Goal: Task Accomplishment & Management: Use online tool/utility

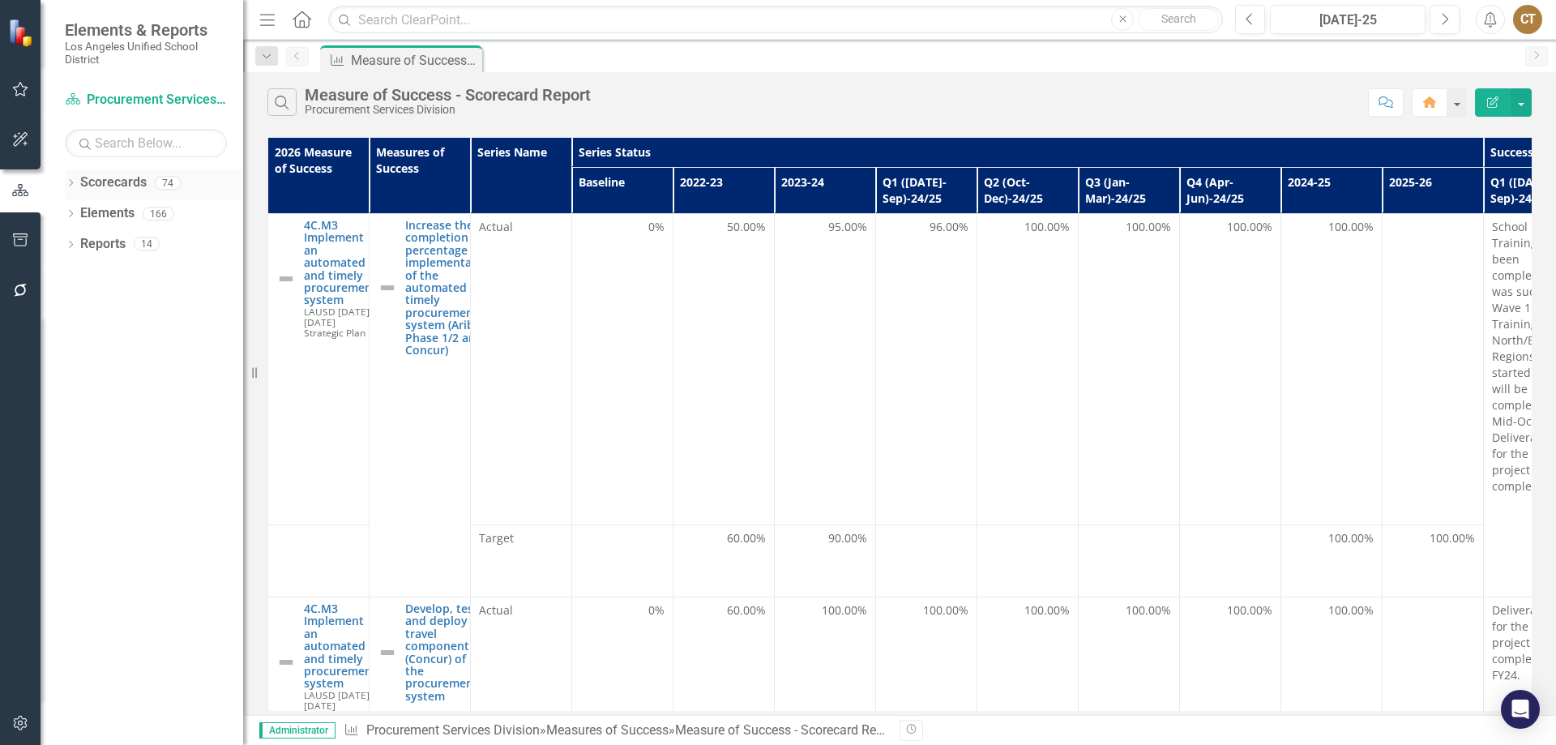
click at [69, 178] on div "Dropdown" at bounding box center [70, 185] width 11 height 14
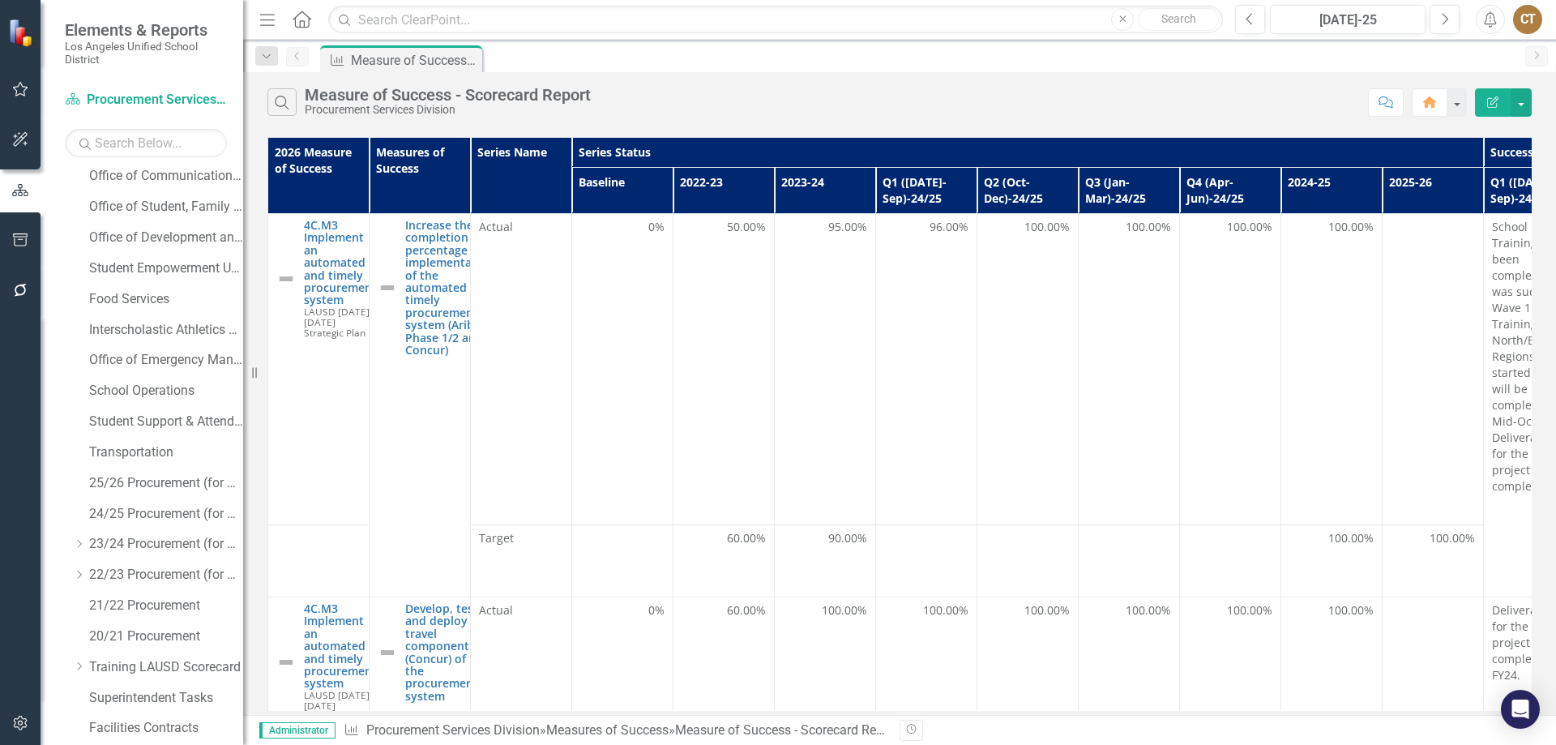
scroll to position [468, 0]
click at [137, 665] on link "Facilities Contracts" at bounding box center [166, 665] width 154 height 19
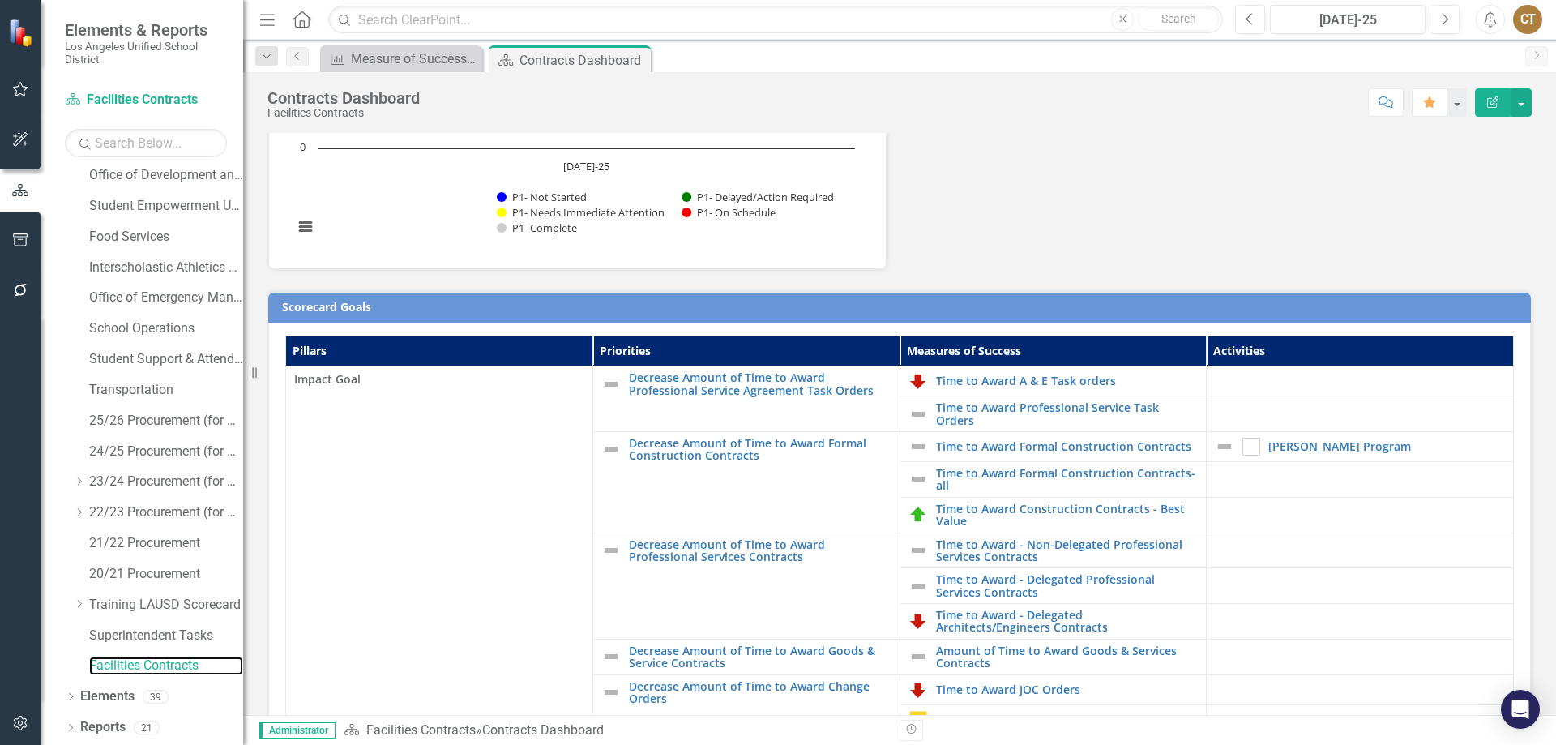
scroll to position [243, 0]
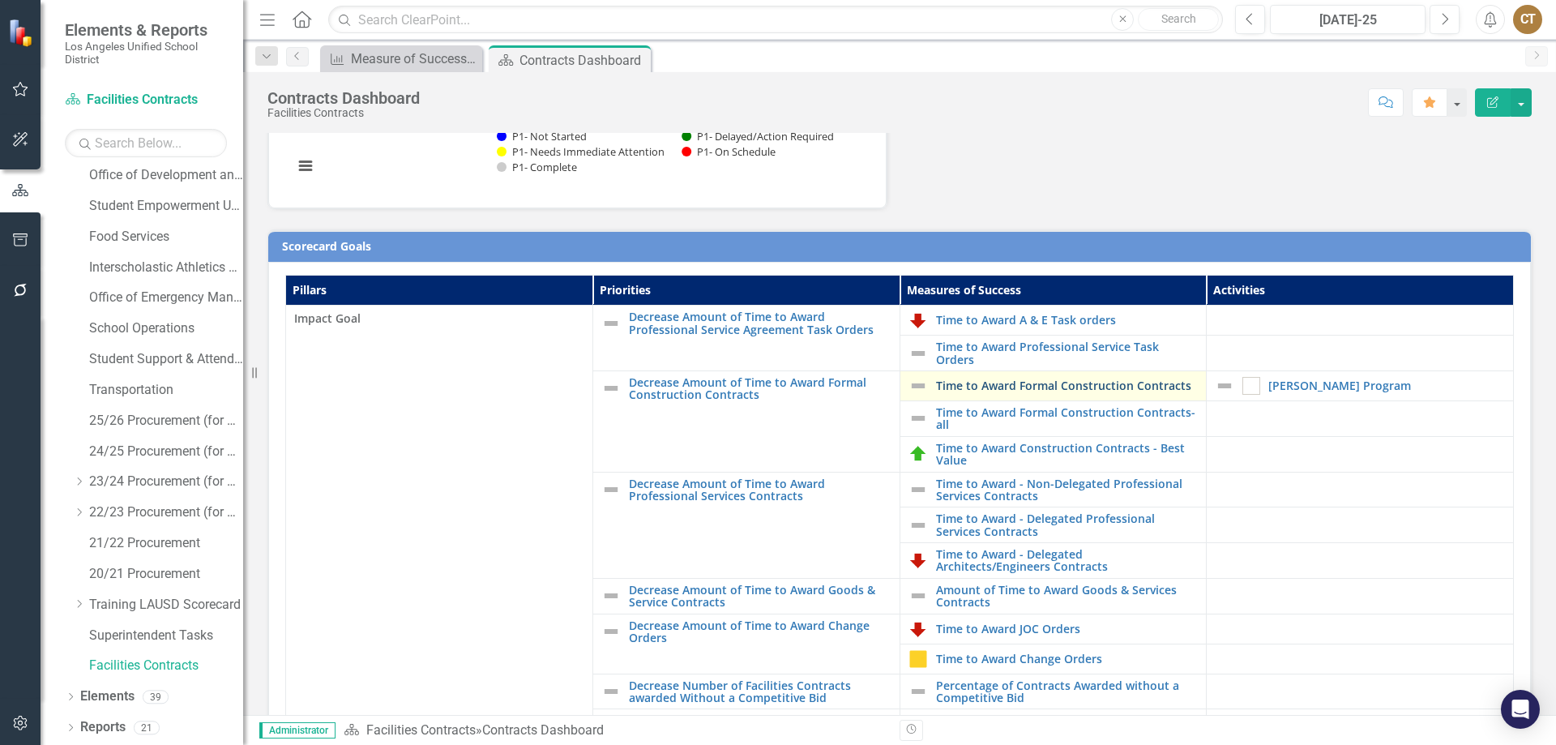
click at [985, 382] on link "Time to Award Formal Construction Contracts" at bounding box center [1067, 385] width 263 height 12
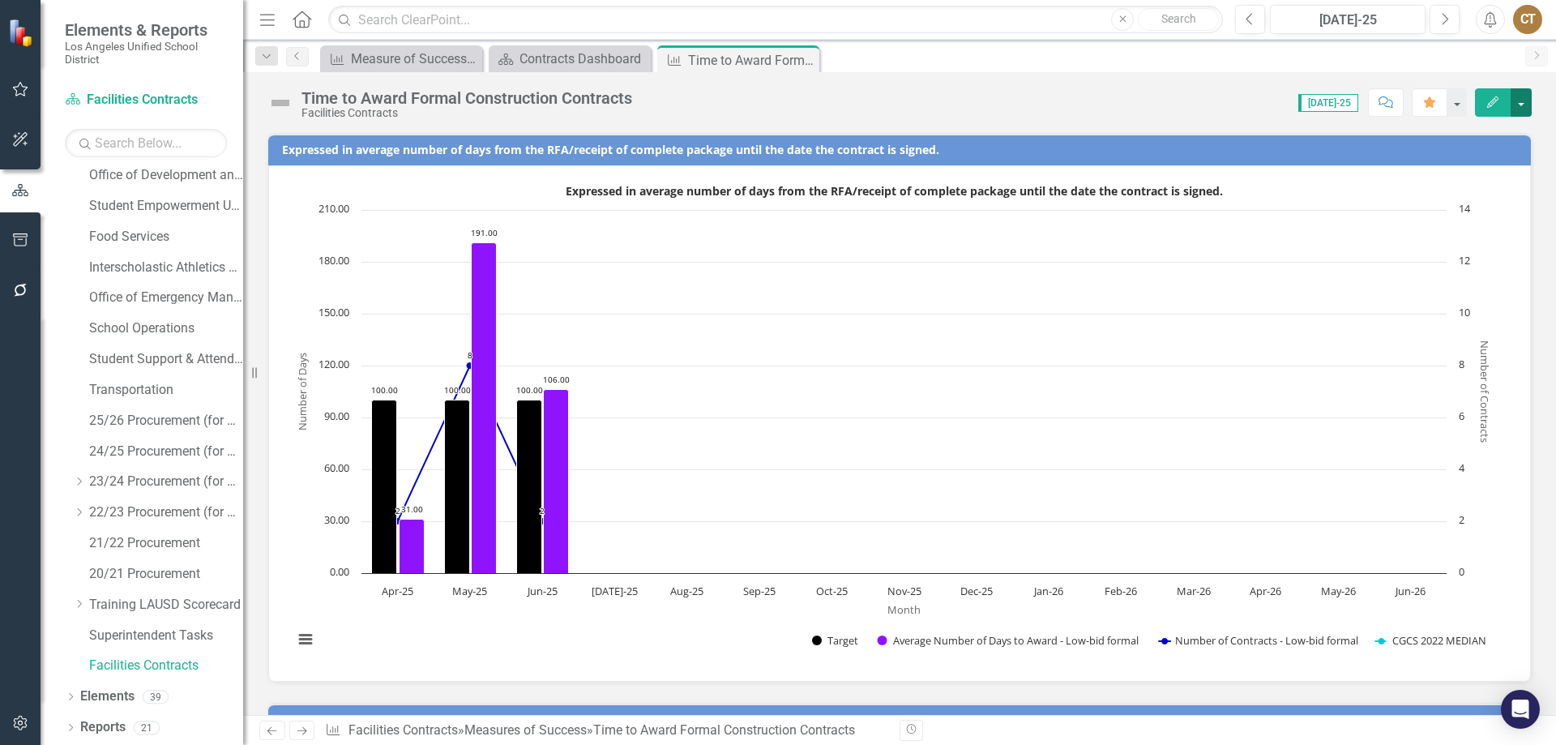
click at [1522, 104] on button "button" at bounding box center [1520, 102] width 21 height 28
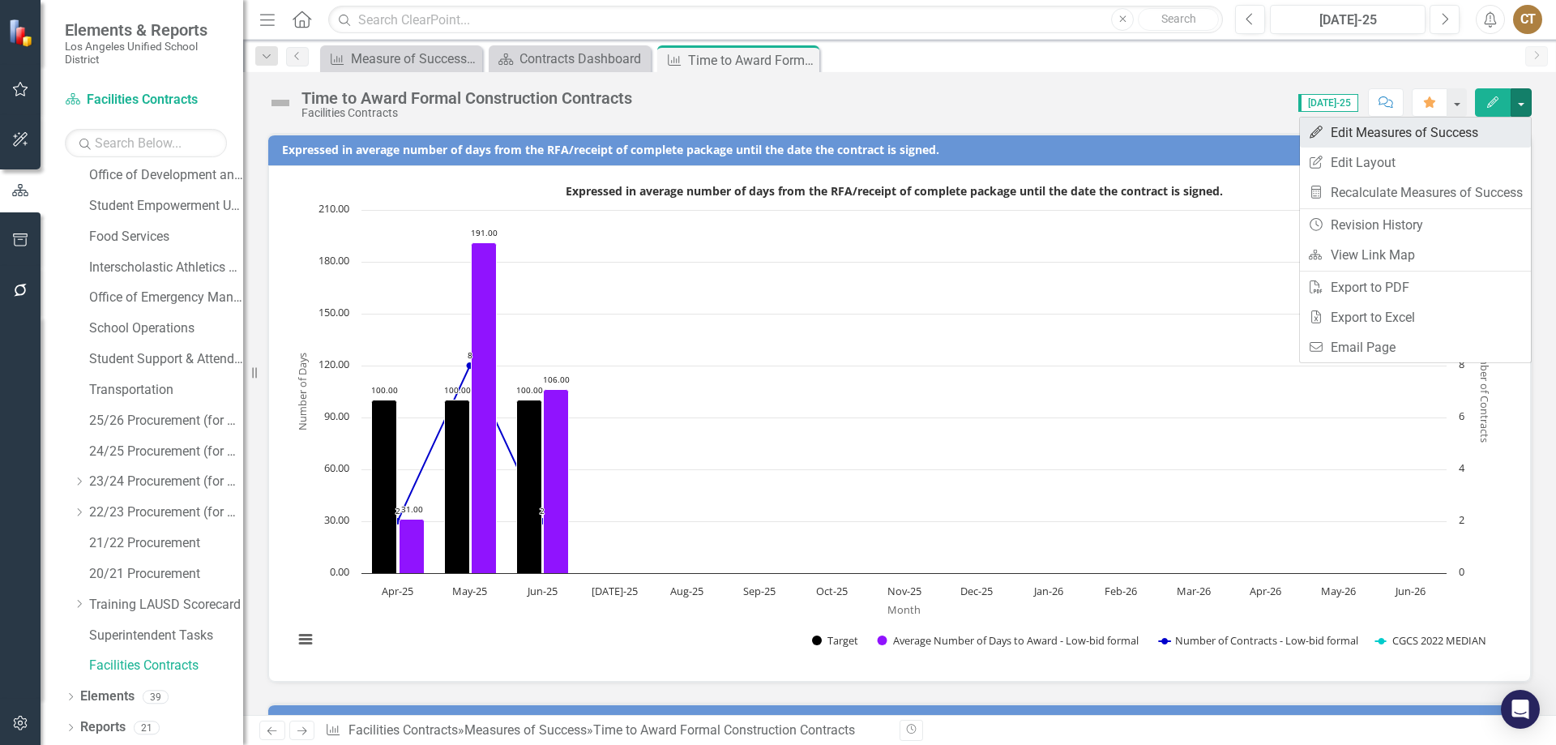
click at [1406, 133] on link "Edit Edit Measures of Success" at bounding box center [1415, 132] width 231 height 30
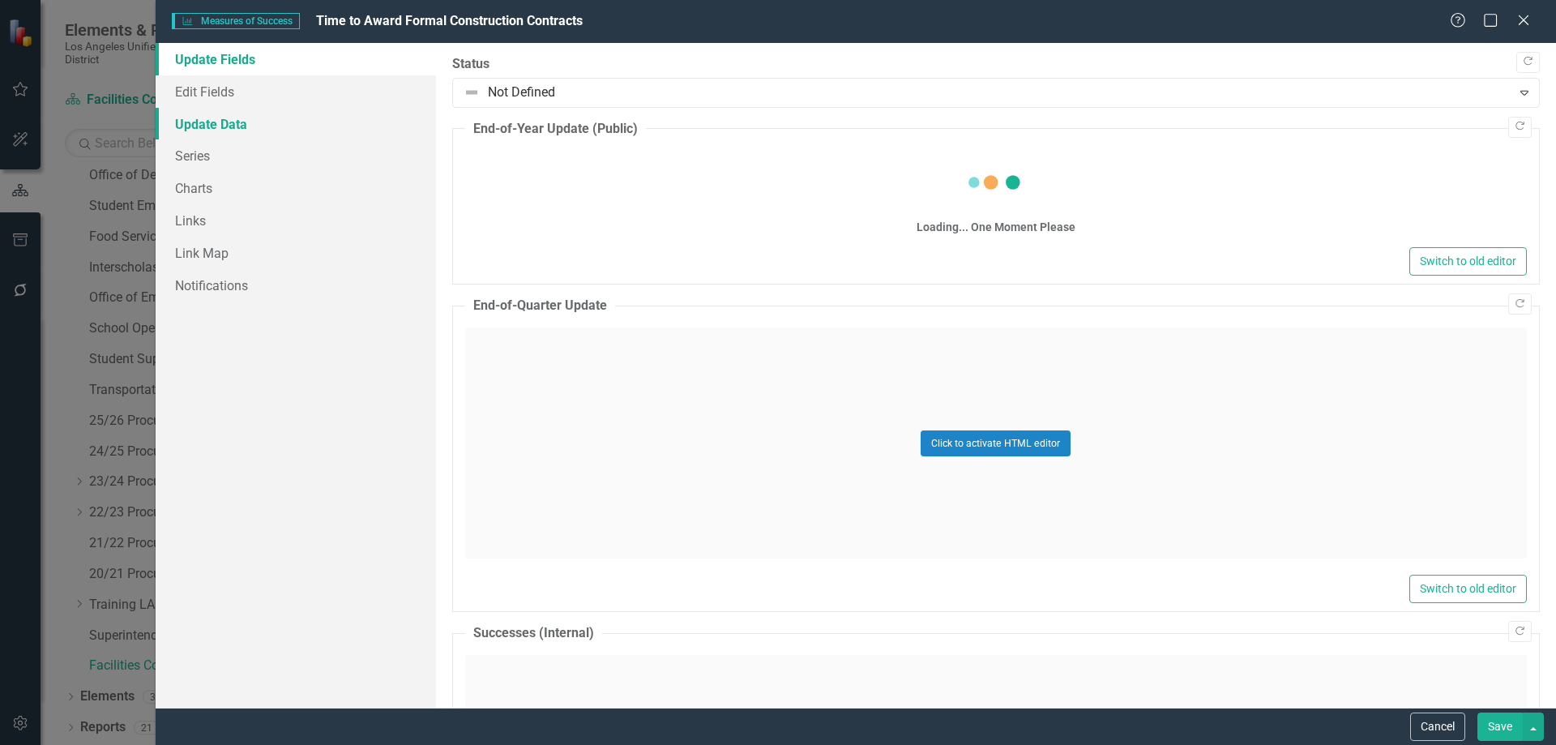
click at [224, 120] on link "Update Data" at bounding box center [296, 124] width 280 height 32
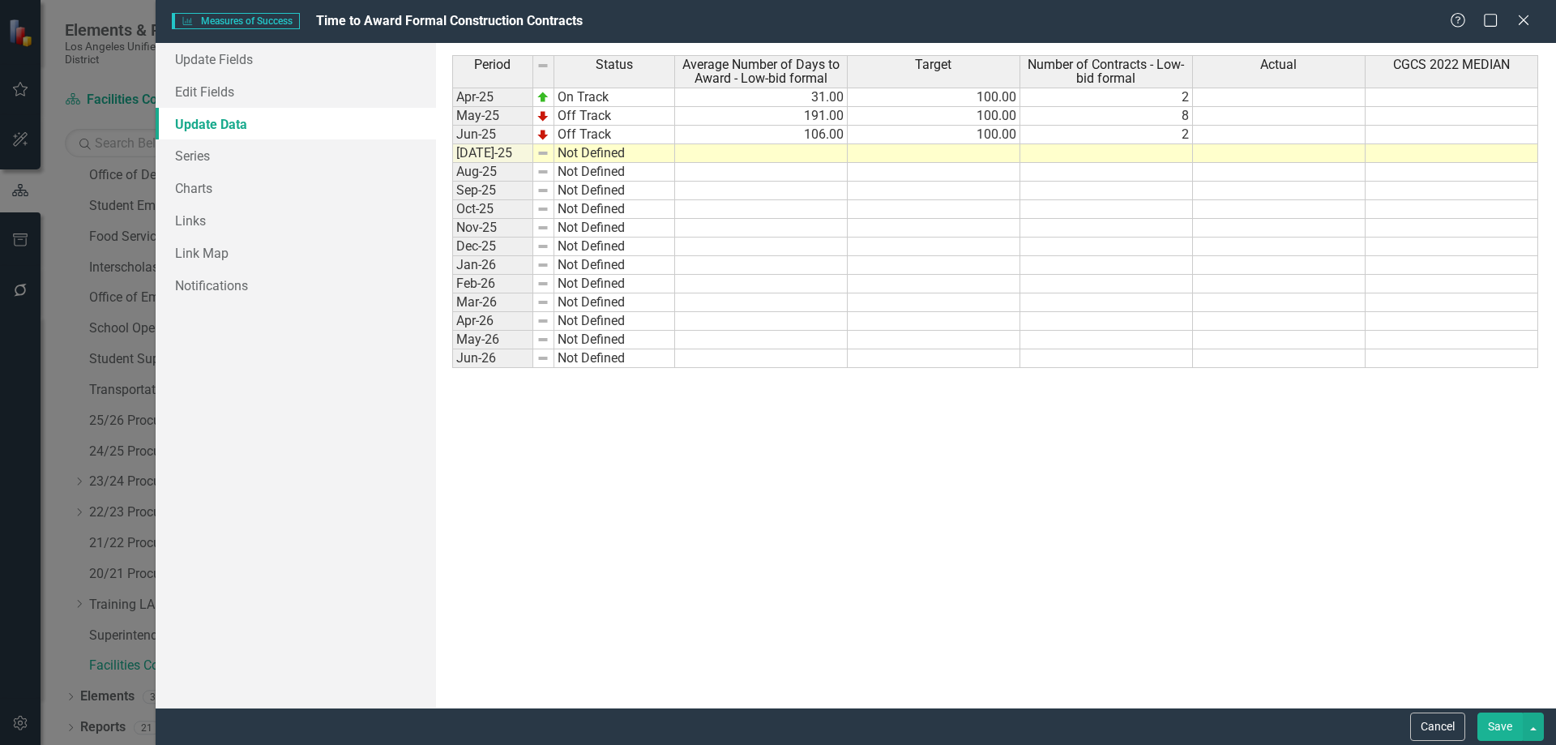
click at [1154, 158] on td at bounding box center [1106, 153] width 173 height 19
type textarea "3"
type textarea "100"
type textarea "114"
click at [1497, 722] on button "Save" at bounding box center [1499, 726] width 45 height 28
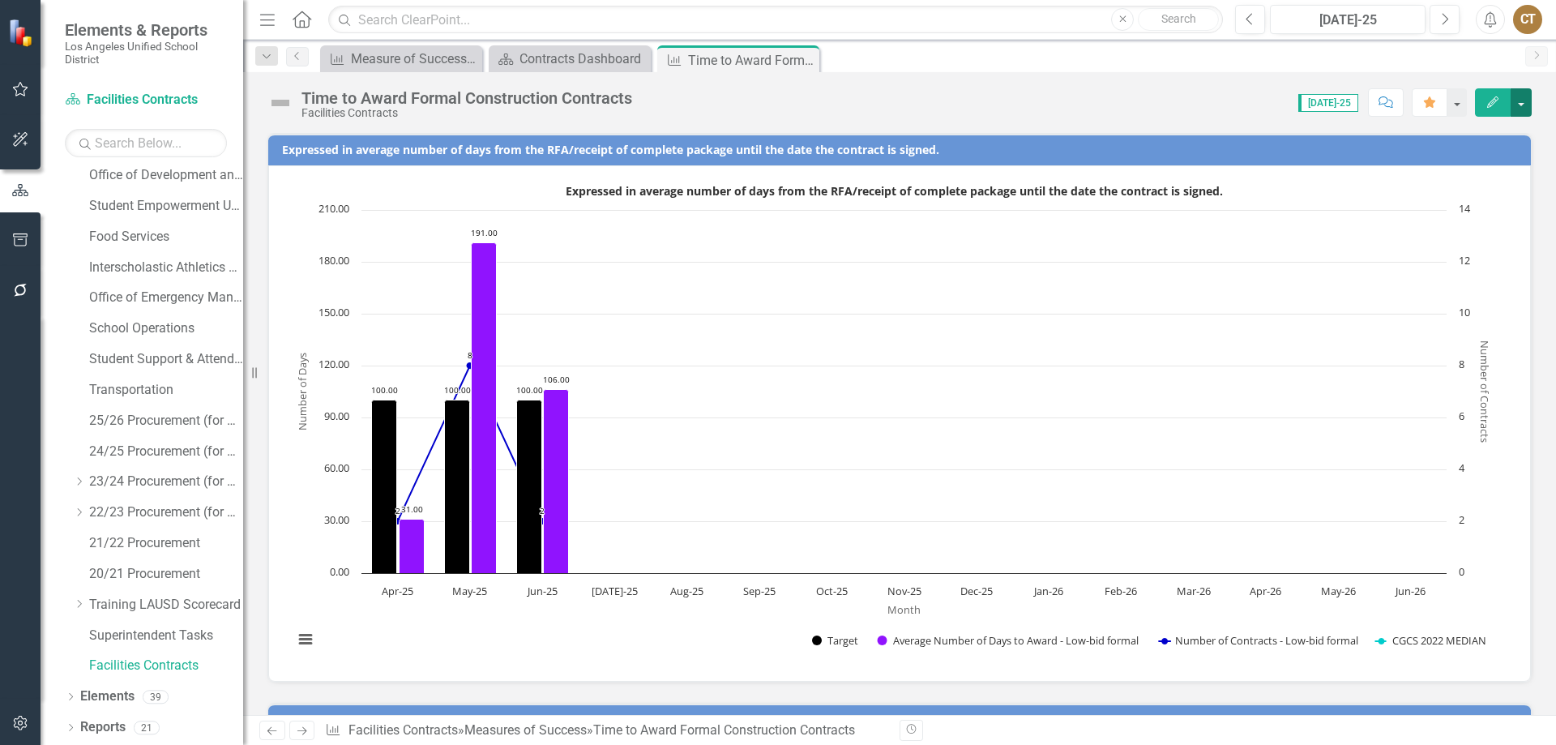
click at [1528, 98] on button "button" at bounding box center [1520, 102] width 21 height 28
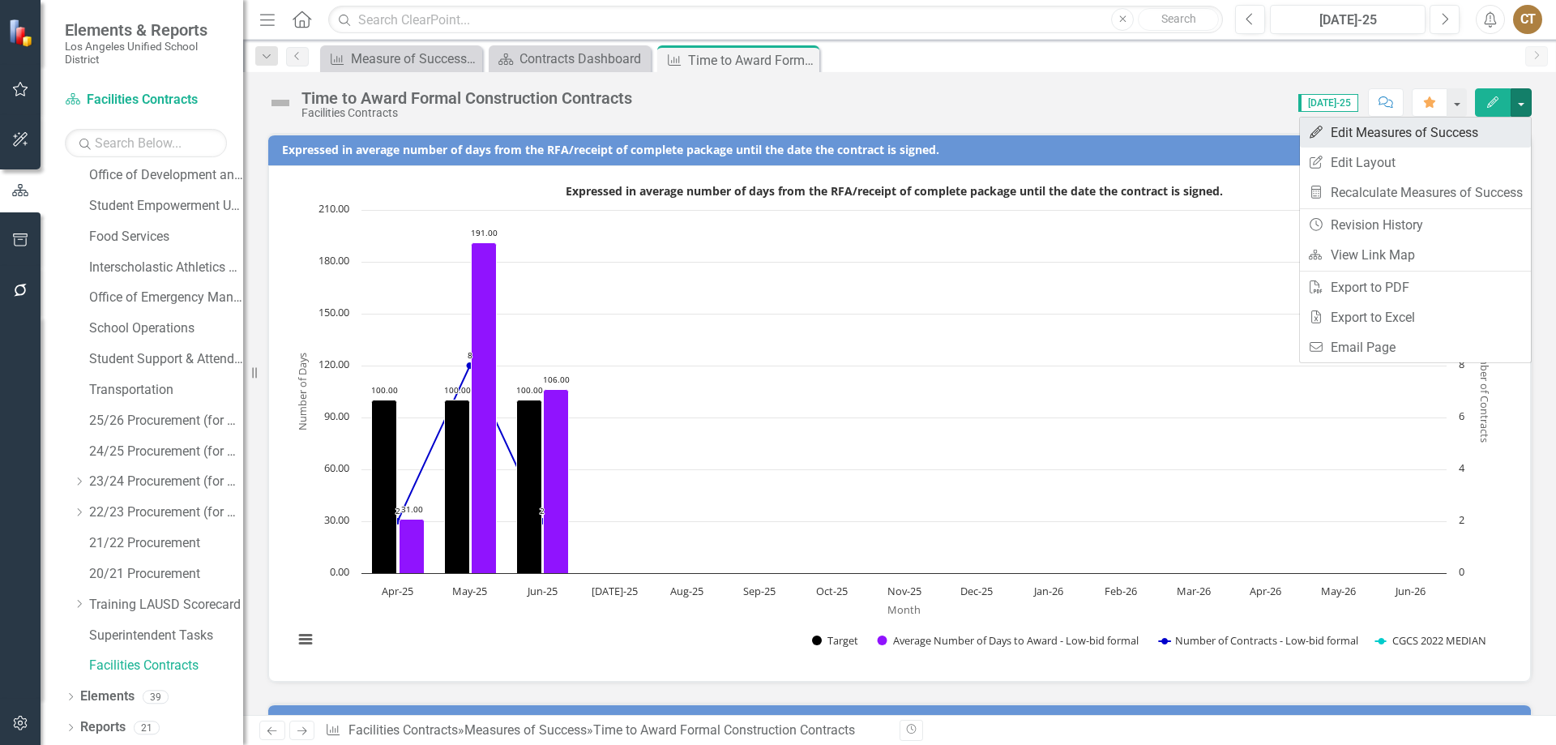
click at [1433, 129] on link "Edit Edit Measures of Success" at bounding box center [1415, 132] width 231 height 30
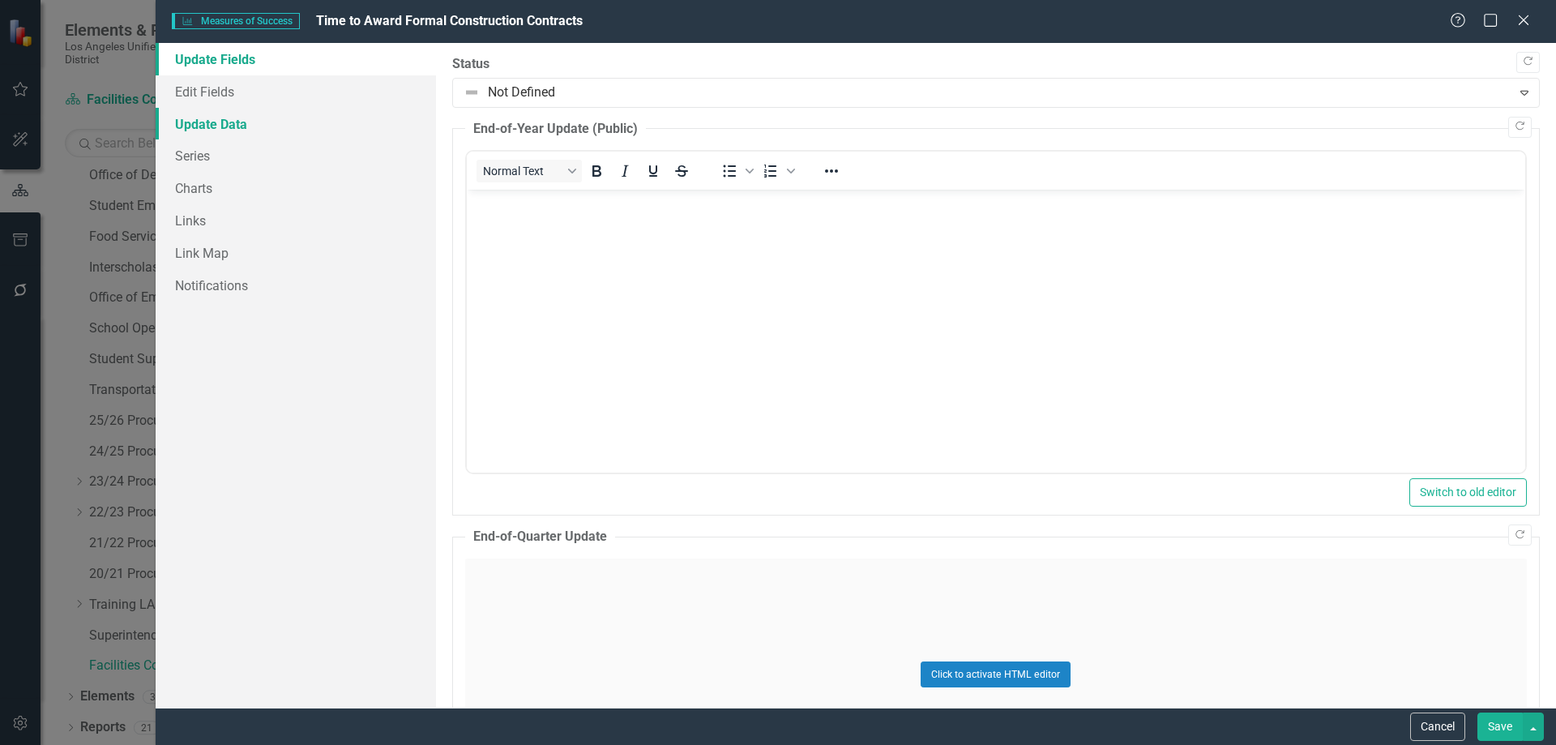
click at [204, 114] on link "Update Data" at bounding box center [296, 124] width 280 height 32
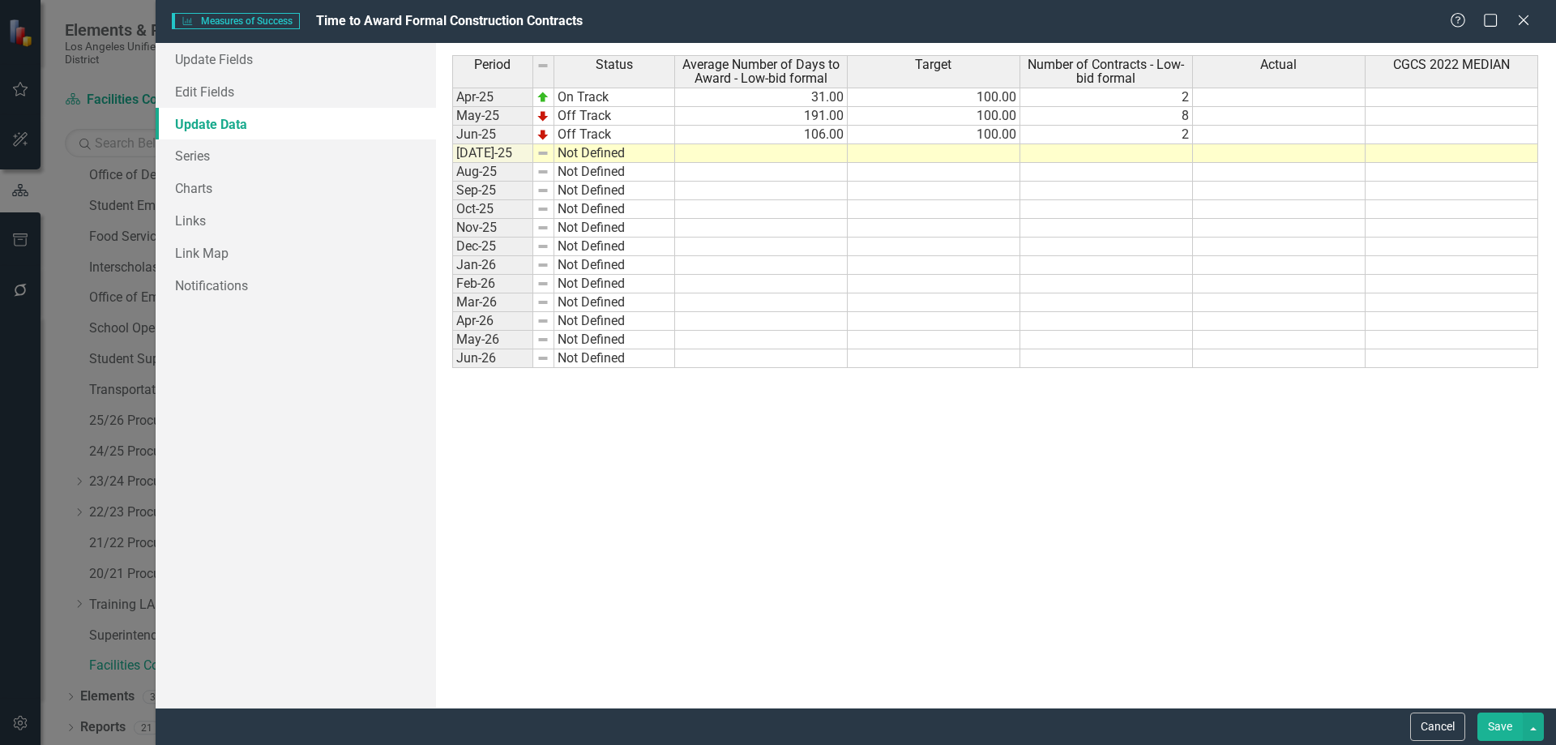
click at [1147, 154] on td at bounding box center [1106, 153] width 173 height 19
type textarea "3"
type textarea "100"
type textarea "114"
click at [600, 152] on td "Not Defined" at bounding box center [614, 153] width 121 height 19
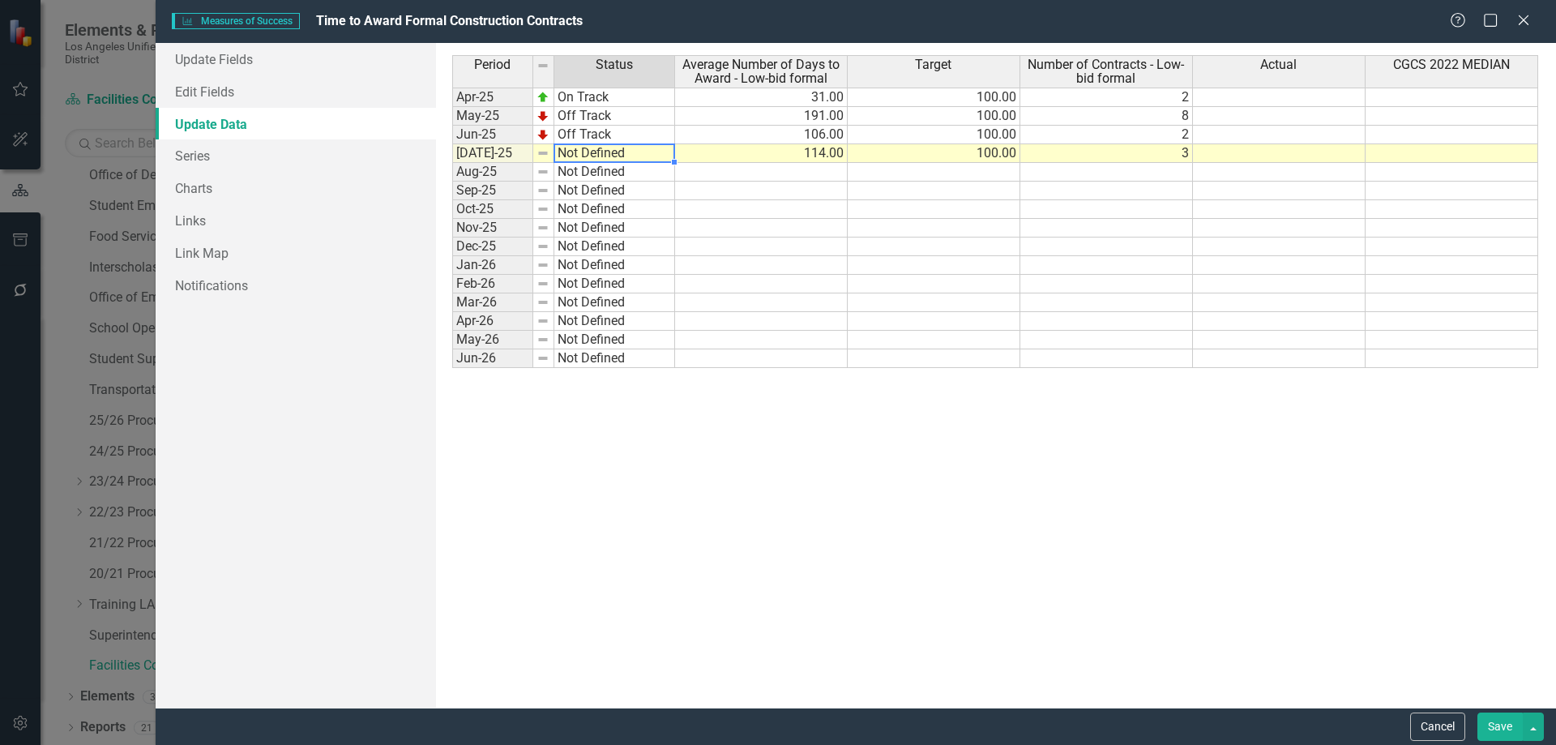
click at [600, 152] on td "Not Defined" at bounding box center [614, 153] width 121 height 19
type textarea "Off Track"
click at [602, 200] on div "Period Status Average Number of Days to Award - Low-bid formal Target Number of…" at bounding box center [995, 375] width 1087 height 640
click at [1500, 724] on button "Save" at bounding box center [1499, 726] width 45 height 28
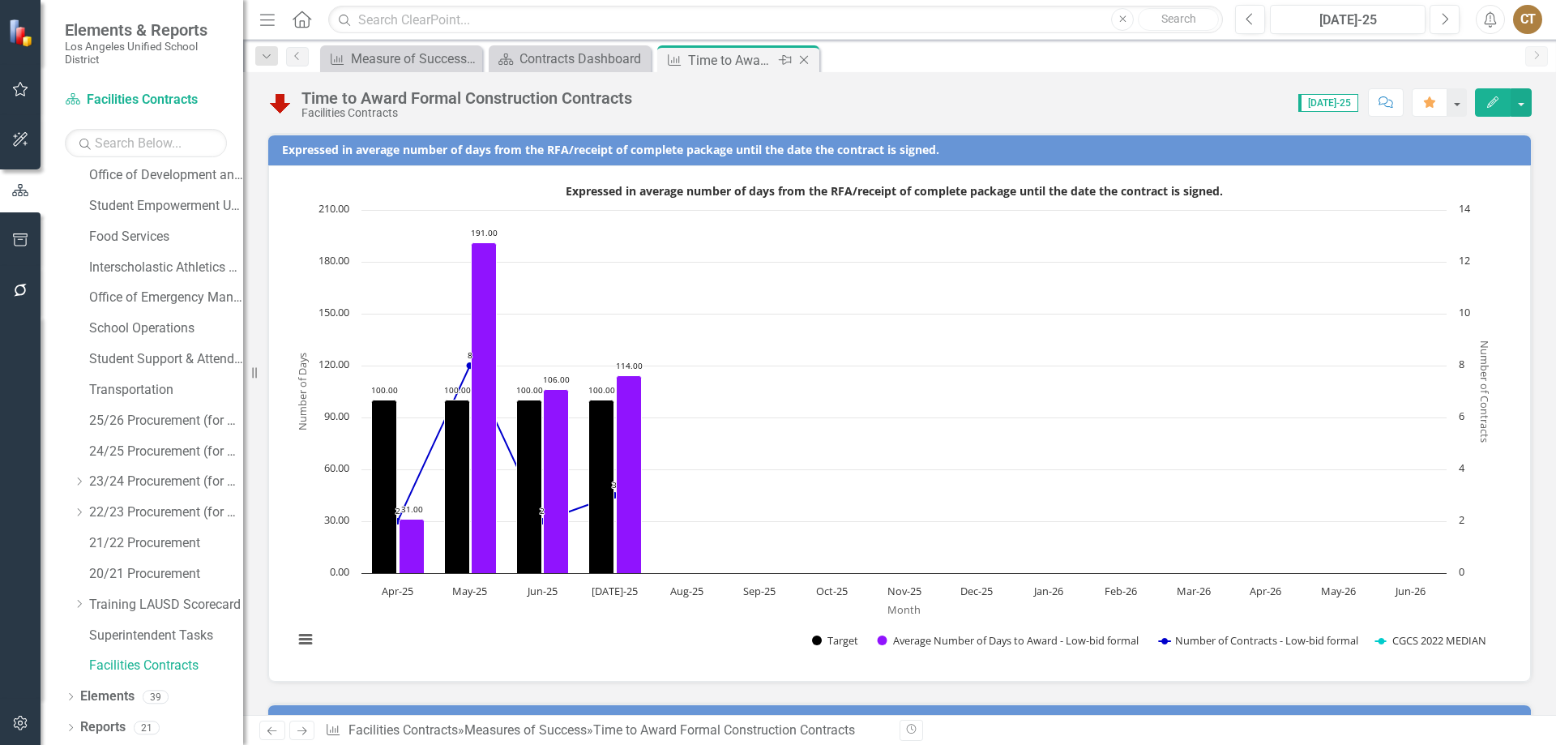
click at [806, 61] on icon "Close" at bounding box center [804, 59] width 16 height 13
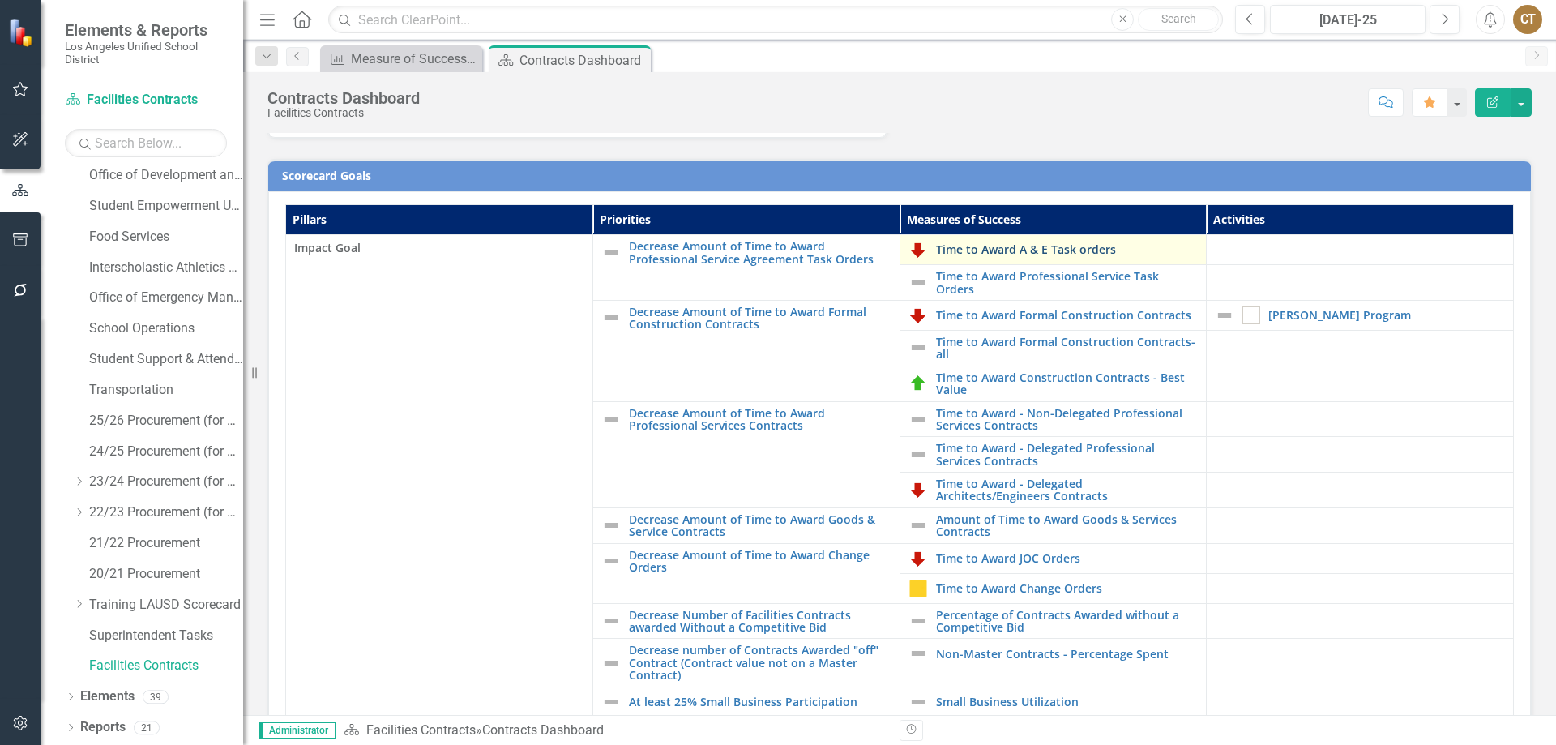
scroll to position [324, 0]
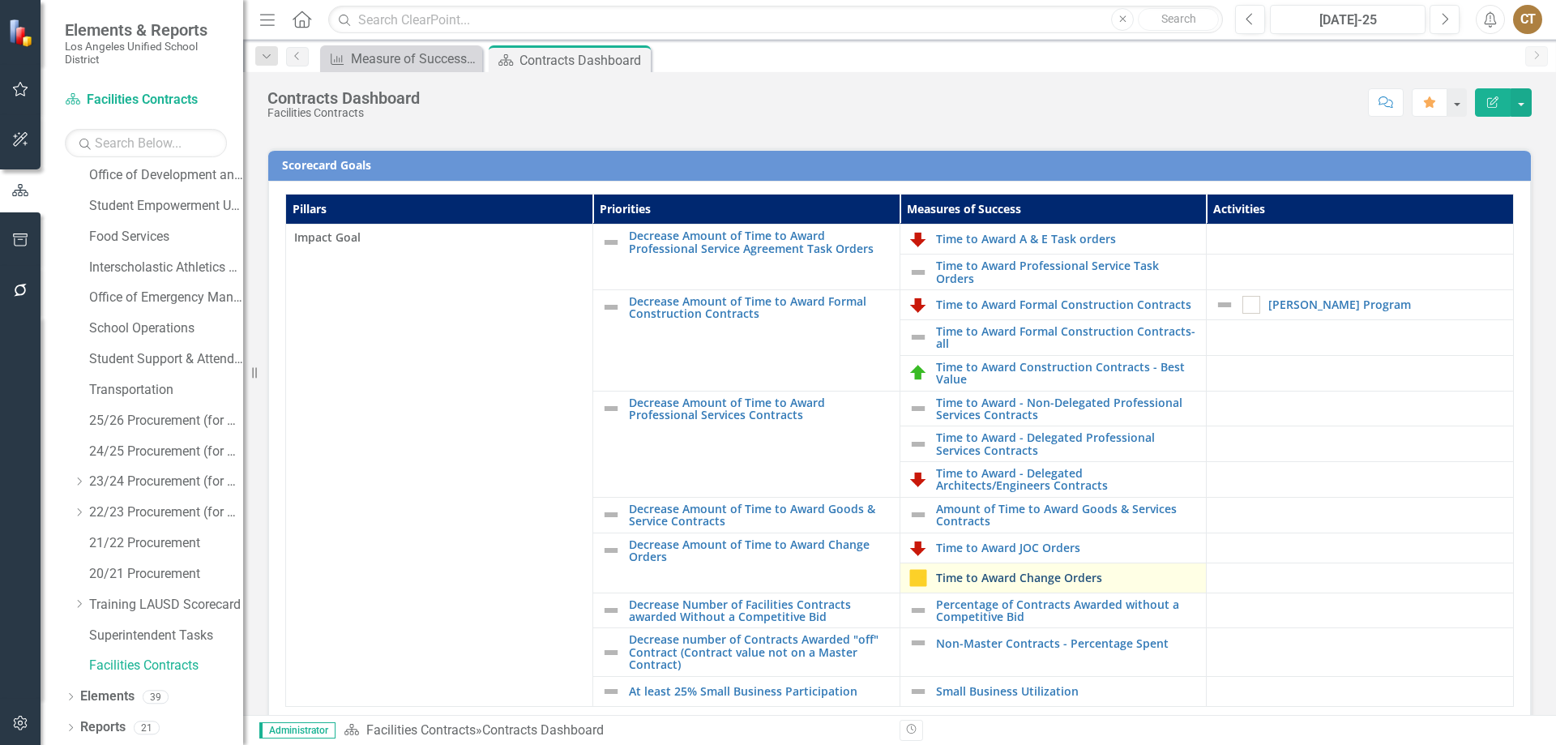
click at [979, 577] on link "Time to Award Change Orders" at bounding box center [1067, 577] width 263 height 12
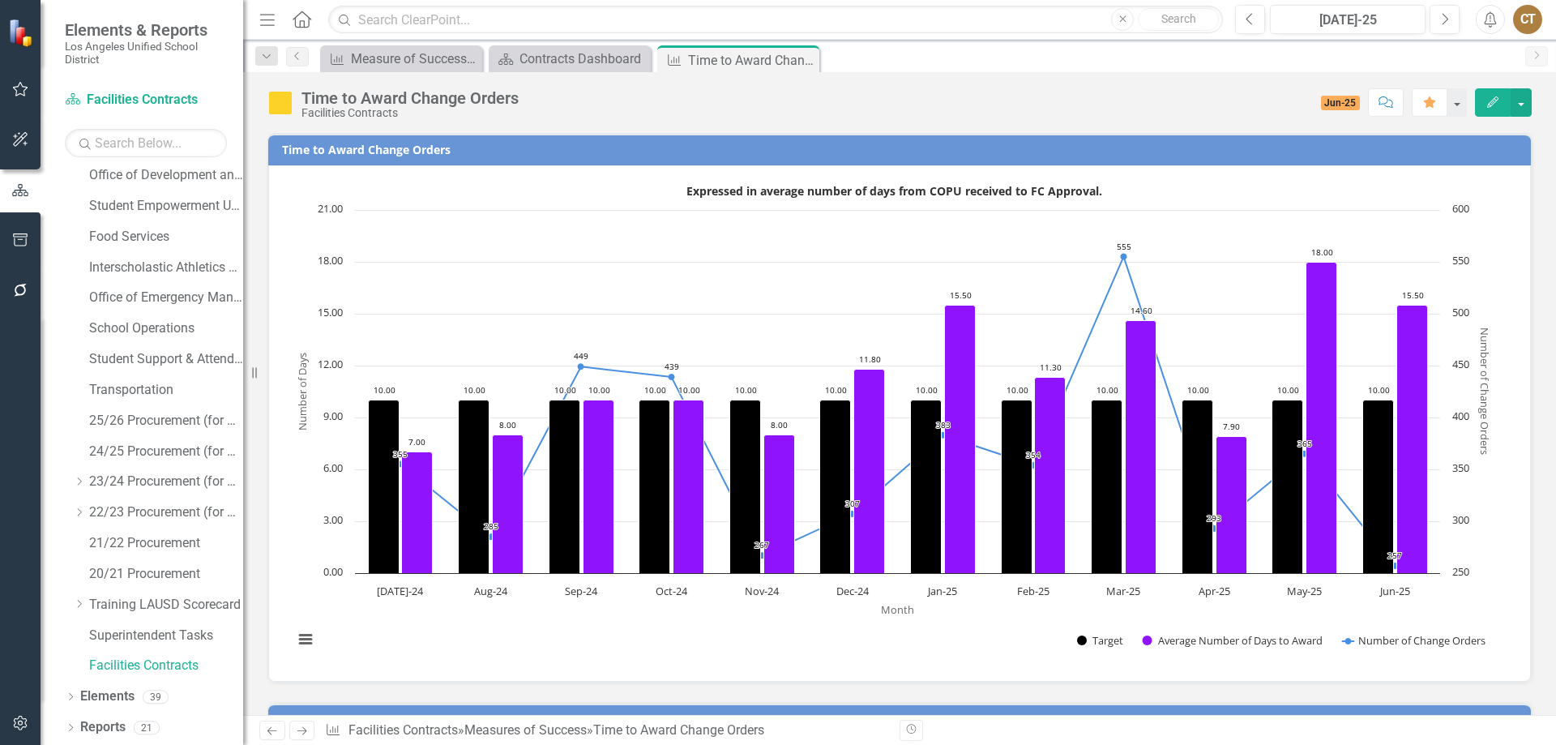
click at [1326, 100] on span "Jun-25" at bounding box center [1341, 103] width 40 height 15
click at [1523, 98] on button "button" at bounding box center [1520, 102] width 21 height 28
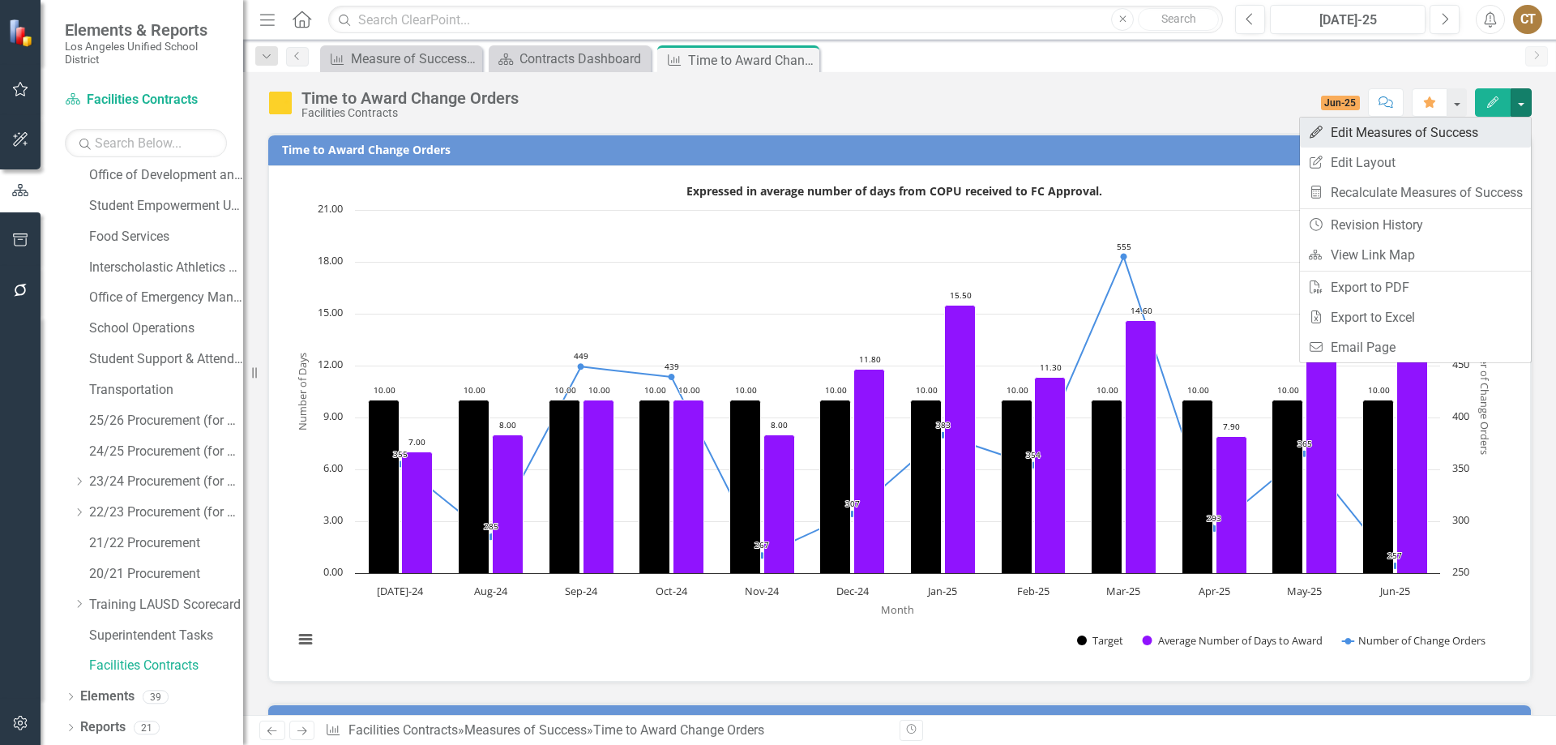
click at [1386, 131] on link "Edit Edit Measures of Success" at bounding box center [1415, 132] width 231 height 30
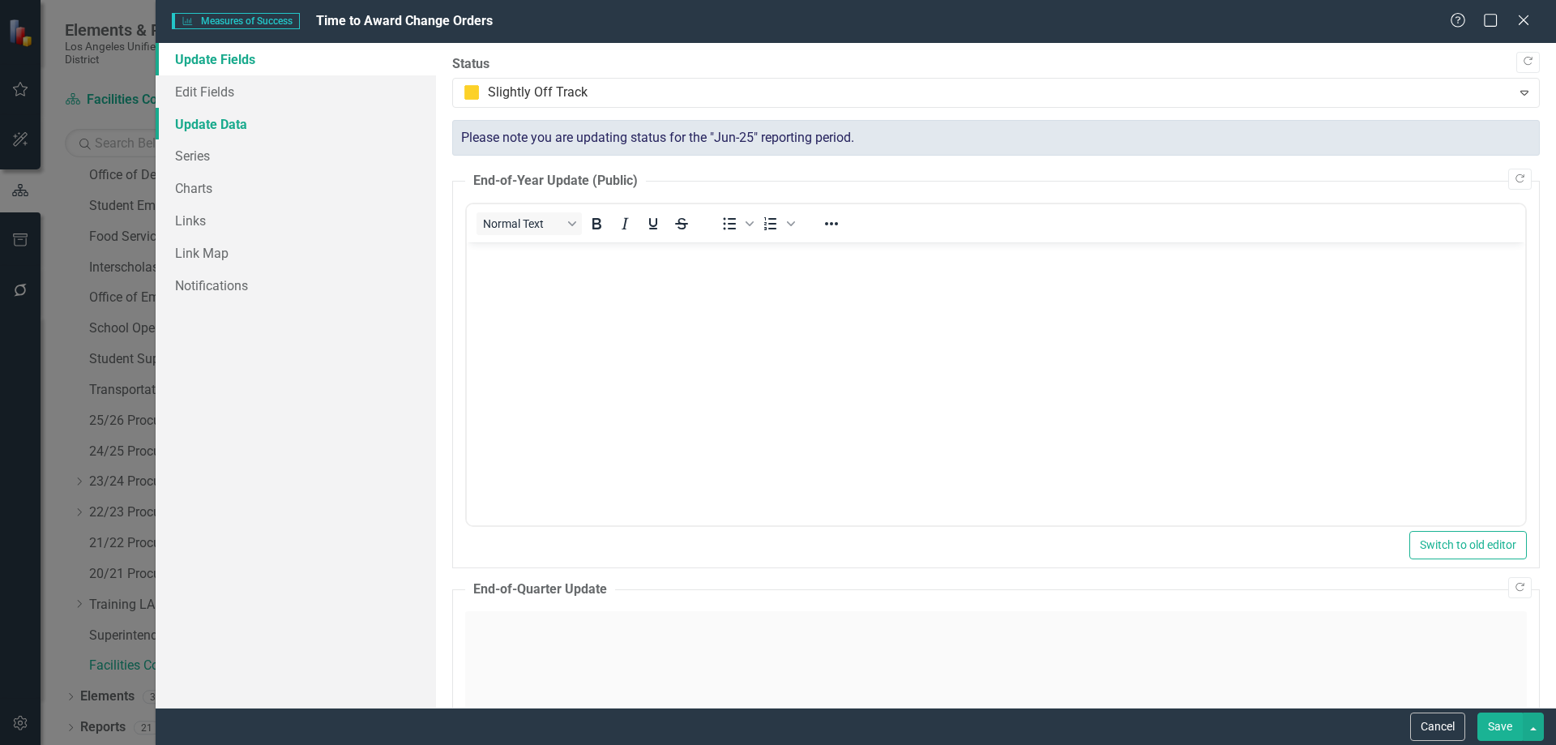
click at [218, 116] on link "Update Data" at bounding box center [296, 124] width 280 height 32
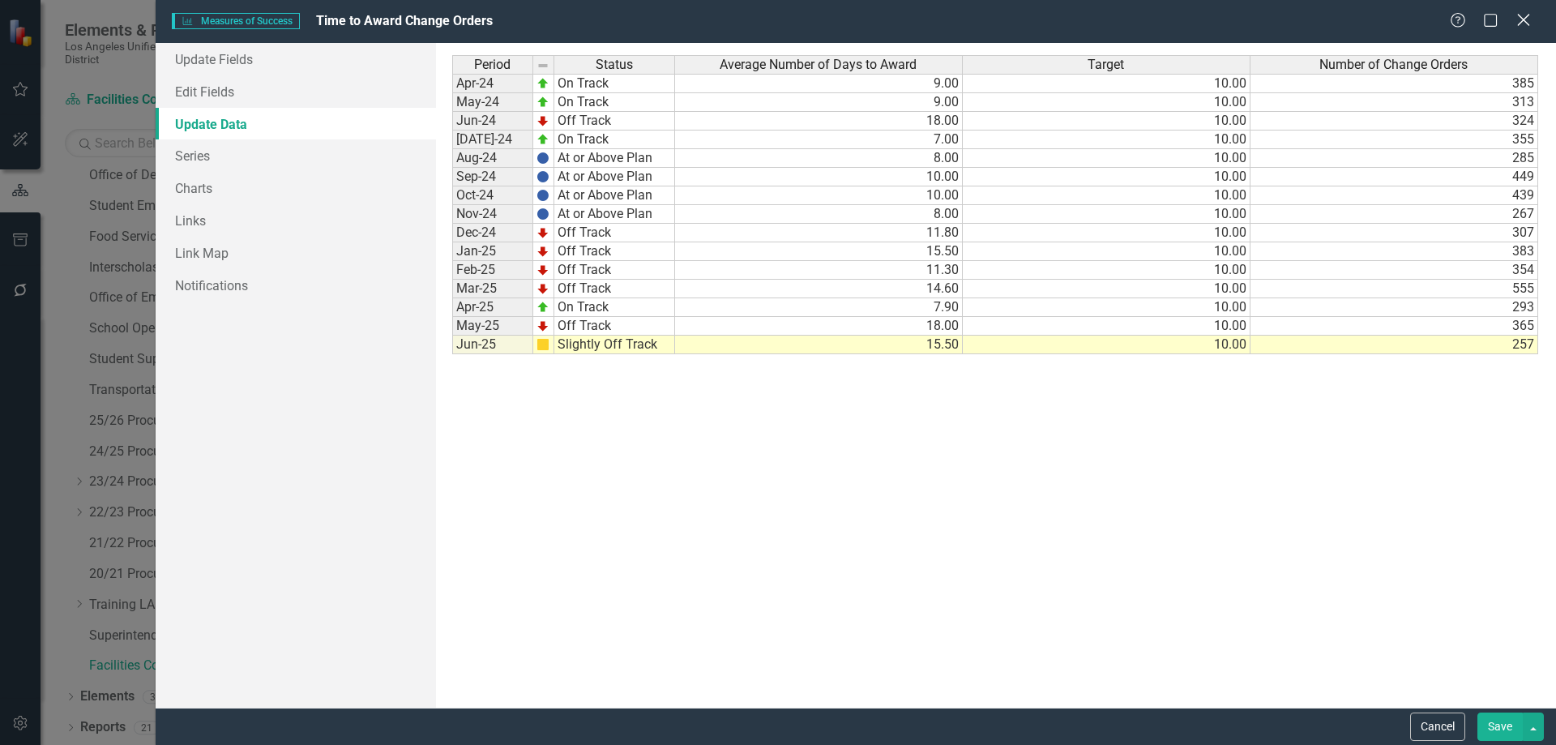
click at [1519, 14] on icon "Close" at bounding box center [1523, 19] width 20 height 15
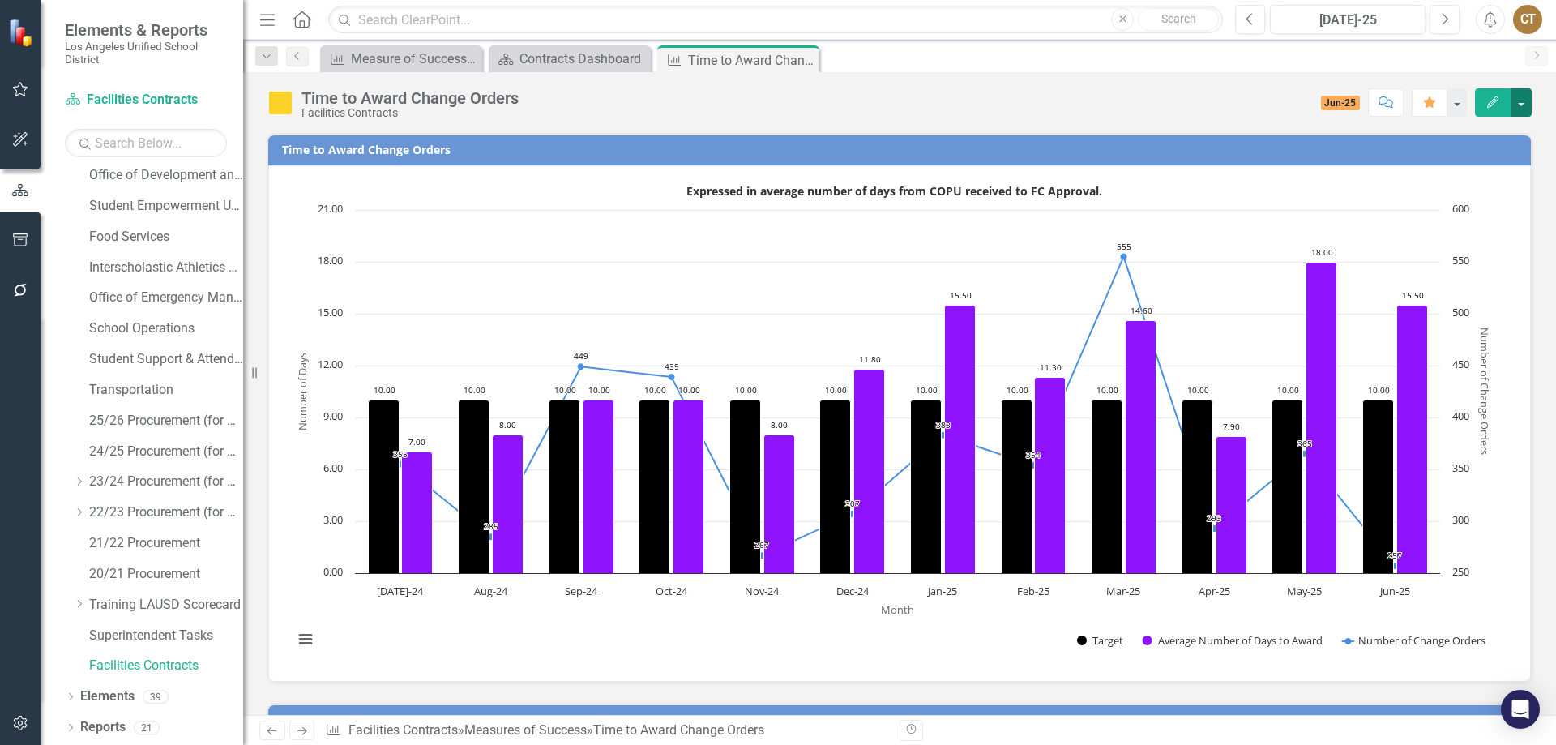
click at [1525, 101] on button "button" at bounding box center [1520, 102] width 21 height 28
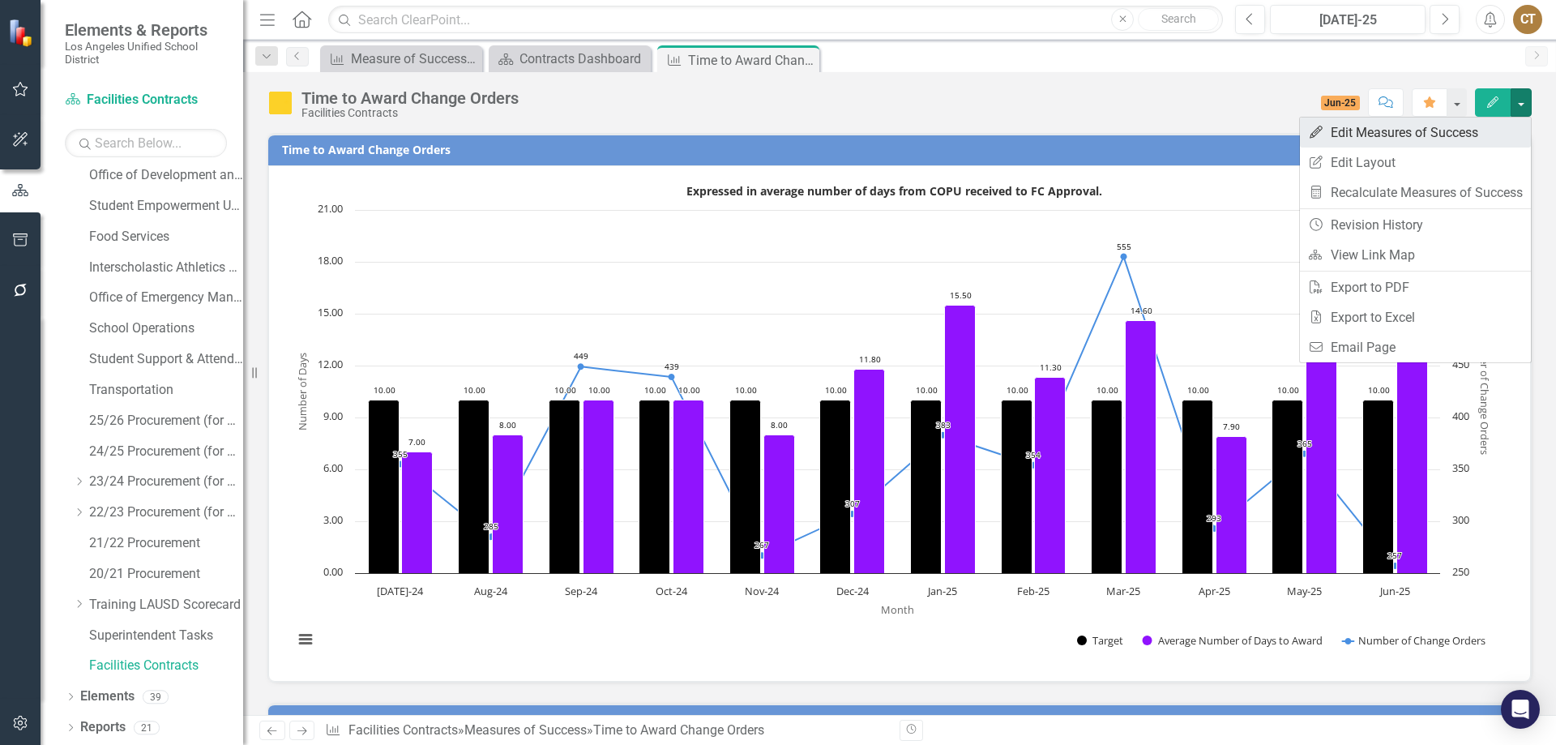
click at [1443, 134] on link "Edit Edit Measures of Success" at bounding box center [1415, 132] width 231 height 30
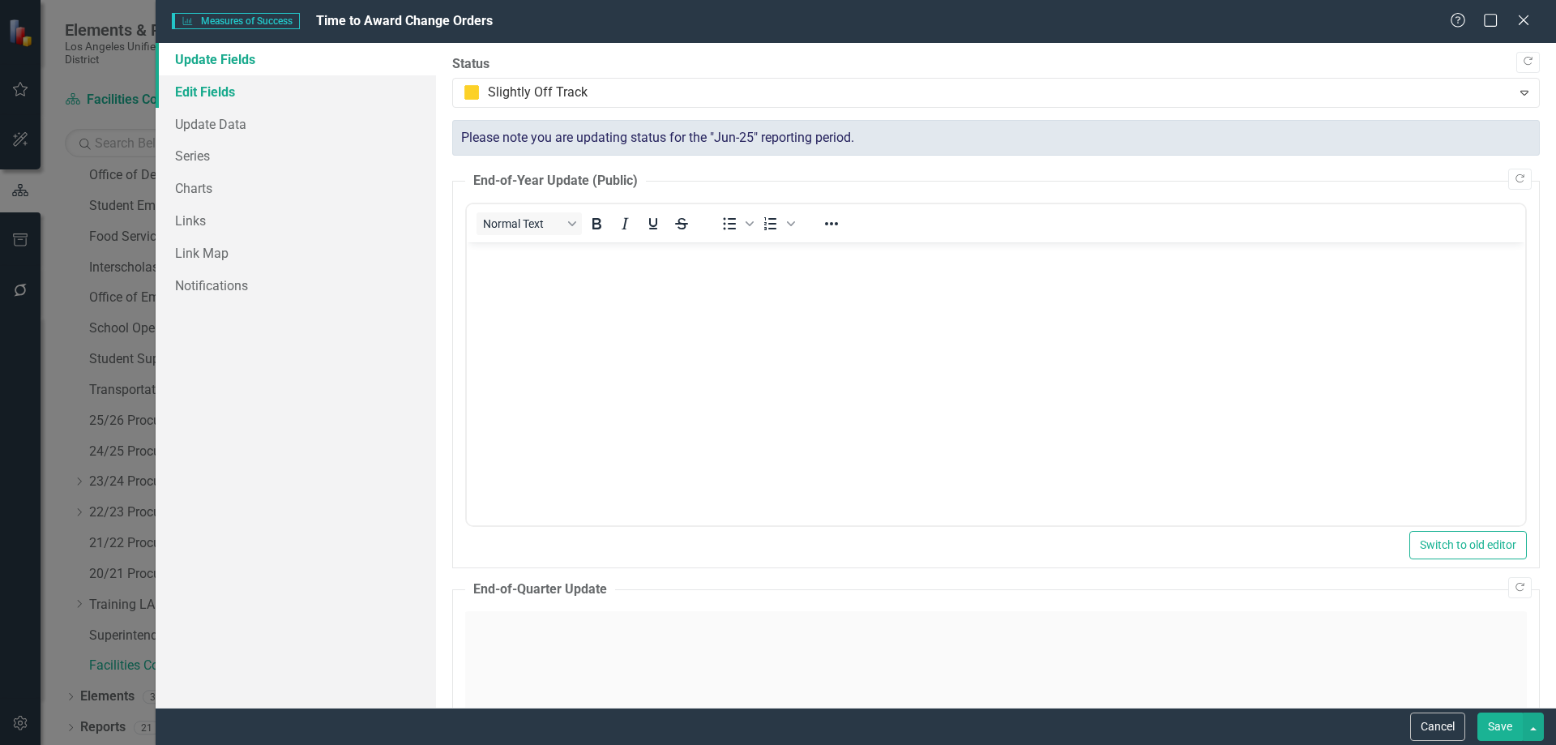
click at [237, 88] on link "Edit Fields" at bounding box center [296, 91] width 280 height 32
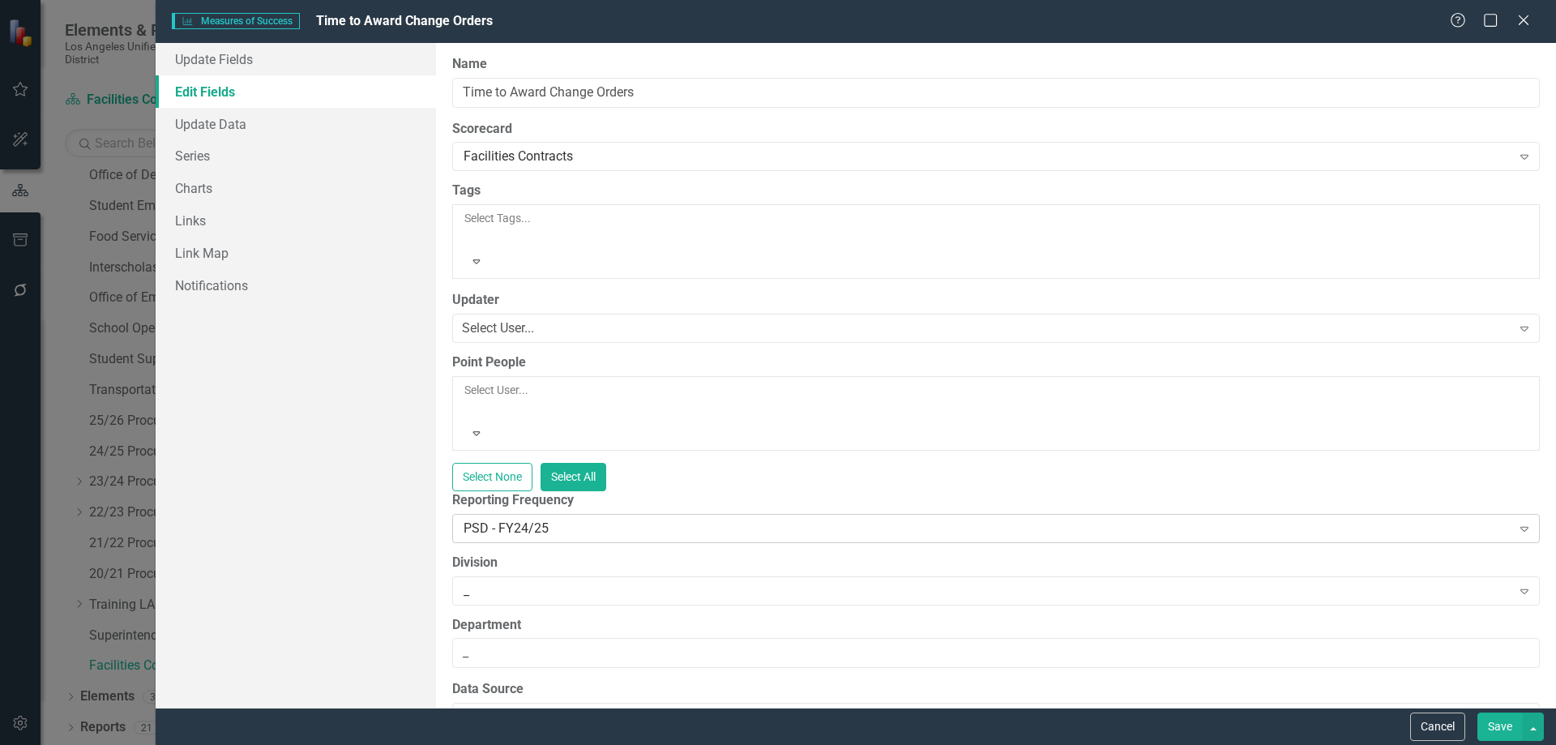
click at [1520, 527] on icon at bounding box center [1524, 529] width 8 height 5
click at [1493, 720] on button "Save" at bounding box center [1499, 726] width 45 height 28
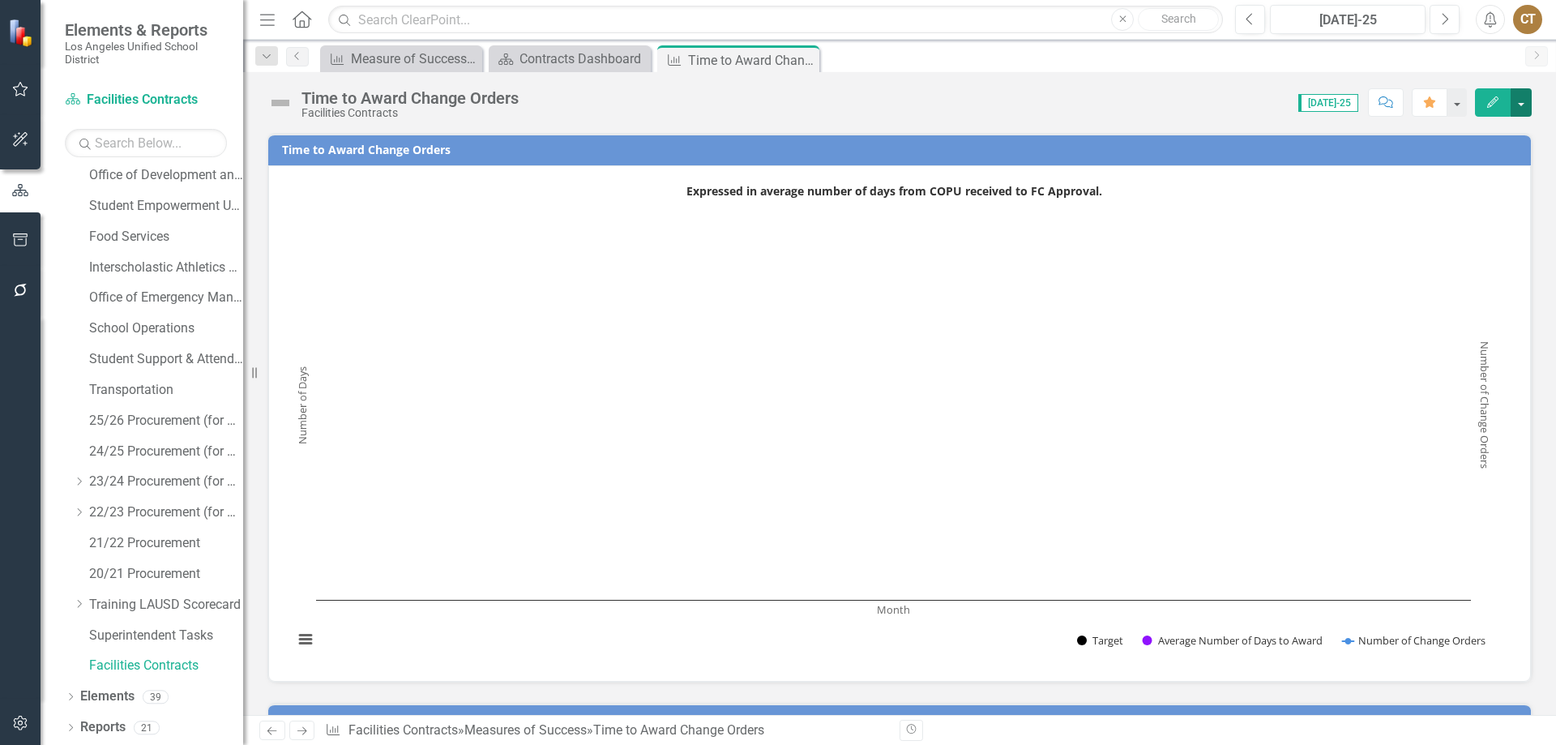
click at [1522, 100] on button "button" at bounding box center [1520, 102] width 21 height 28
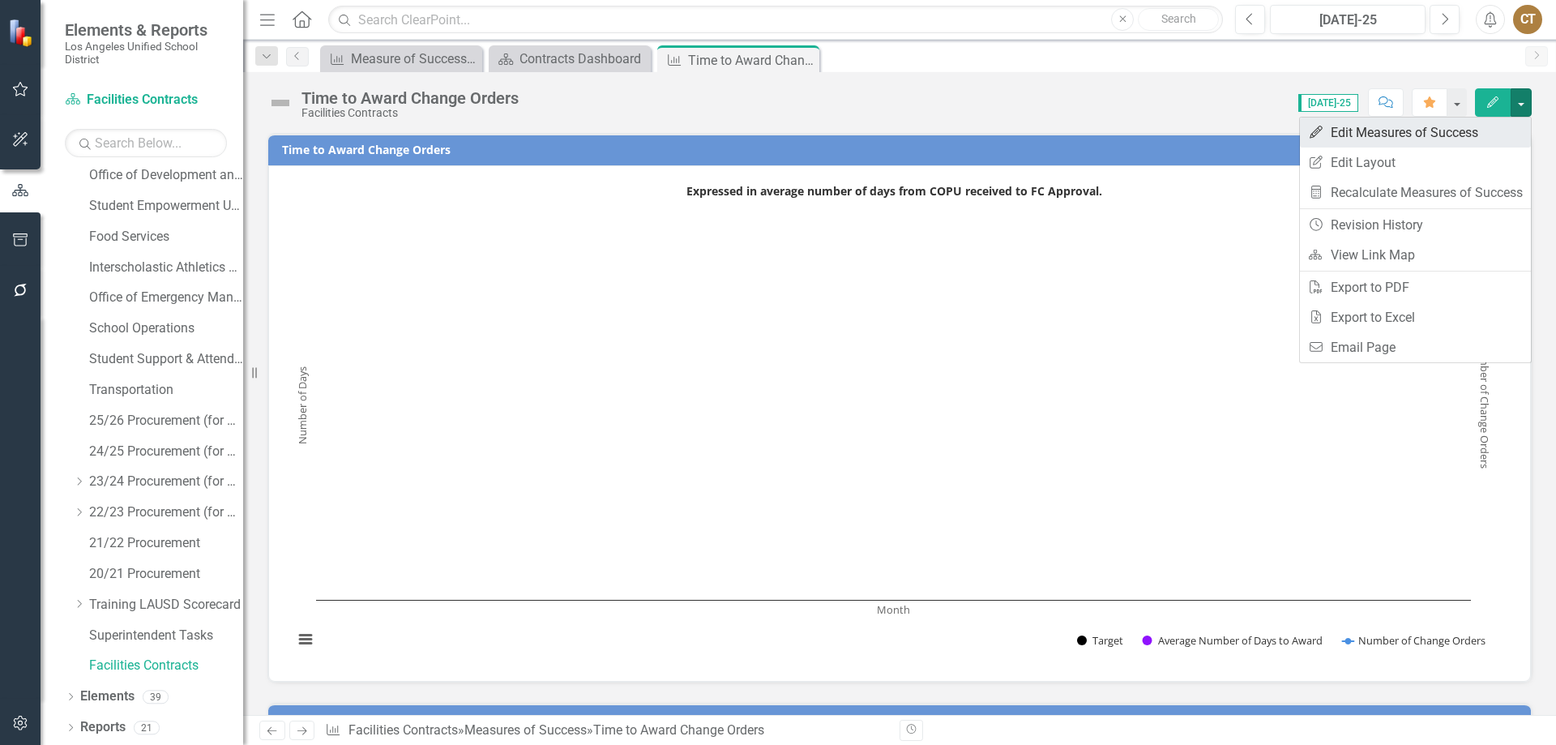
click at [1399, 125] on link "Edit Edit Measures of Success" at bounding box center [1415, 132] width 231 height 30
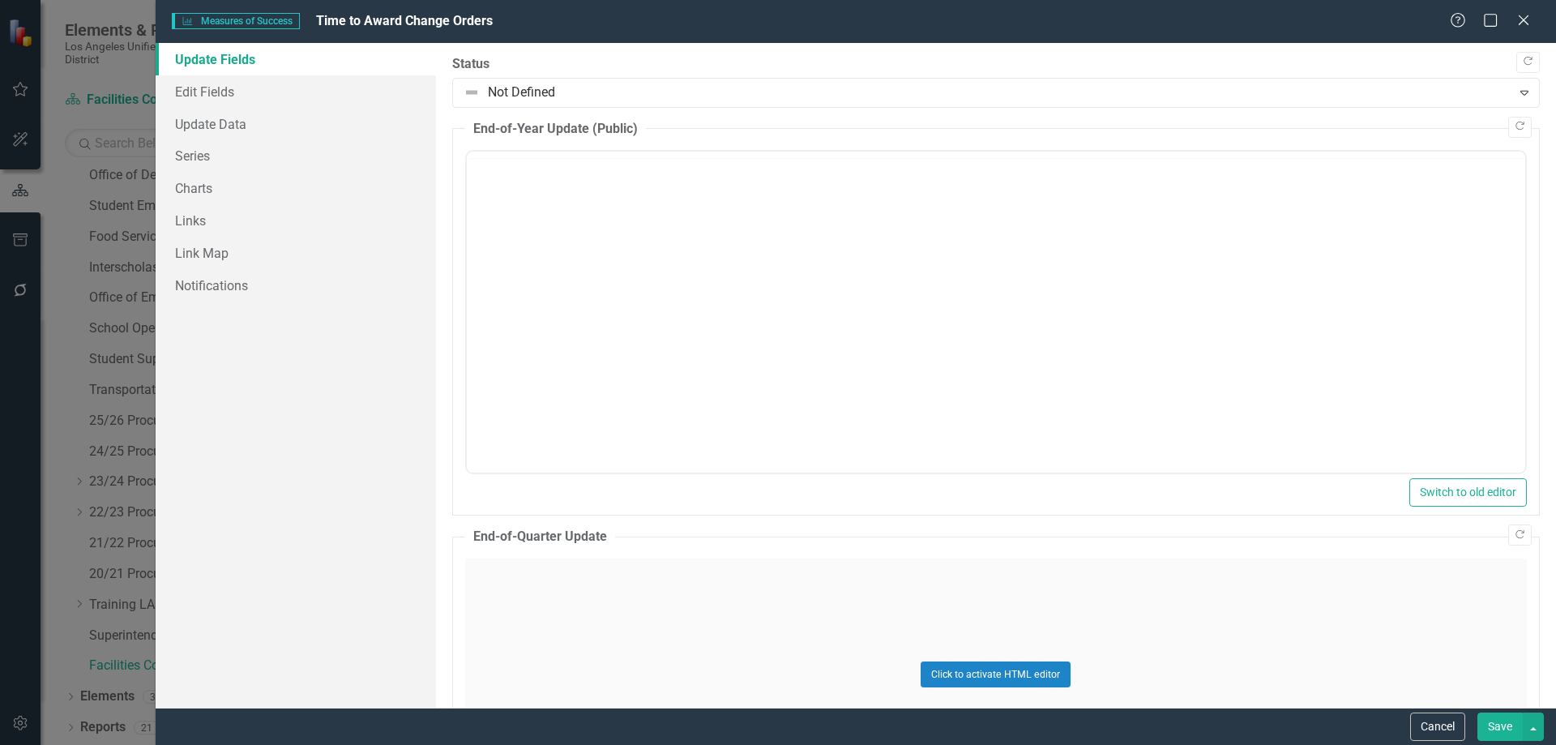
scroll to position [0, 0]
click at [225, 117] on link "Update Data" at bounding box center [296, 124] width 280 height 32
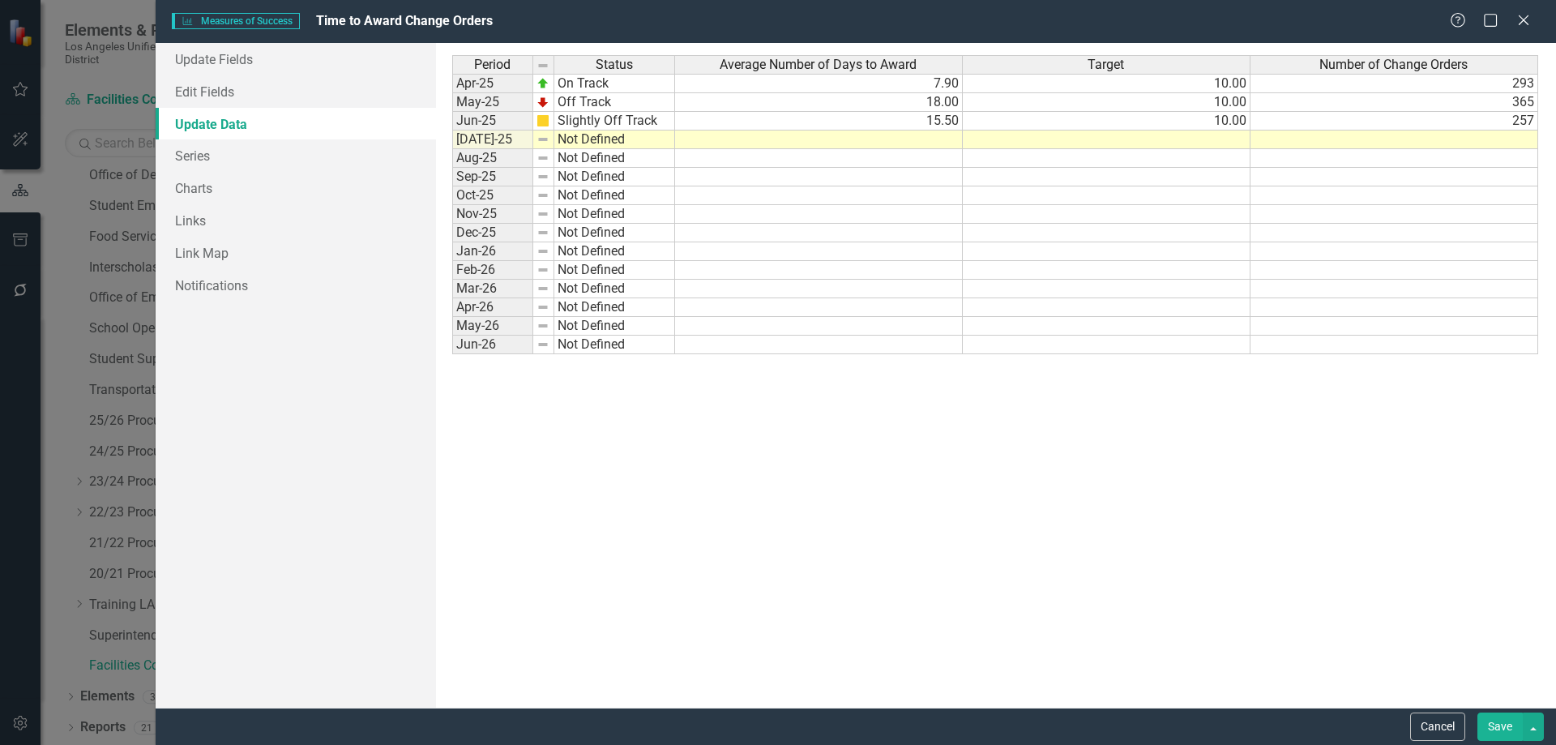
click at [1486, 143] on td at bounding box center [1394, 139] width 288 height 19
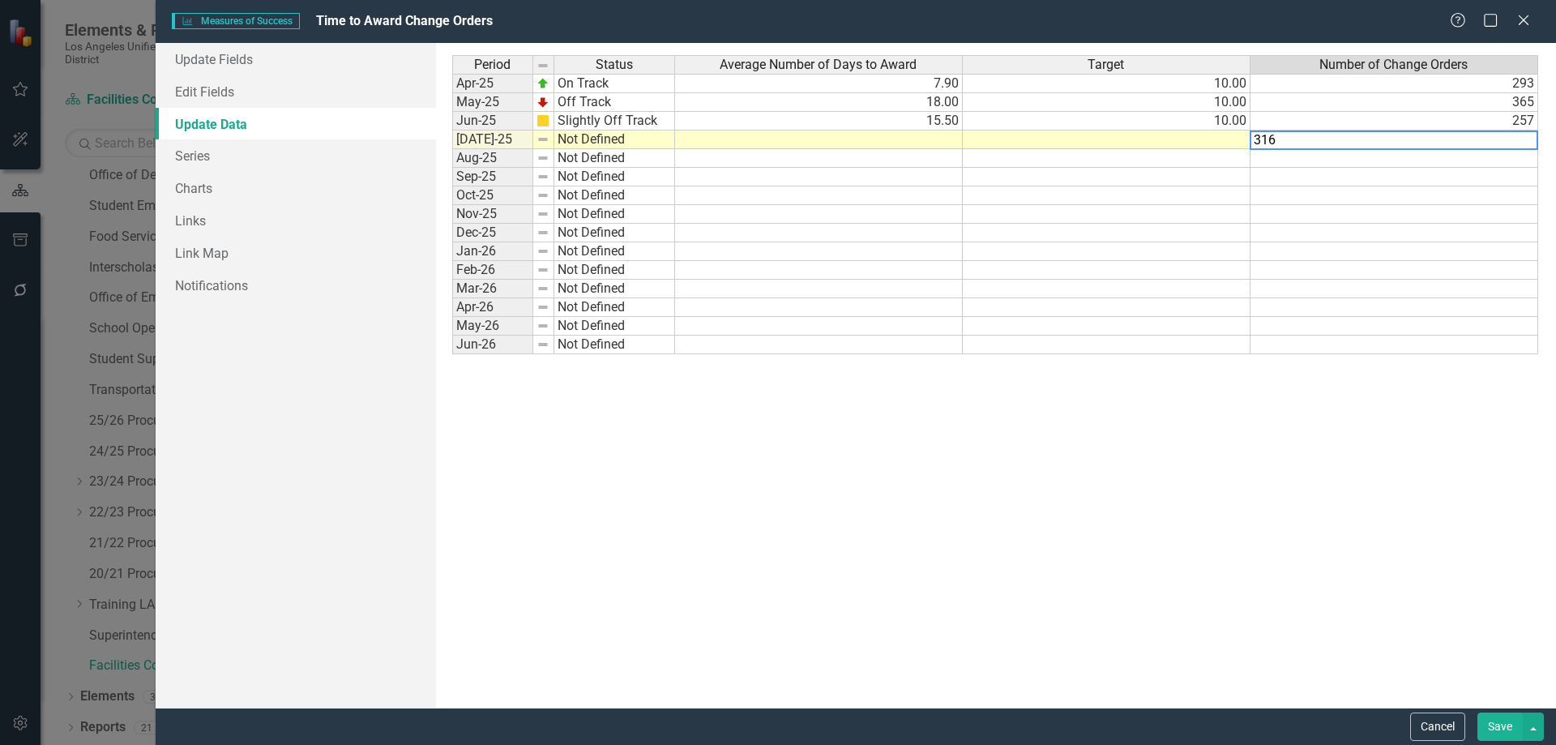
click at [1183, 135] on td at bounding box center [1107, 139] width 288 height 19
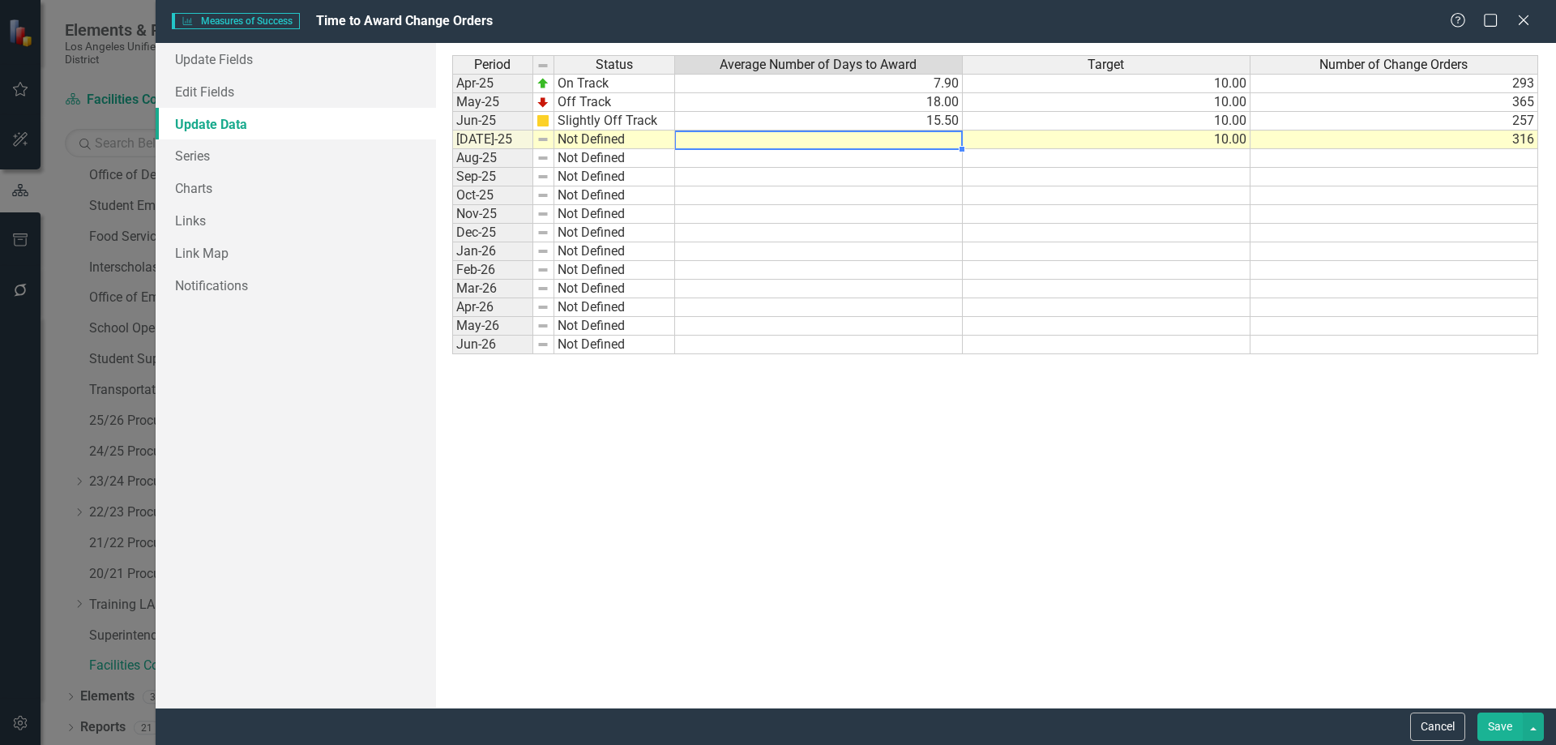
click at [910, 139] on td at bounding box center [819, 139] width 288 height 19
type textarea "17.8"
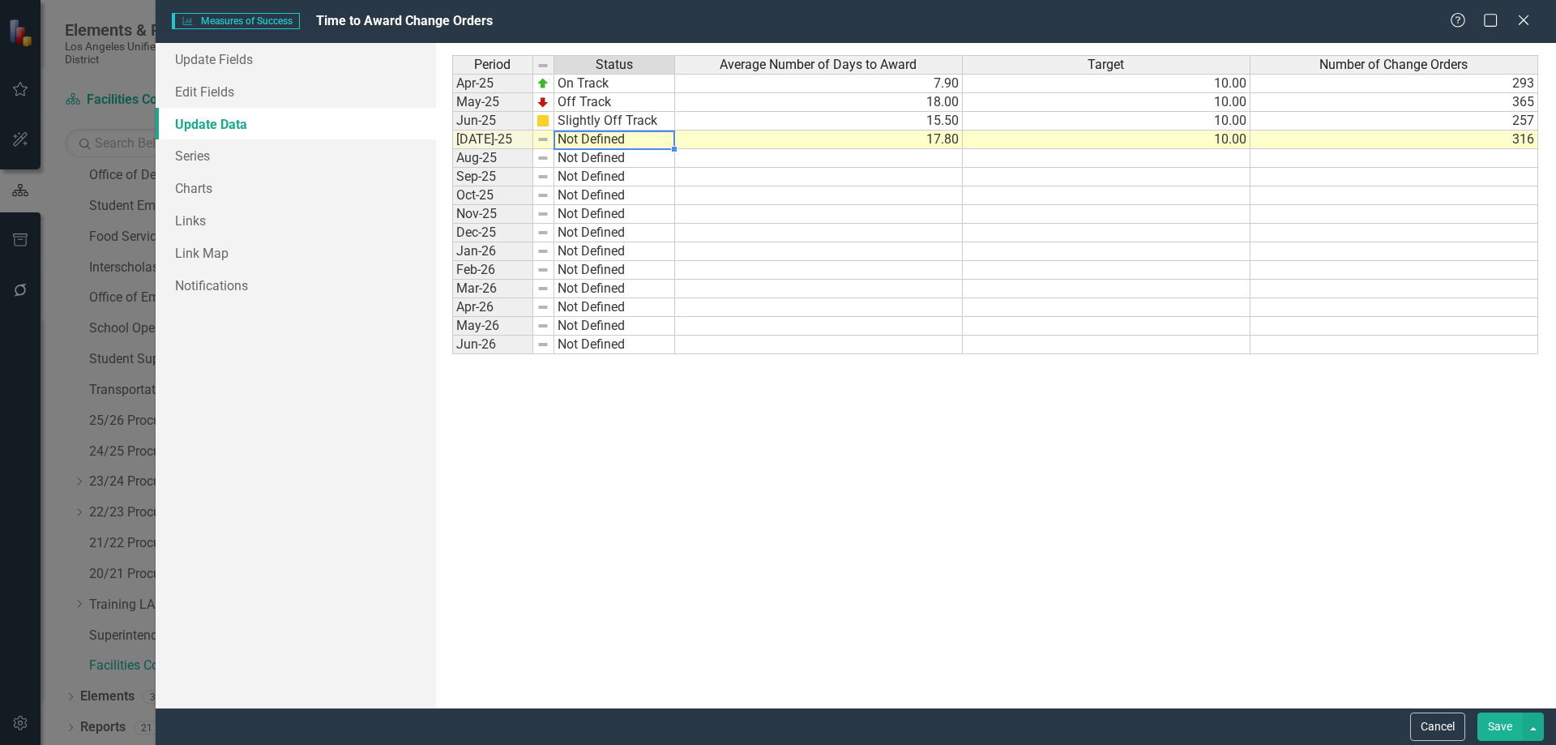
click at [610, 141] on td "Not Defined" at bounding box center [614, 139] width 121 height 19
click at [599, 188] on div "Period Status Average Number of Days to Award Target Number of Change Orders Ap…" at bounding box center [995, 375] width 1087 height 640
click at [1498, 722] on button "Save" at bounding box center [1499, 726] width 45 height 28
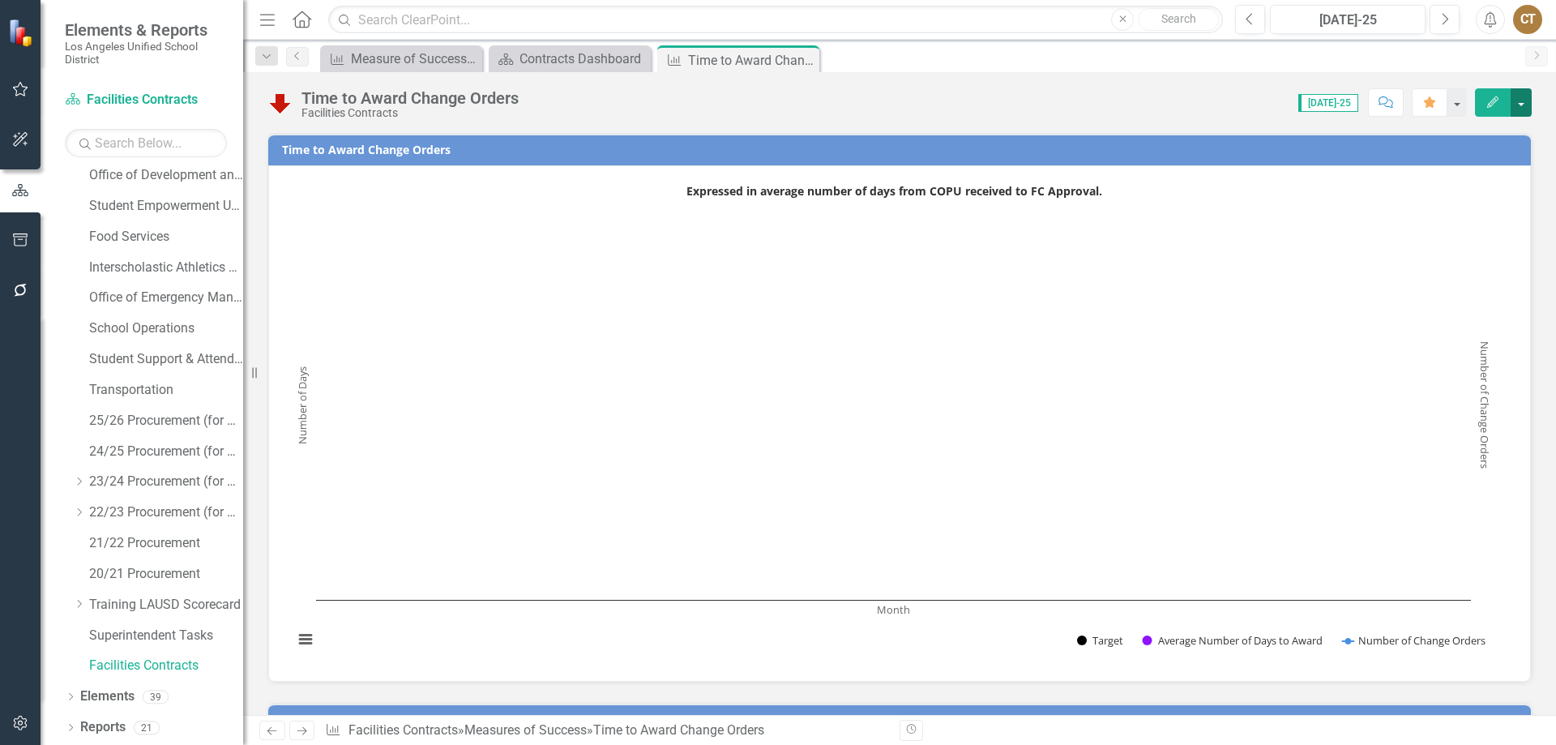
click at [1518, 103] on button "button" at bounding box center [1520, 102] width 21 height 28
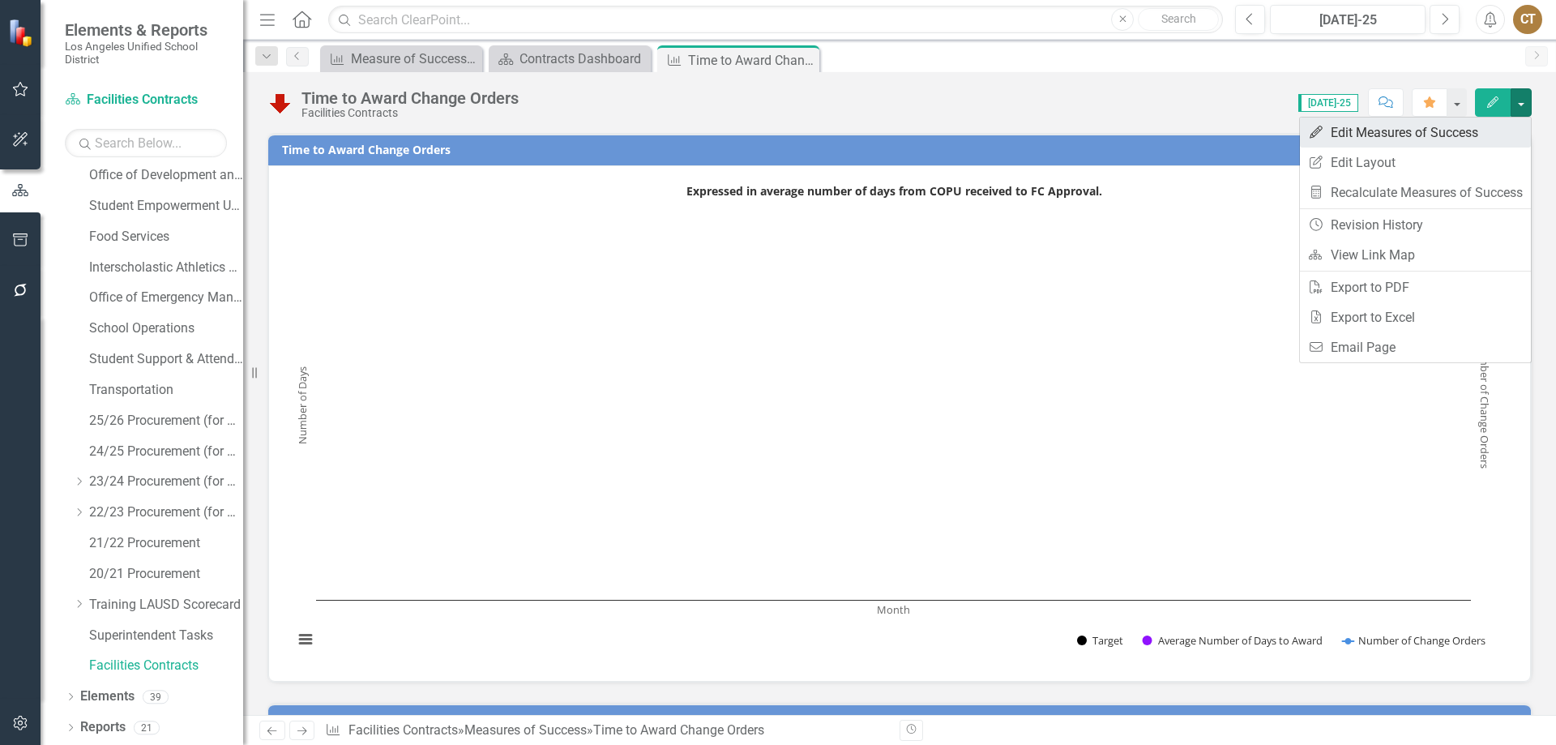
click at [1410, 127] on link "Edit Edit Measures of Success" at bounding box center [1415, 132] width 231 height 30
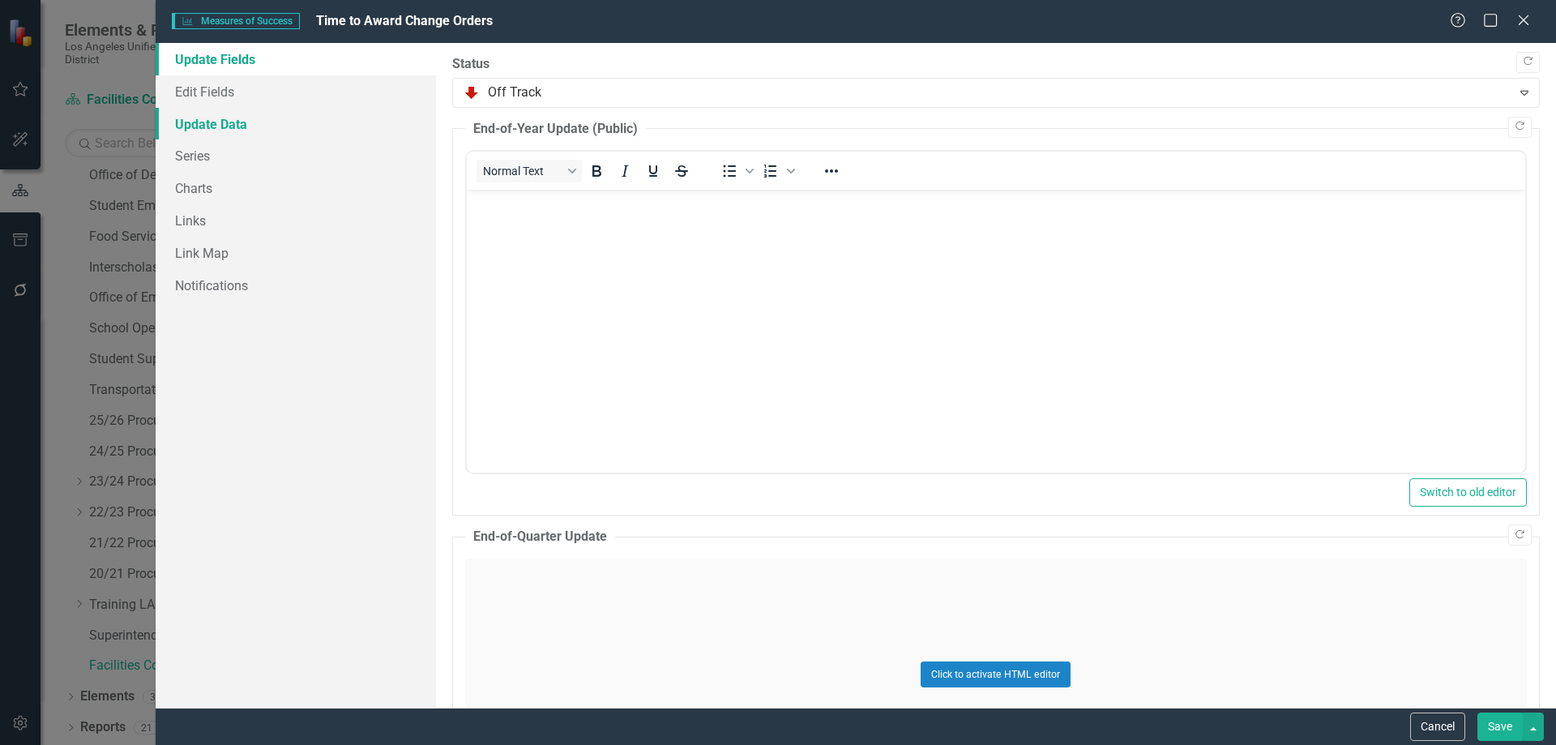
click at [230, 122] on link "Update Data" at bounding box center [296, 124] width 280 height 32
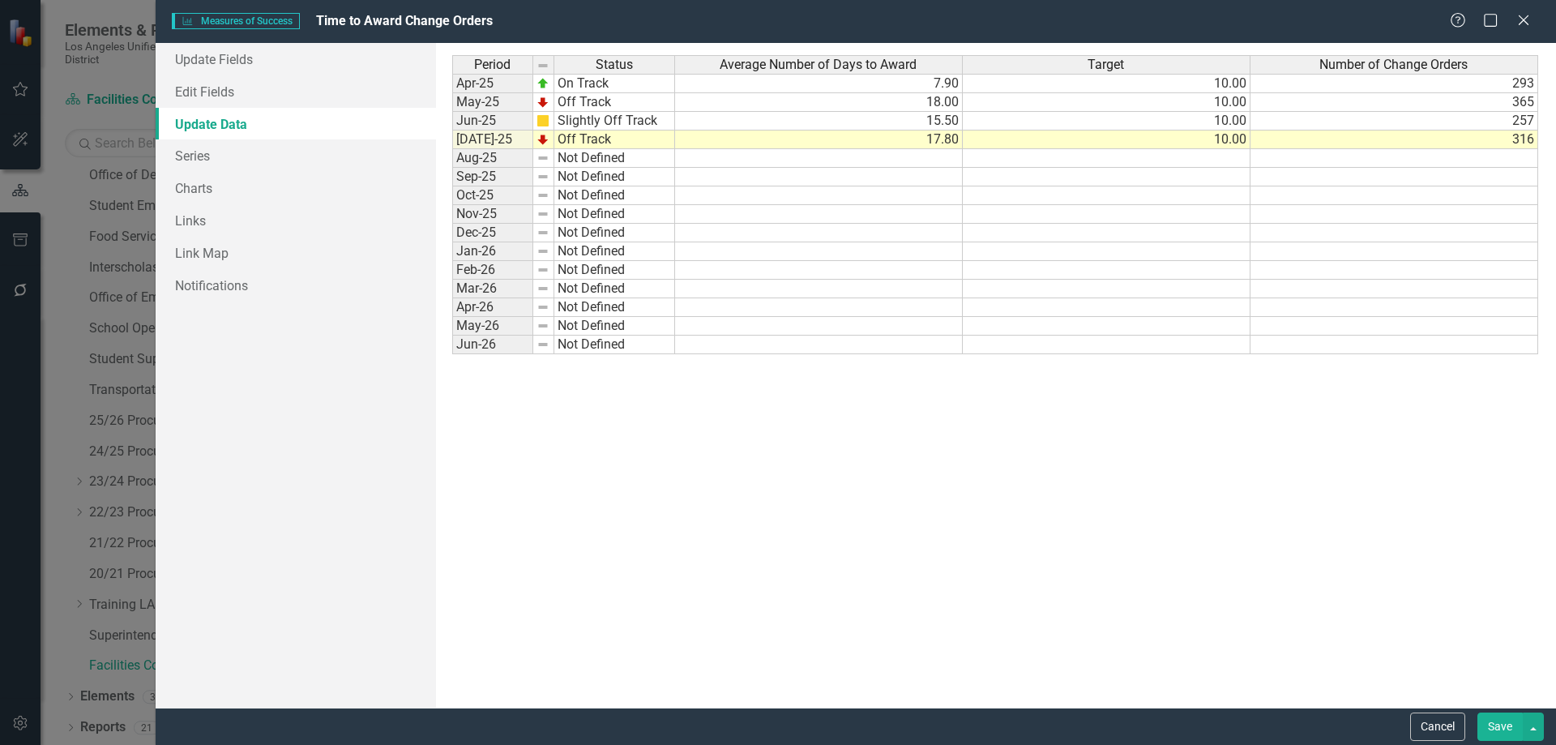
click at [1503, 724] on button "Save" at bounding box center [1499, 726] width 45 height 28
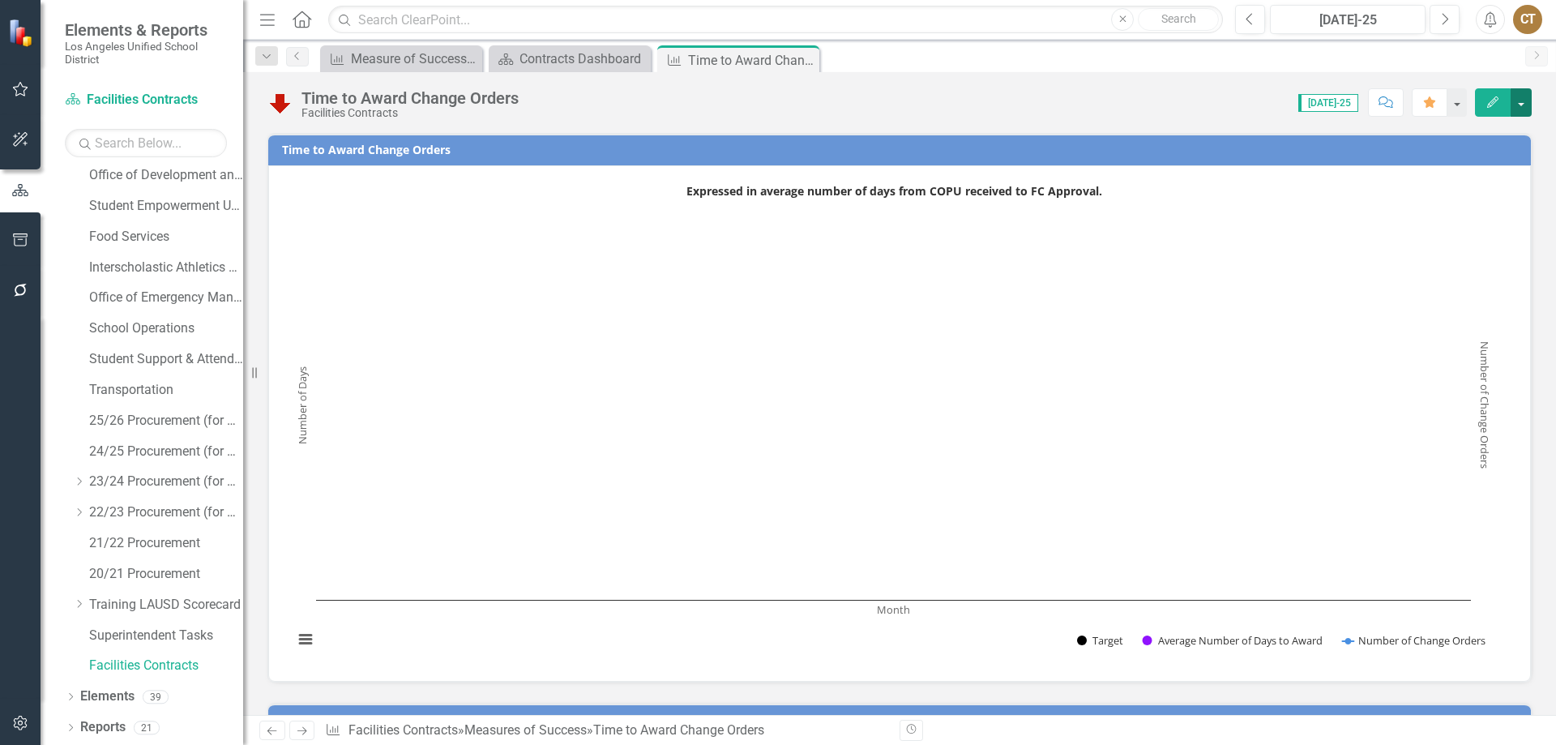
click at [1522, 100] on button "button" at bounding box center [1520, 102] width 21 height 28
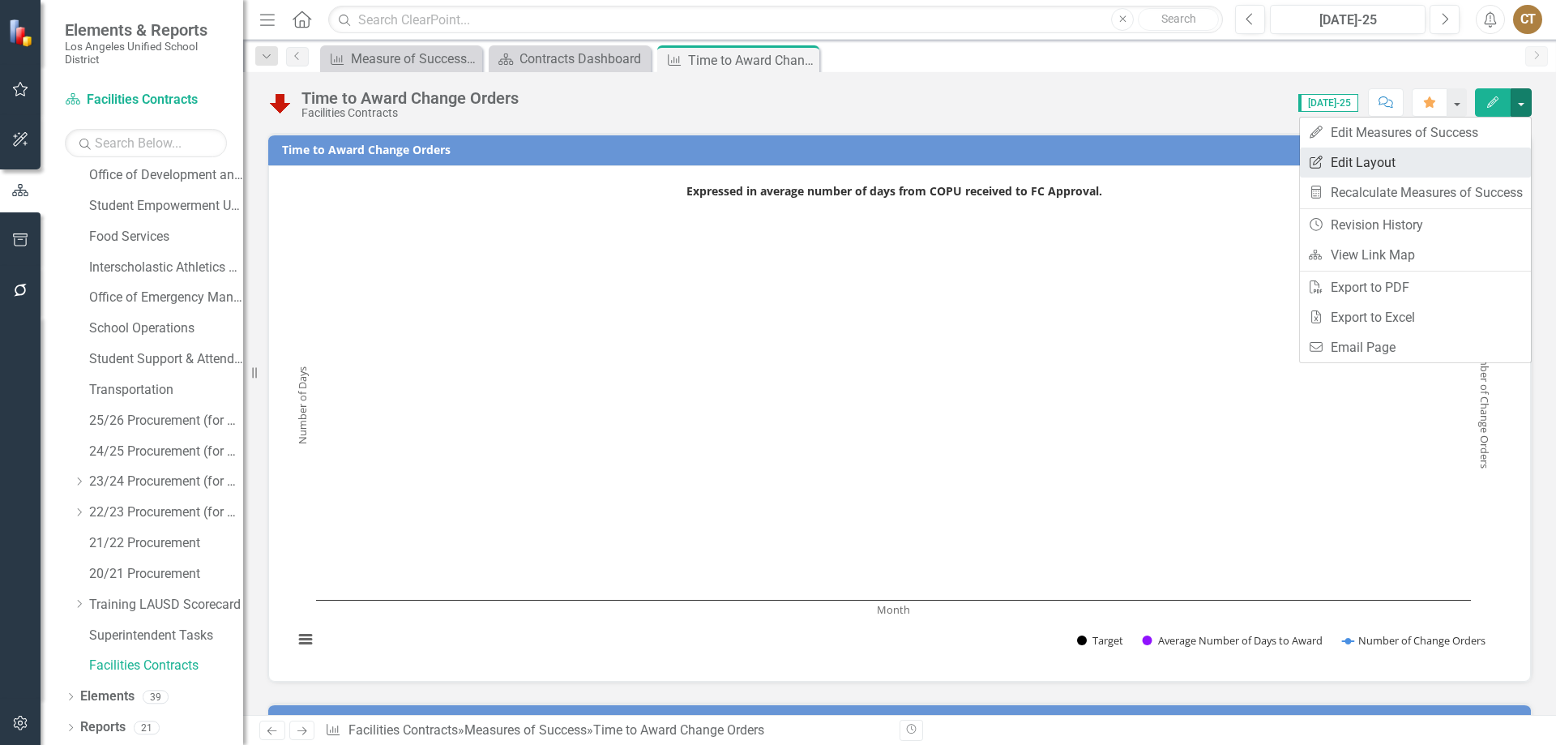
click at [1371, 156] on link "Edit Report Edit Layout" at bounding box center [1415, 162] width 231 height 30
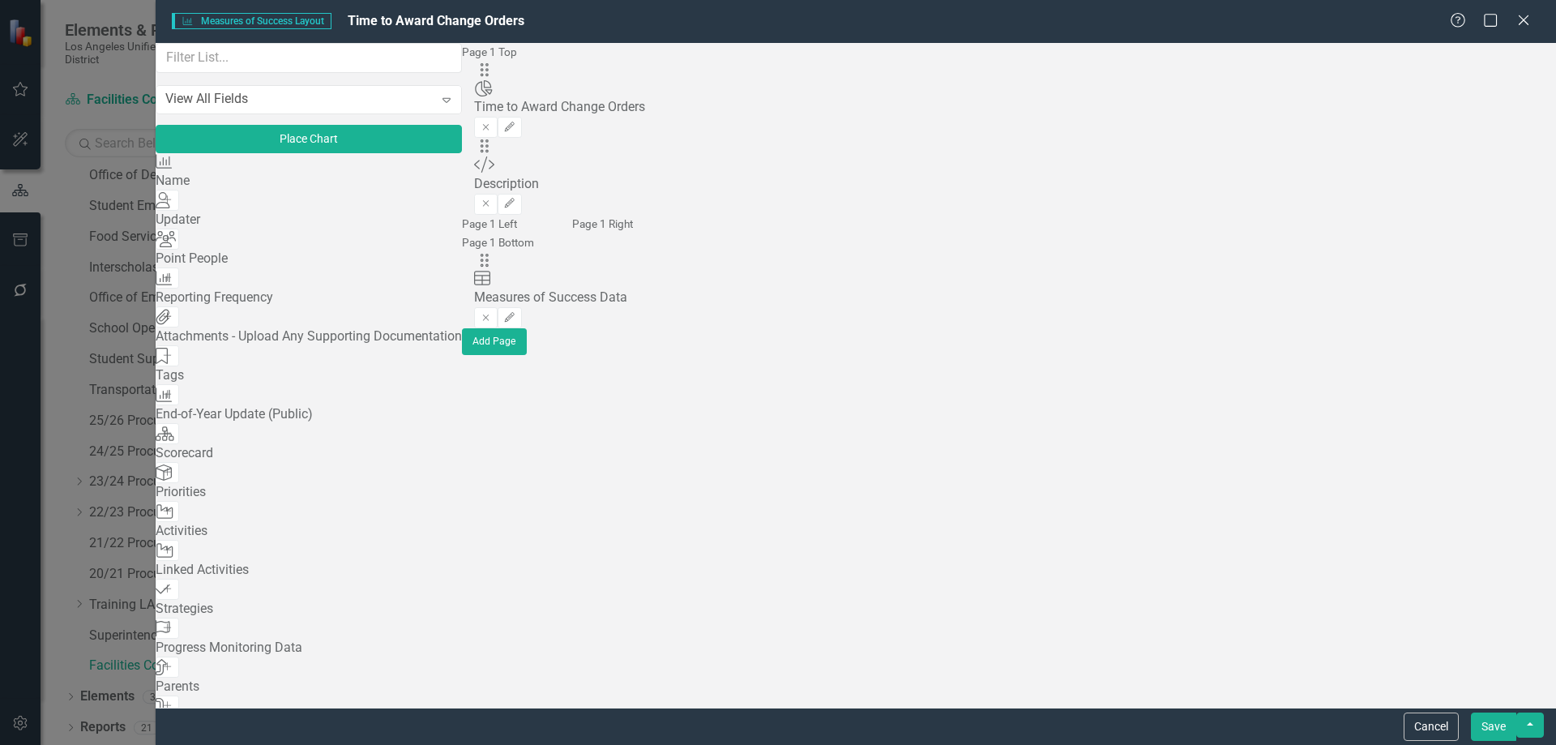
click at [179, 327] on button "Add" at bounding box center [167, 316] width 23 height 21
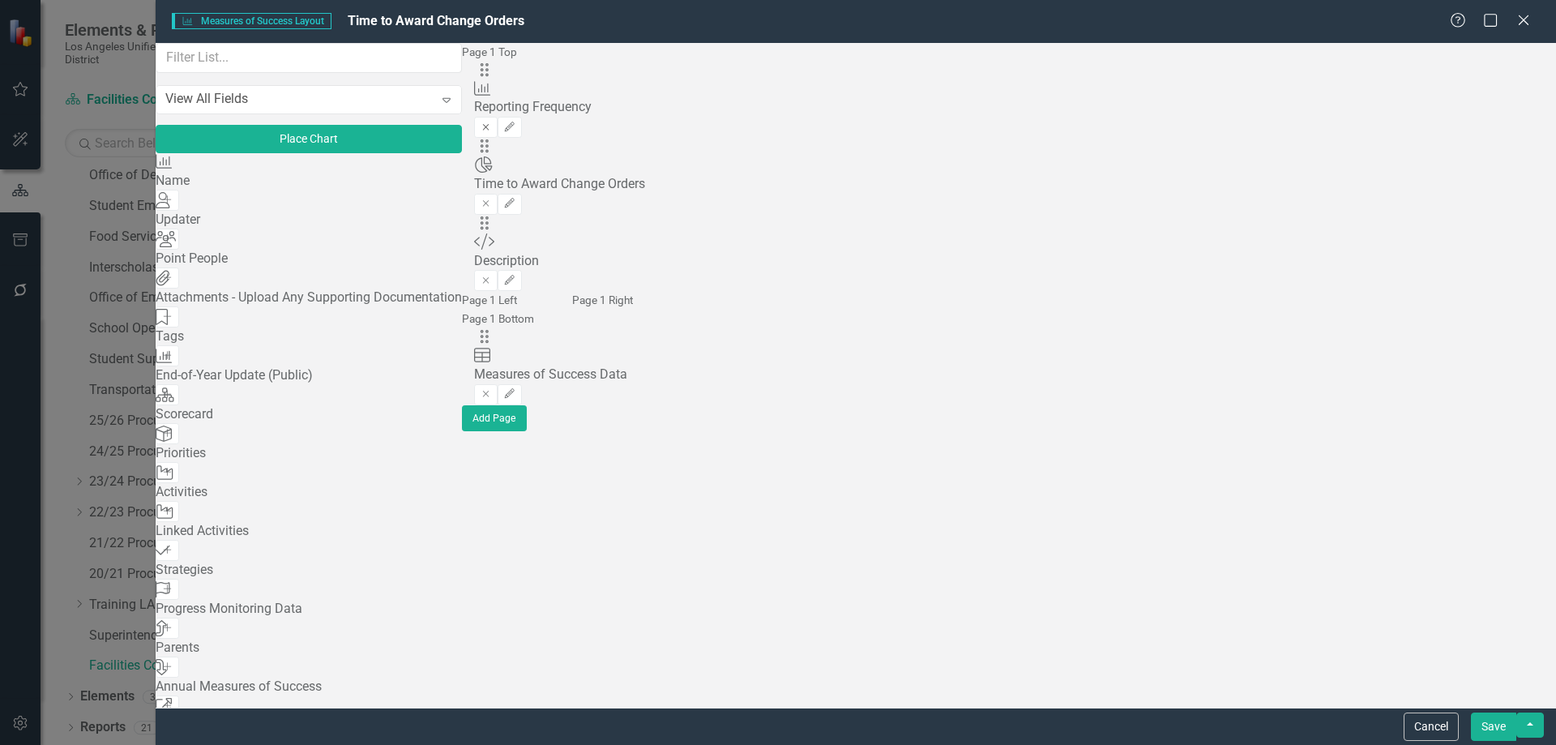
click at [498, 117] on button "Remove" at bounding box center [485, 127] width 23 height 21
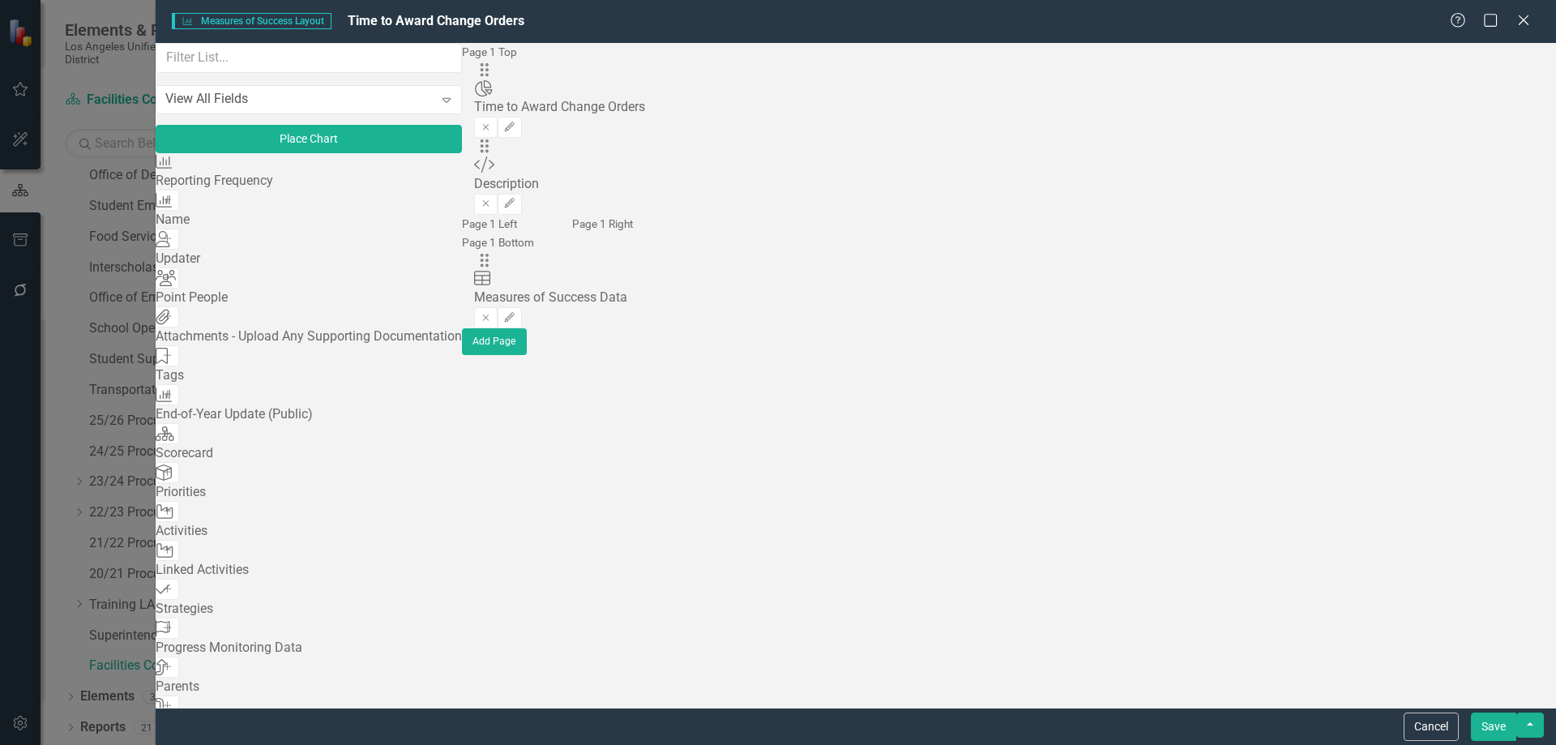
scroll to position [324, 0]
click at [1525, 19] on icon at bounding box center [1523, 20] width 12 height 12
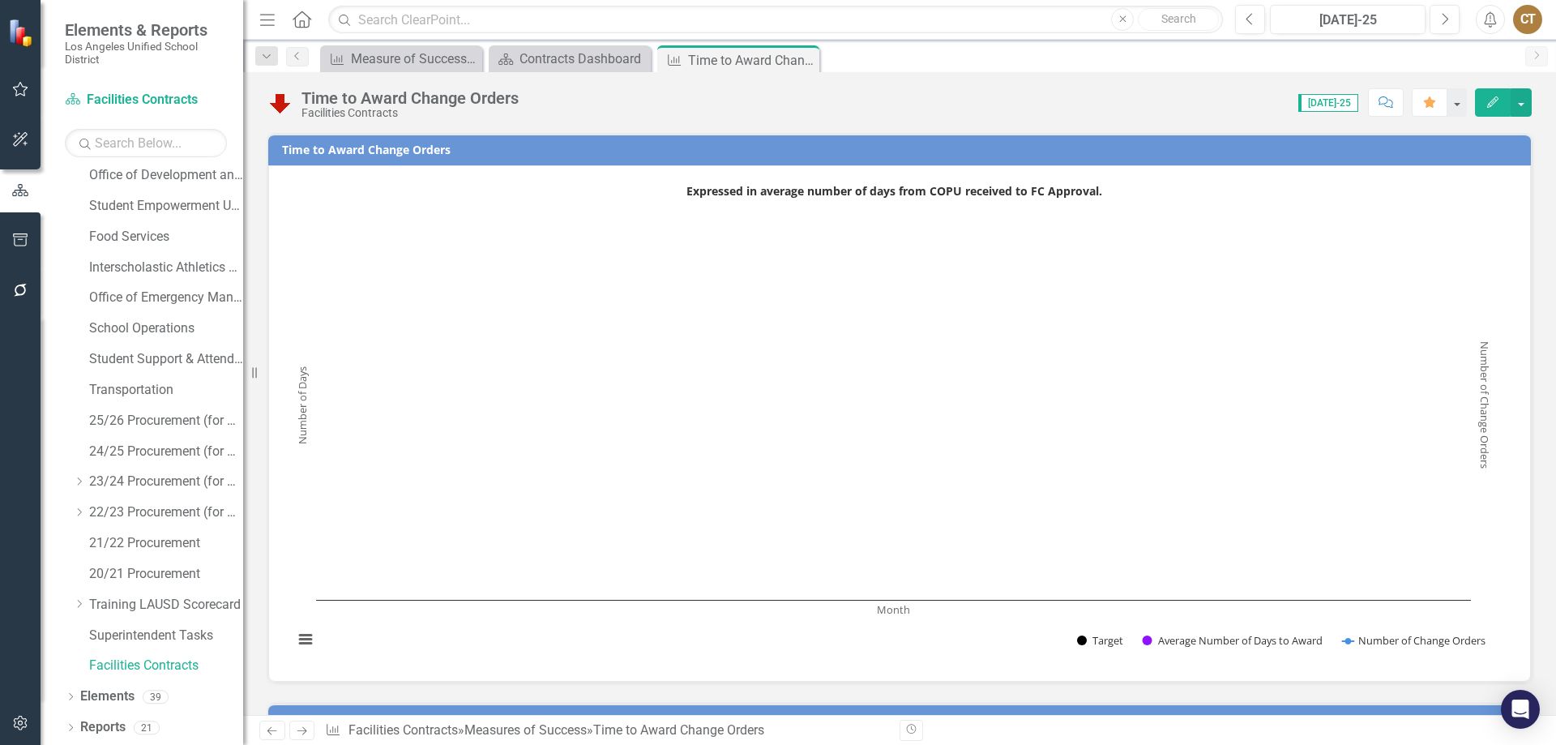
click at [1489, 99] on icon "Edit" at bounding box center [1492, 101] width 15 height 11
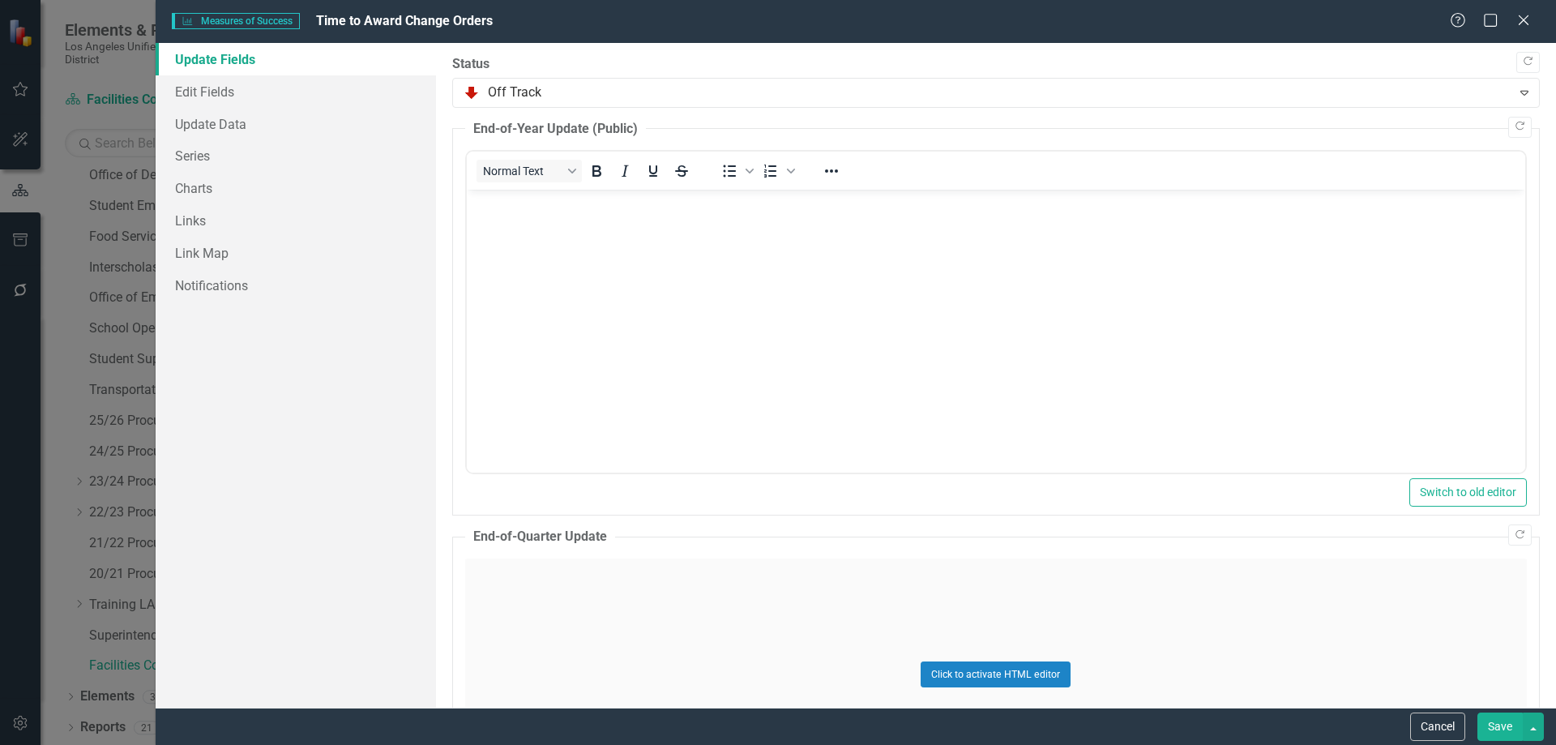
scroll to position [0, 0]
click at [226, 88] on link "Edit Fields" at bounding box center [296, 91] width 280 height 32
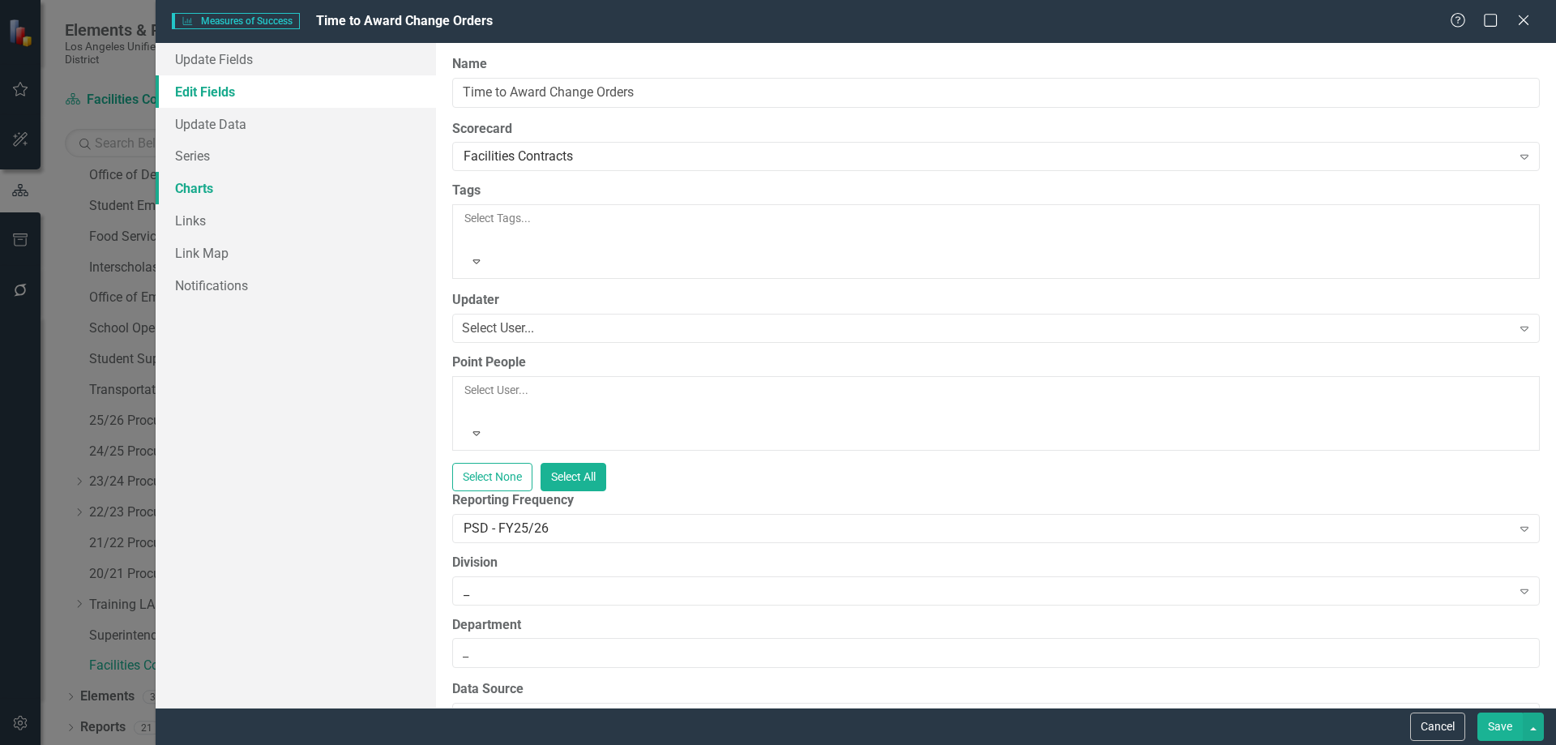
click at [202, 186] on link "Charts" at bounding box center [296, 188] width 280 height 32
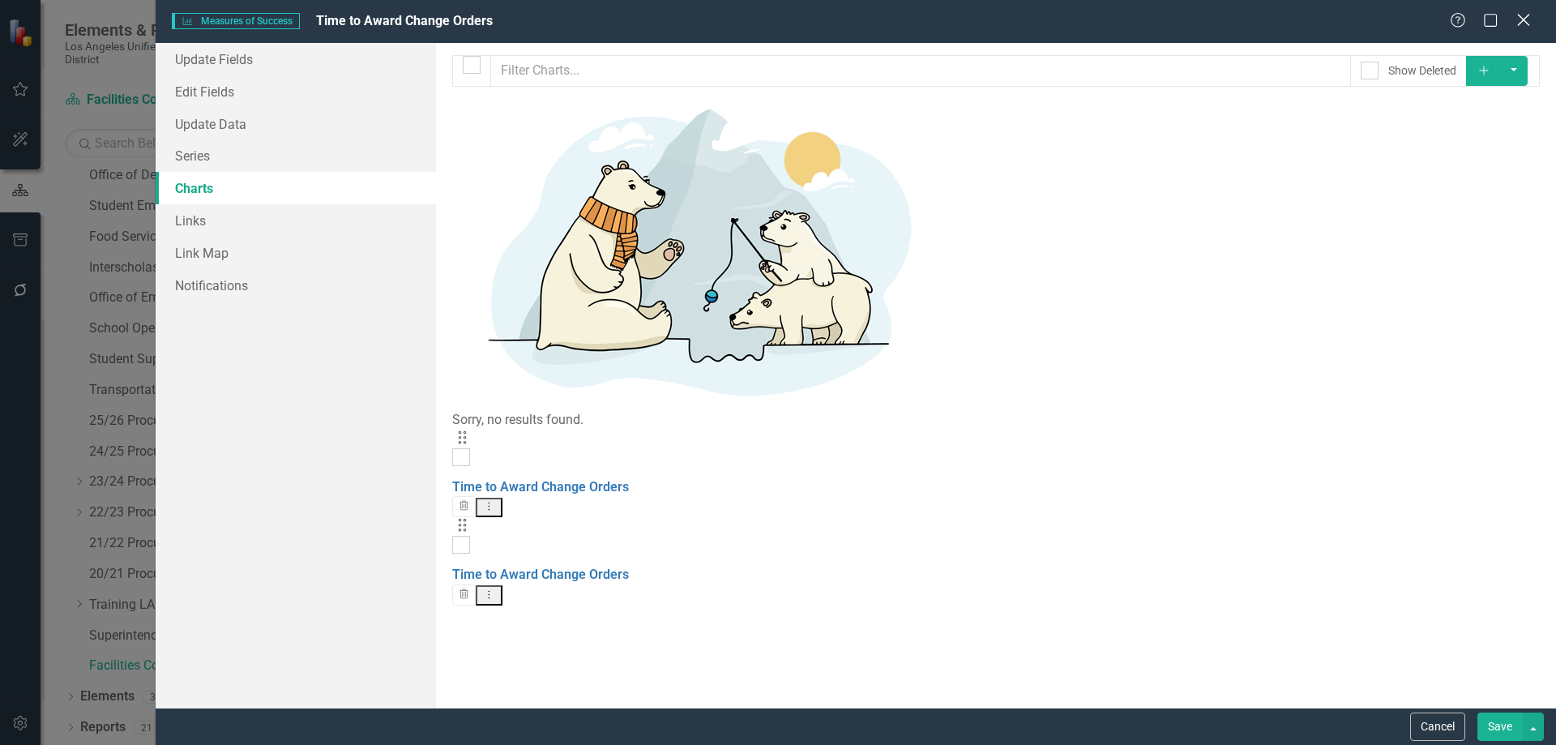
click at [1527, 23] on icon at bounding box center [1523, 20] width 12 height 12
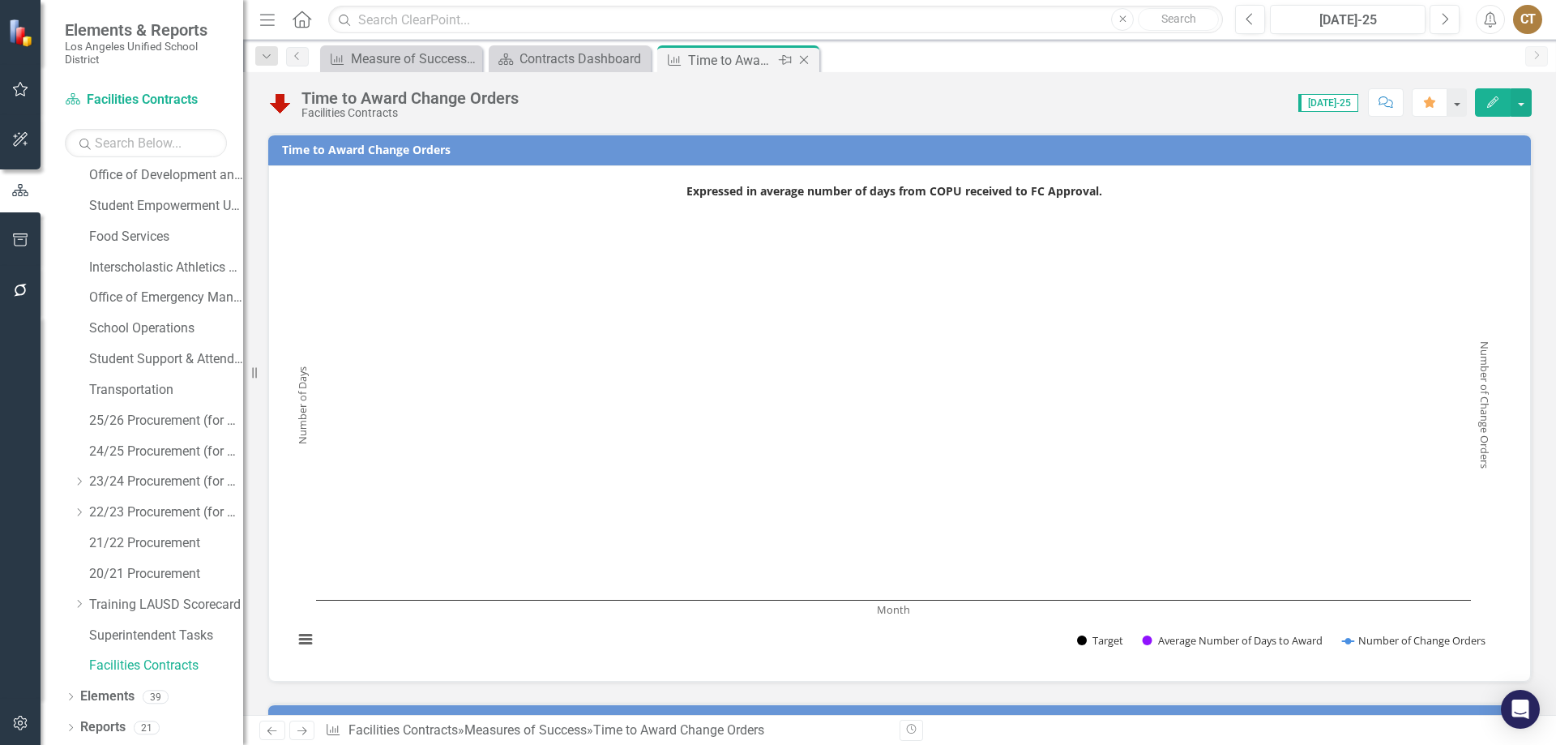
click at [804, 57] on icon "Close" at bounding box center [804, 59] width 16 height 13
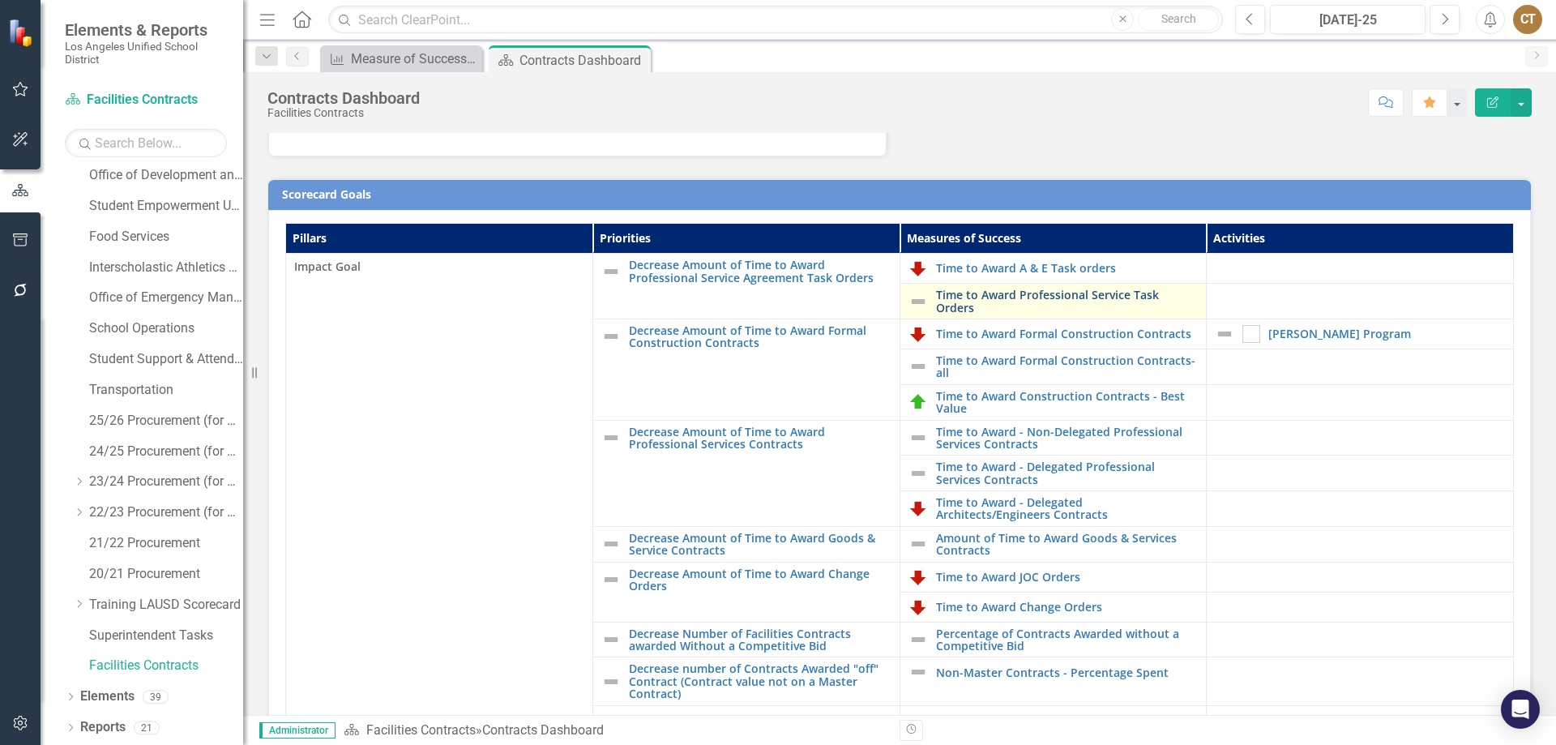
scroll to position [324, 0]
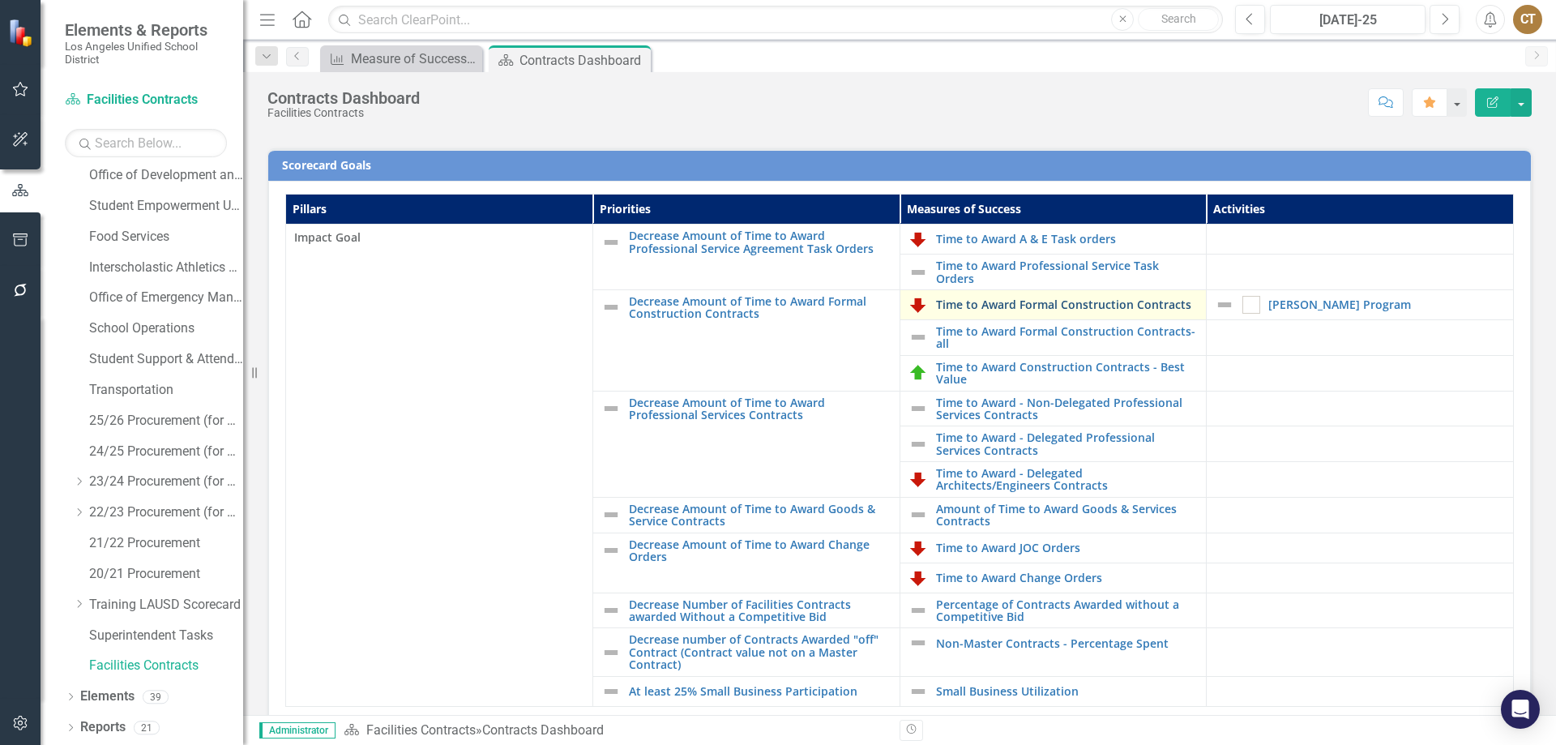
click at [1034, 309] on link "Time to Award Formal Construction Contracts" at bounding box center [1067, 304] width 263 height 12
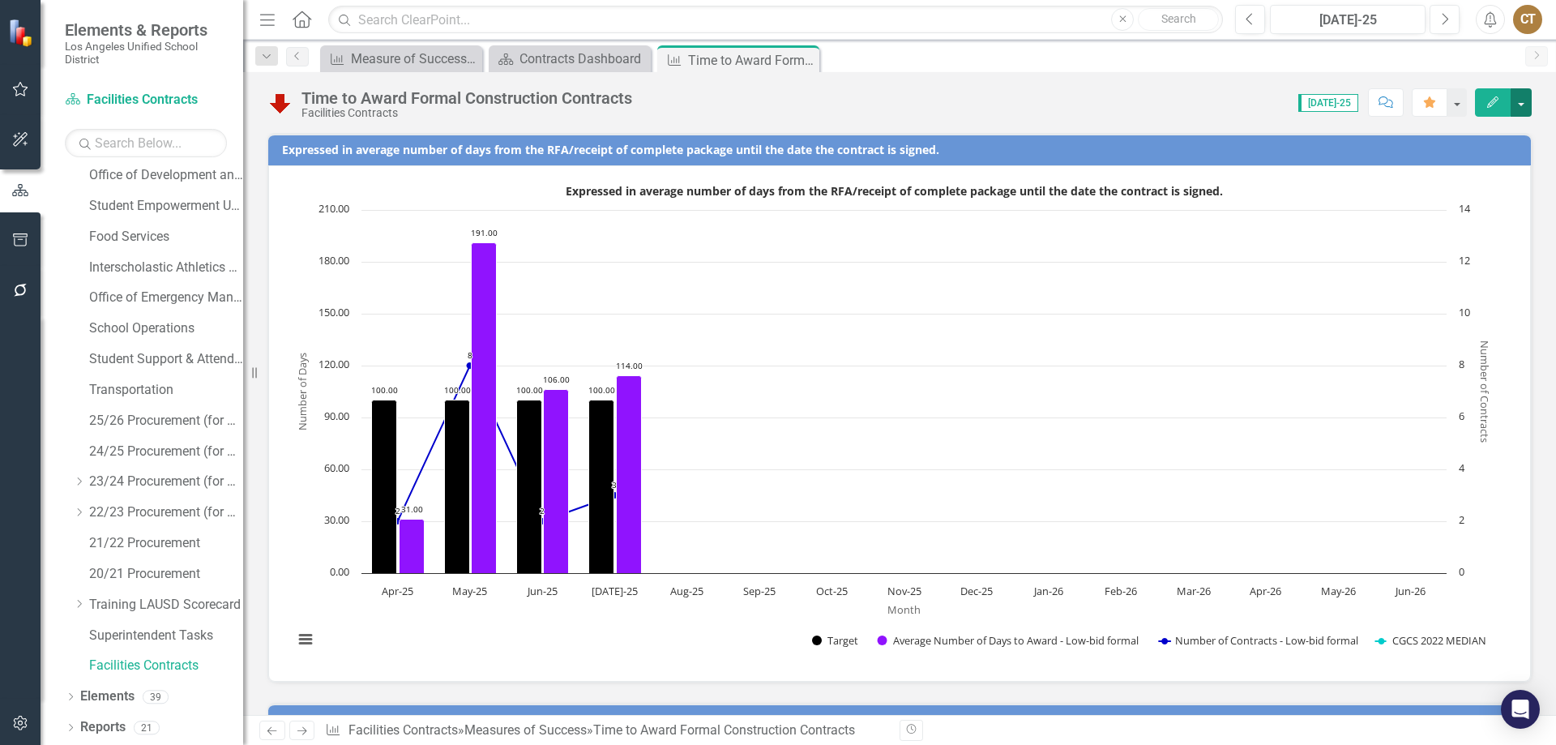
click at [1519, 100] on button "button" at bounding box center [1520, 102] width 21 height 28
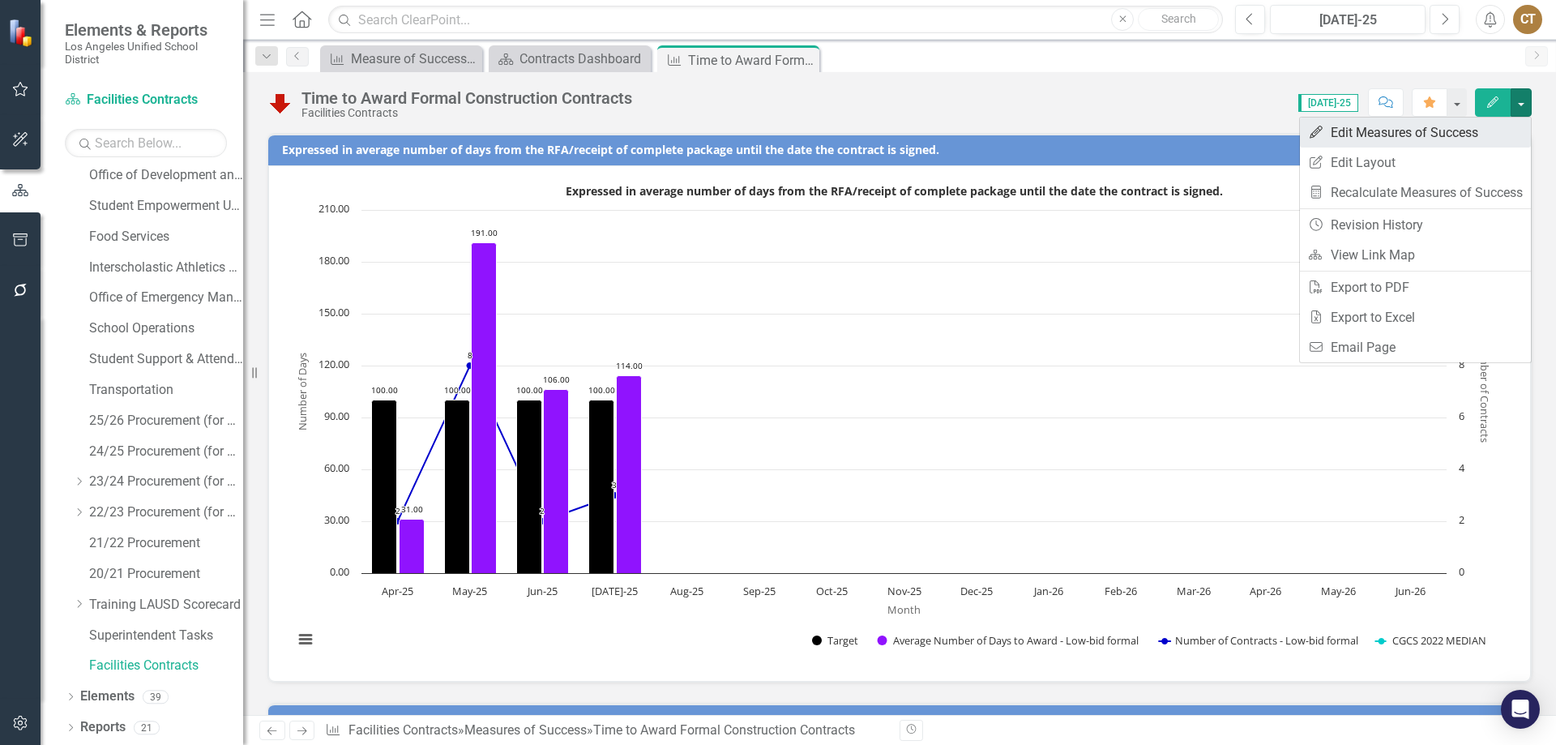
click at [1405, 128] on link "Edit Edit Measures of Success" at bounding box center [1415, 132] width 231 height 30
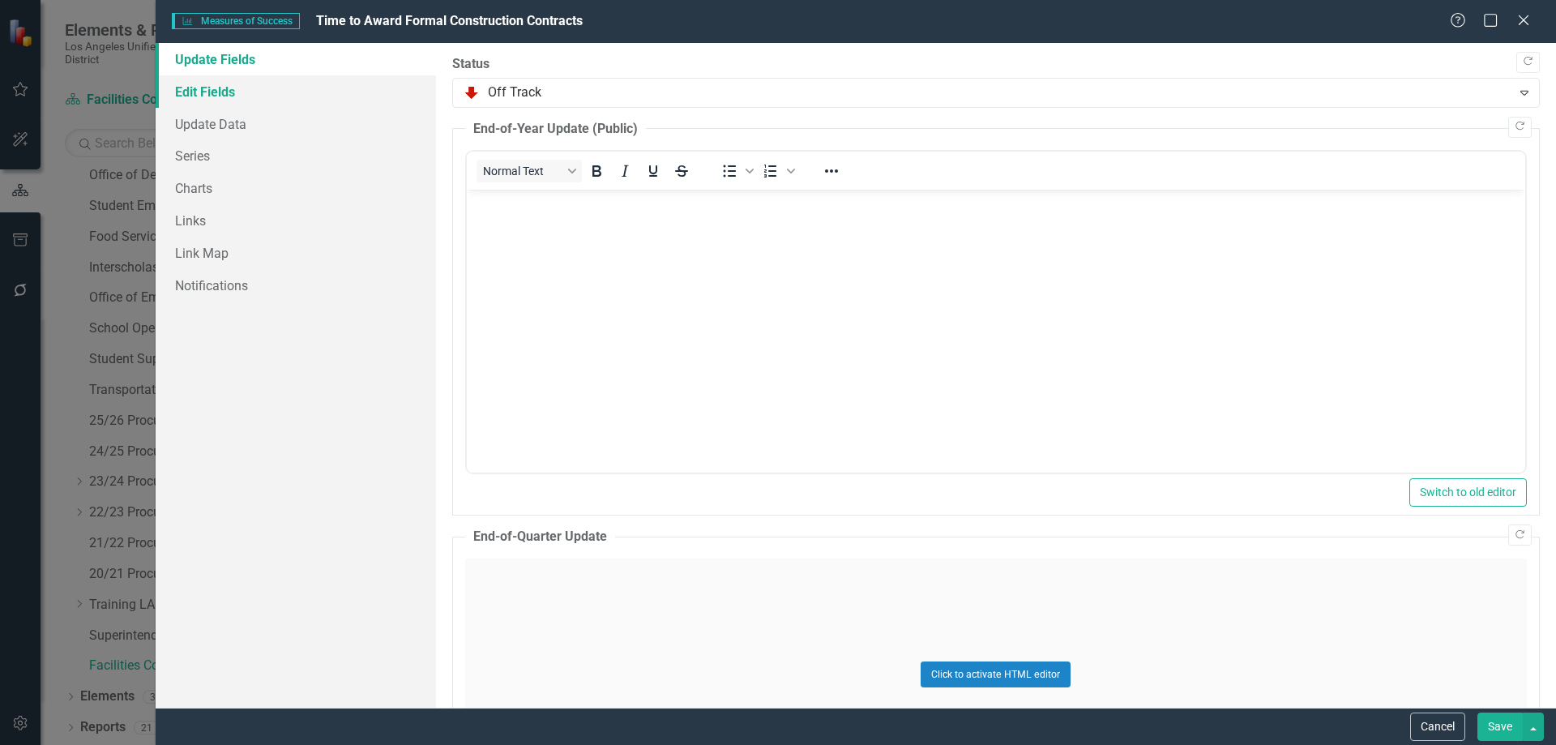
click at [228, 92] on link "Edit Fields" at bounding box center [296, 91] width 280 height 32
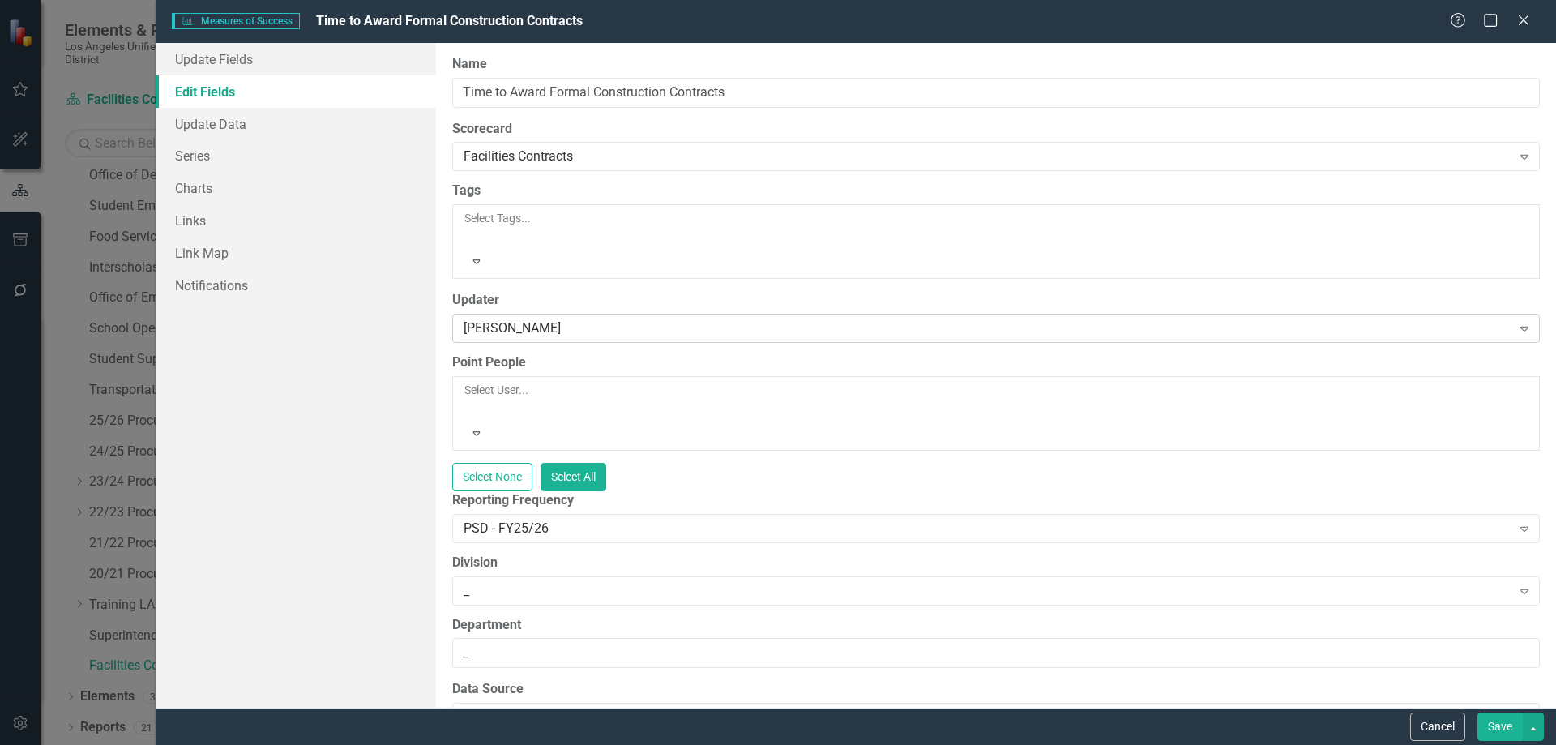
click at [1516, 322] on icon "Expand" at bounding box center [1524, 328] width 16 height 13
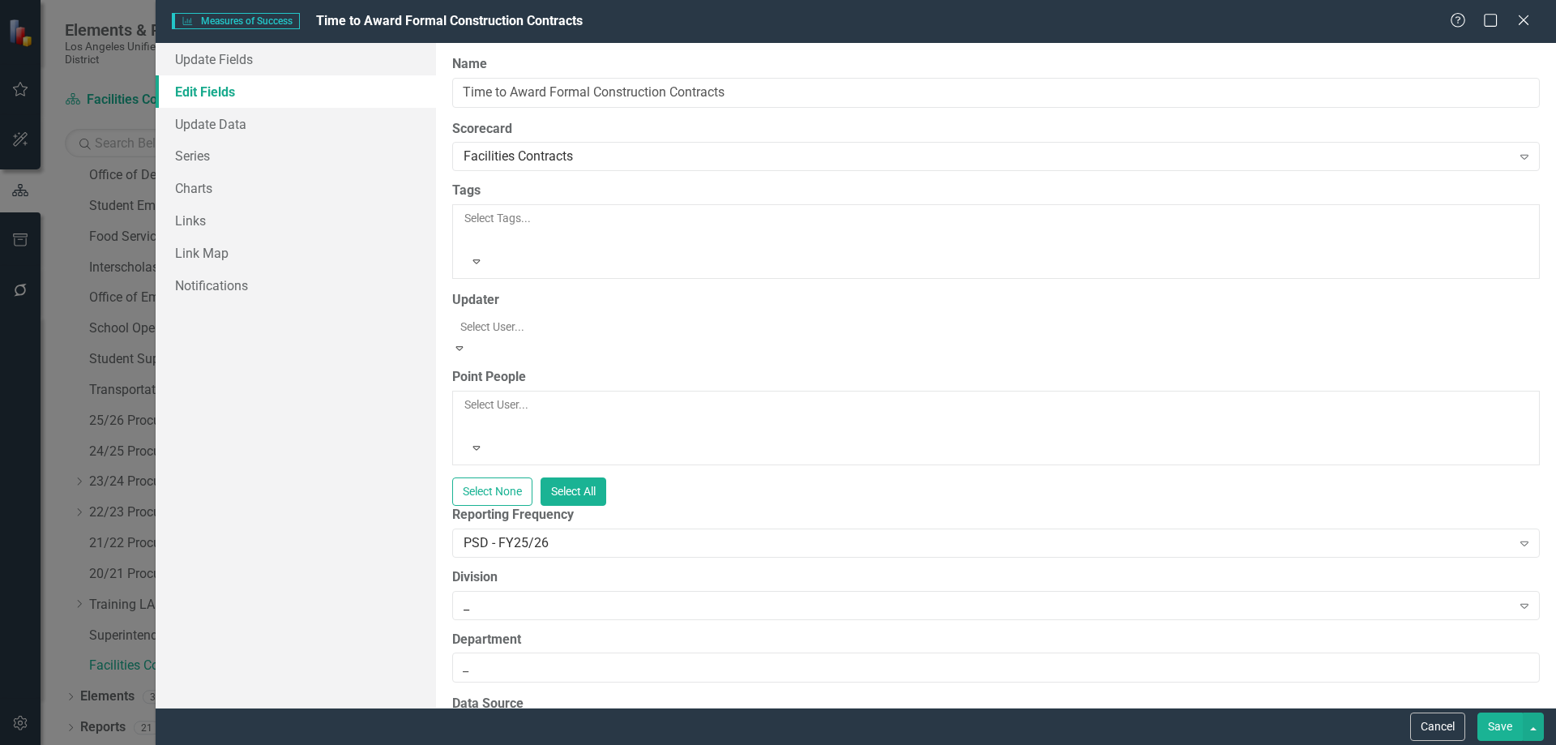
scroll to position [2095, 0]
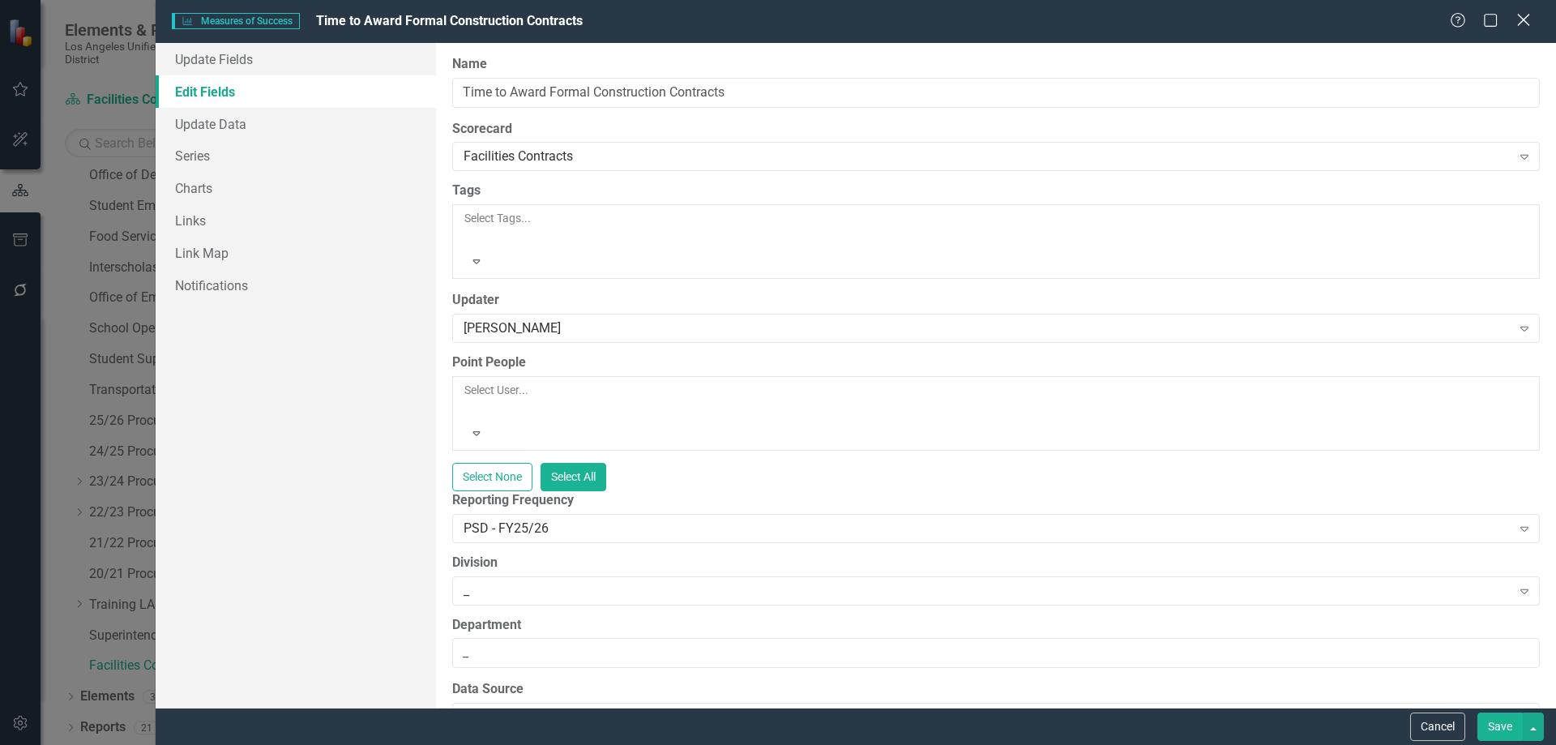
click at [1524, 19] on icon at bounding box center [1523, 20] width 12 height 12
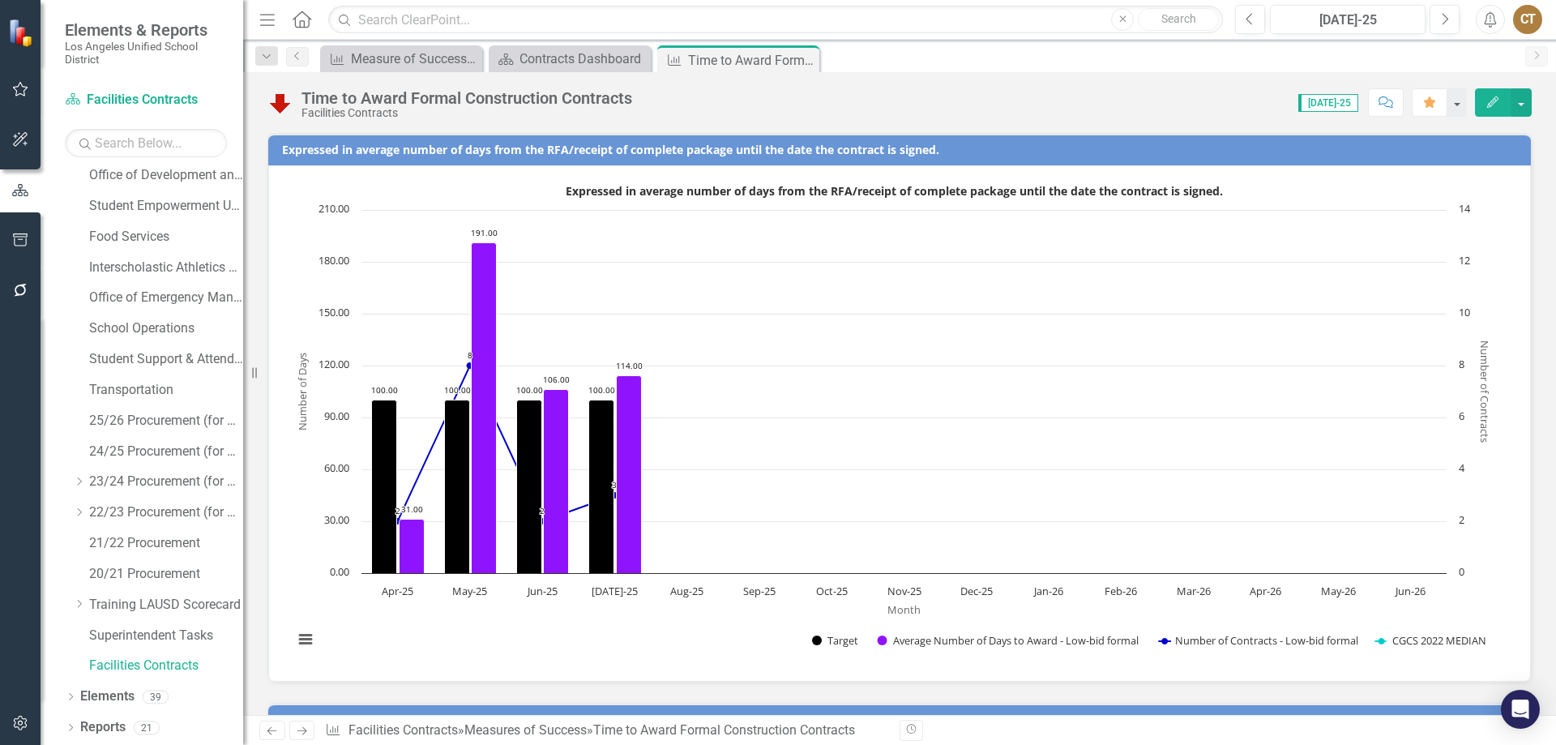
click at [0, 0] on icon at bounding box center [0, 0] width 0 height 0
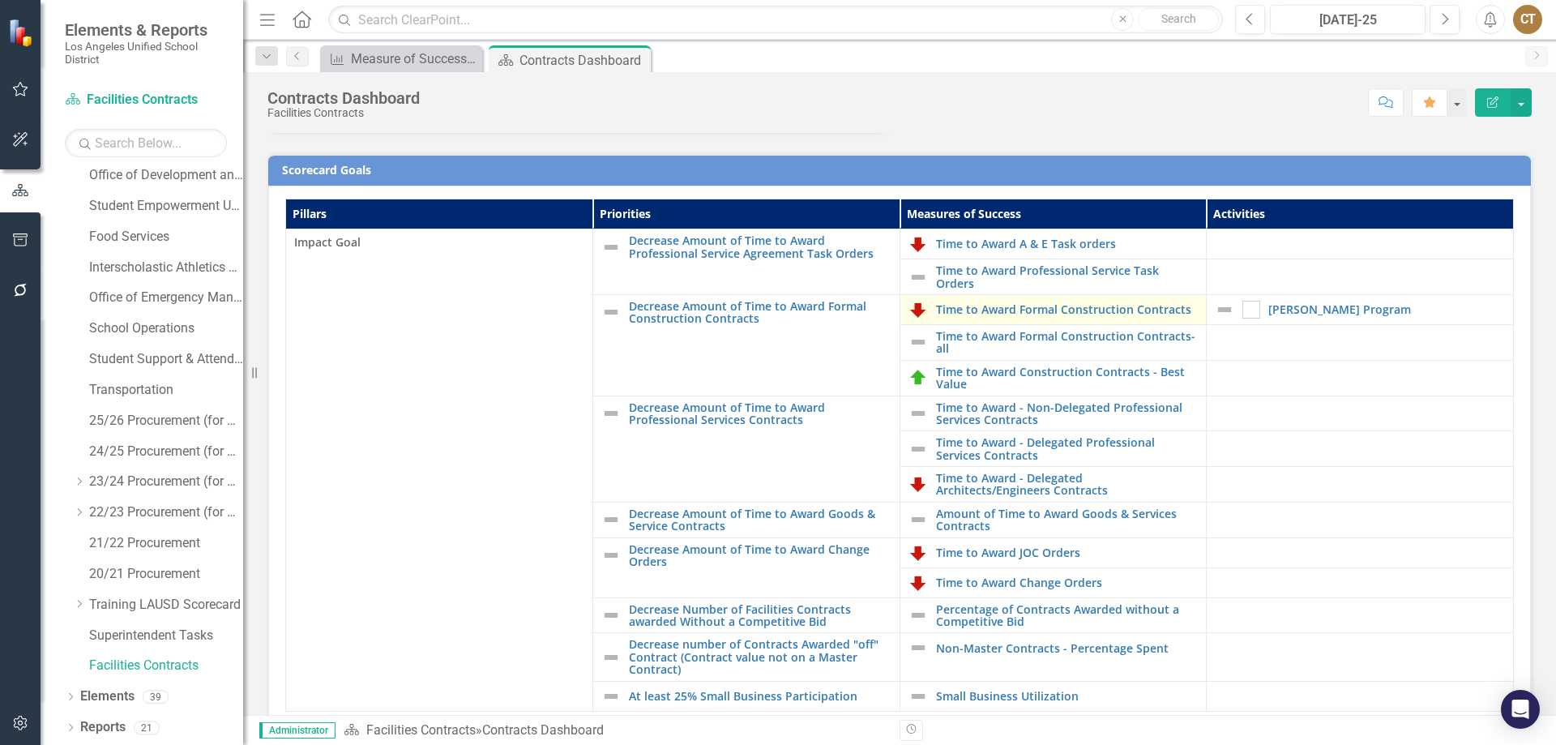
scroll to position [324, 0]
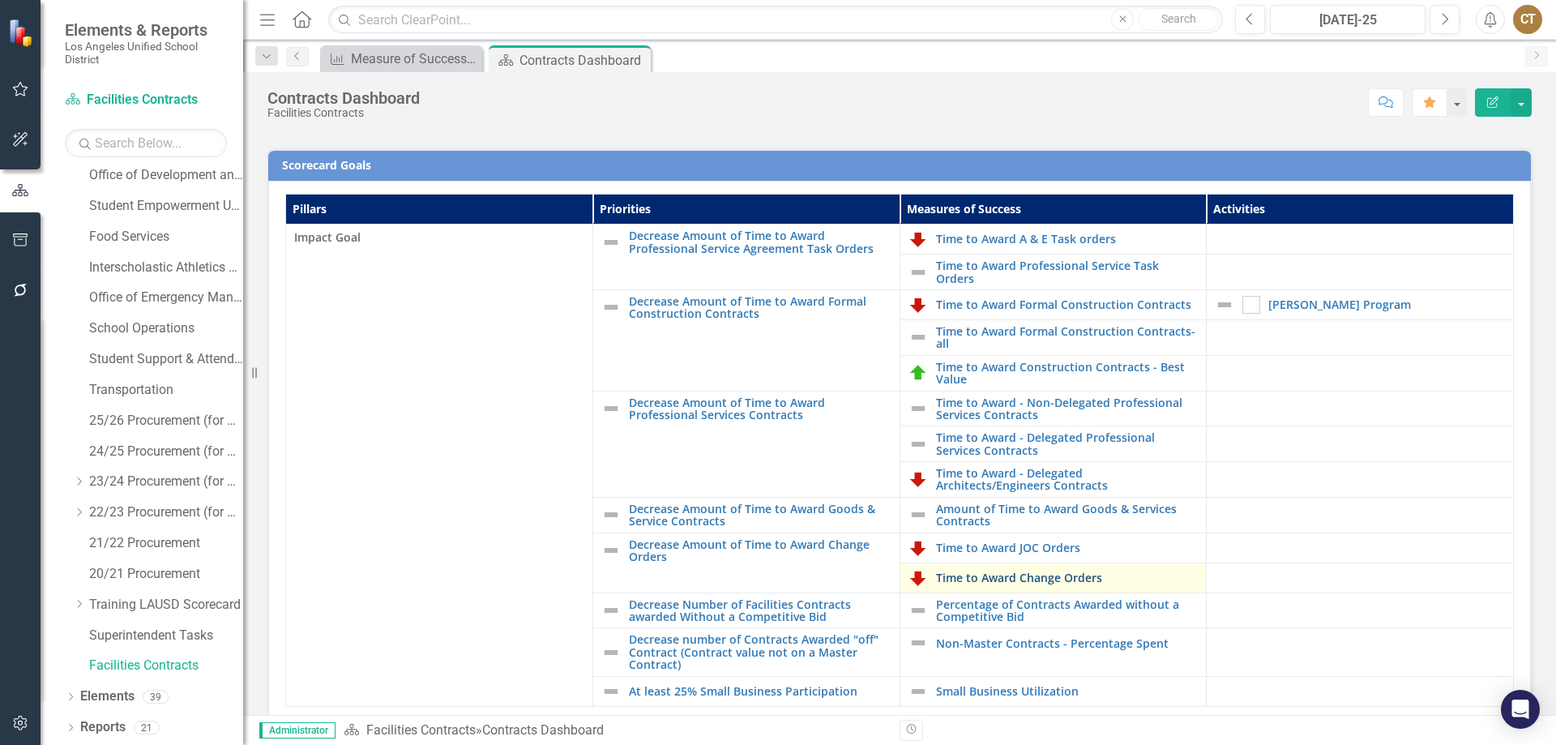
click at [1040, 576] on link "Time to Award Change Orders" at bounding box center [1067, 577] width 263 height 12
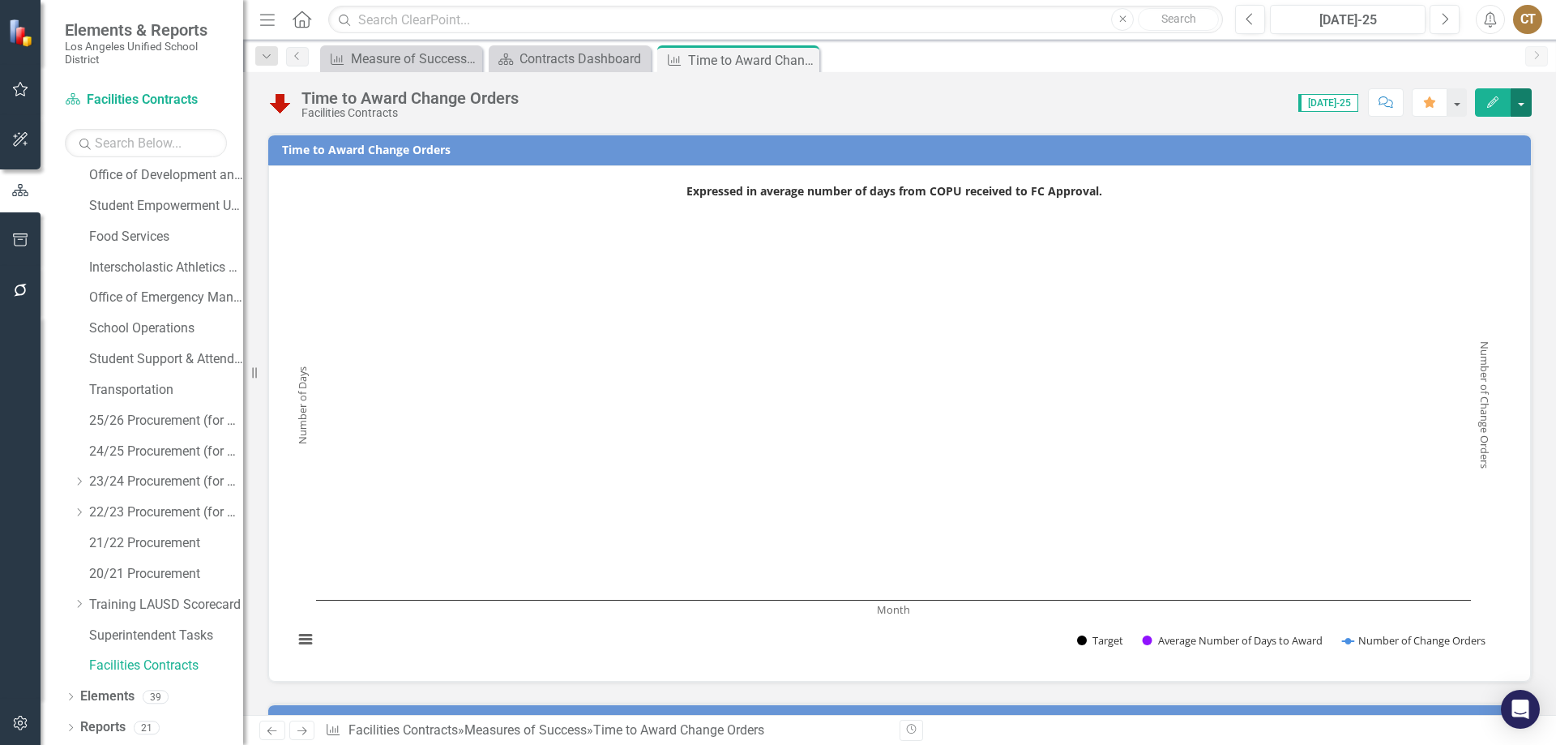
click at [1522, 100] on button "button" at bounding box center [1520, 102] width 21 height 28
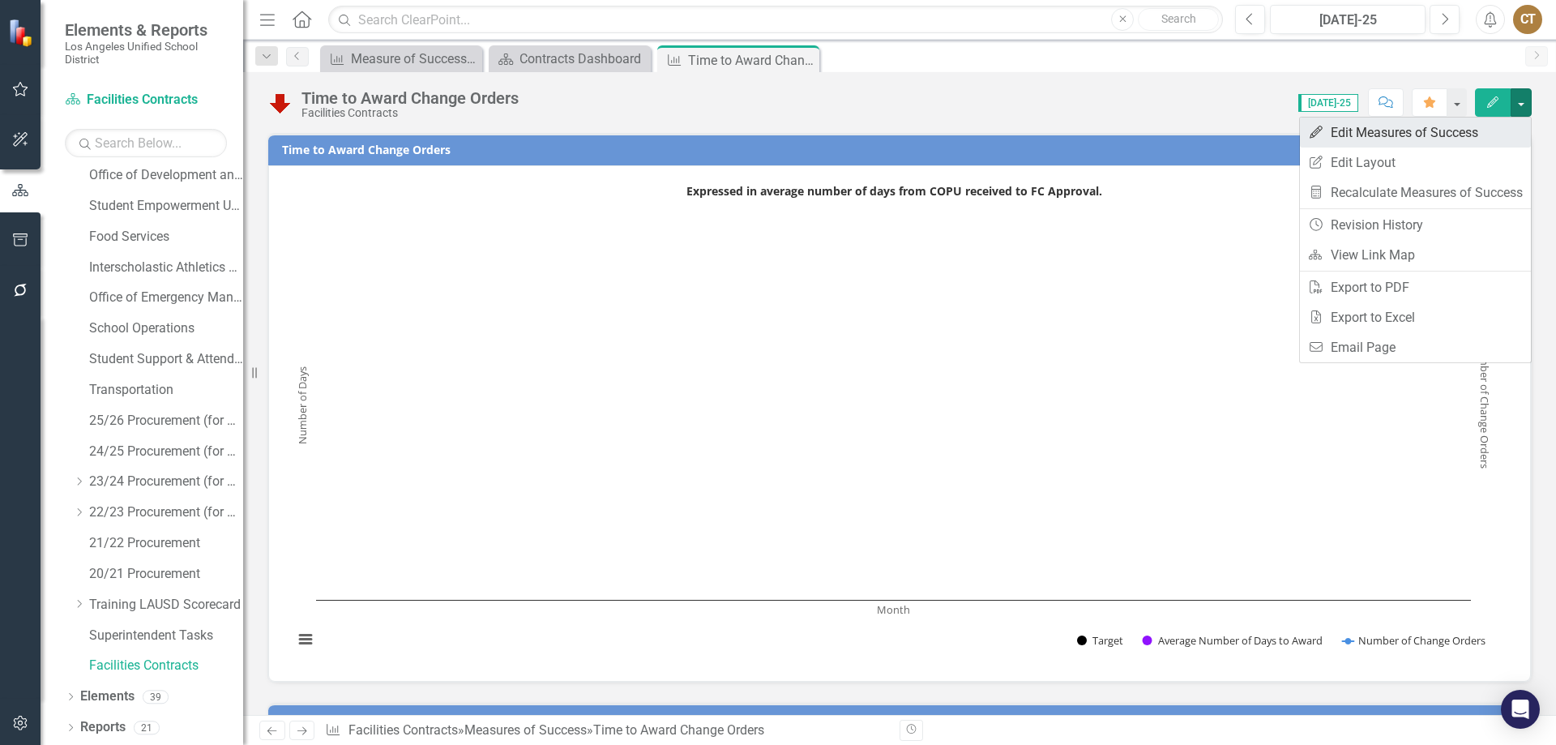
click at [1444, 128] on link "Edit Edit Measures of Success" at bounding box center [1415, 132] width 231 height 30
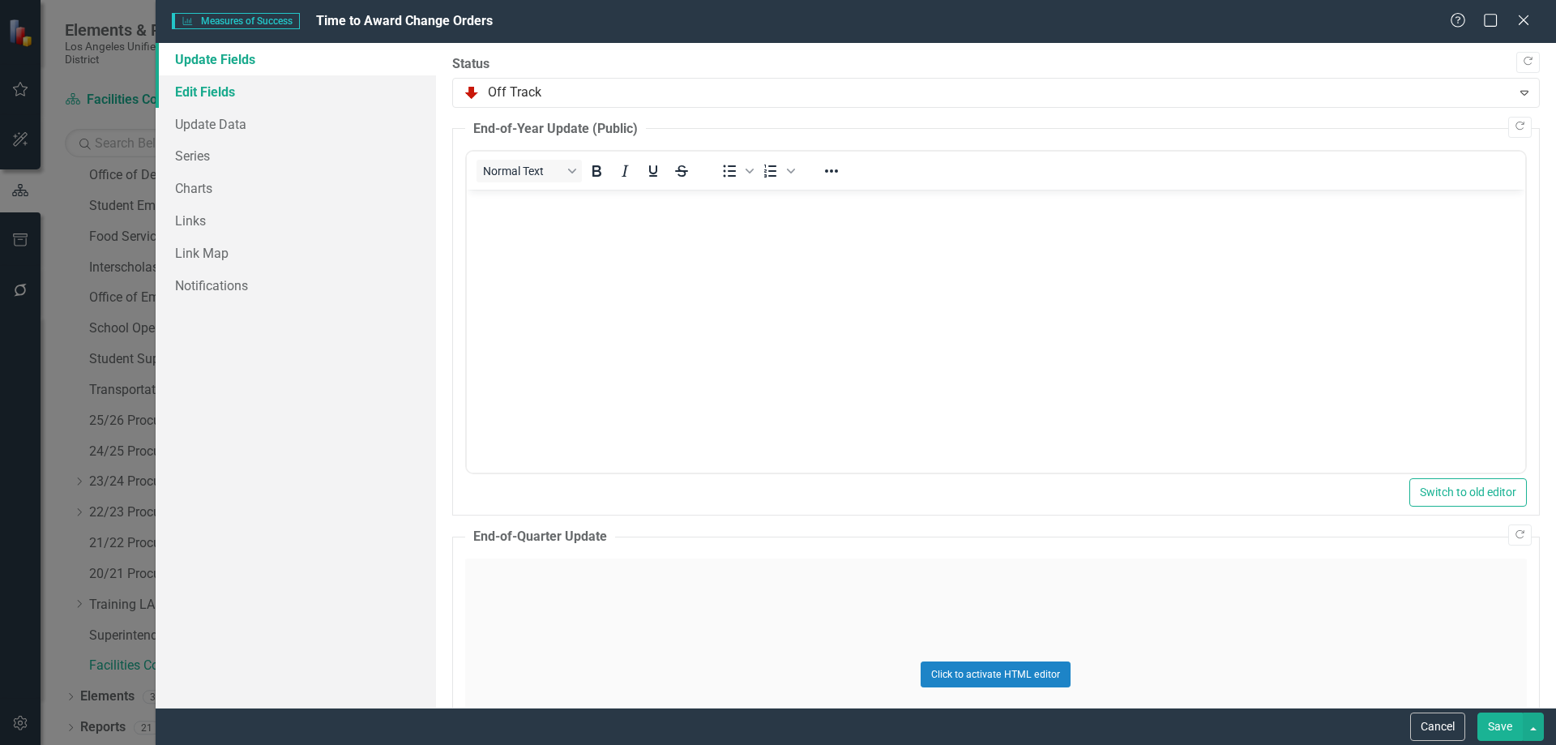
click at [227, 85] on link "Edit Fields" at bounding box center [296, 91] width 280 height 32
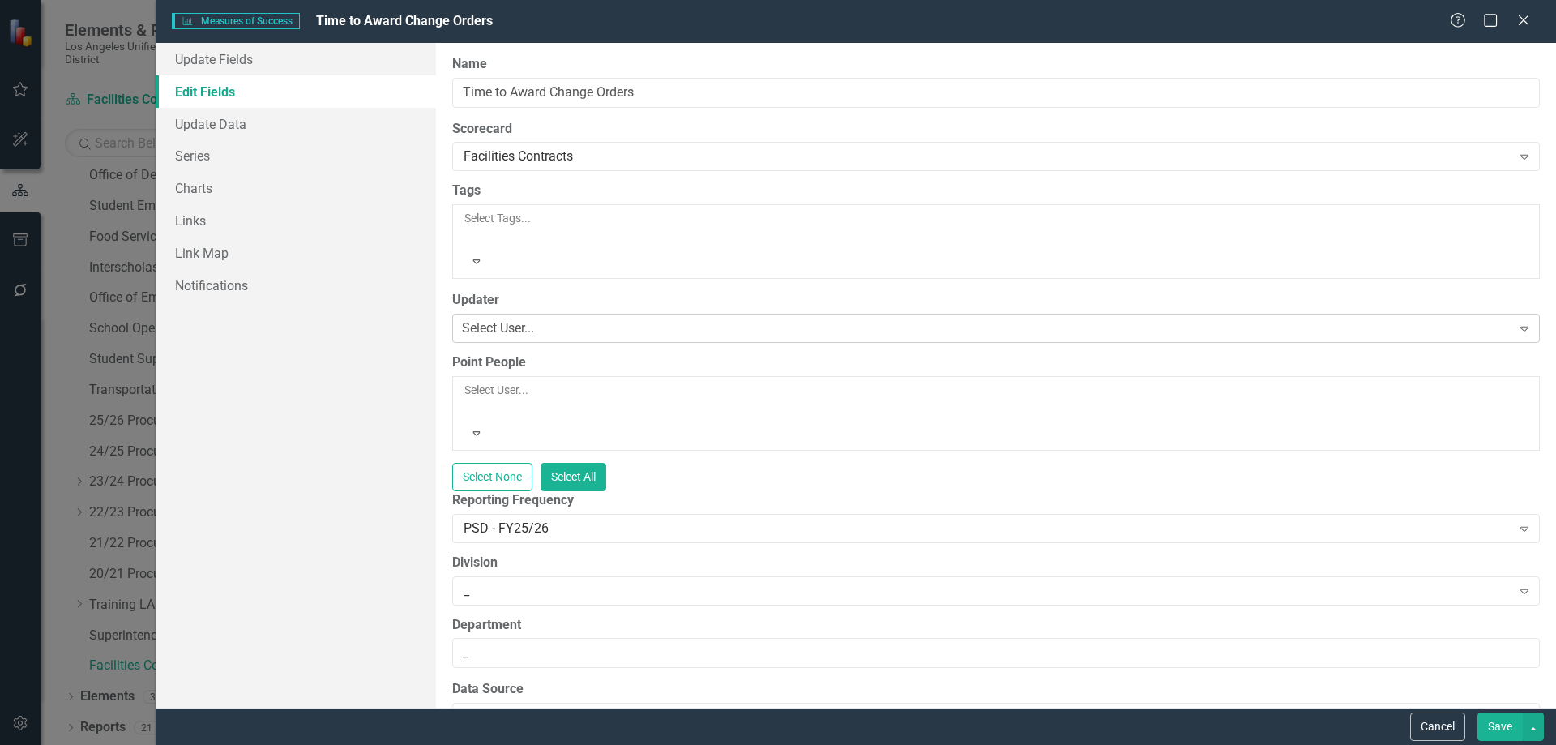
click at [1516, 322] on icon "Expand" at bounding box center [1524, 328] width 16 height 13
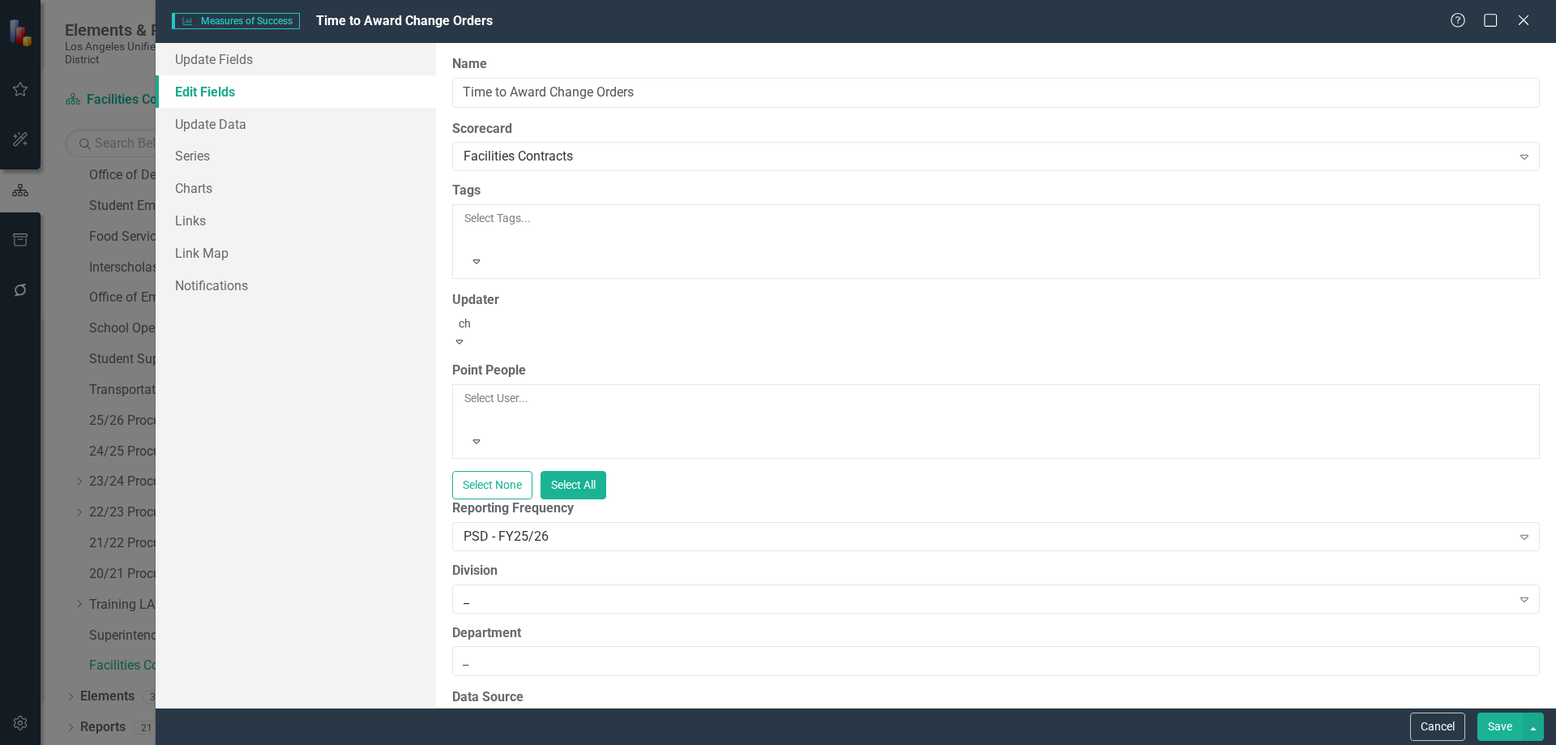
scroll to position [993, 0]
type input "[PERSON_NAME]"
click at [286, 744] on span "[PERSON_NAME] (Procurement)" at bounding box center [143, 752] width 286 height 15
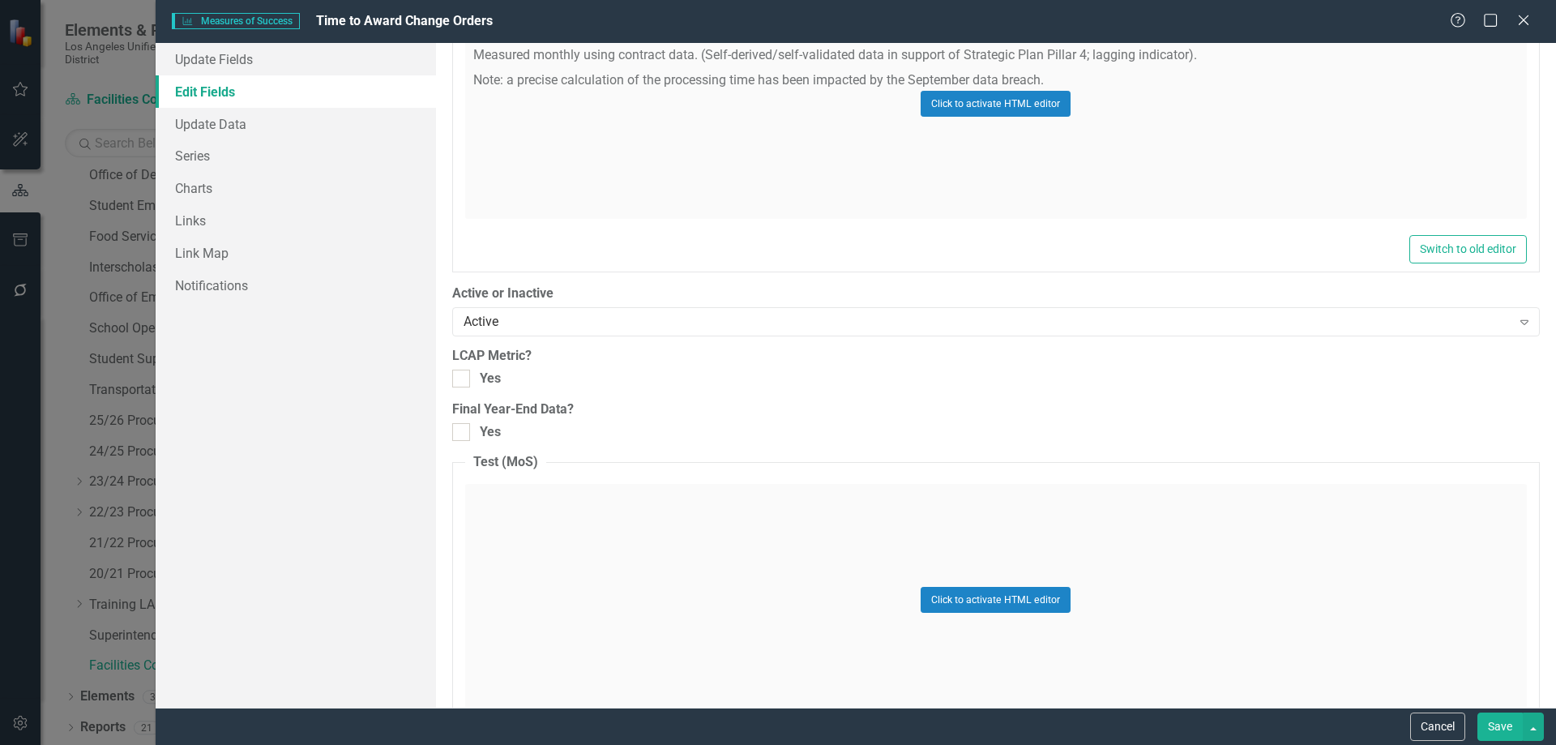
scroll to position [1282, 0]
click at [1506, 724] on button "Save" at bounding box center [1499, 726] width 45 height 28
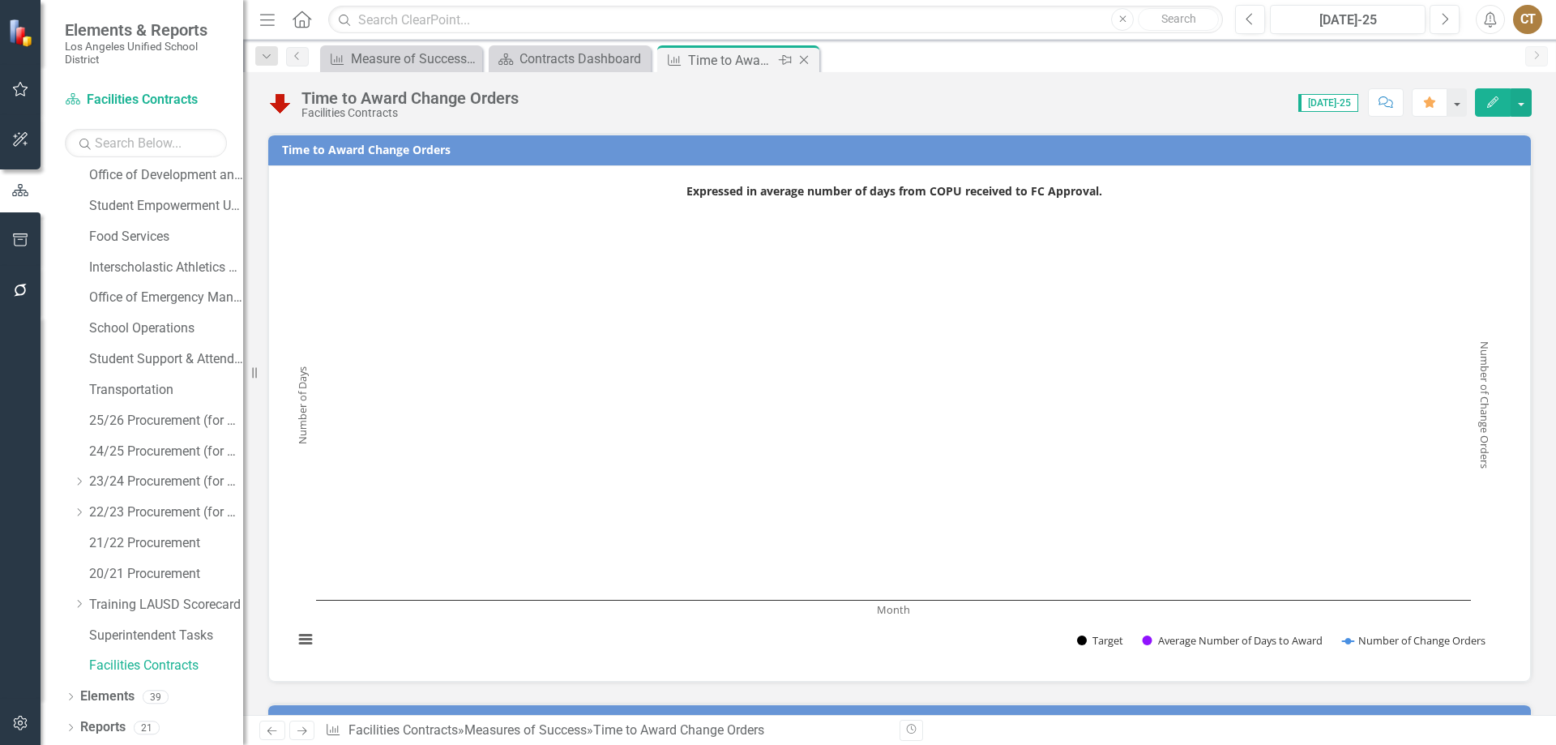
click at [805, 58] on icon at bounding box center [804, 60] width 9 height 9
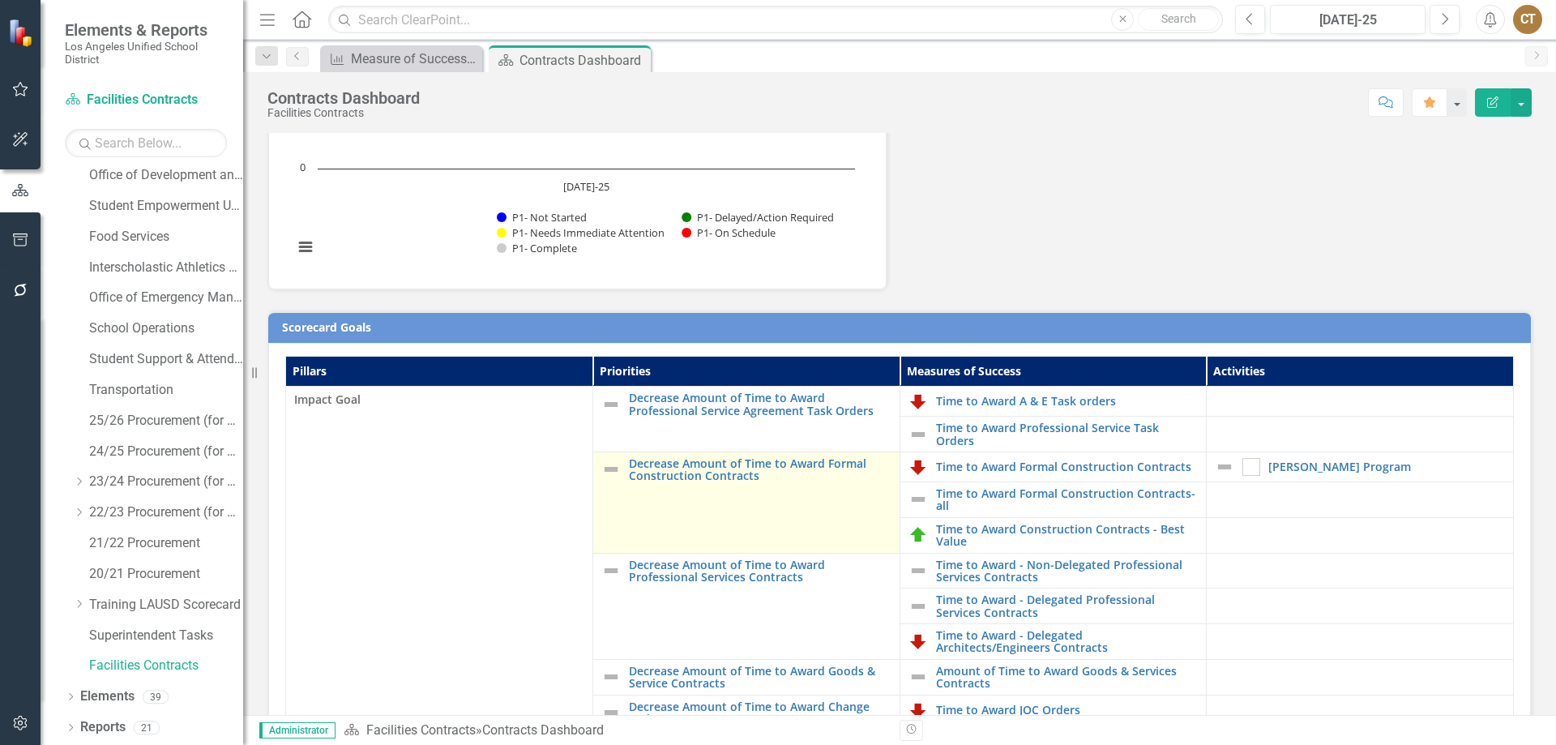
scroll to position [243, 0]
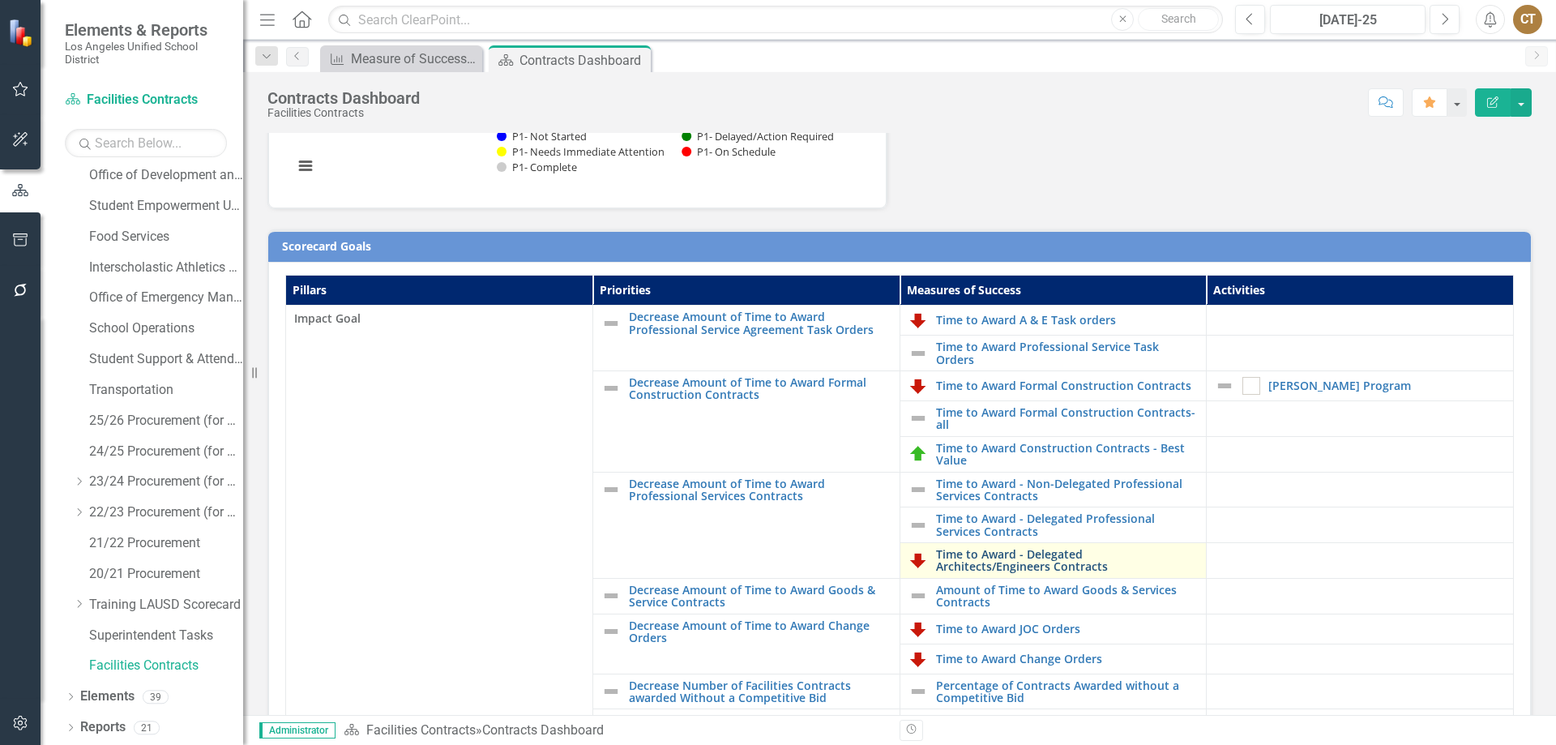
click at [1031, 553] on link "Time to Award - Delegated Architects/Engineers Contracts" at bounding box center [1067, 560] width 263 height 25
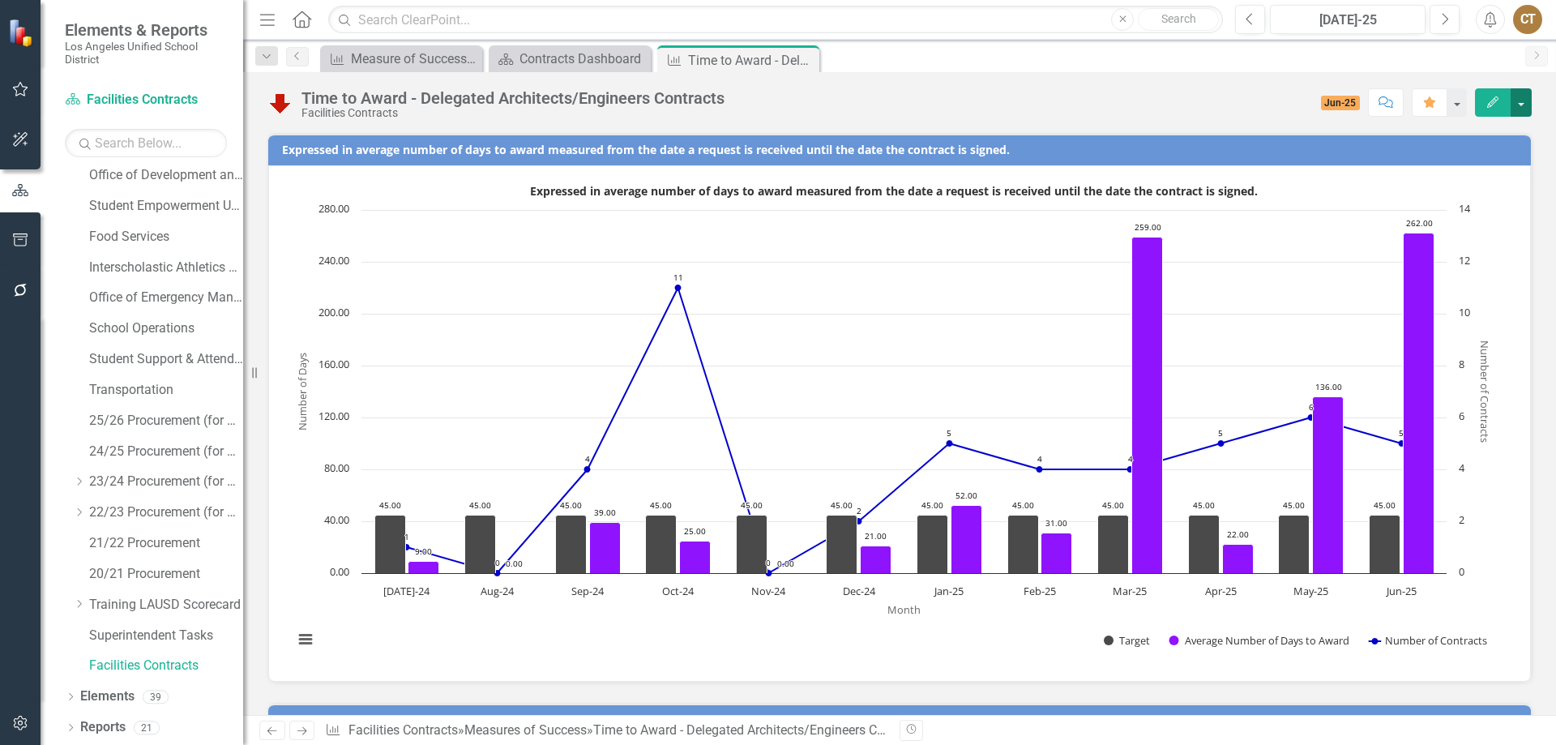
click at [1527, 101] on button "button" at bounding box center [1520, 102] width 21 height 28
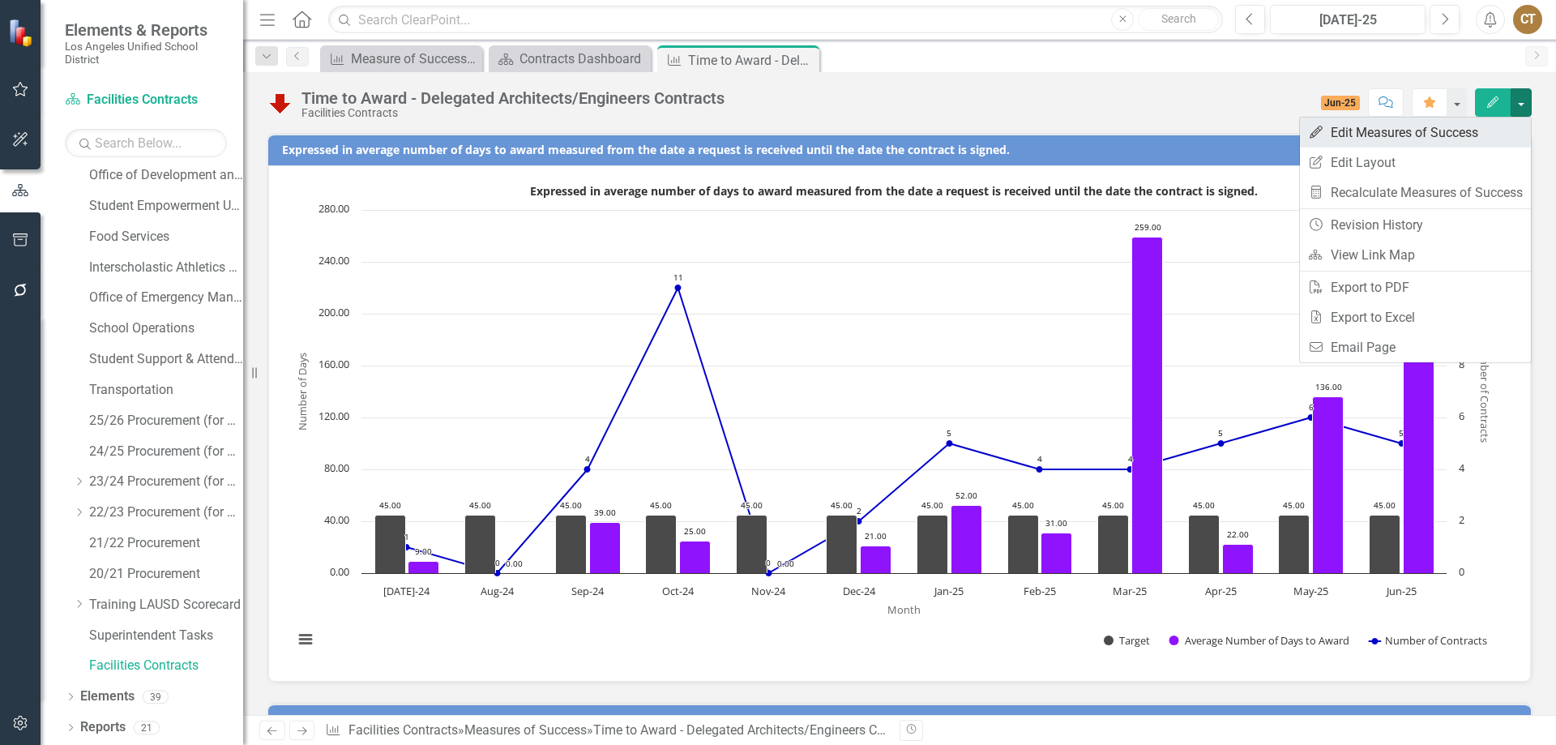
click at [1449, 128] on link "Edit Edit Measures of Success" at bounding box center [1415, 132] width 231 height 30
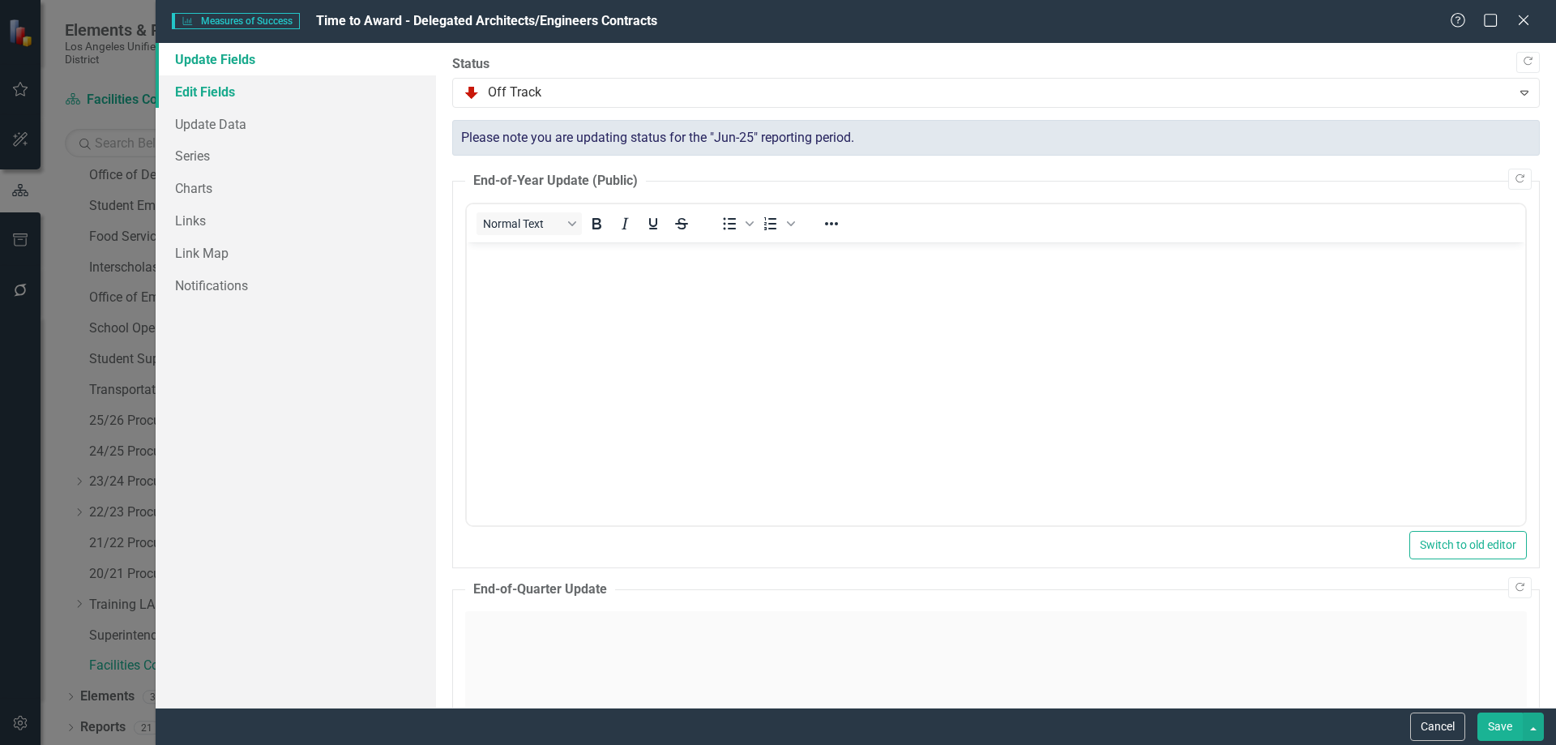
click at [225, 87] on link "Edit Fields" at bounding box center [296, 91] width 280 height 32
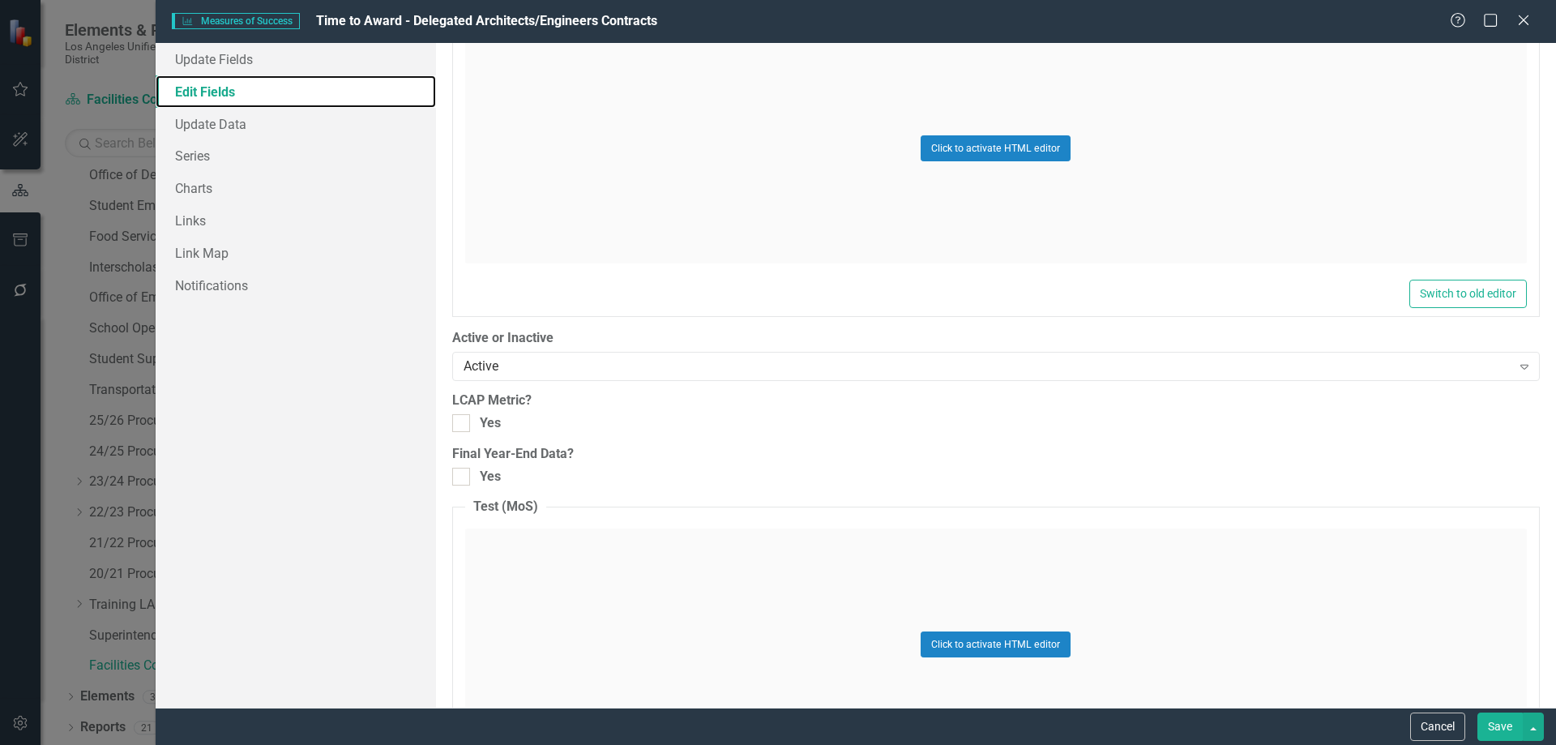
scroll to position [1282, 0]
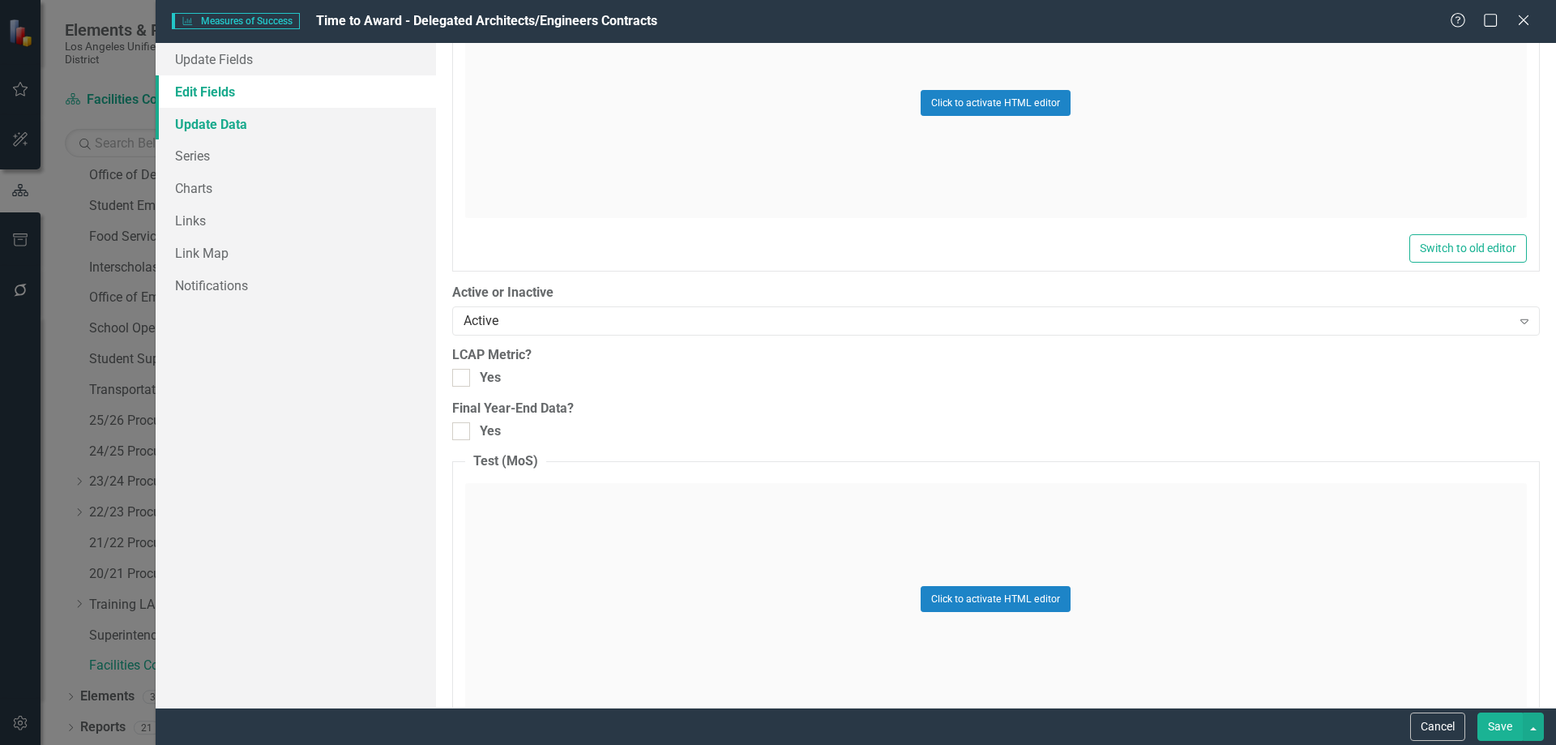
click at [190, 121] on link "Update Data" at bounding box center [296, 124] width 280 height 32
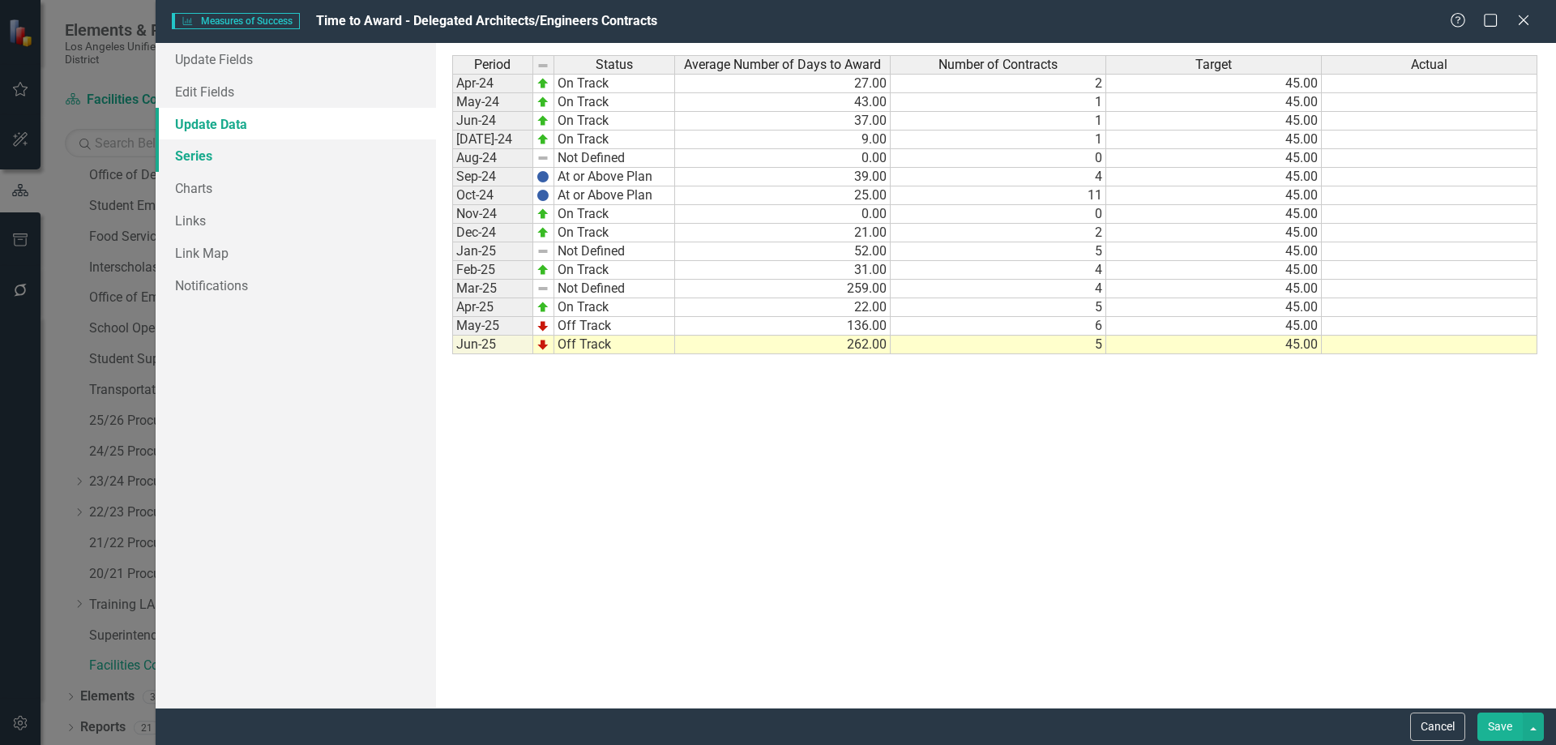
click at [197, 156] on link "Series" at bounding box center [296, 155] width 280 height 32
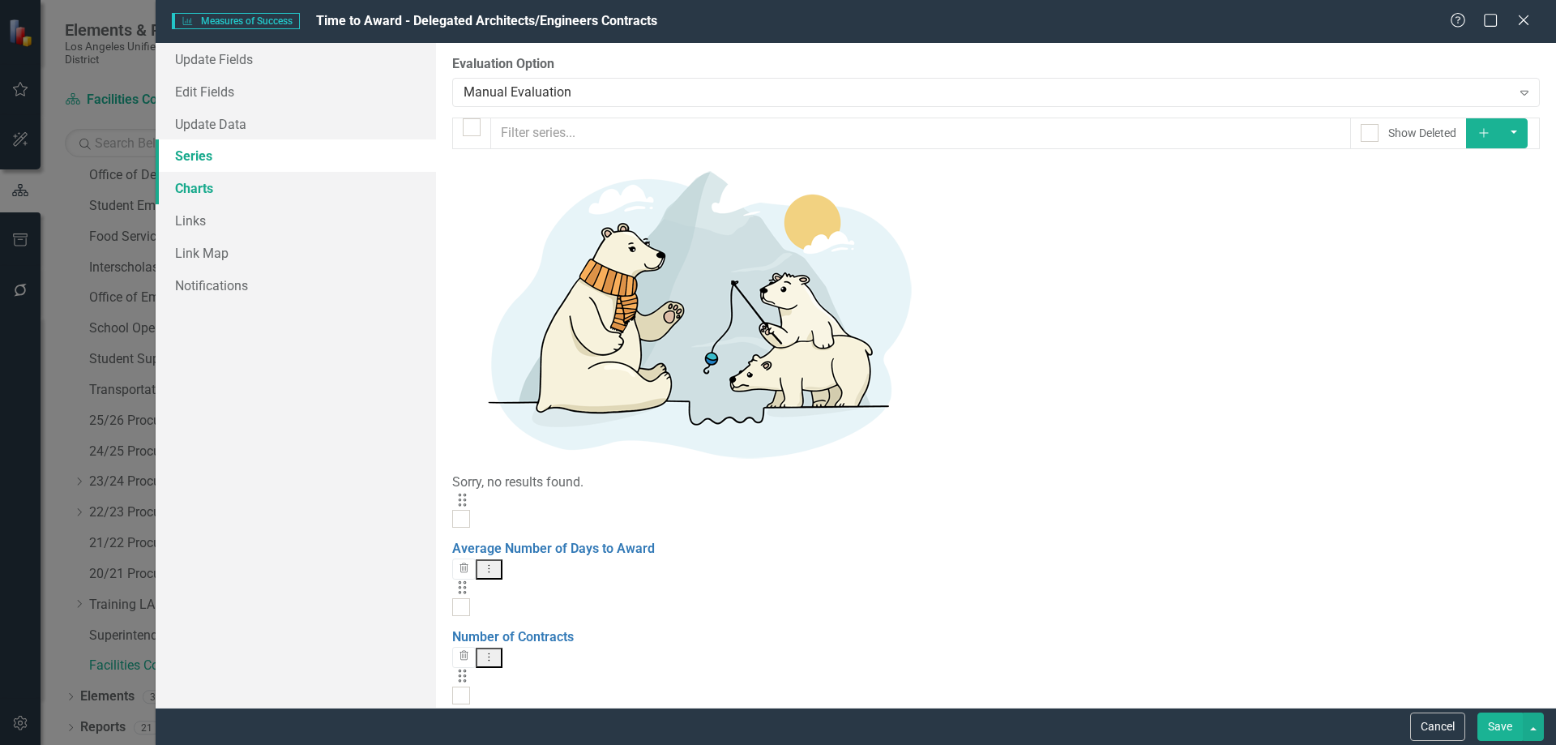
click at [194, 190] on link "Charts" at bounding box center [296, 188] width 280 height 32
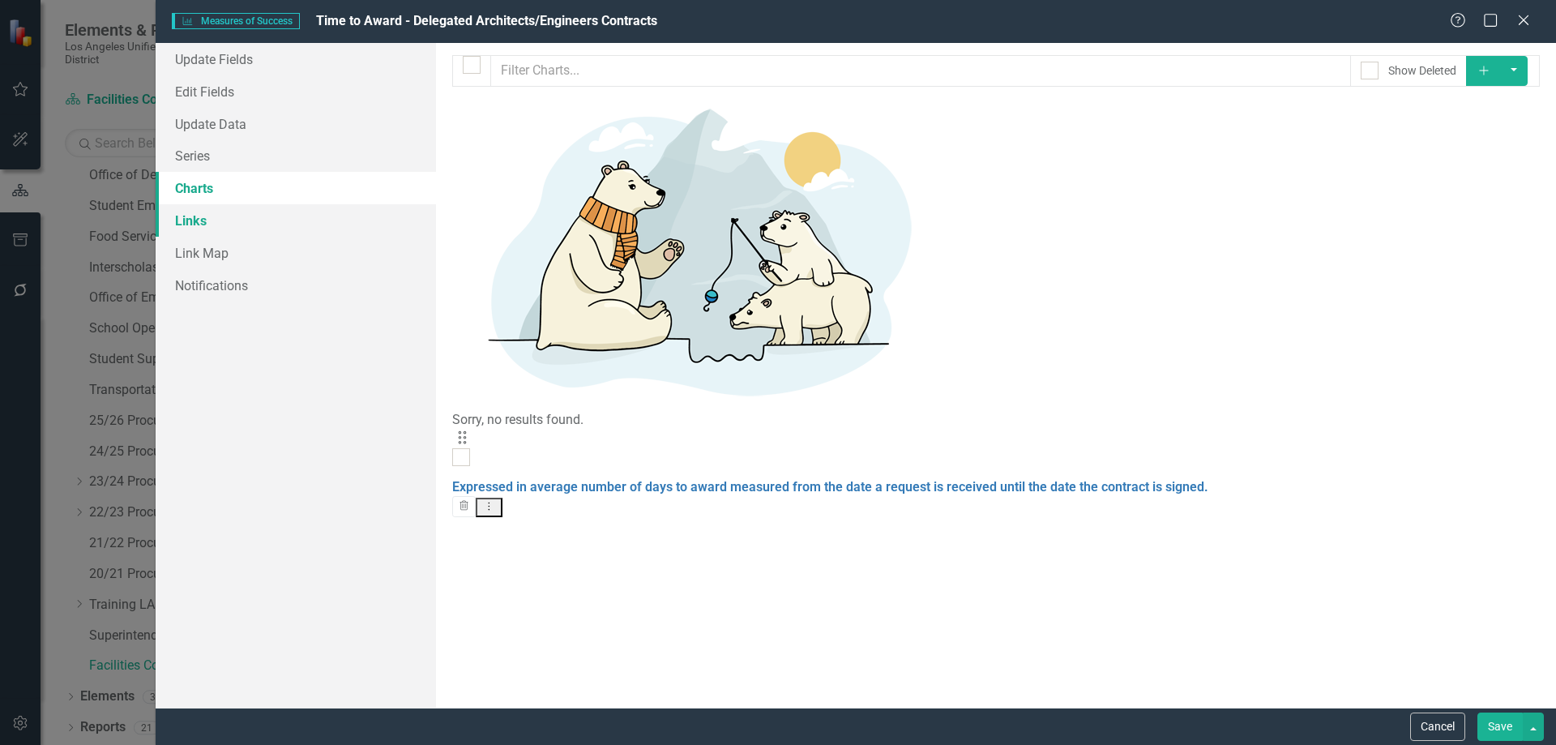
click at [190, 221] on link "Links" at bounding box center [296, 220] width 280 height 32
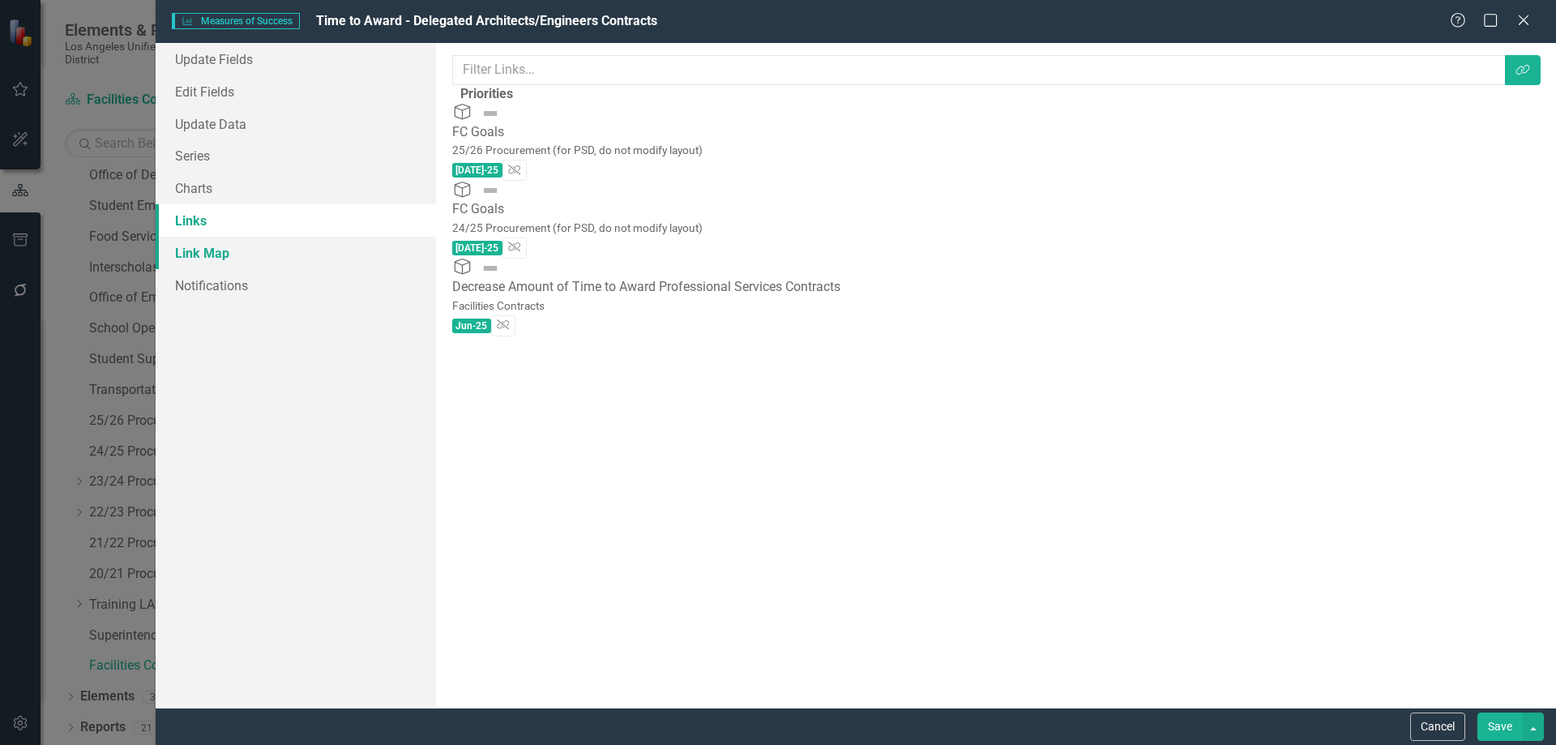
click at [214, 248] on link "Link Map" at bounding box center [296, 253] width 280 height 32
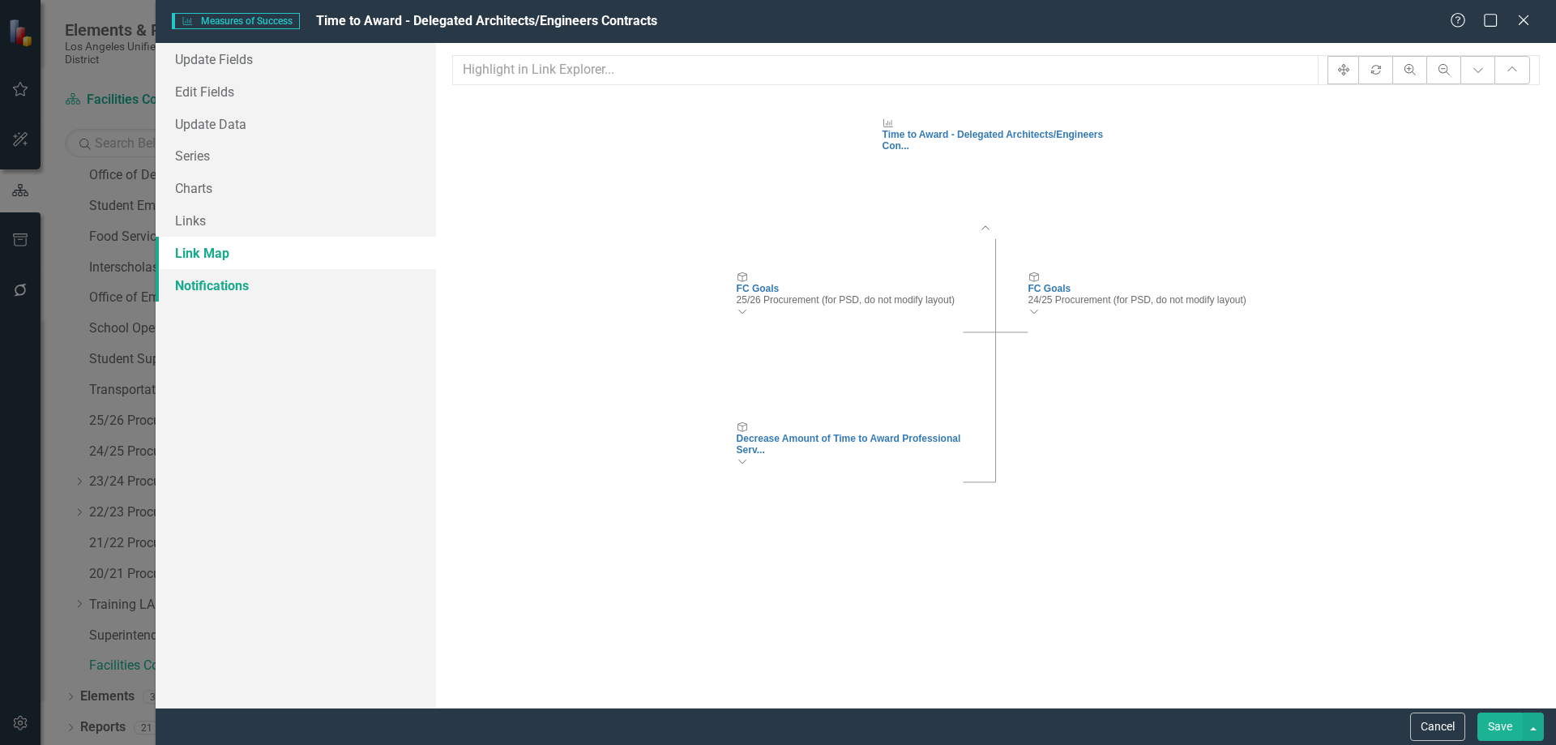
click at [207, 288] on link "Notifications" at bounding box center [296, 285] width 280 height 32
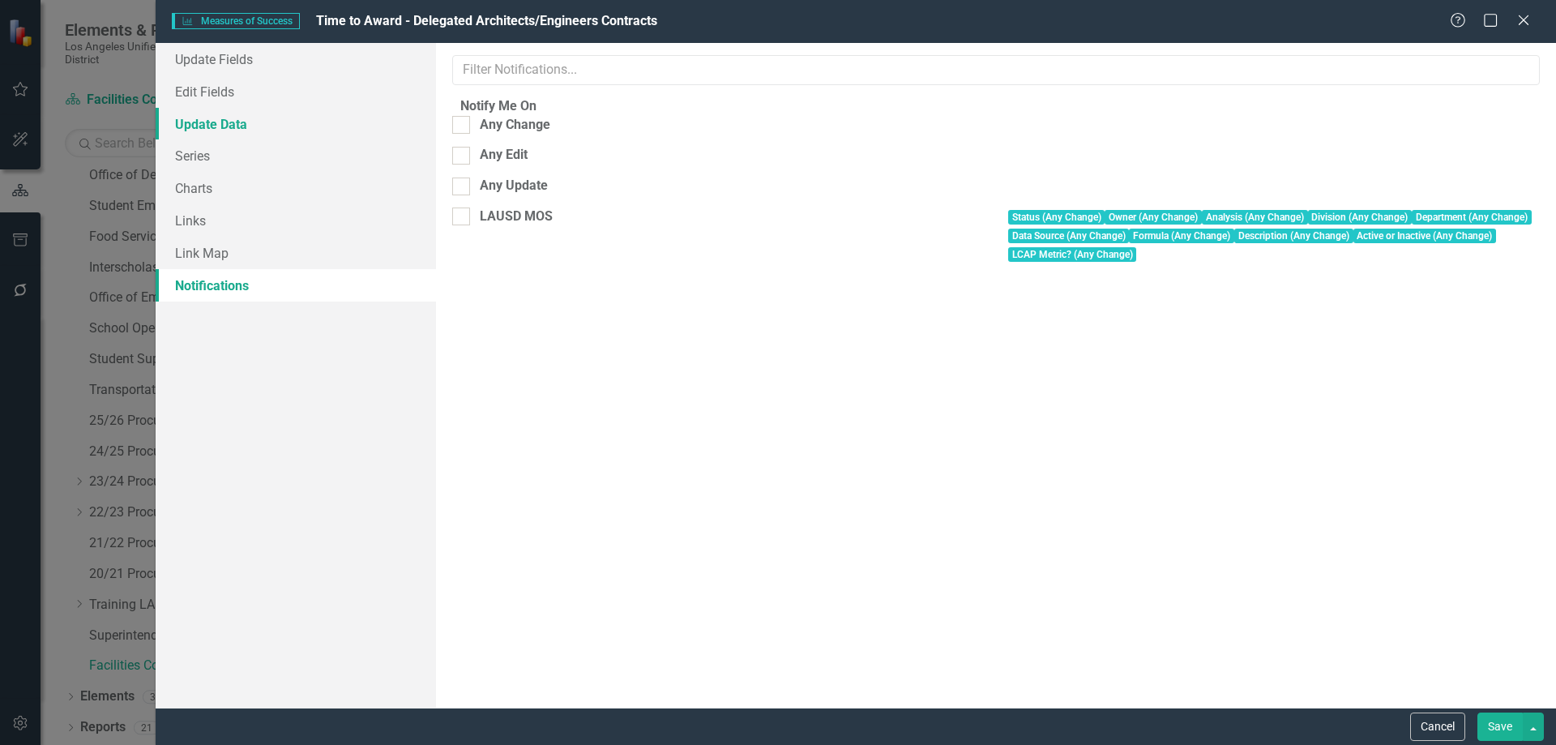
click at [223, 120] on link "Update Data" at bounding box center [296, 124] width 280 height 32
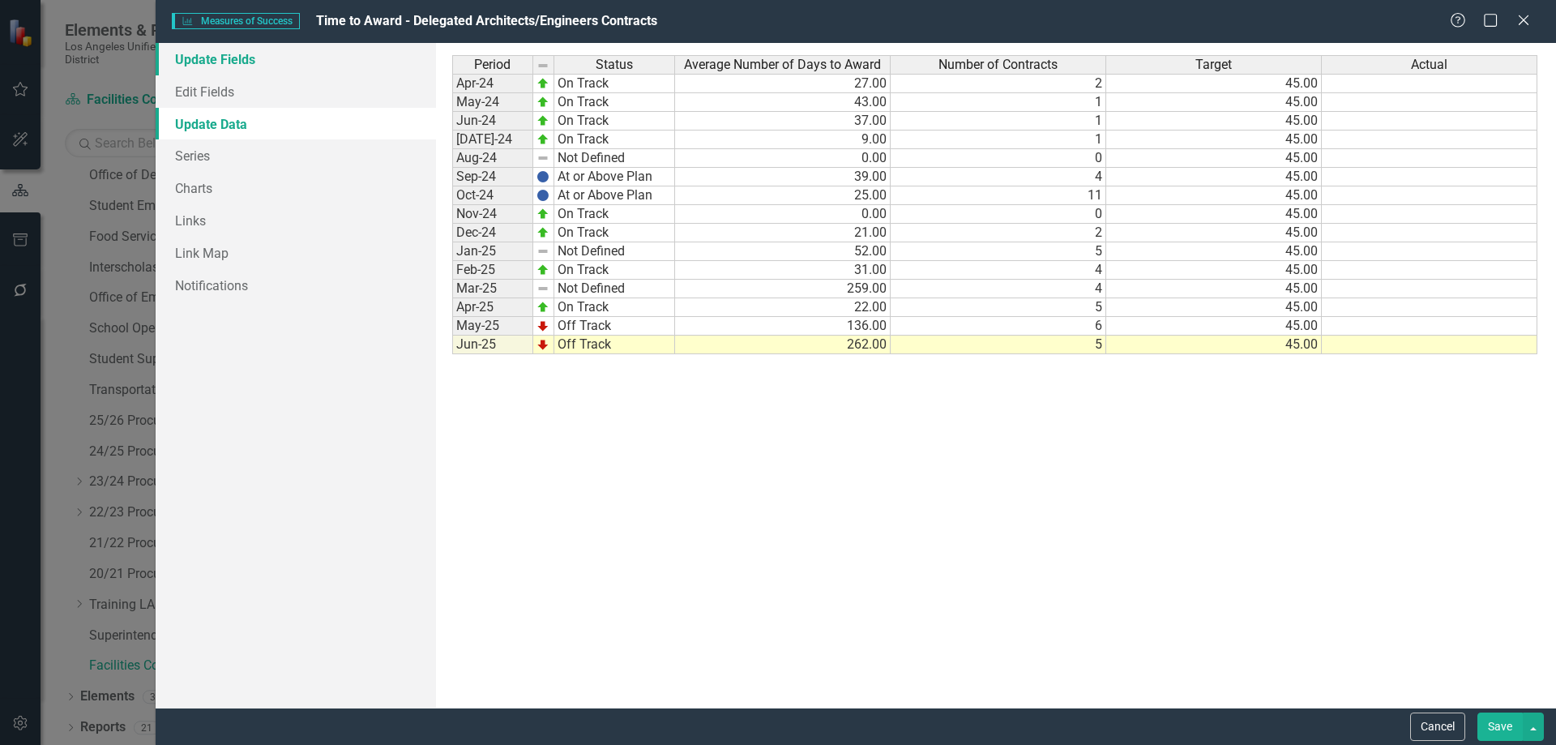
click at [222, 55] on link "Update Fields" at bounding box center [296, 59] width 280 height 32
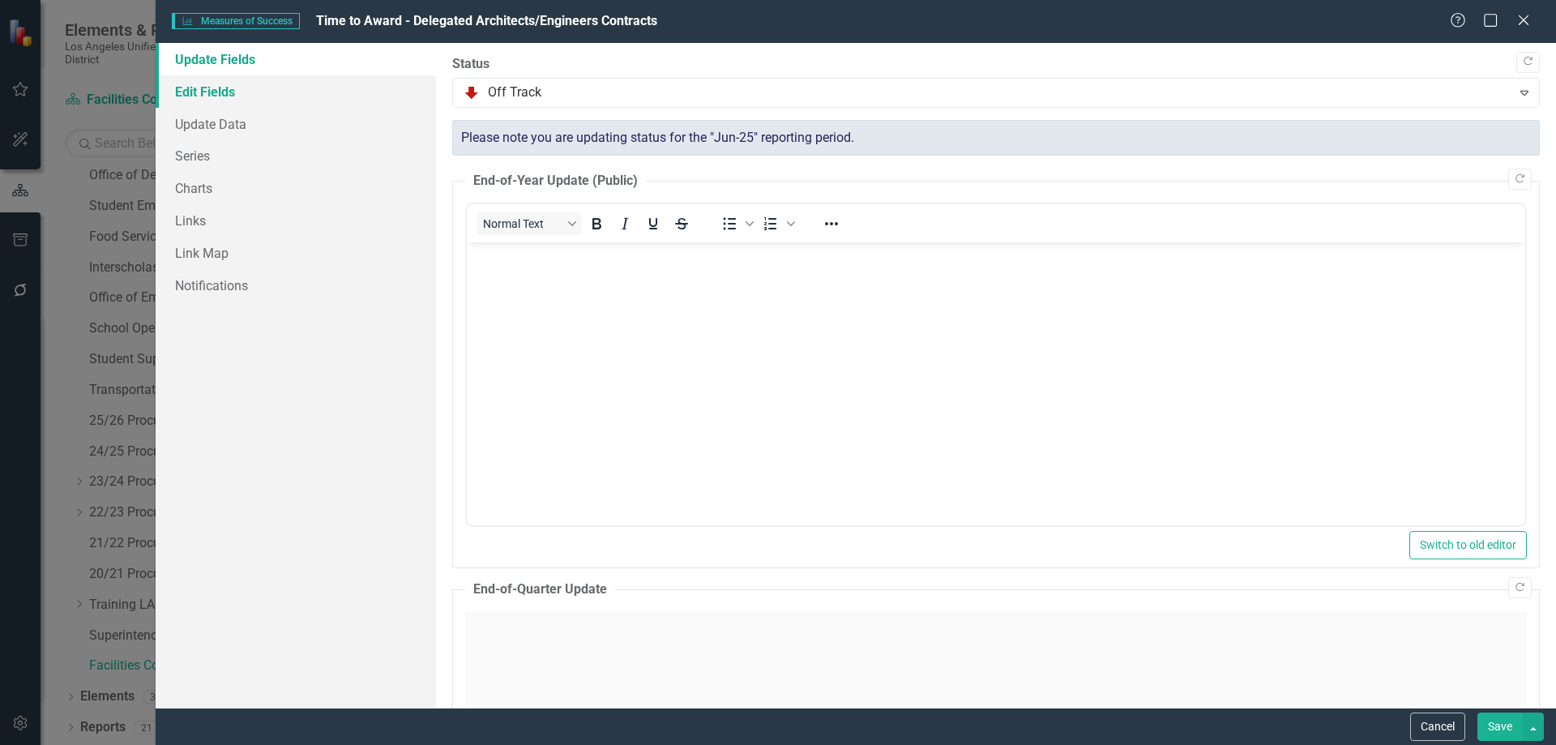
click at [207, 93] on link "Edit Fields" at bounding box center [296, 91] width 280 height 32
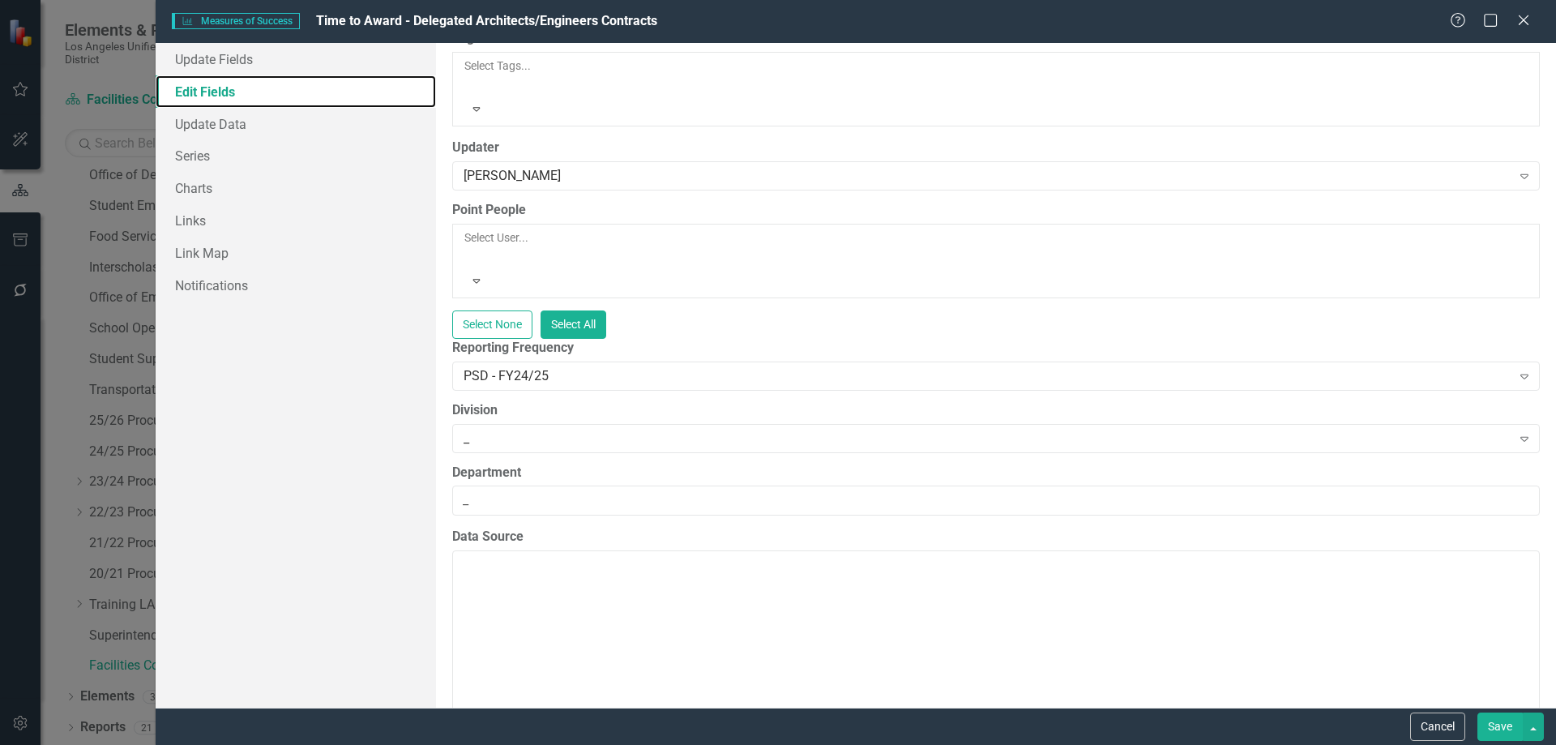
scroll to position [0, 0]
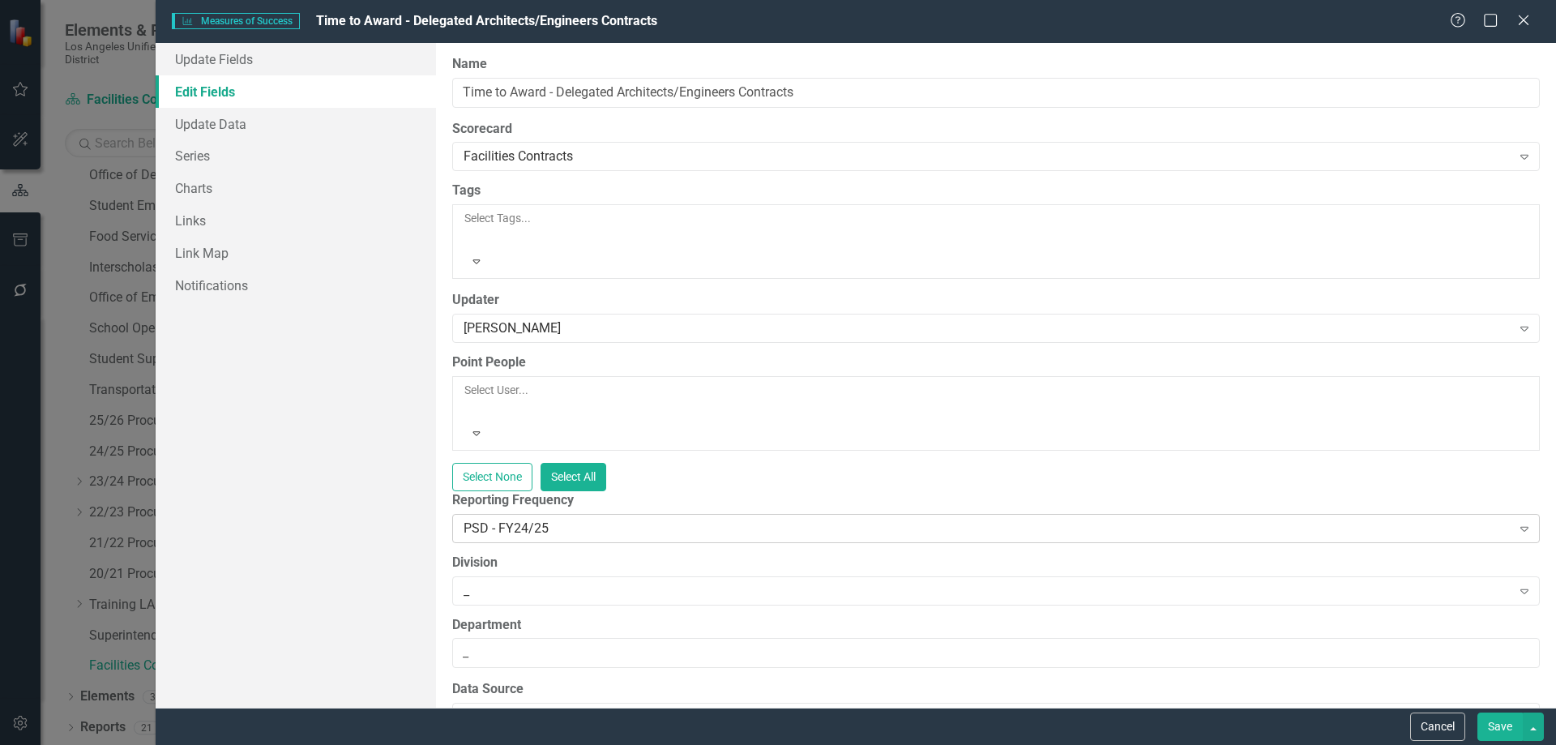
click at [1516, 522] on icon "Expand" at bounding box center [1524, 528] width 16 height 13
click at [1501, 724] on button "Save" at bounding box center [1499, 726] width 45 height 28
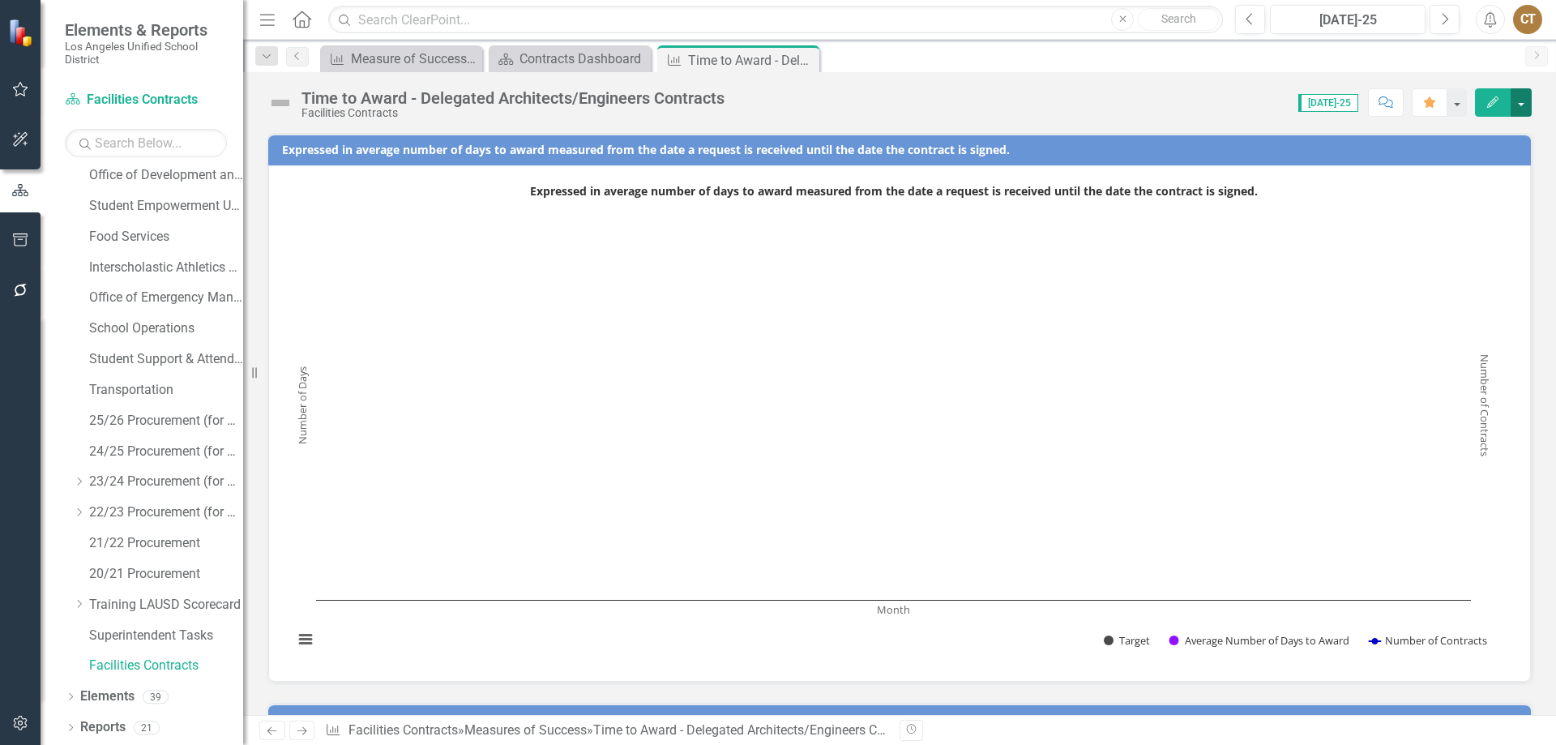
click at [1518, 100] on button "button" at bounding box center [1520, 102] width 21 height 28
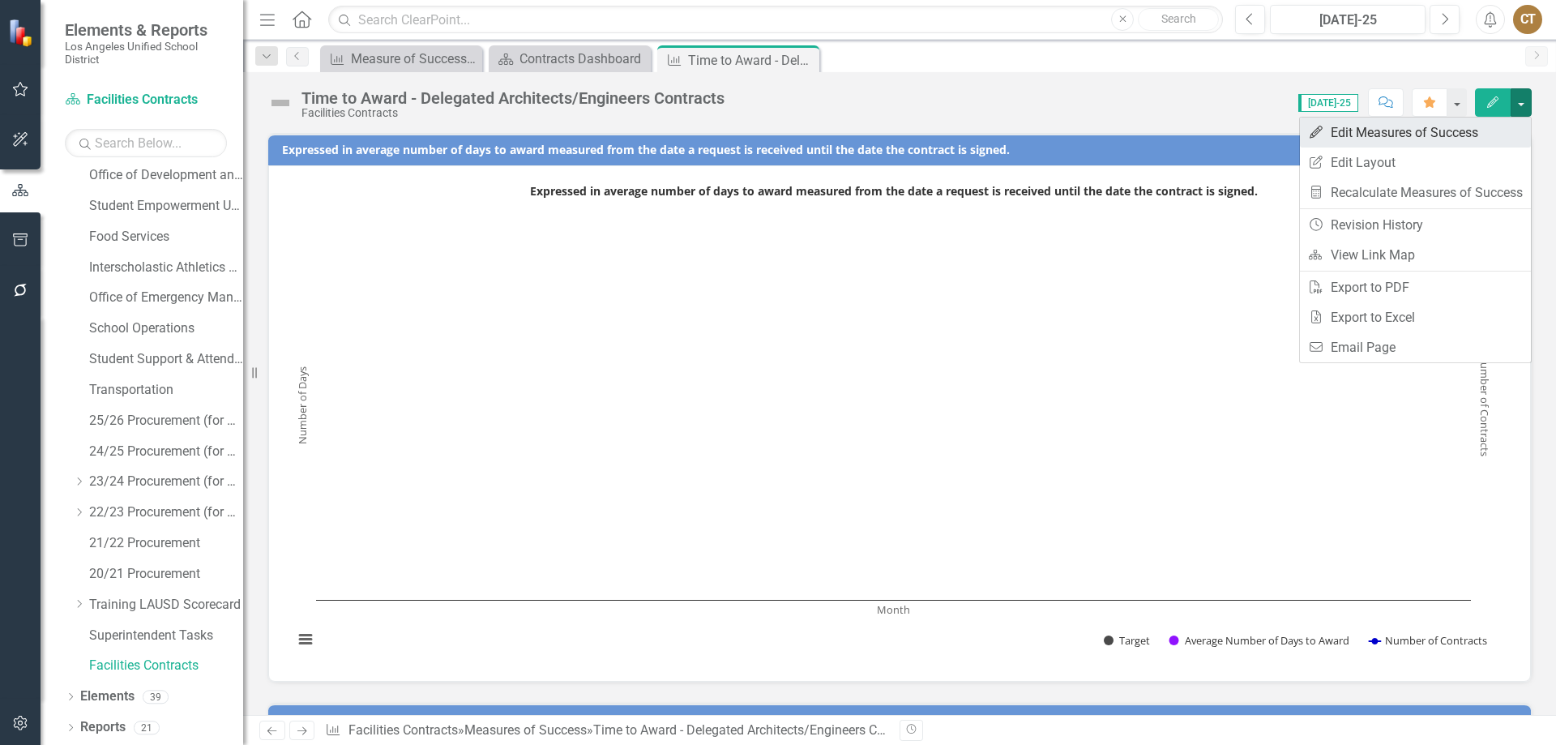
click at [1390, 132] on link "Edit Edit Measures of Success" at bounding box center [1415, 132] width 231 height 30
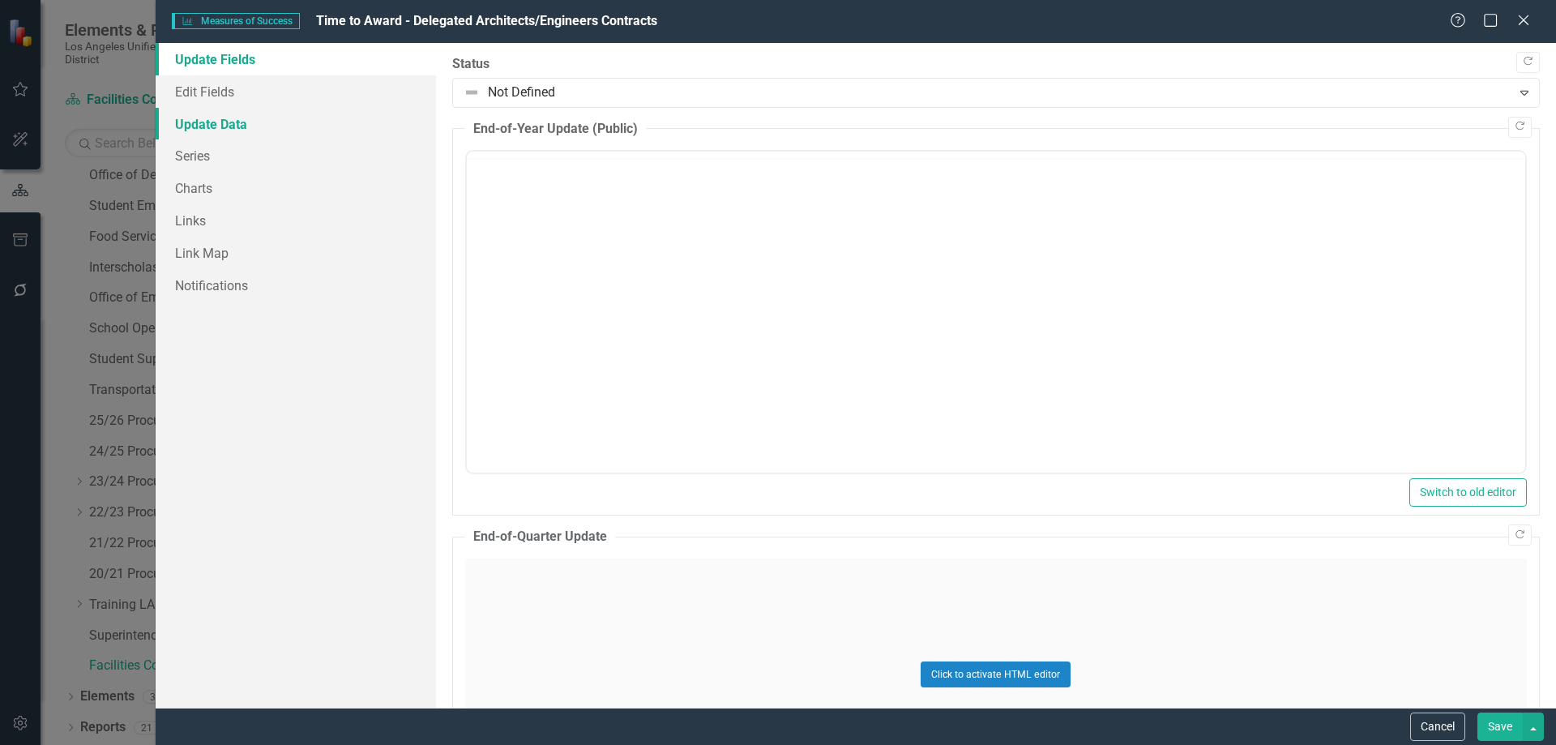
scroll to position [0, 0]
click at [240, 119] on link "Update Data" at bounding box center [296, 124] width 280 height 32
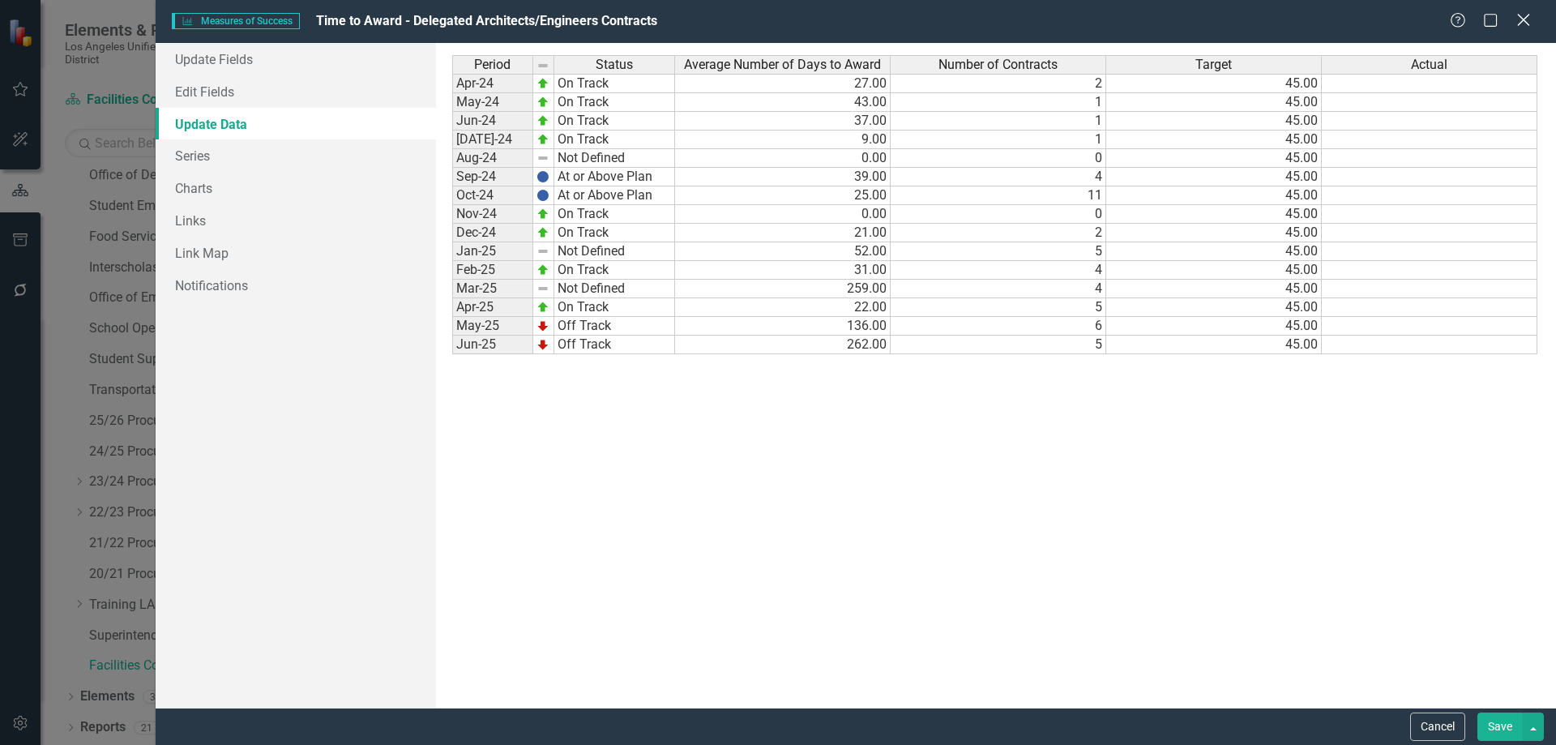
click at [1523, 19] on icon at bounding box center [1523, 20] width 12 height 12
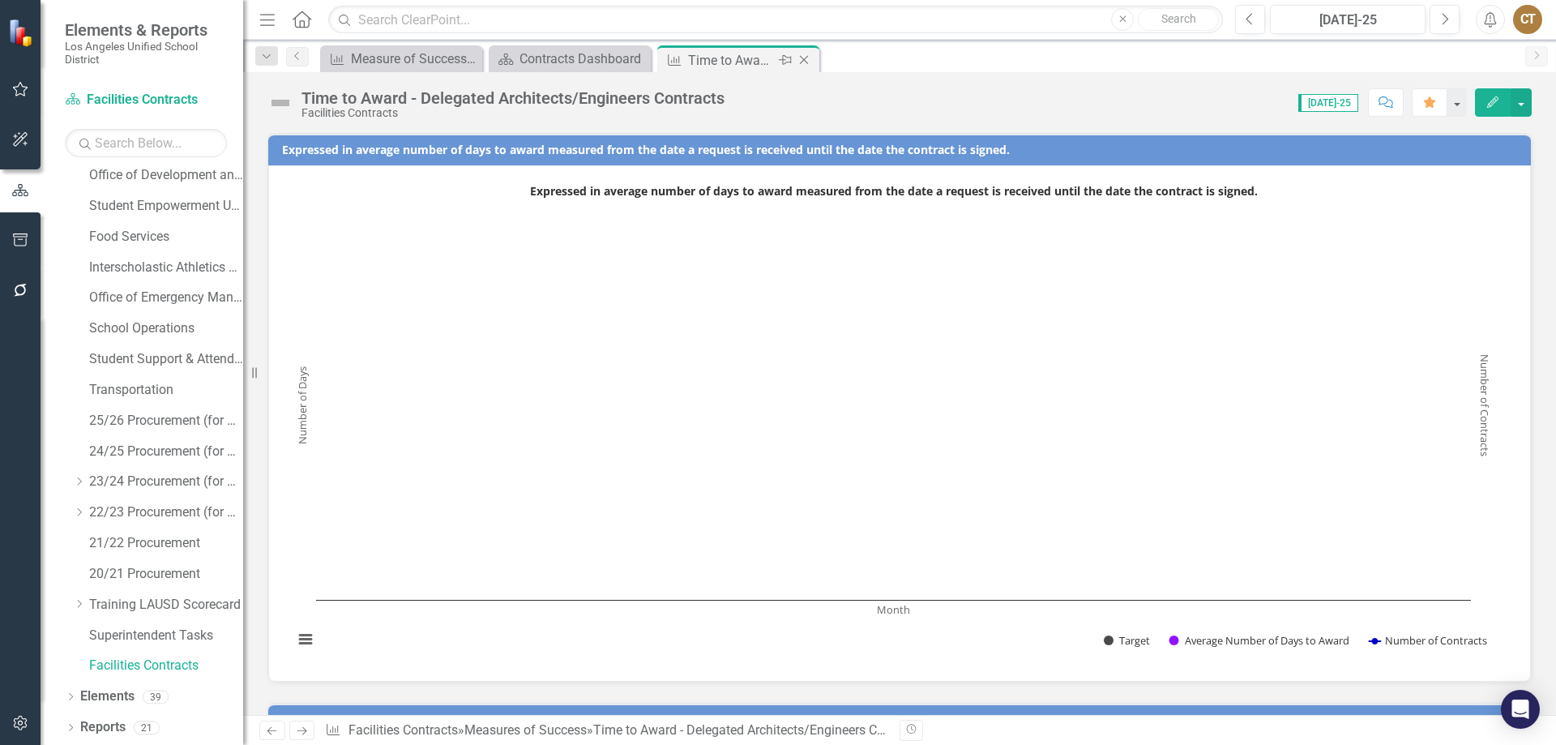
click at [804, 57] on icon "Close" at bounding box center [804, 59] width 16 height 13
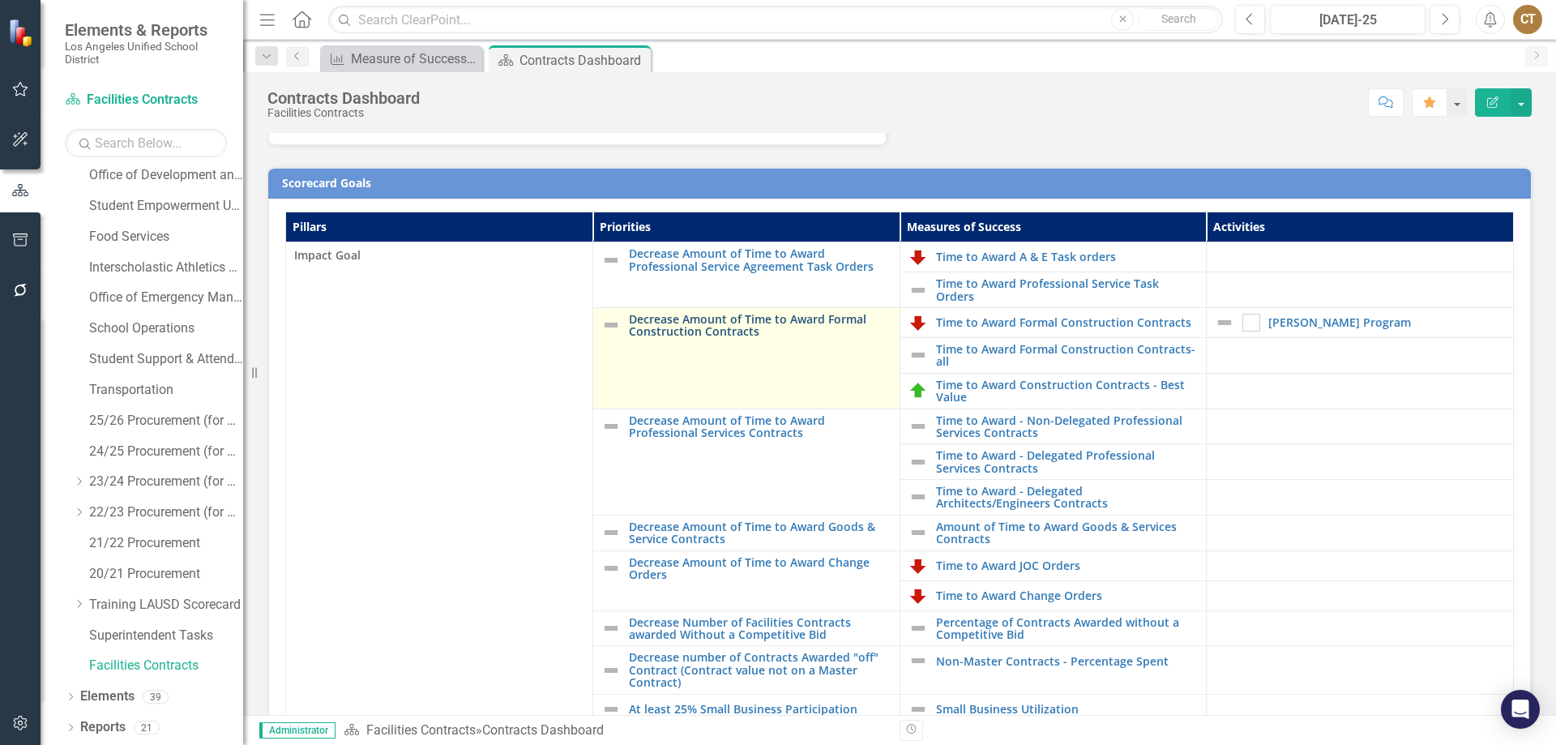
scroll to position [324, 0]
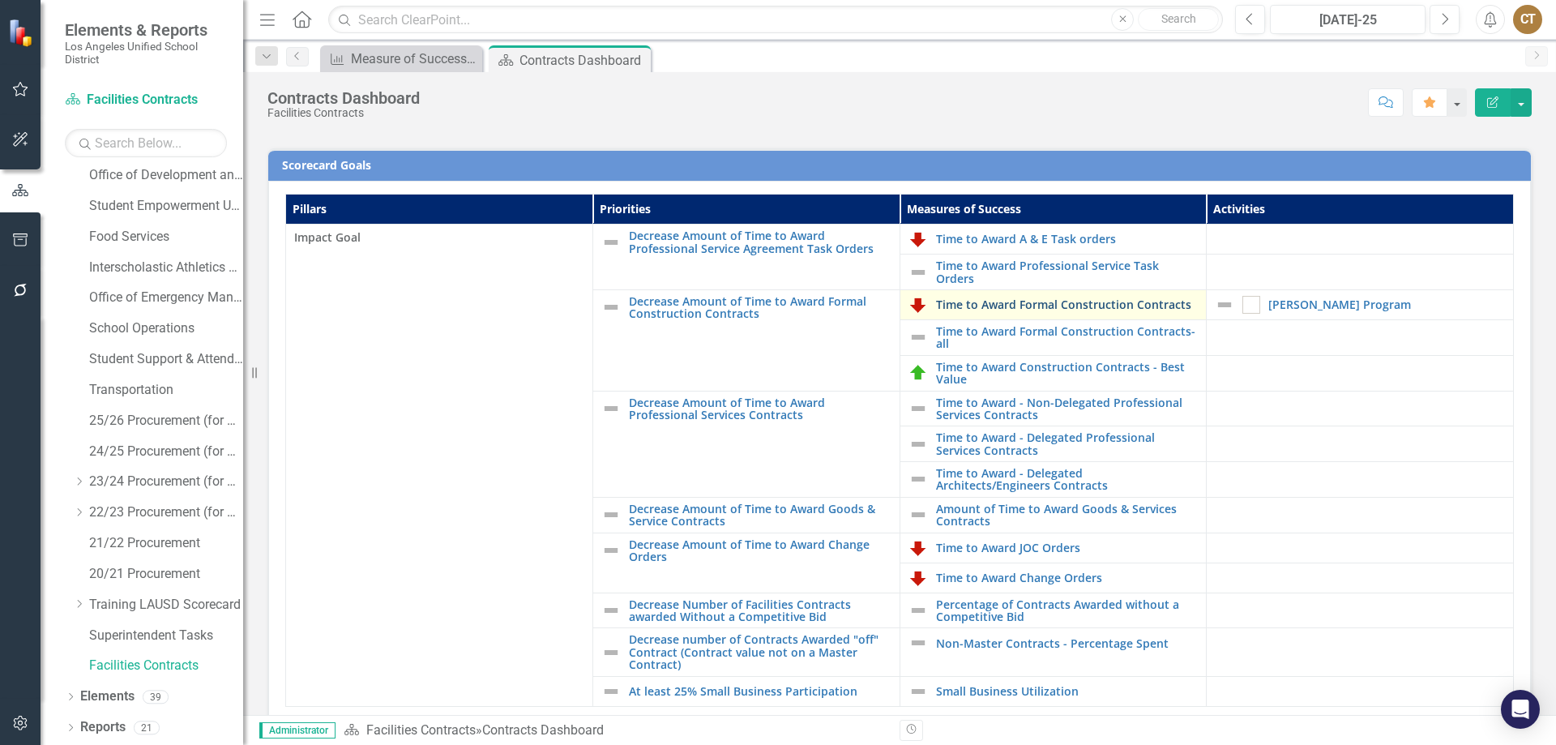
click at [1036, 303] on link "Time to Award Formal Construction Contracts" at bounding box center [1067, 304] width 263 height 12
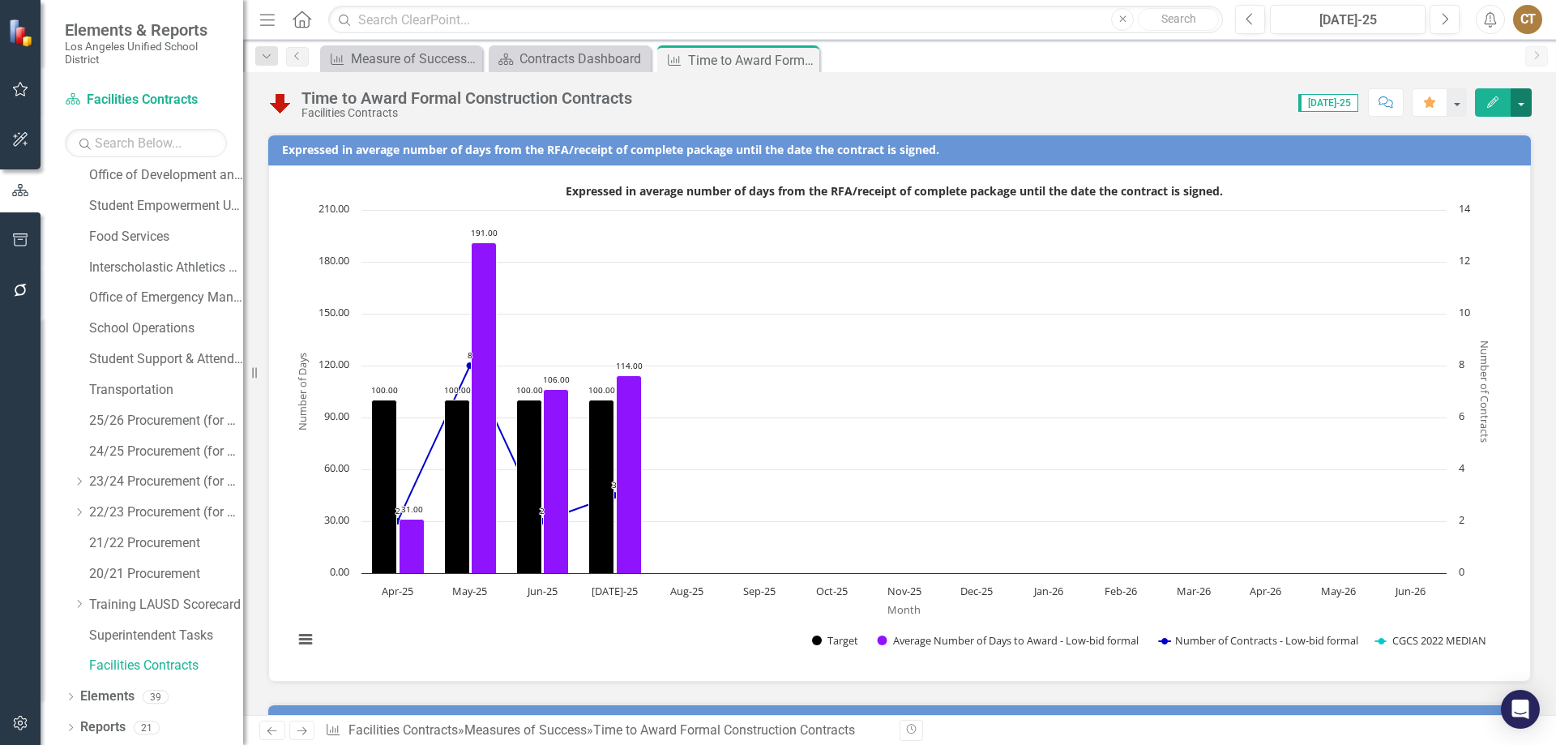
click at [1524, 104] on button "button" at bounding box center [1520, 102] width 21 height 28
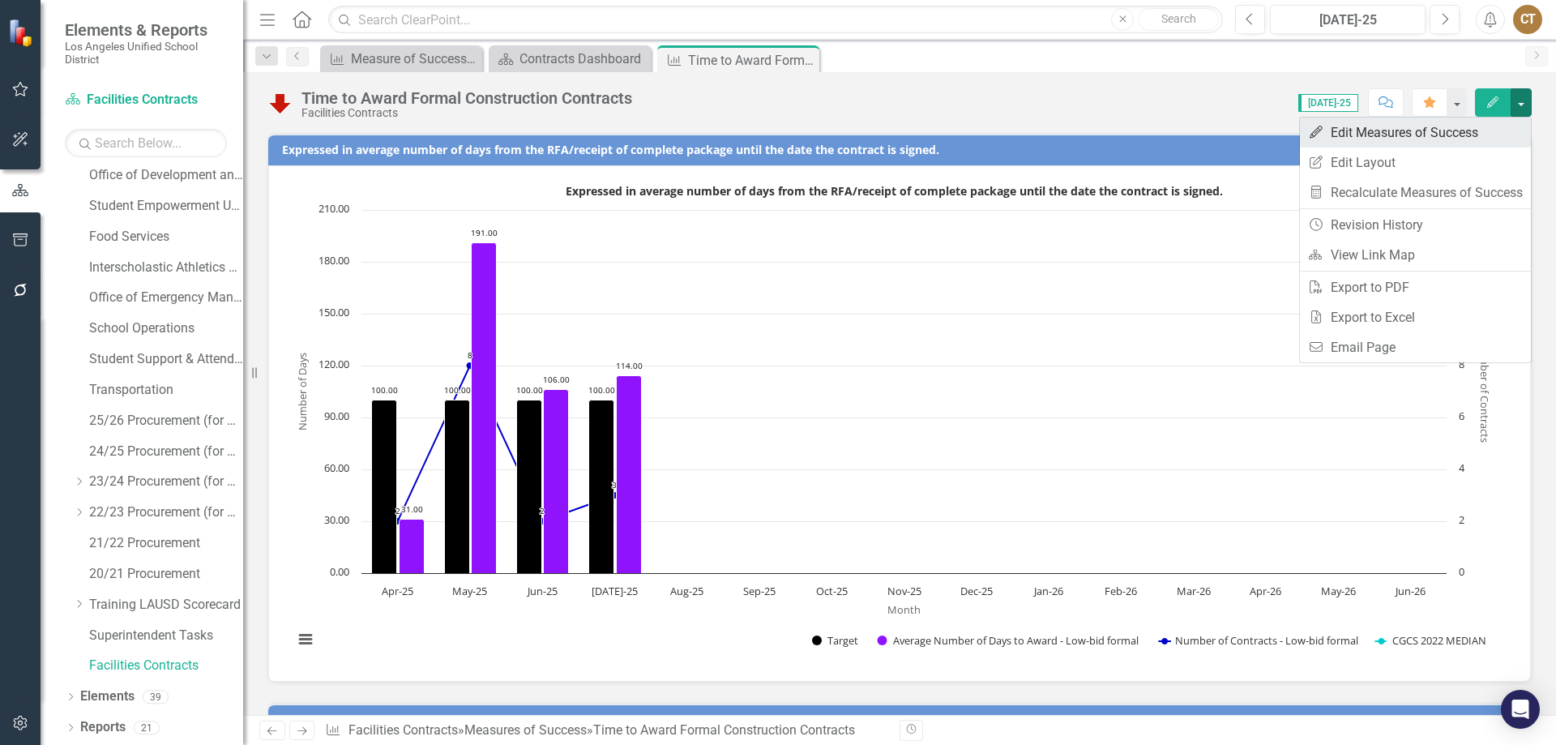
click at [1459, 139] on link "Edit Edit Measures of Success" at bounding box center [1415, 132] width 231 height 30
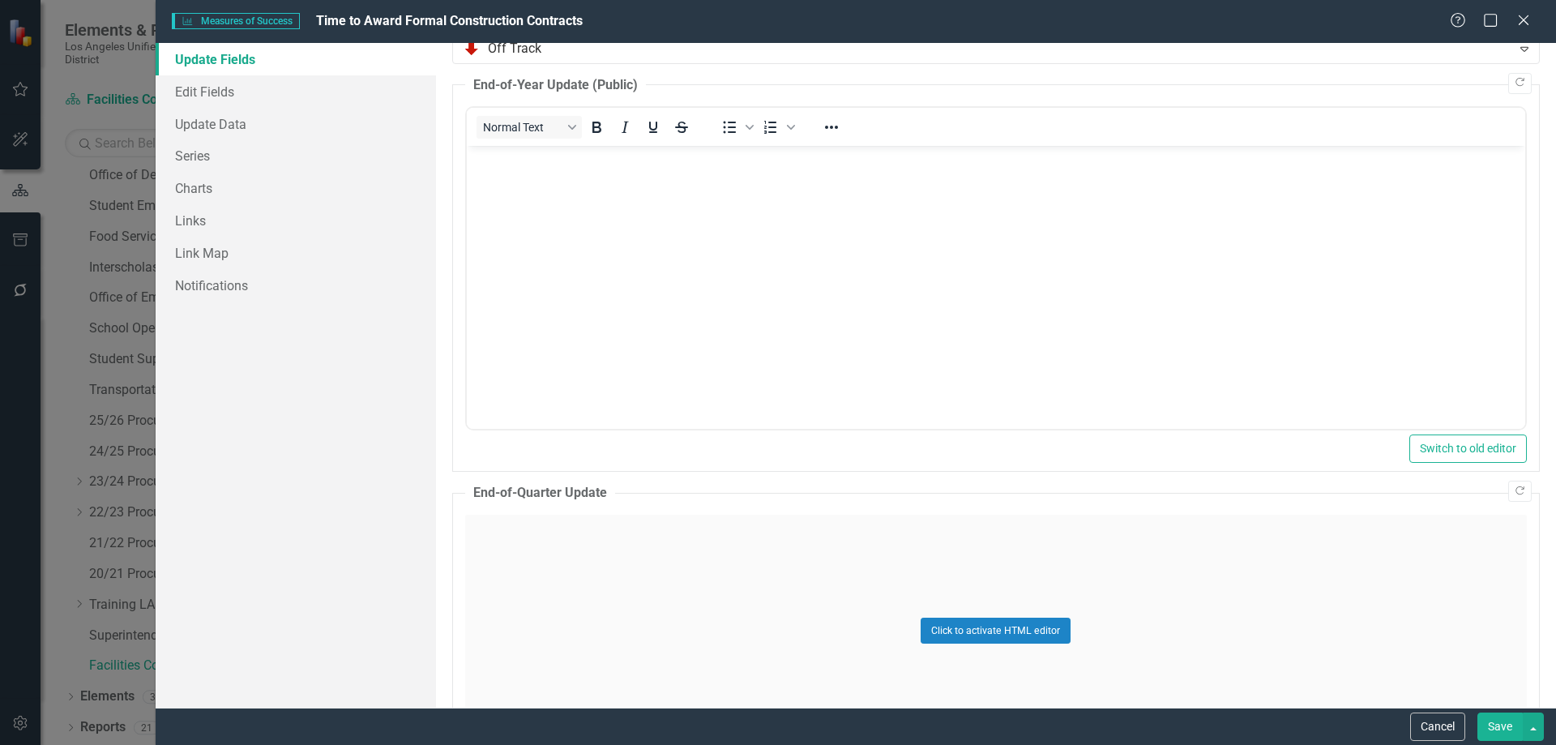
scroll to position [81, 0]
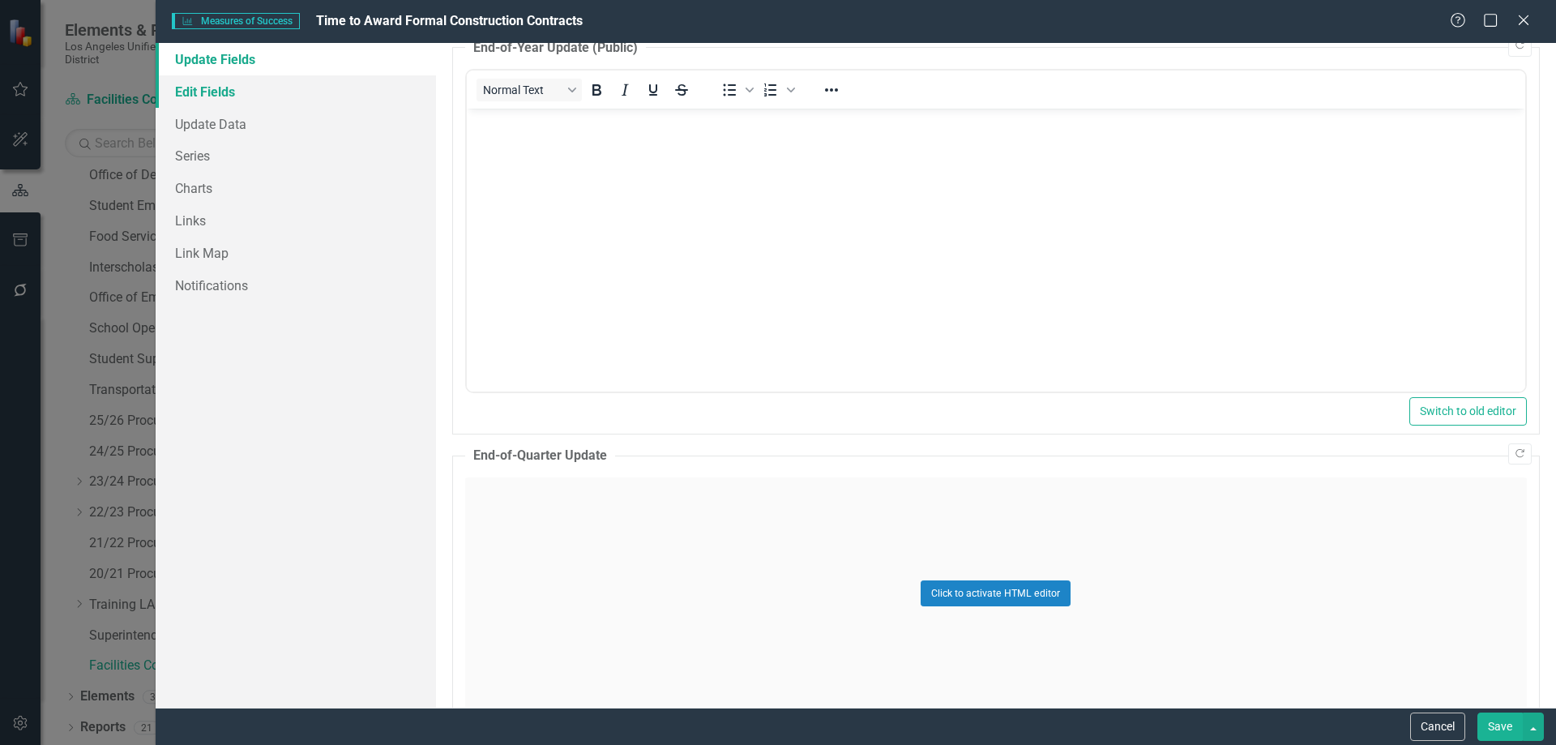
click at [232, 90] on link "Edit Fields" at bounding box center [296, 91] width 280 height 32
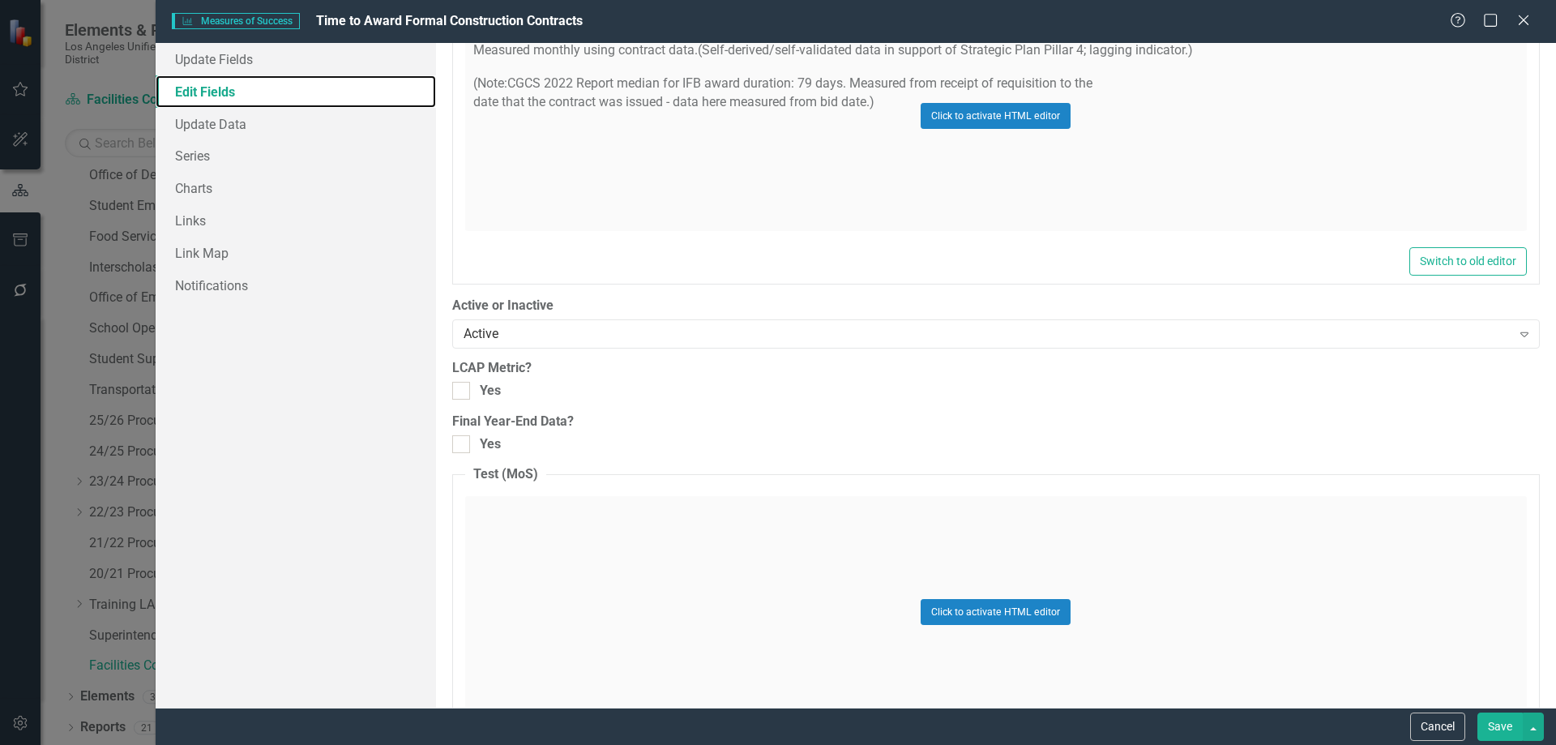
scroll to position [1282, 0]
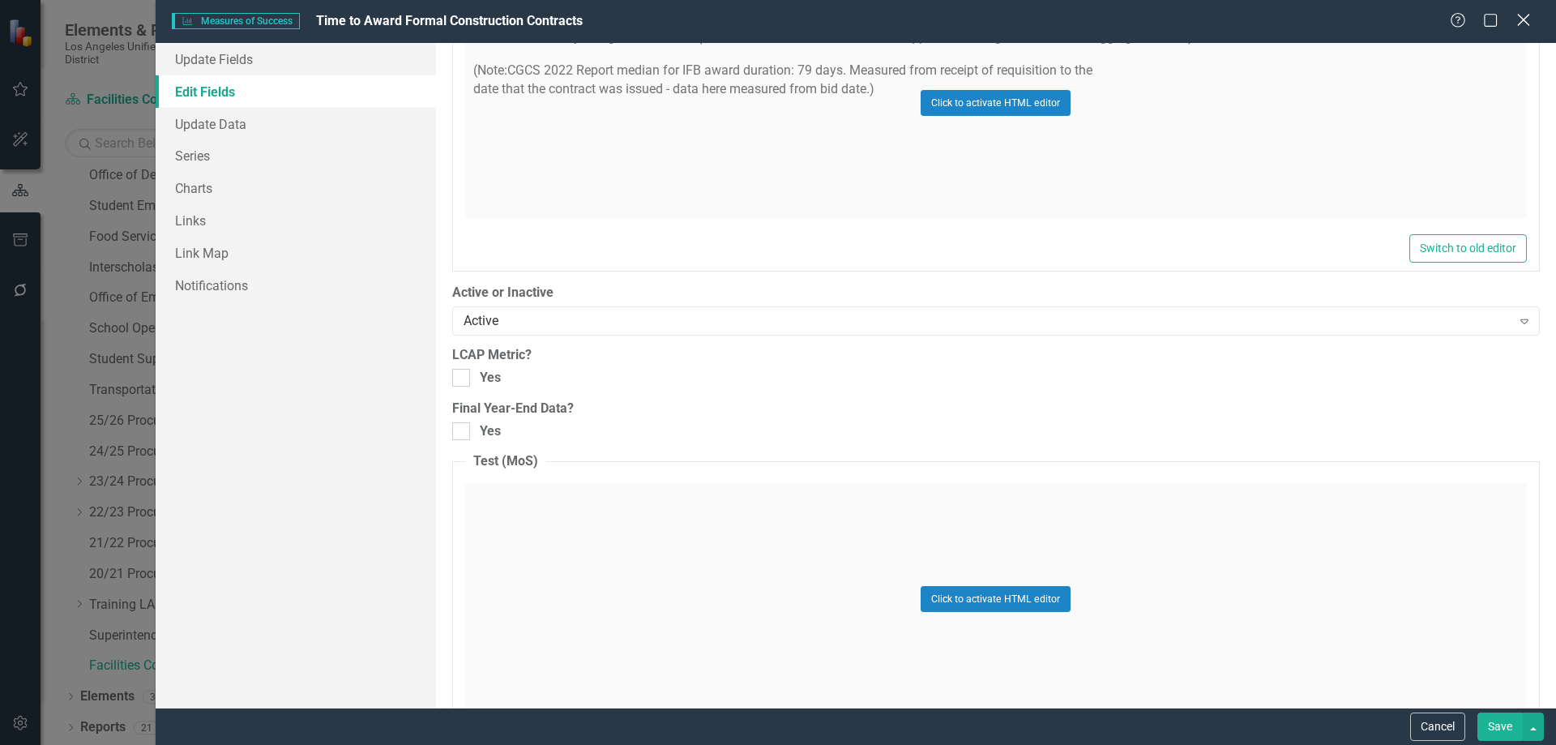
click at [1527, 16] on icon at bounding box center [1523, 20] width 12 height 12
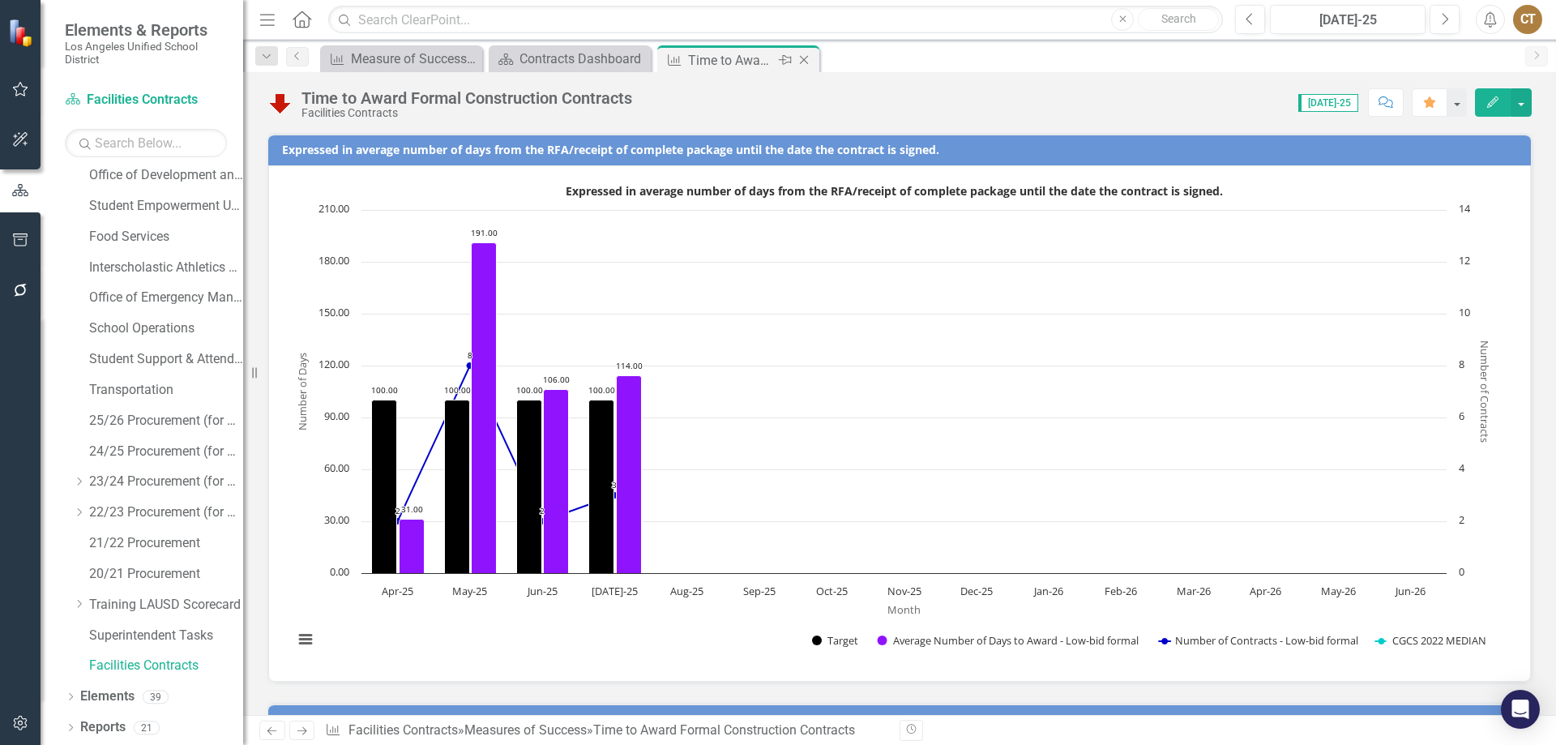
click at [800, 57] on icon "Close" at bounding box center [804, 59] width 16 height 13
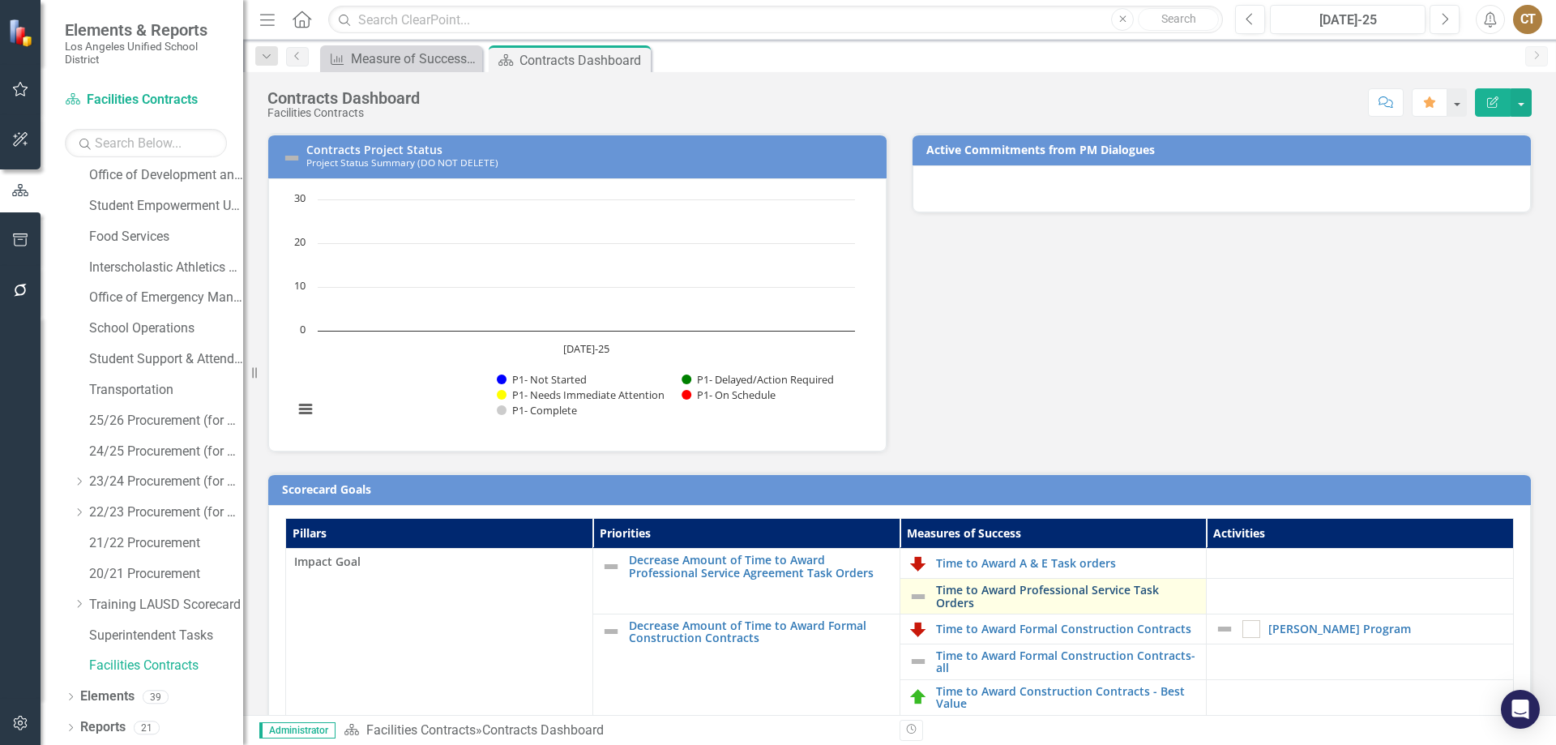
scroll to position [324, 0]
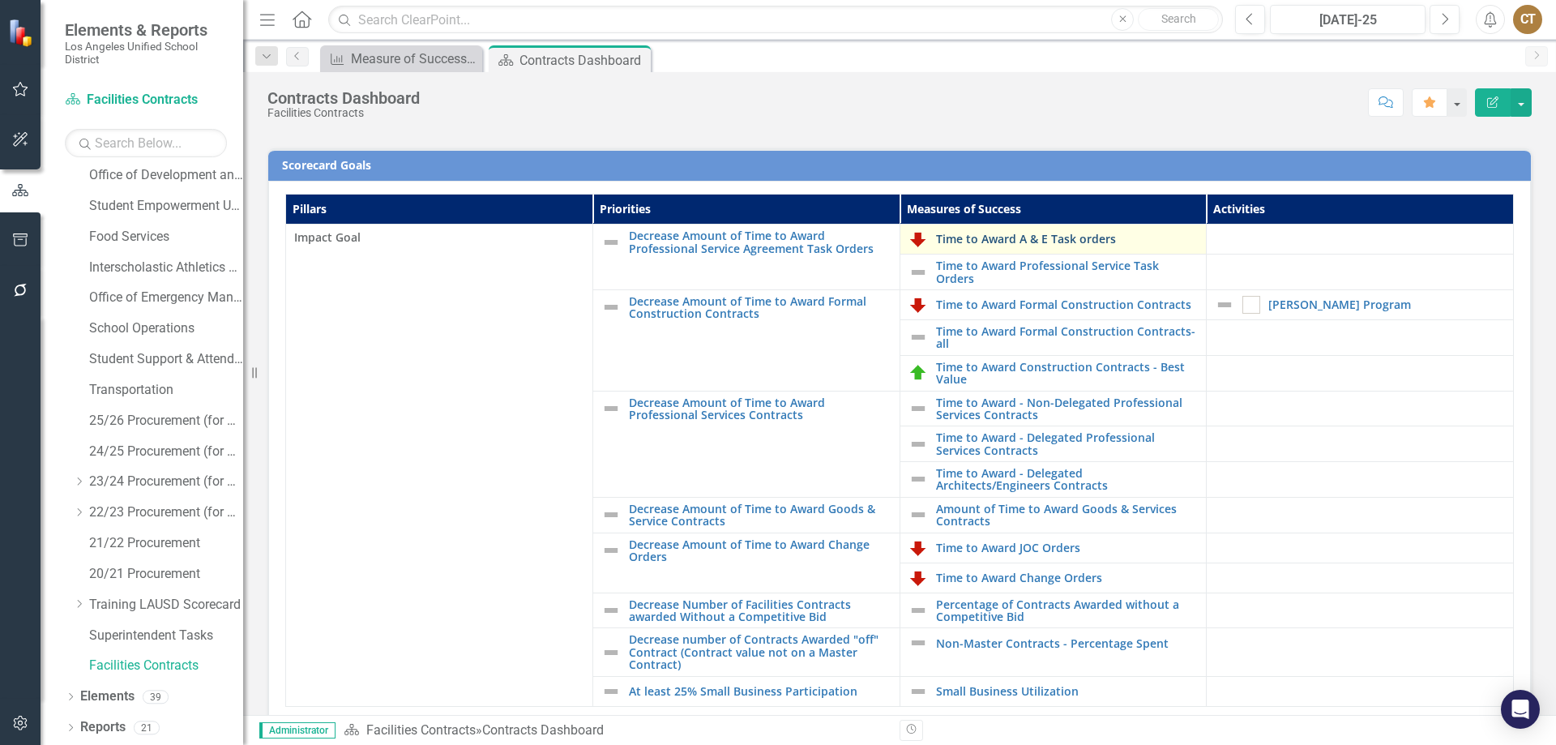
click at [1019, 237] on link "Time to Award A & E Task orders" at bounding box center [1067, 239] width 263 height 12
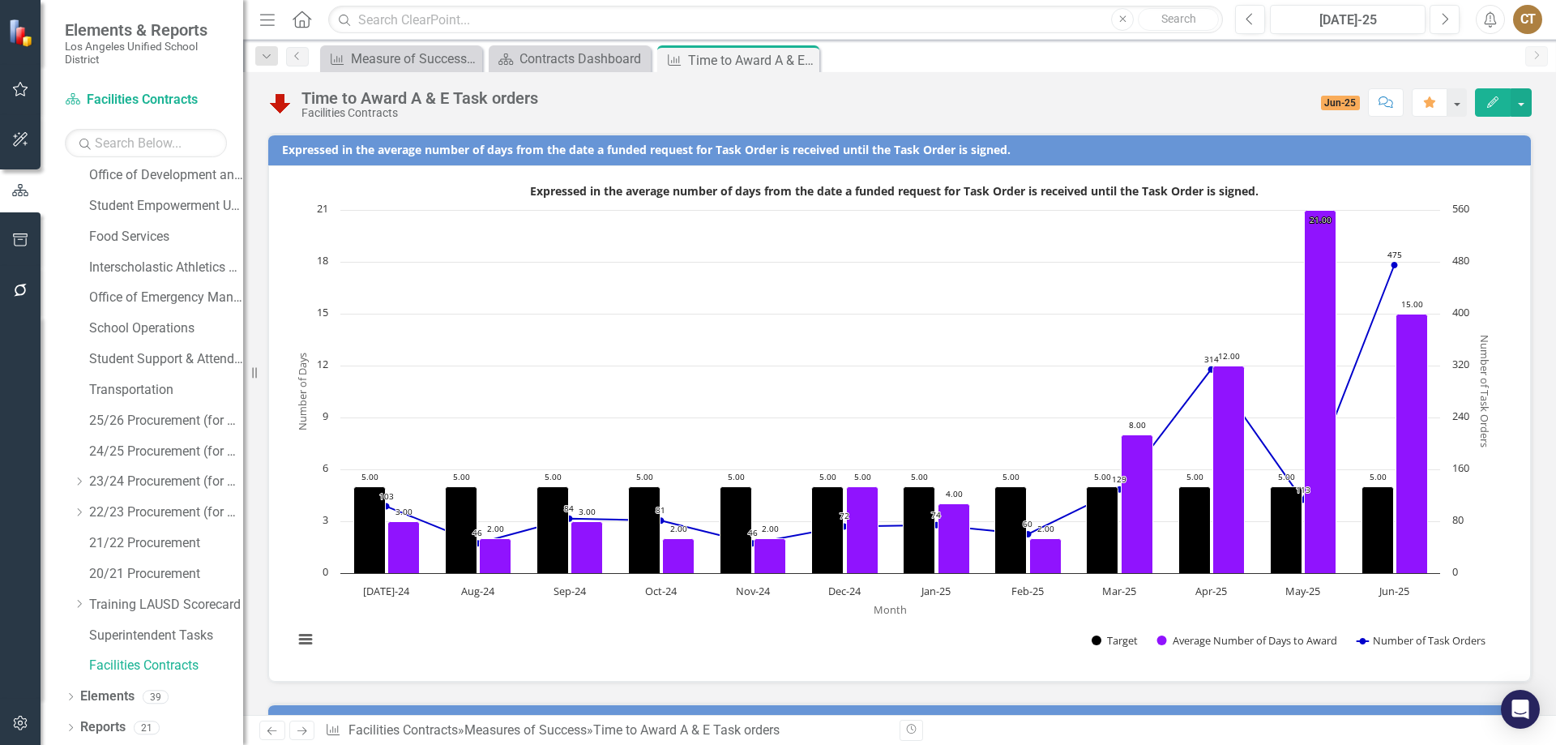
click at [1335, 99] on span "Jun-25" at bounding box center [1341, 103] width 40 height 15
click at [1519, 96] on button "button" at bounding box center [1520, 102] width 21 height 28
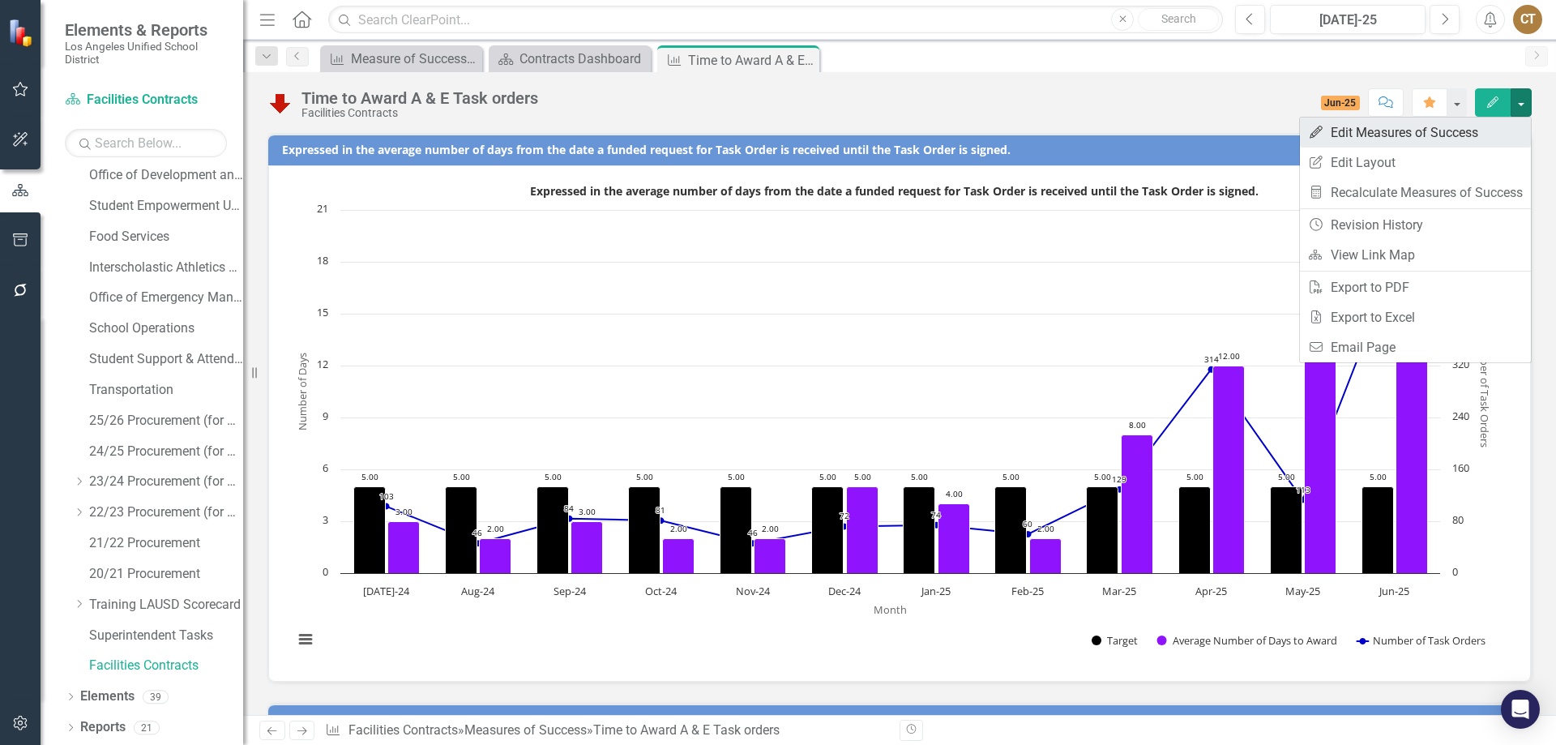
click at [1395, 123] on link "Edit Edit Measures of Success" at bounding box center [1415, 132] width 231 height 30
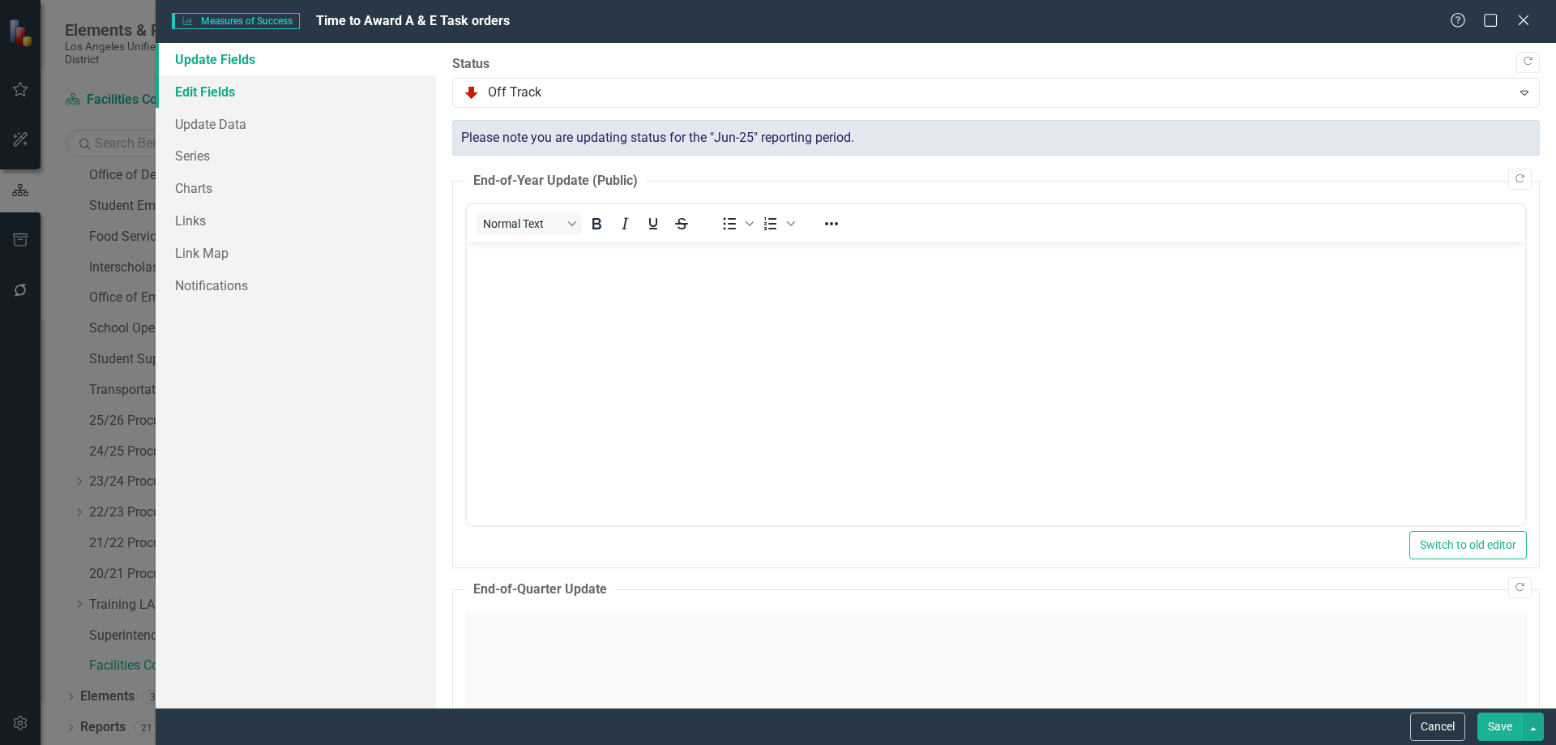
click at [218, 90] on link "Edit Fields" at bounding box center [296, 91] width 280 height 32
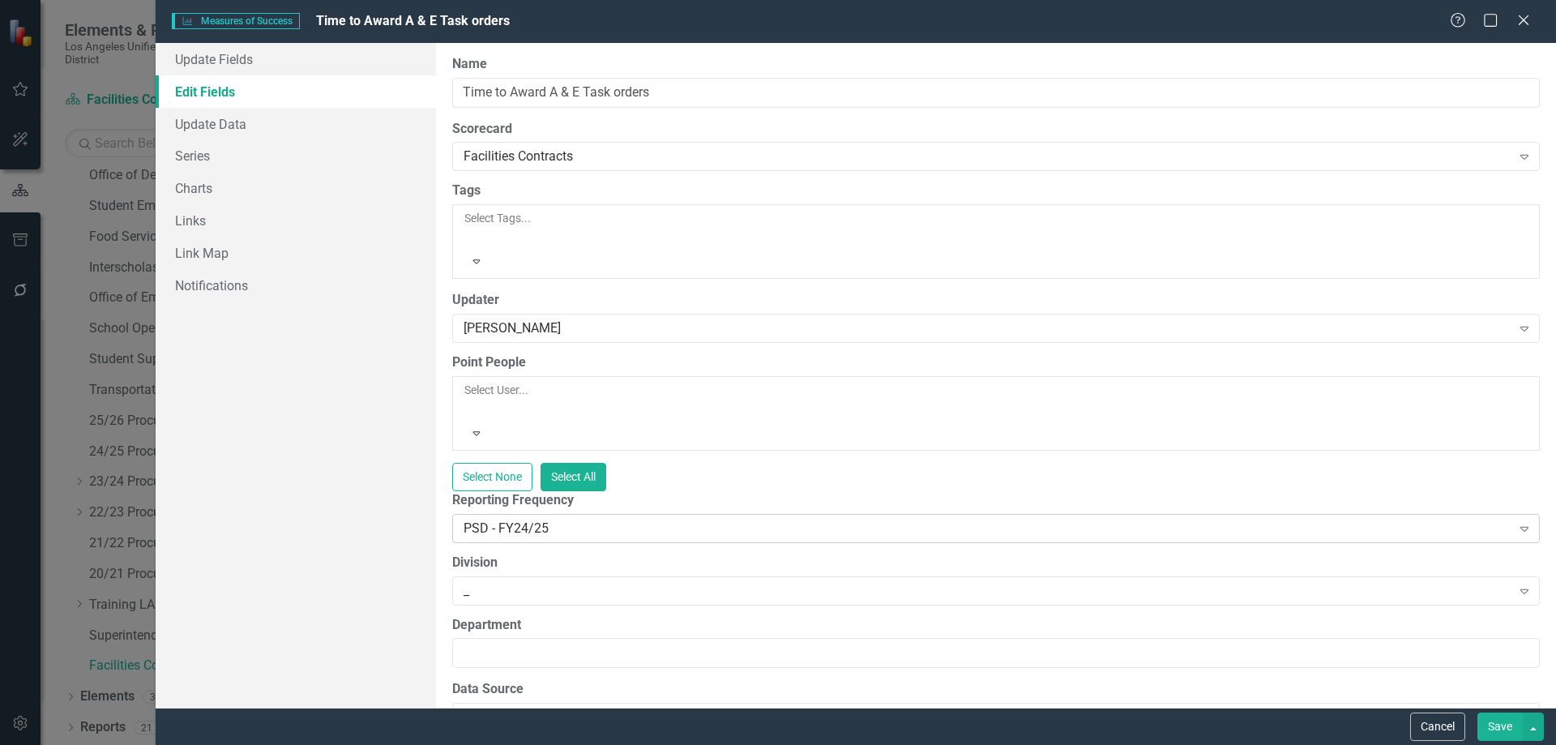
click at [1516, 522] on icon "Expand" at bounding box center [1524, 528] width 16 height 13
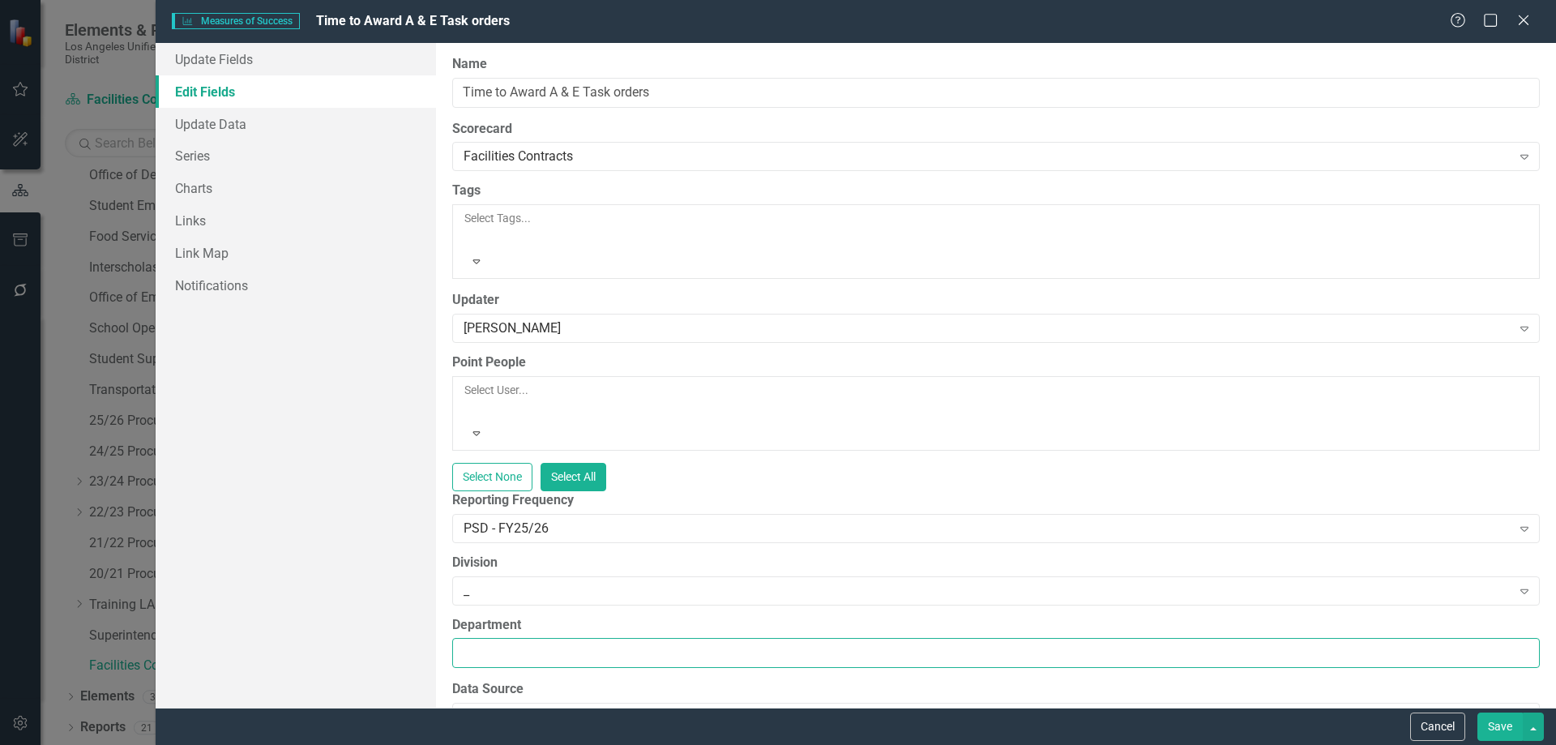
click at [577, 638] on input "Department" at bounding box center [995, 653] width 1087 height 30
type input "_"
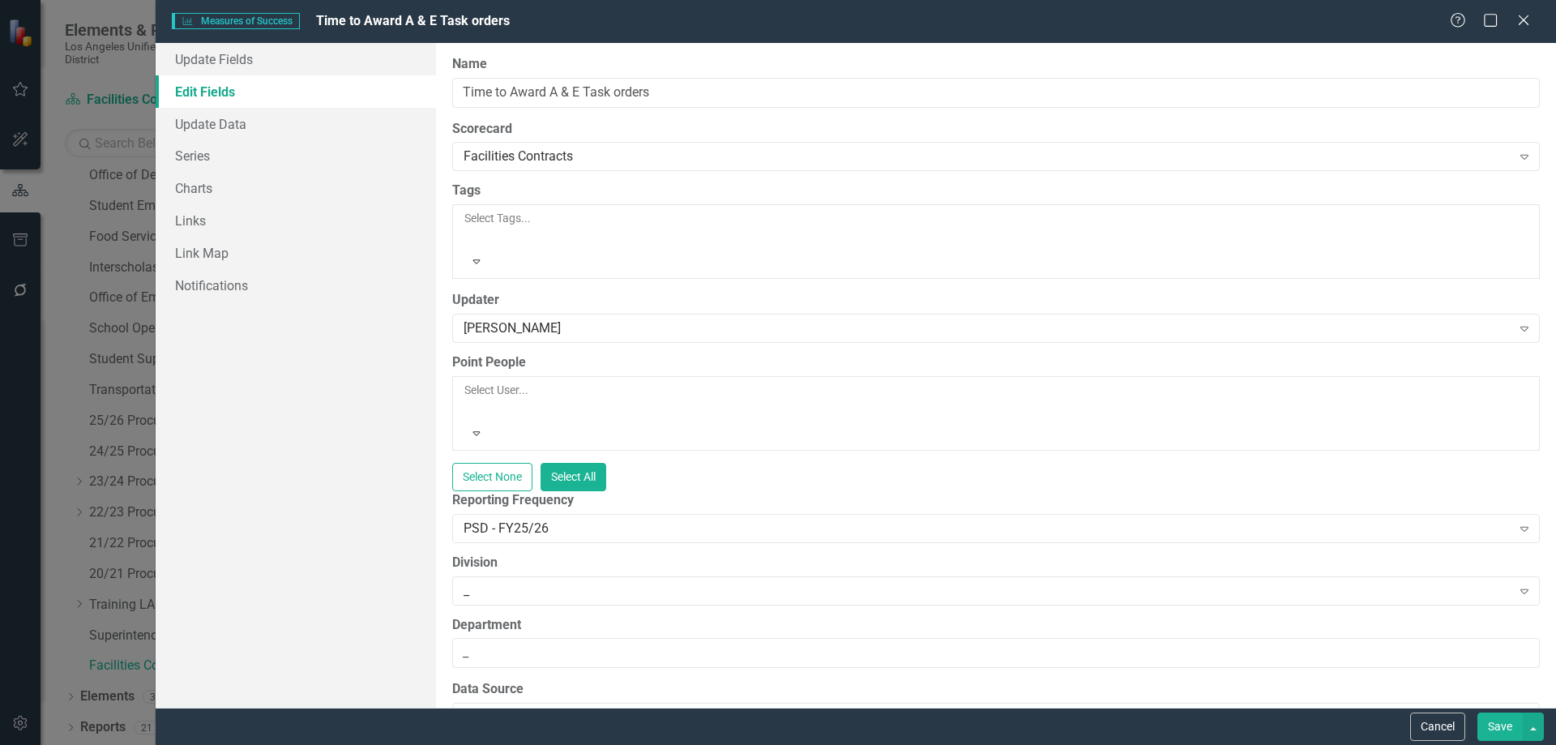
click at [1494, 718] on button "Save" at bounding box center [1499, 726] width 45 height 28
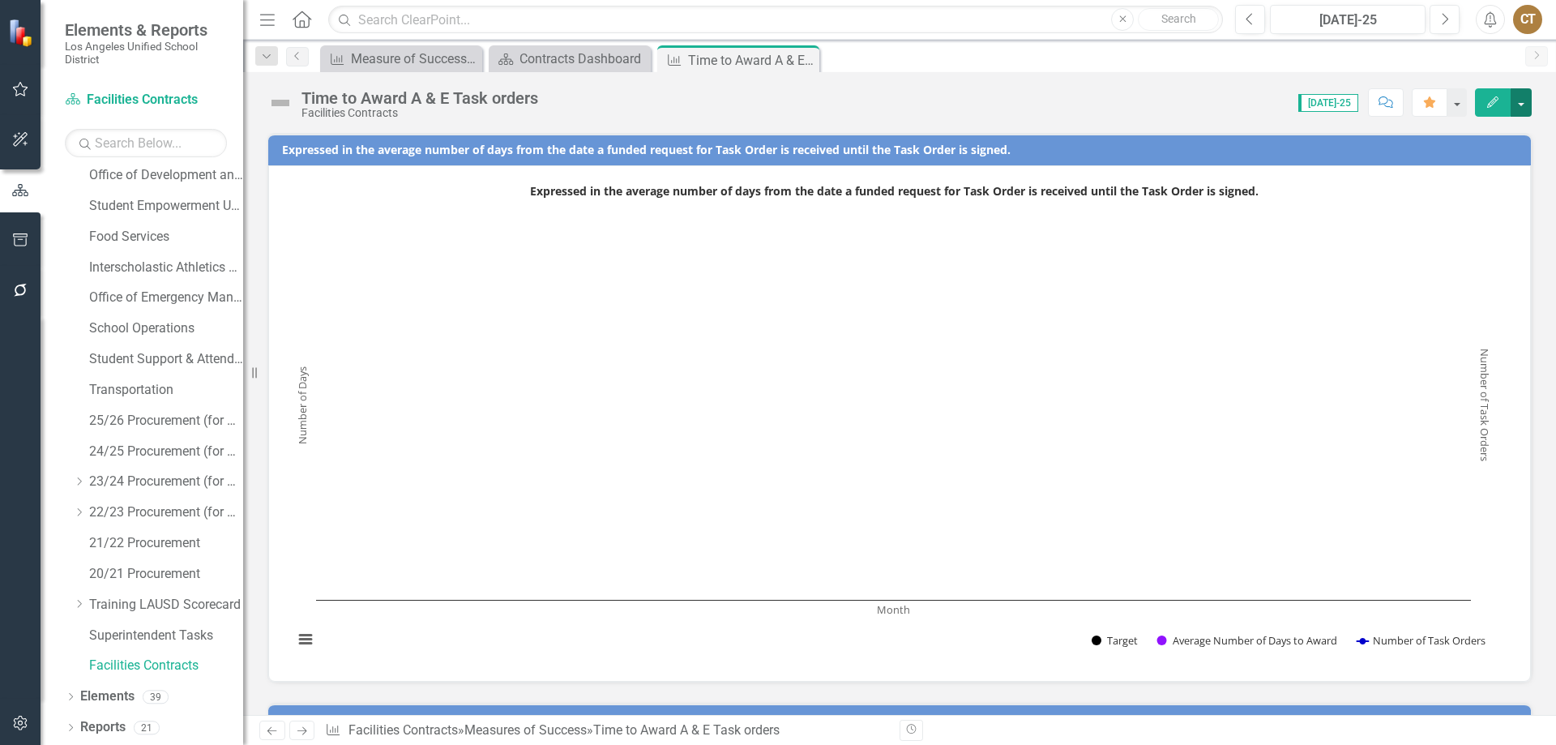
click at [1519, 99] on button "button" at bounding box center [1520, 102] width 21 height 28
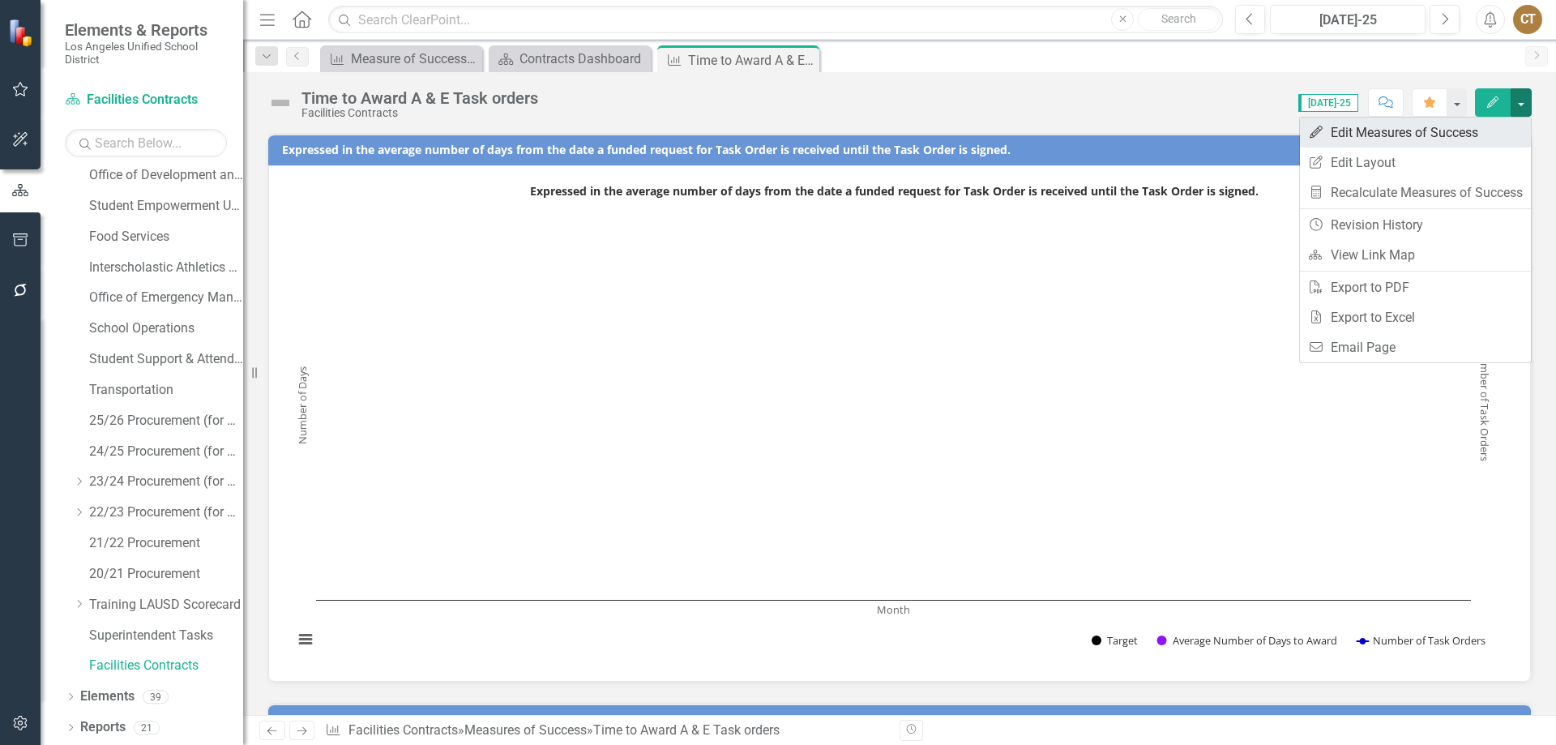
click at [1399, 129] on link "Edit Edit Measures of Success" at bounding box center [1415, 132] width 231 height 30
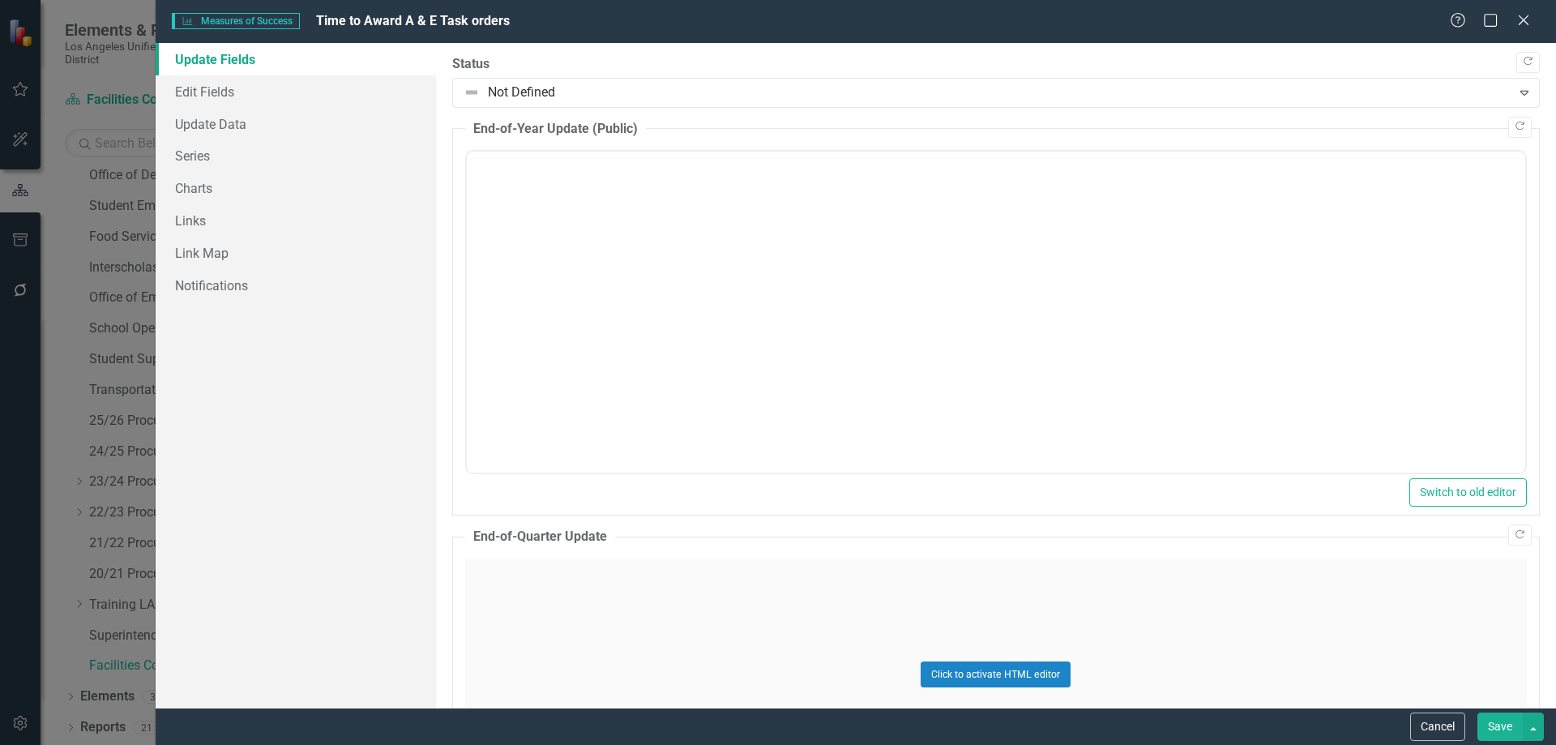
scroll to position [0, 0]
click at [225, 118] on link "Update Data" at bounding box center [296, 124] width 280 height 32
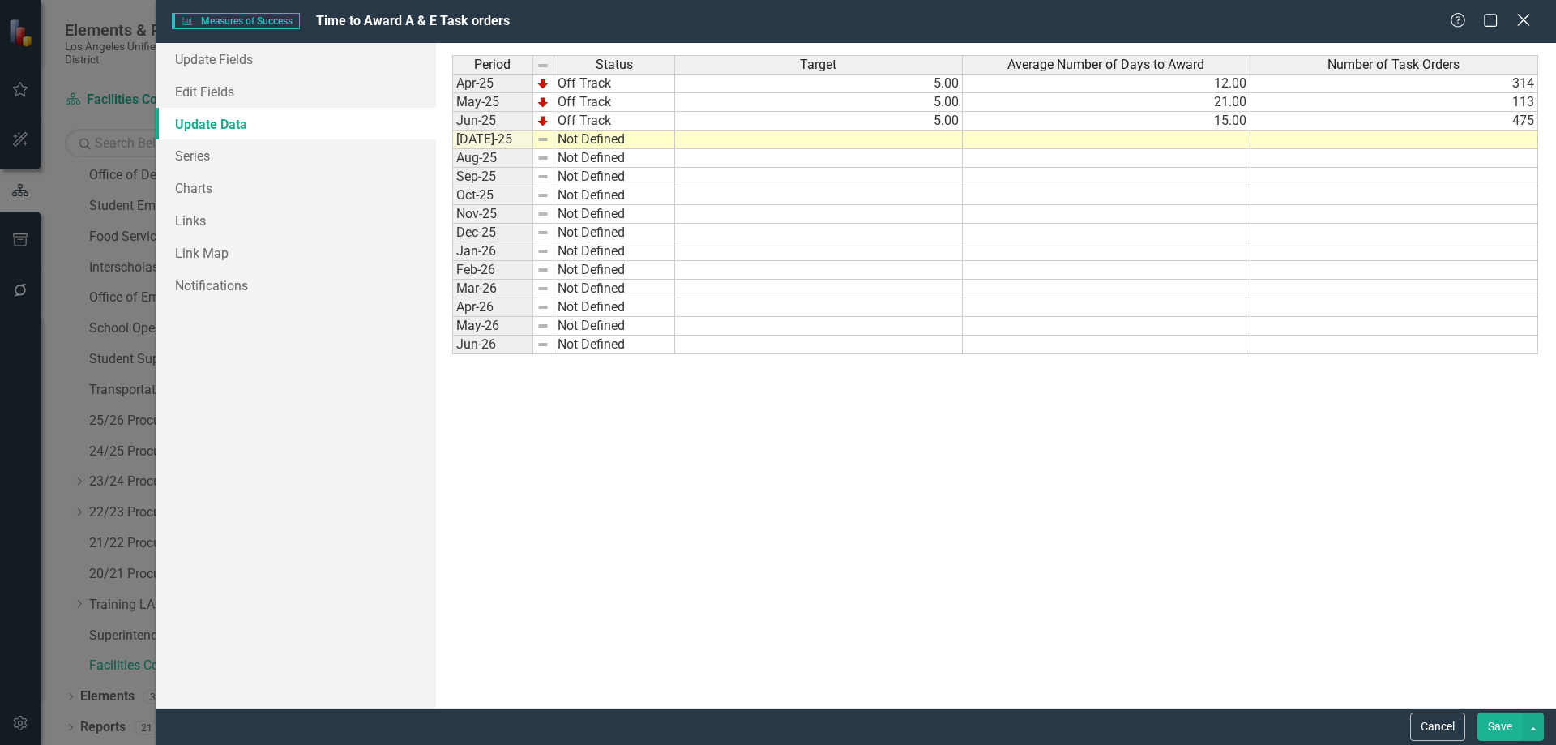
click at [1529, 19] on icon "Close" at bounding box center [1523, 19] width 20 height 15
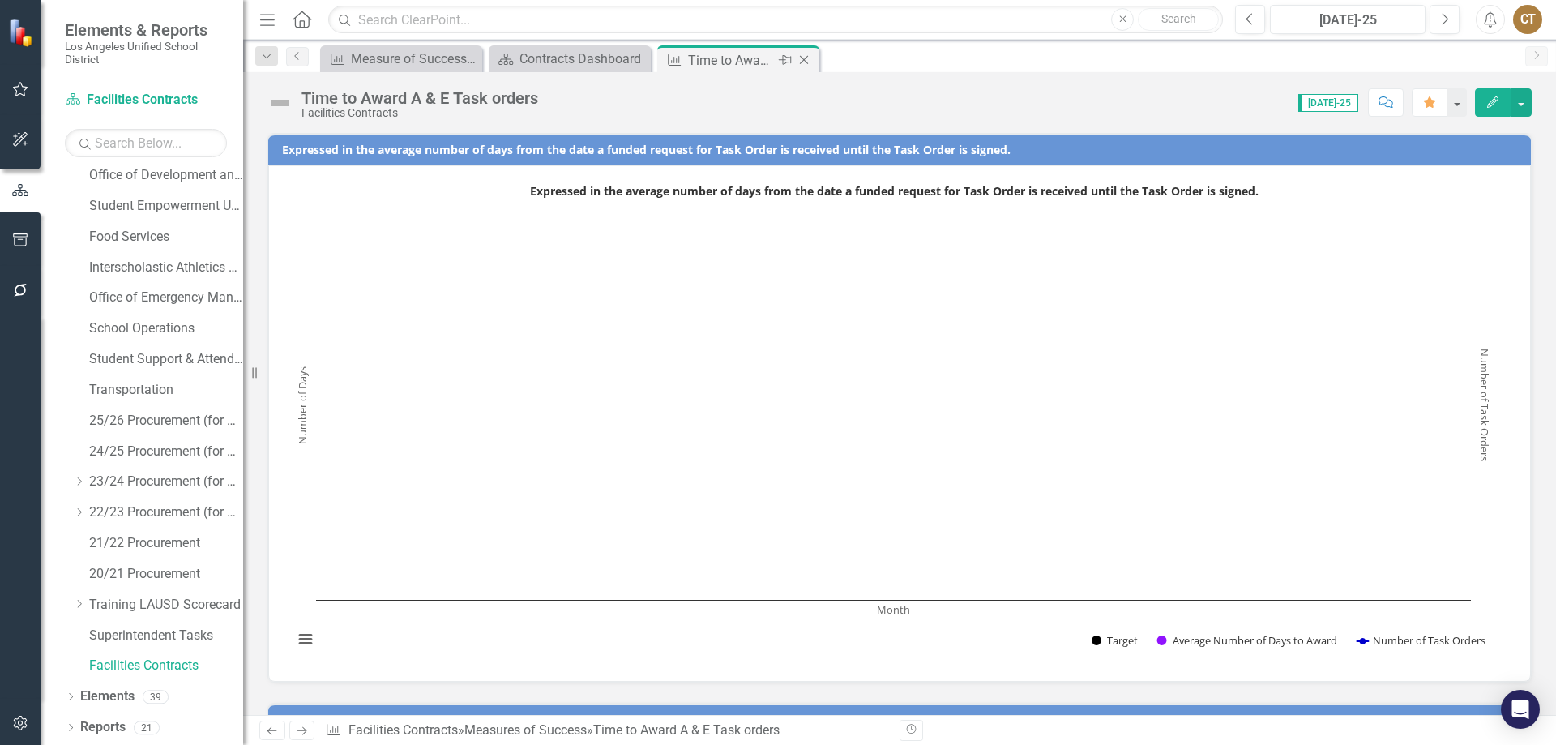
click at [808, 56] on icon at bounding box center [804, 60] width 9 height 9
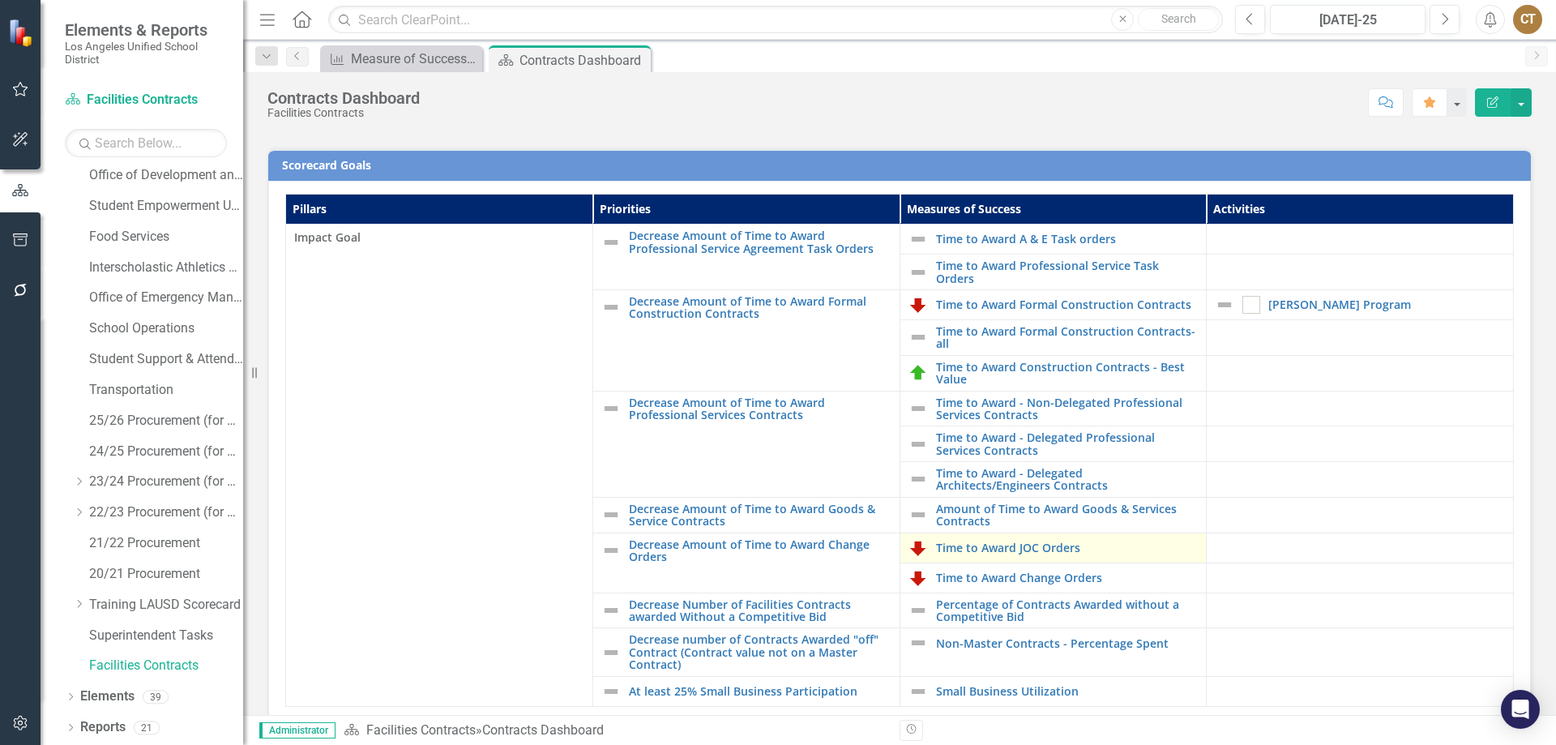
scroll to position [395, 0]
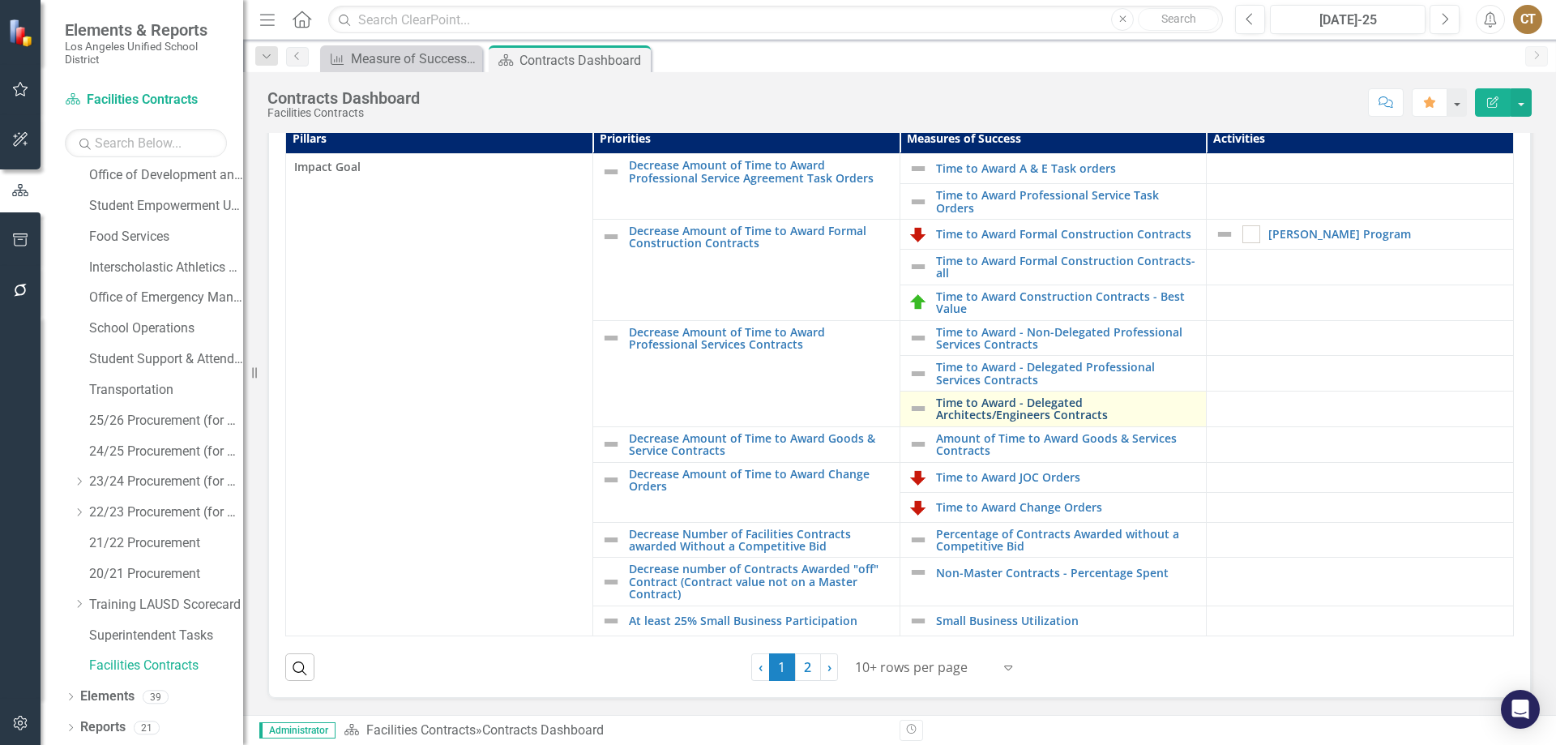
click at [1006, 399] on link "Time to Award - Delegated Architects/Engineers Contracts" at bounding box center [1067, 408] width 263 height 25
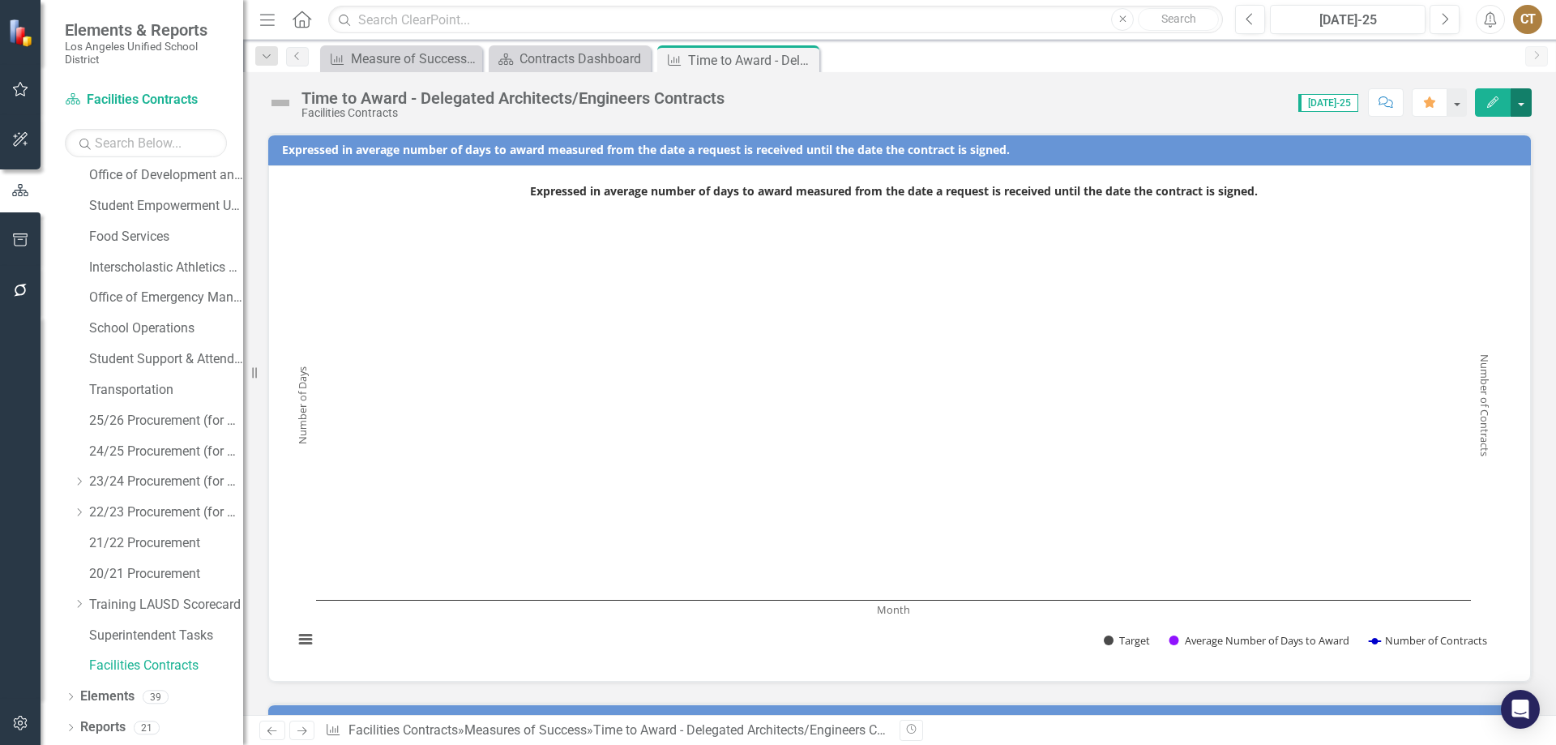
click at [1526, 102] on button "button" at bounding box center [1520, 102] width 21 height 28
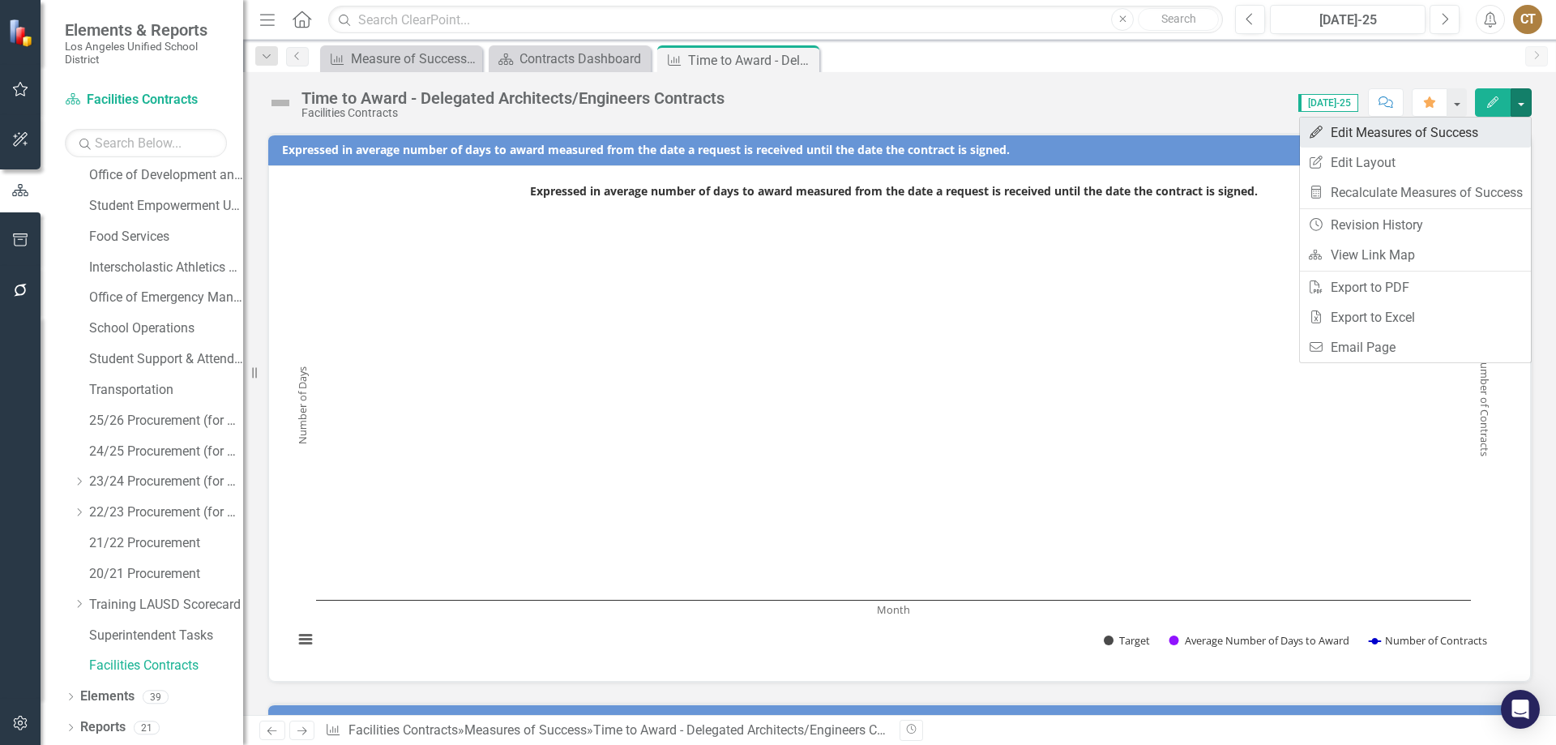
click at [1425, 132] on link "Edit Edit Measures of Success" at bounding box center [1415, 132] width 231 height 30
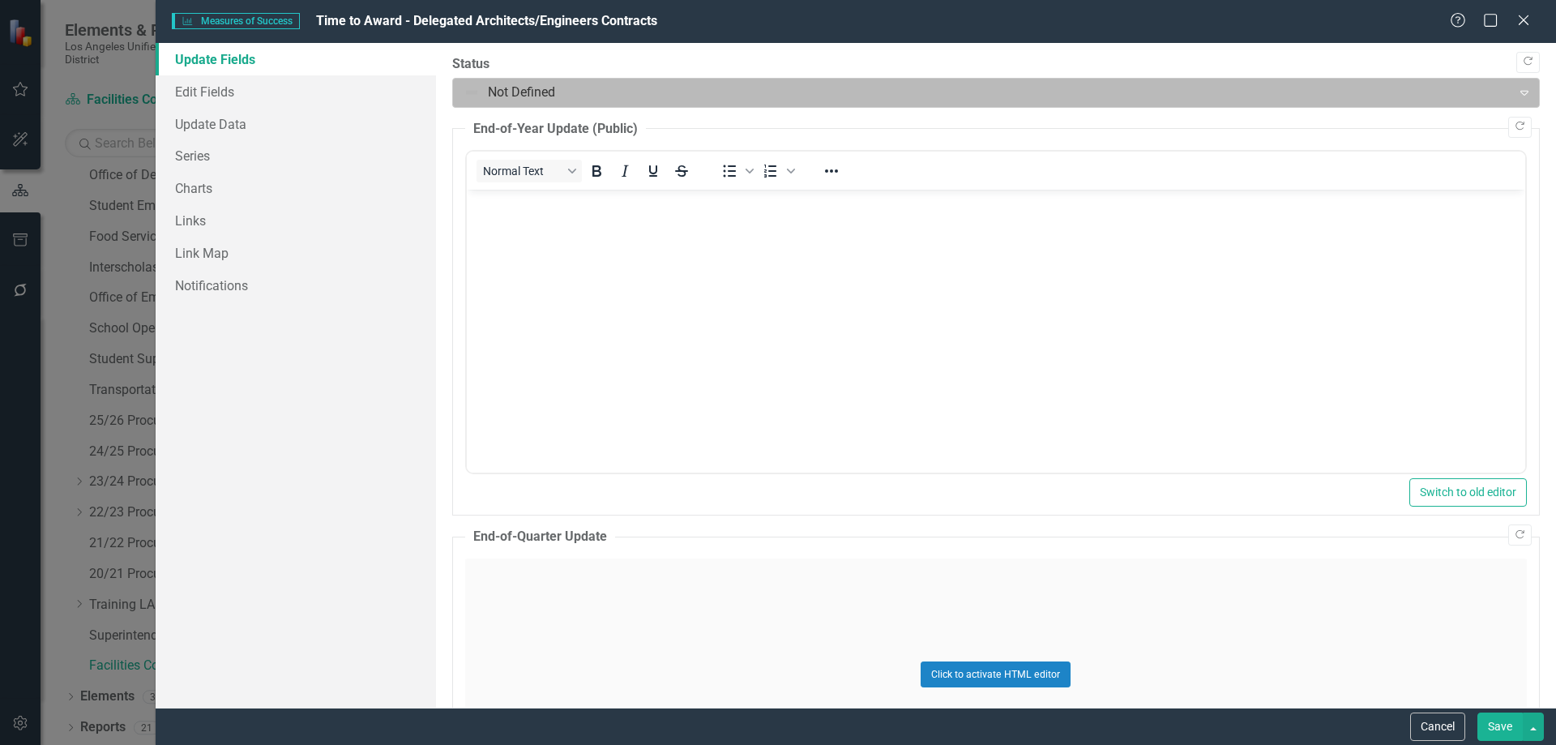
click at [1516, 86] on icon "Expand" at bounding box center [1524, 92] width 16 height 13
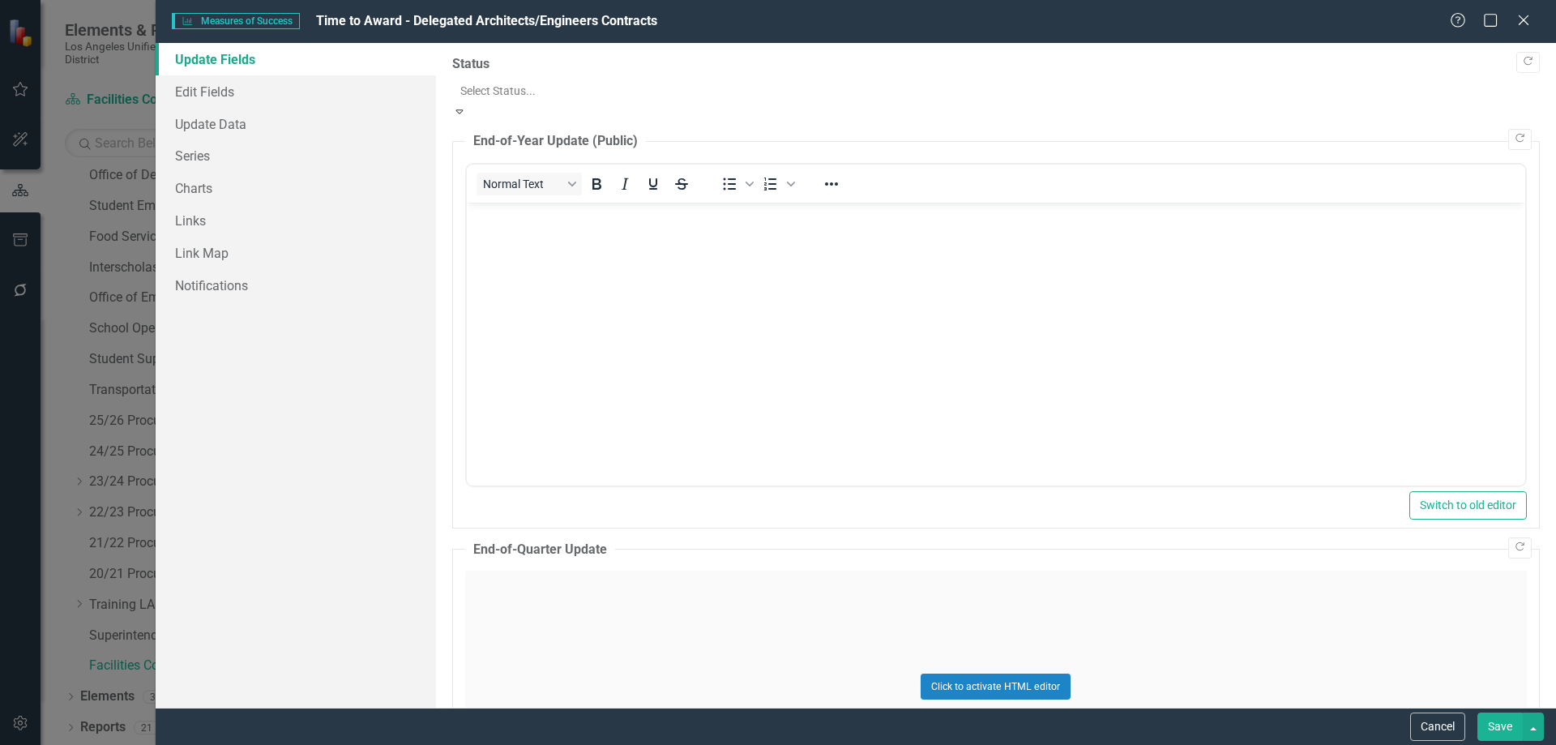
click at [467, 105] on icon "Expand" at bounding box center [459, 110] width 15 height 11
click at [211, 92] on link "Edit Fields" at bounding box center [296, 91] width 280 height 32
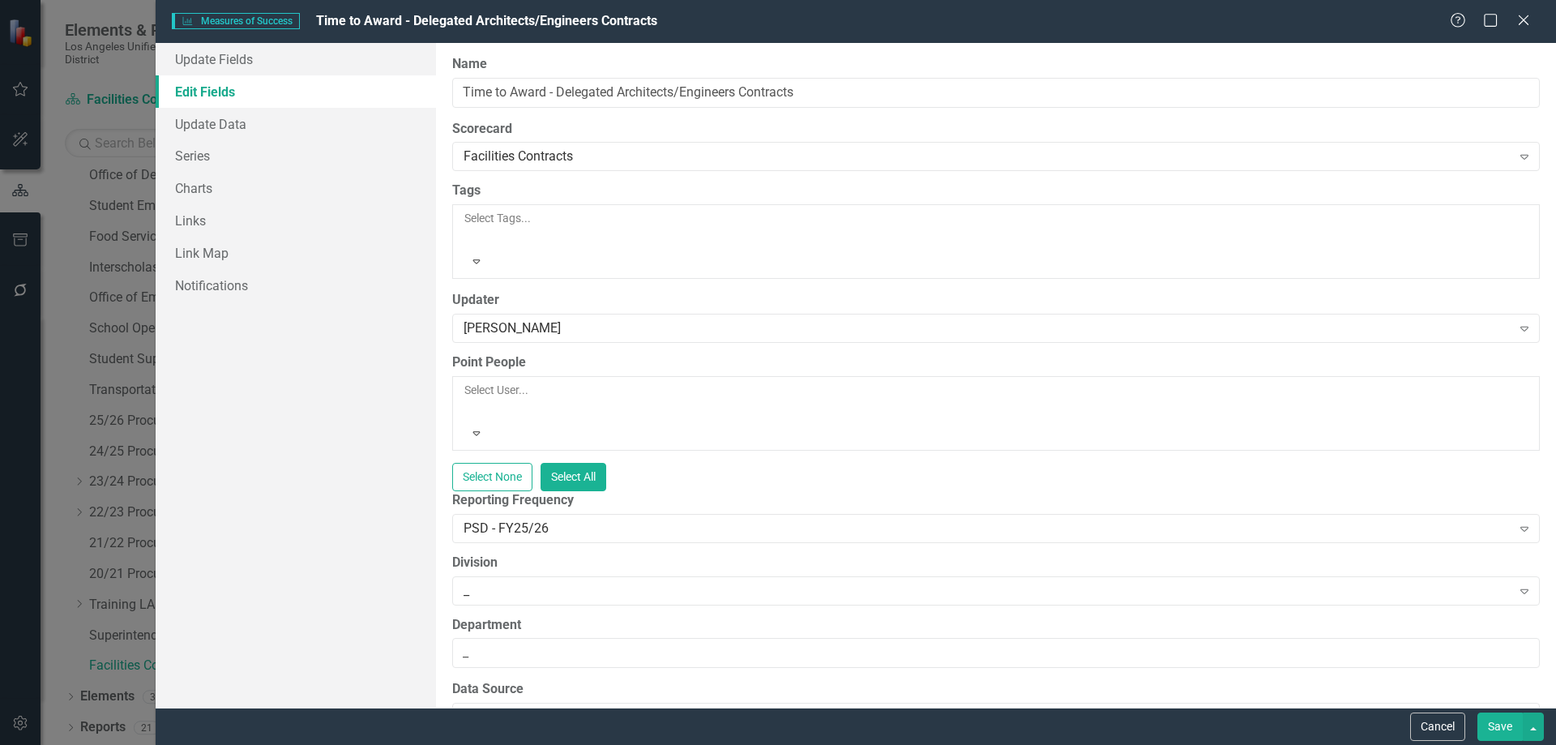
click at [1499, 725] on button "Save" at bounding box center [1499, 726] width 45 height 28
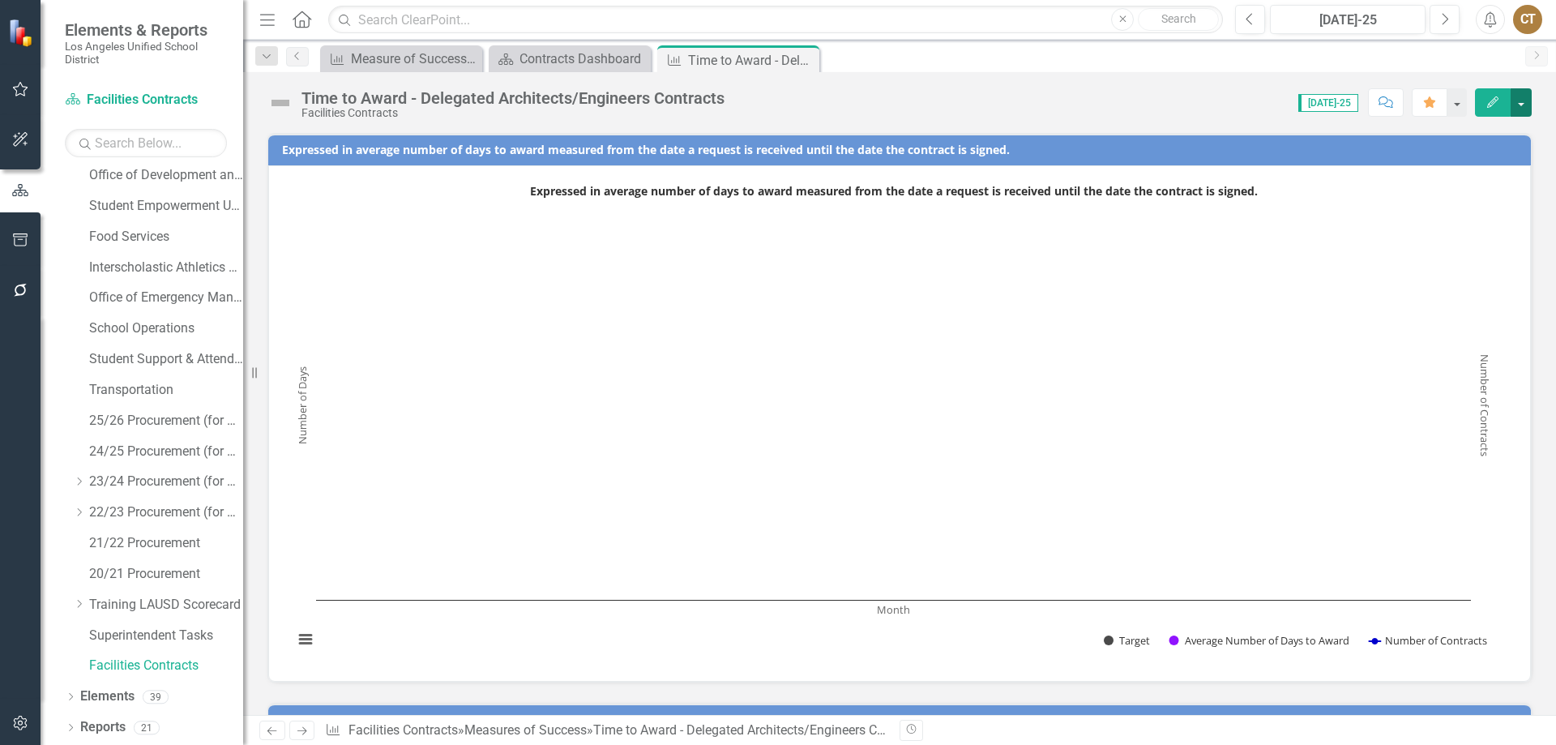
click at [1523, 106] on button "button" at bounding box center [1520, 102] width 21 height 28
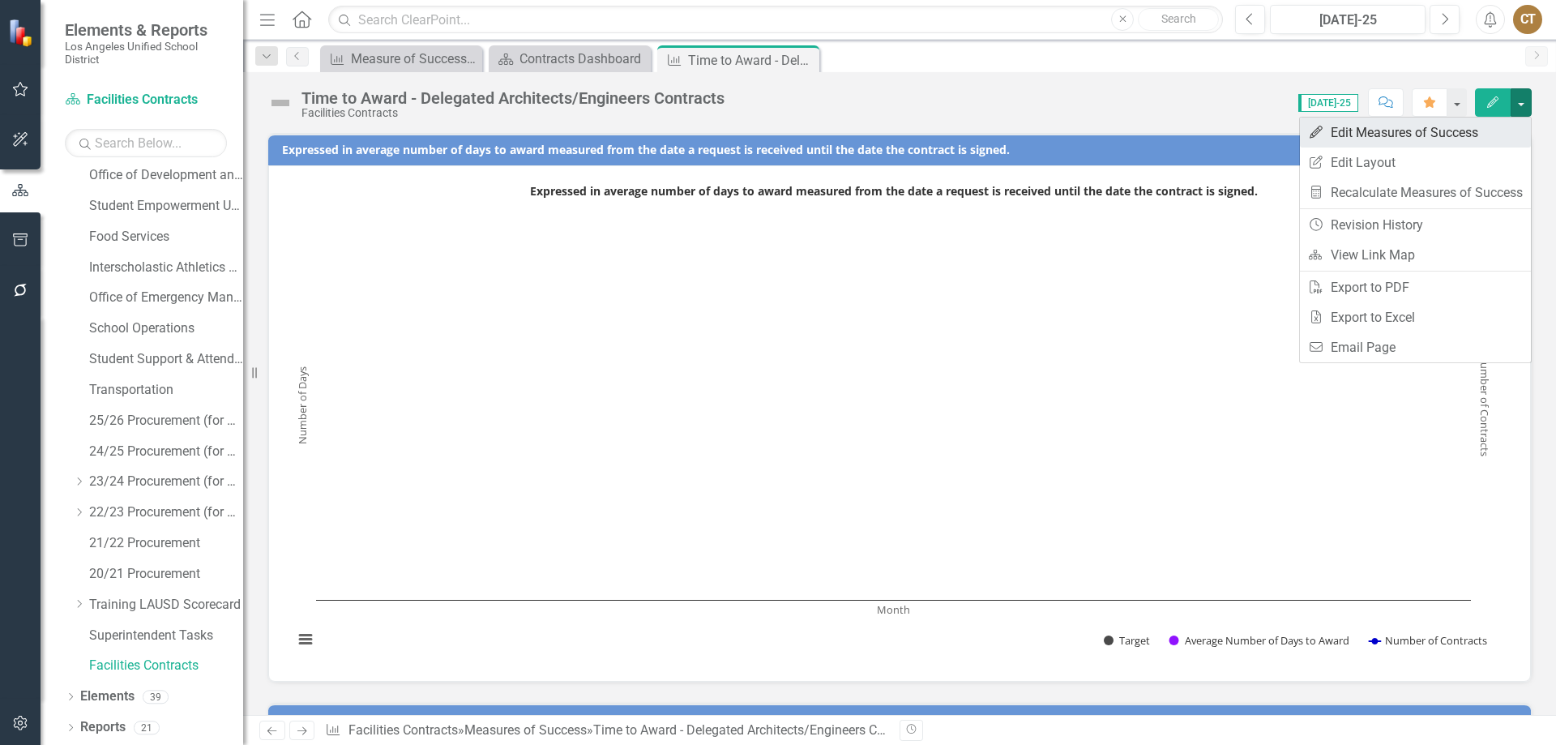
click at [1410, 132] on link "Edit Edit Measures of Success" at bounding box center [1415, 132] width 231 height 30
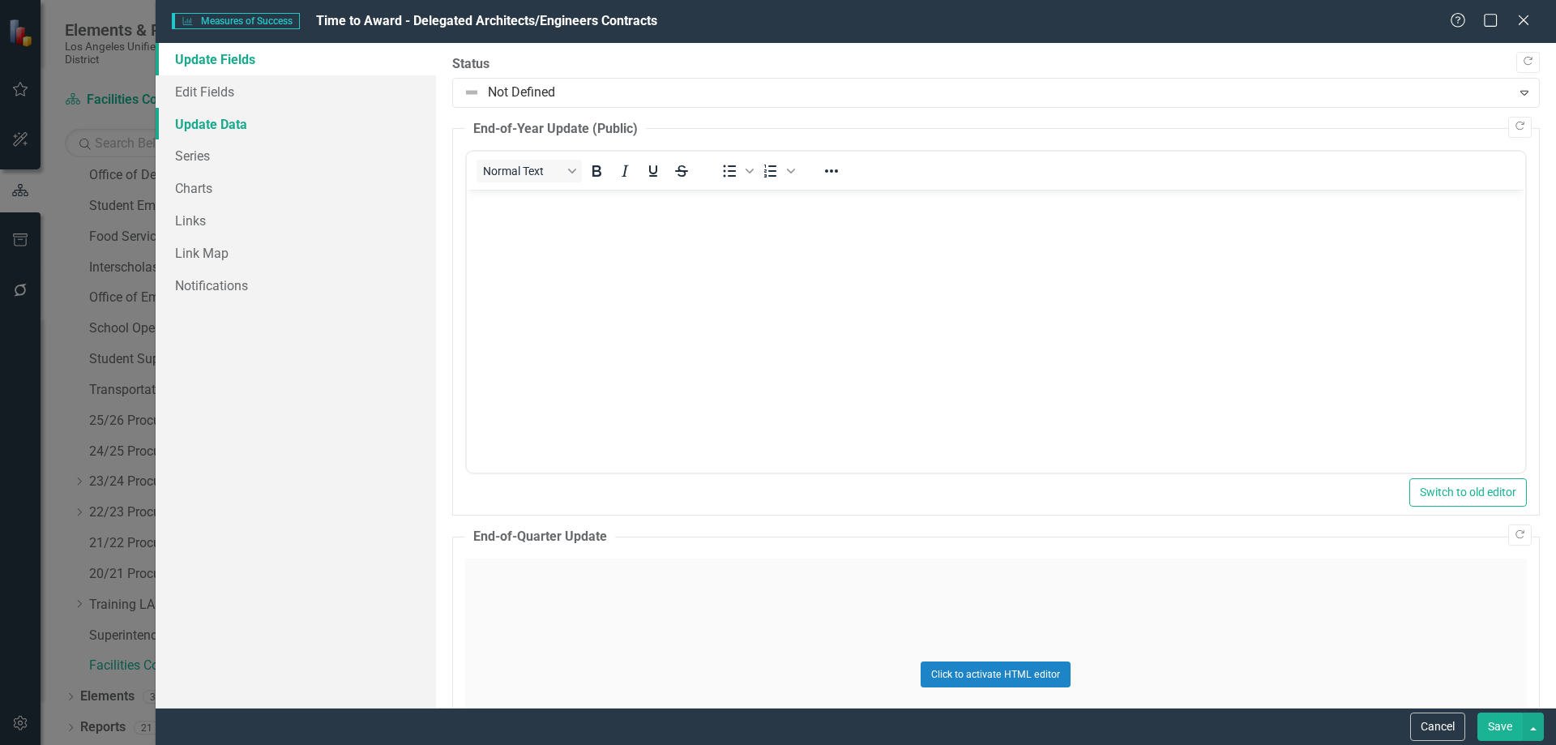
click at [220, 120] on link "Update Data" at bounding box center [296, 124] width 280 height 32
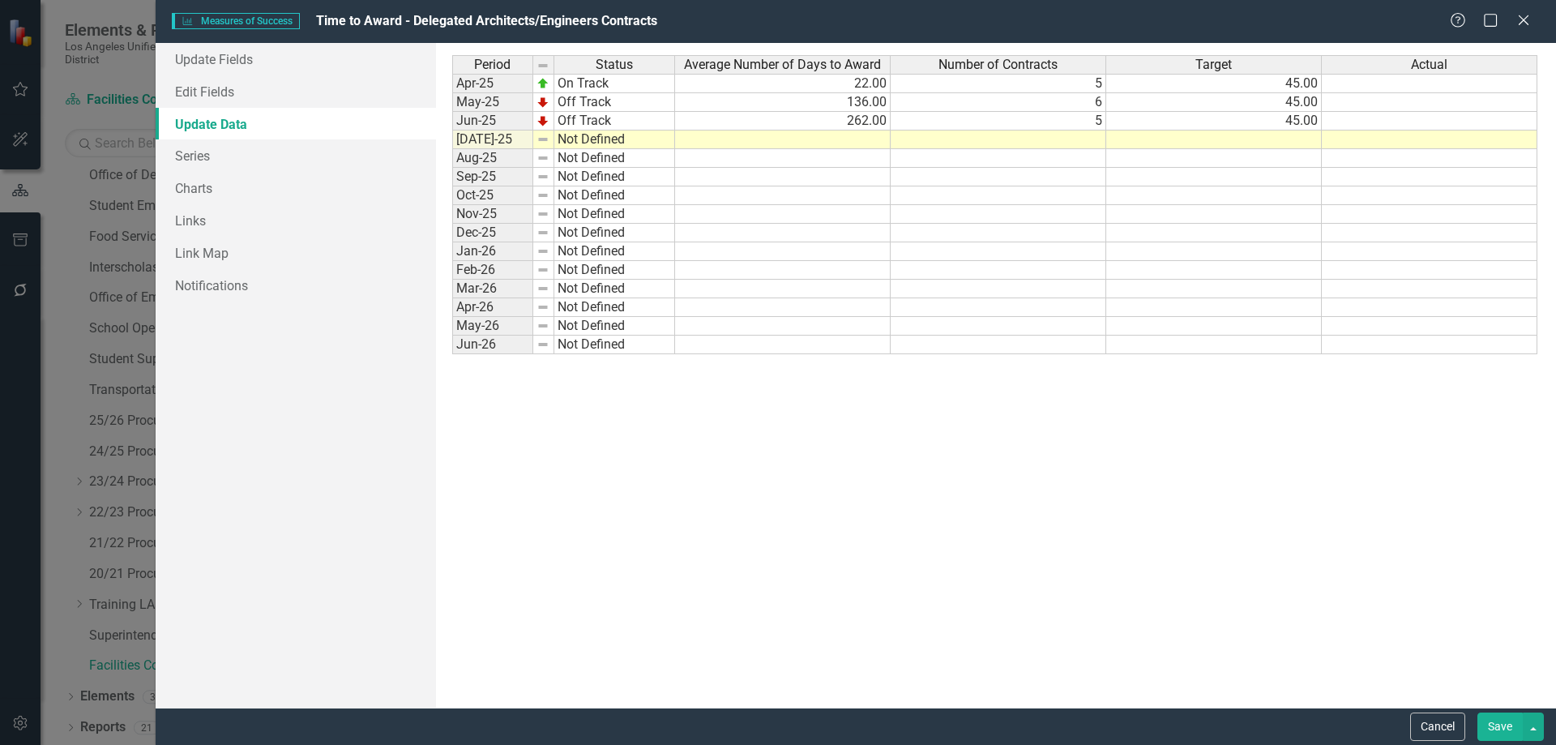
click at [850, 136] on td at bounding box center [783, 139] width 216 height 19
type textarea "244"
type textarea "11"
click at [627, 139] on td "Not Defined" at bounding box center [614, 139] width 121 height 19
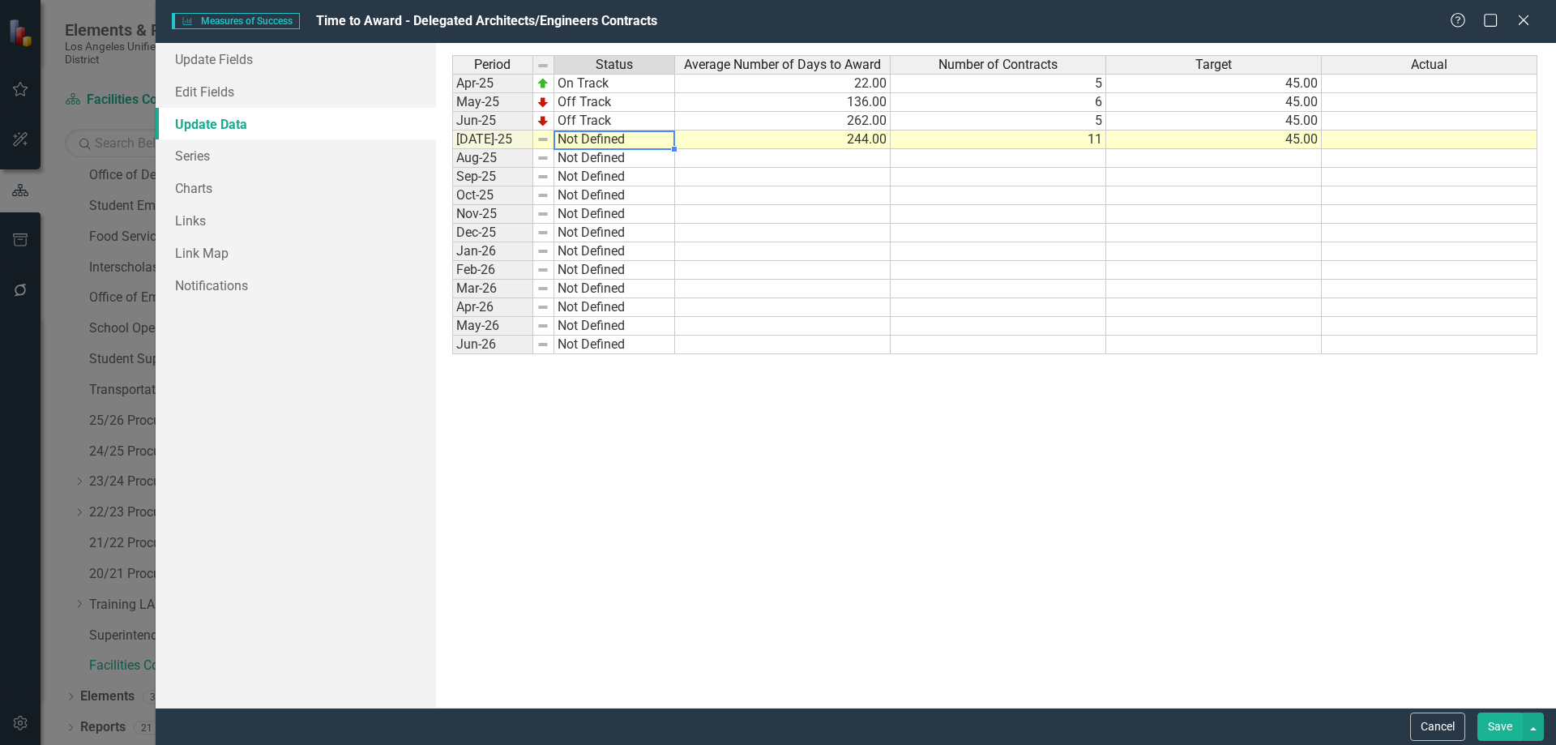
click at [627, 139] on td "Not Defined" at bounding box center [614, 139] width 121 height 19
click at [593, 190] on div "Period Status Average Number of Days to Award Number of Contracts Target Actual…" at bounding box center [995, 375] width 1087 height 640
click at [1497, 724] on button "Save" at bounding box center [1499, 726] width 45 height 28
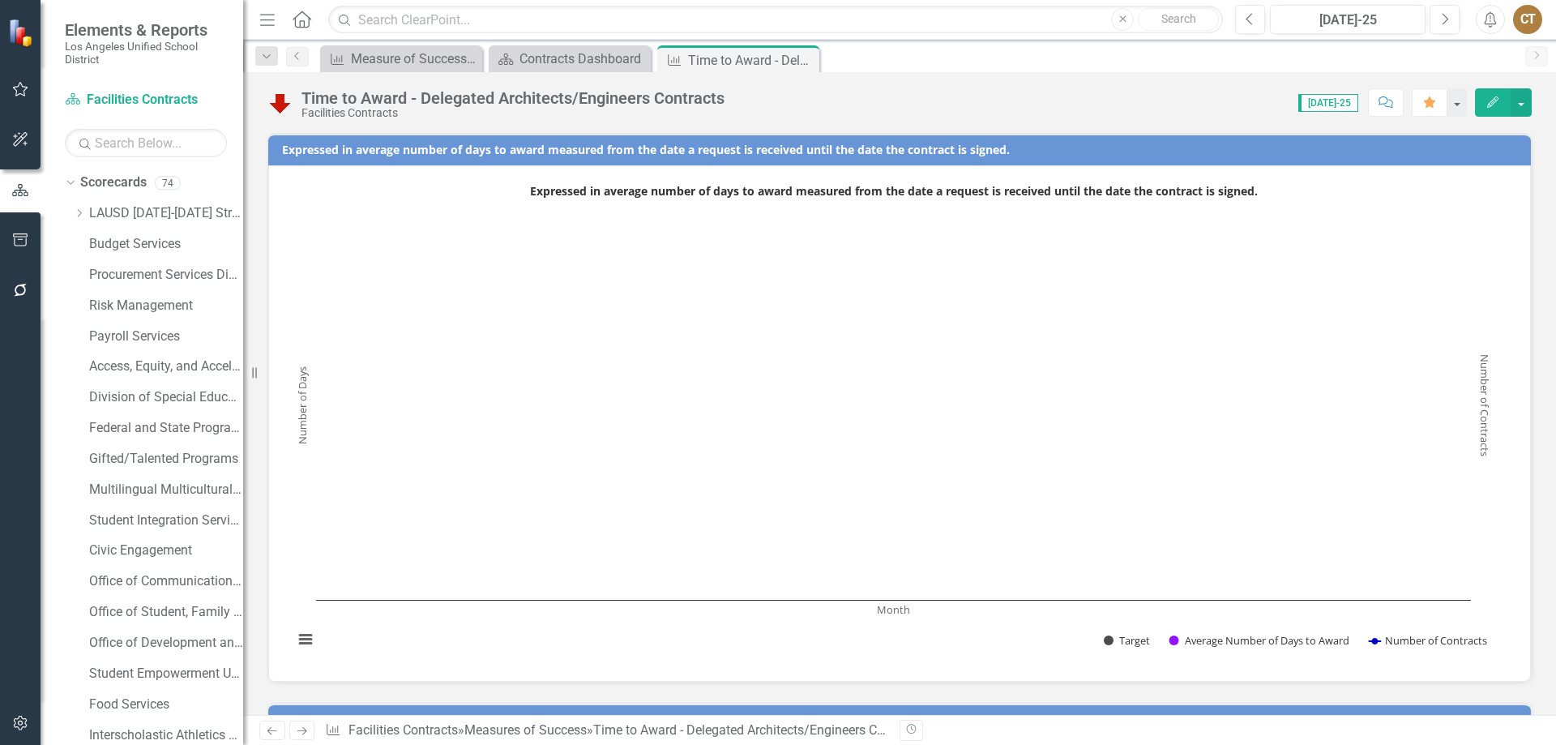
scroll to position [468, 0]
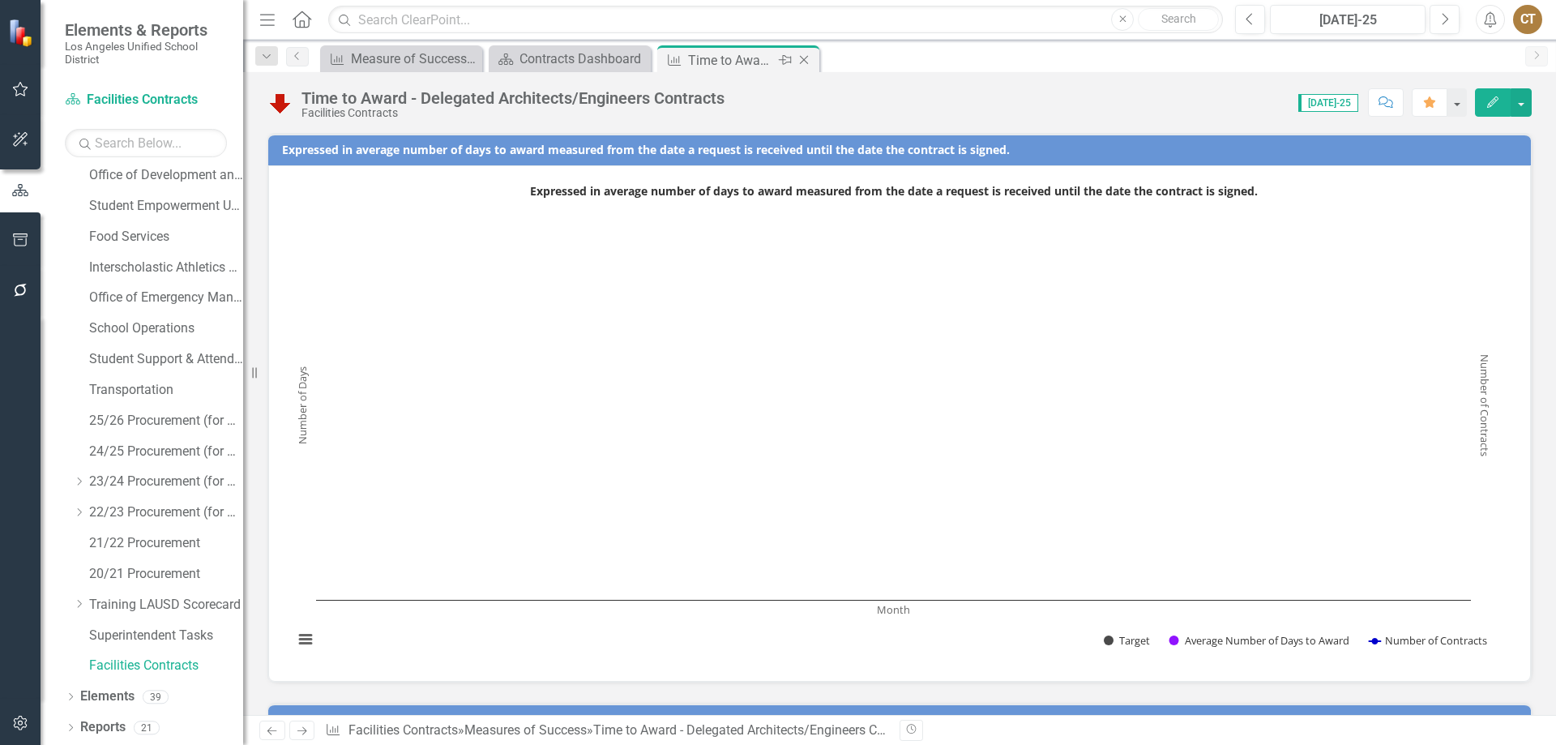
click at [805, 59] on icon at bounding box center [804, 60] width 9 height 9
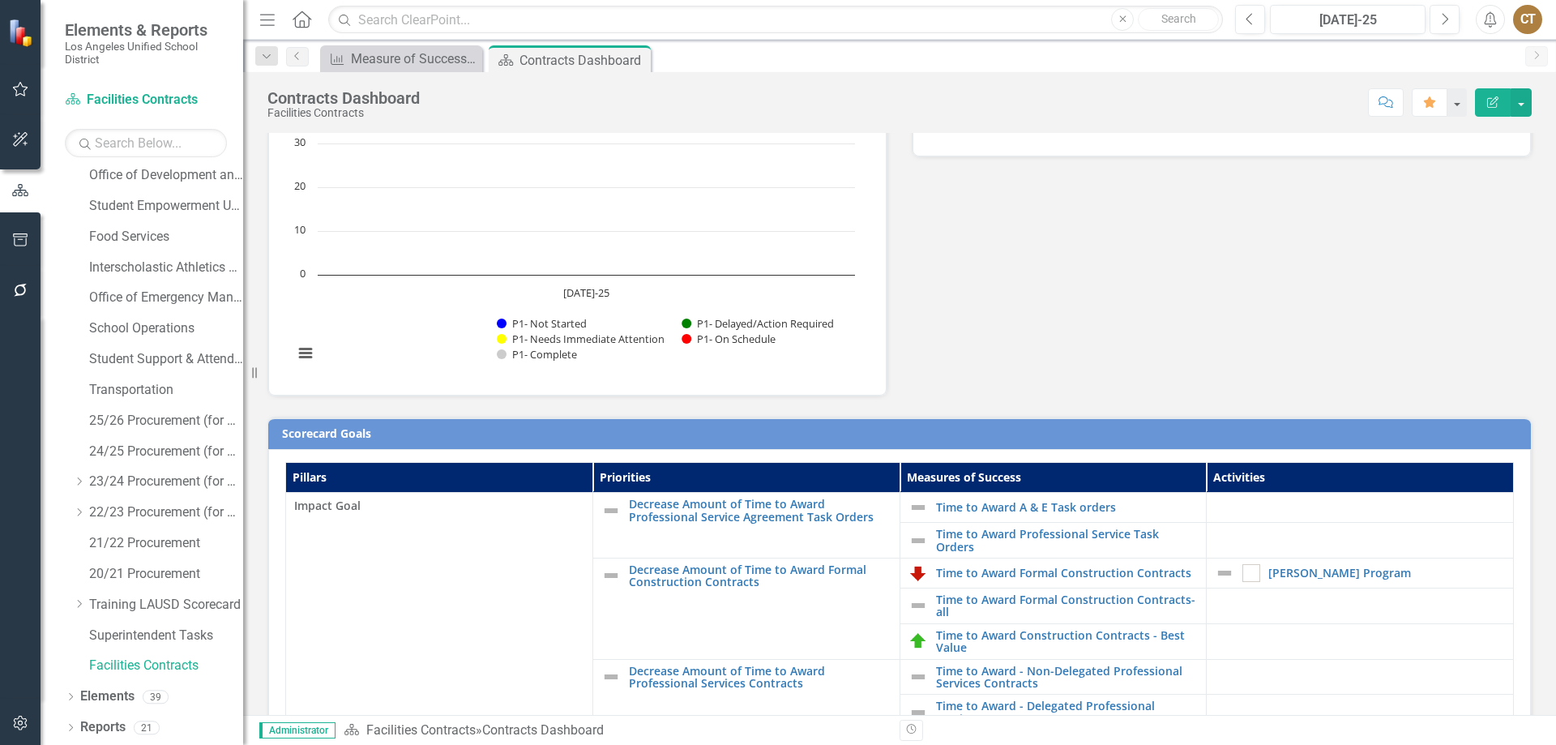
scroll to position [243, 0]
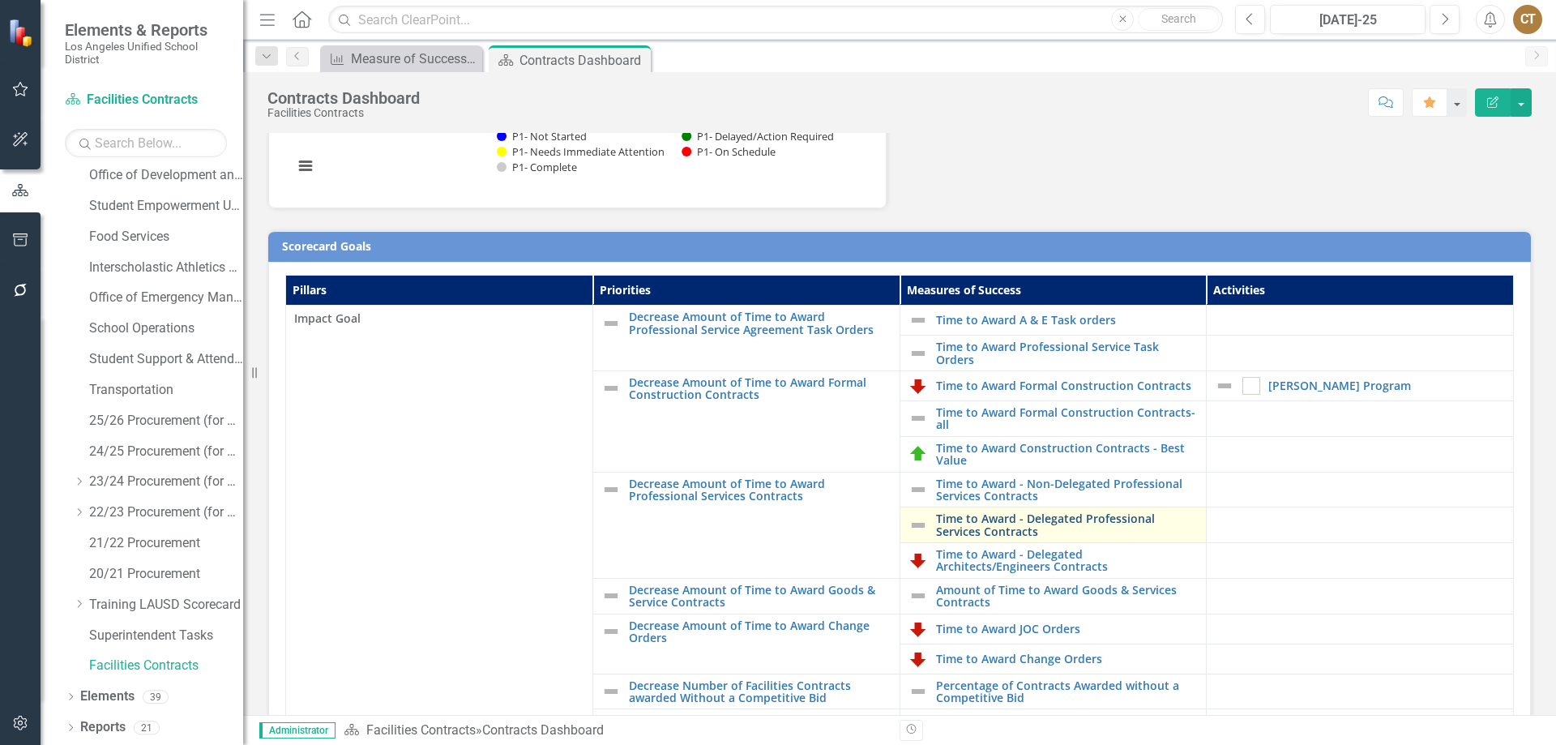
click at [995, 515] on link "Time to Award - Delegated Professional Services Contracts" at bounding box center [1067, 524] width 263 height 25
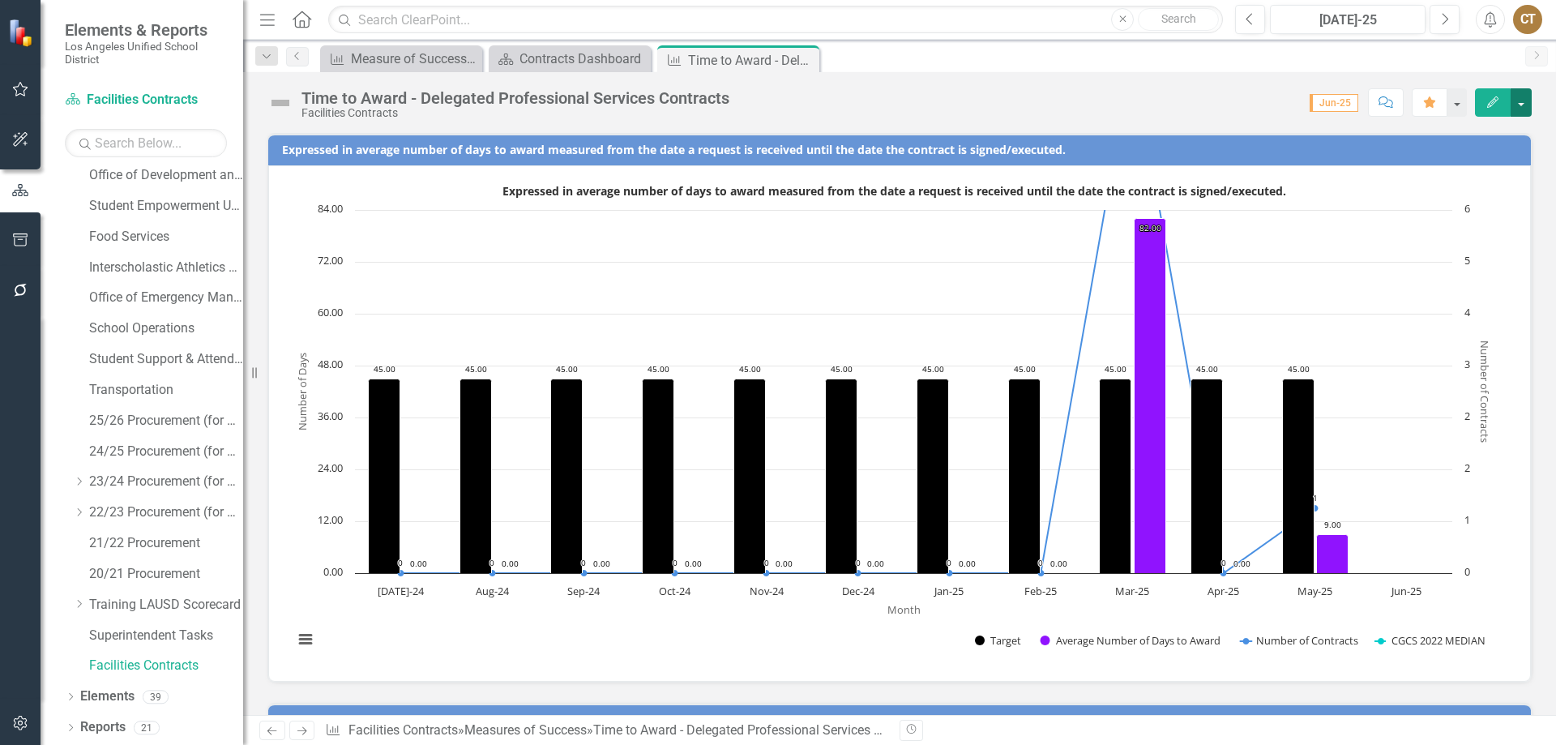
click at [1527, 99] on button "button" at bounding box center [1520, 102] width 21 height 28
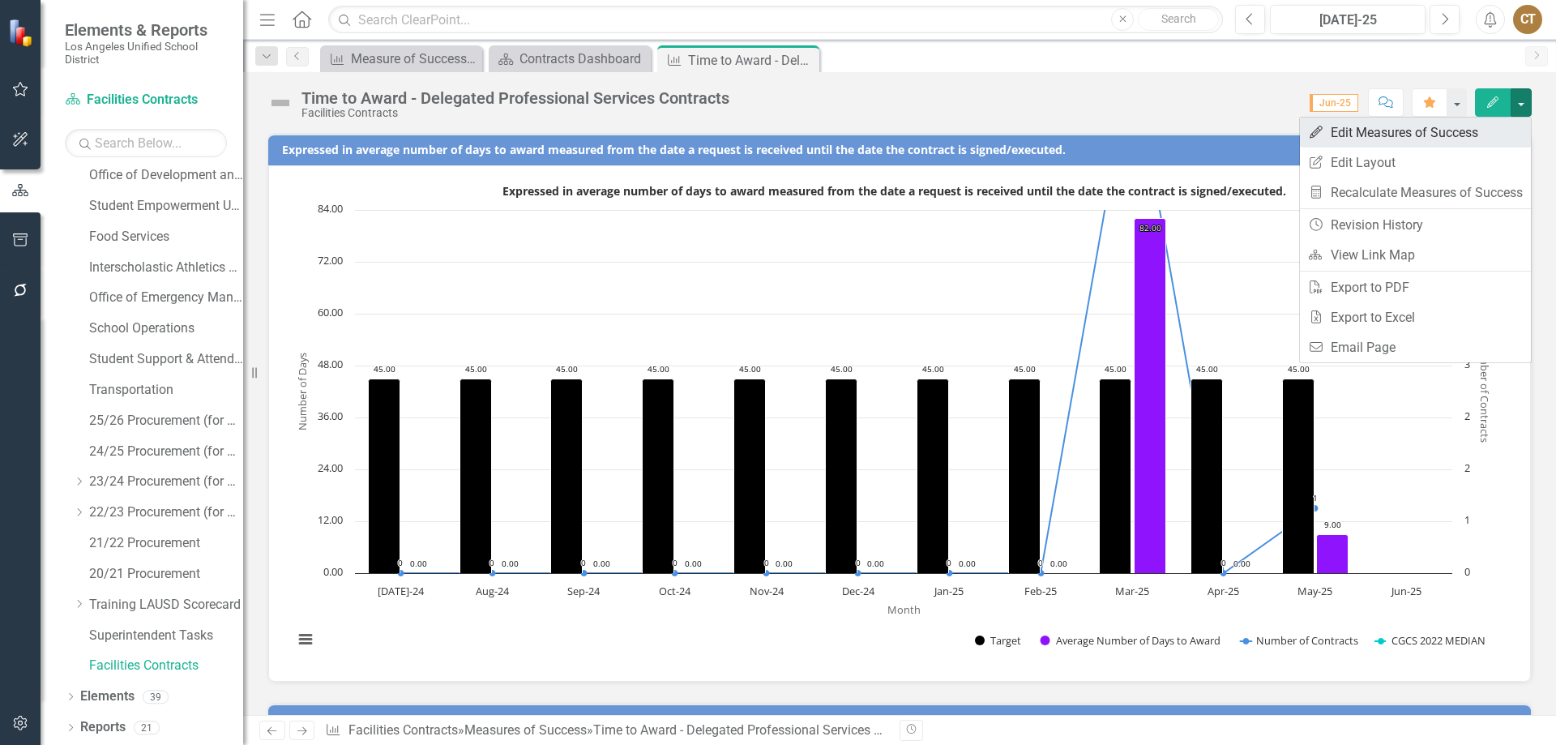
click at [1419, 133] on link "Edit Edit Measures of Success" at bounding box center [1415, 132] width 231 height 30
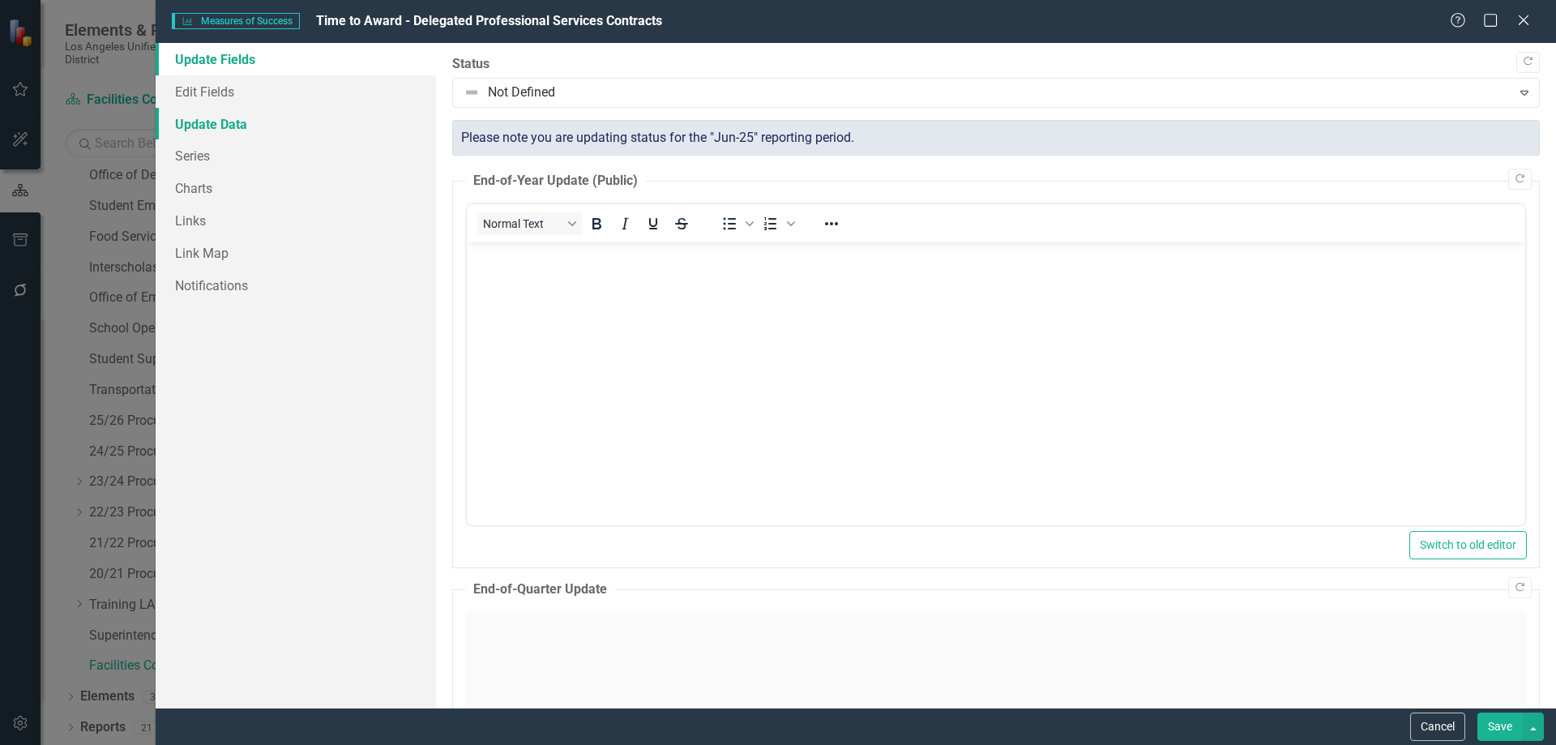
click at [222, 125] on link "Update Data" at bounding box center [296, 124] width 280 height 32
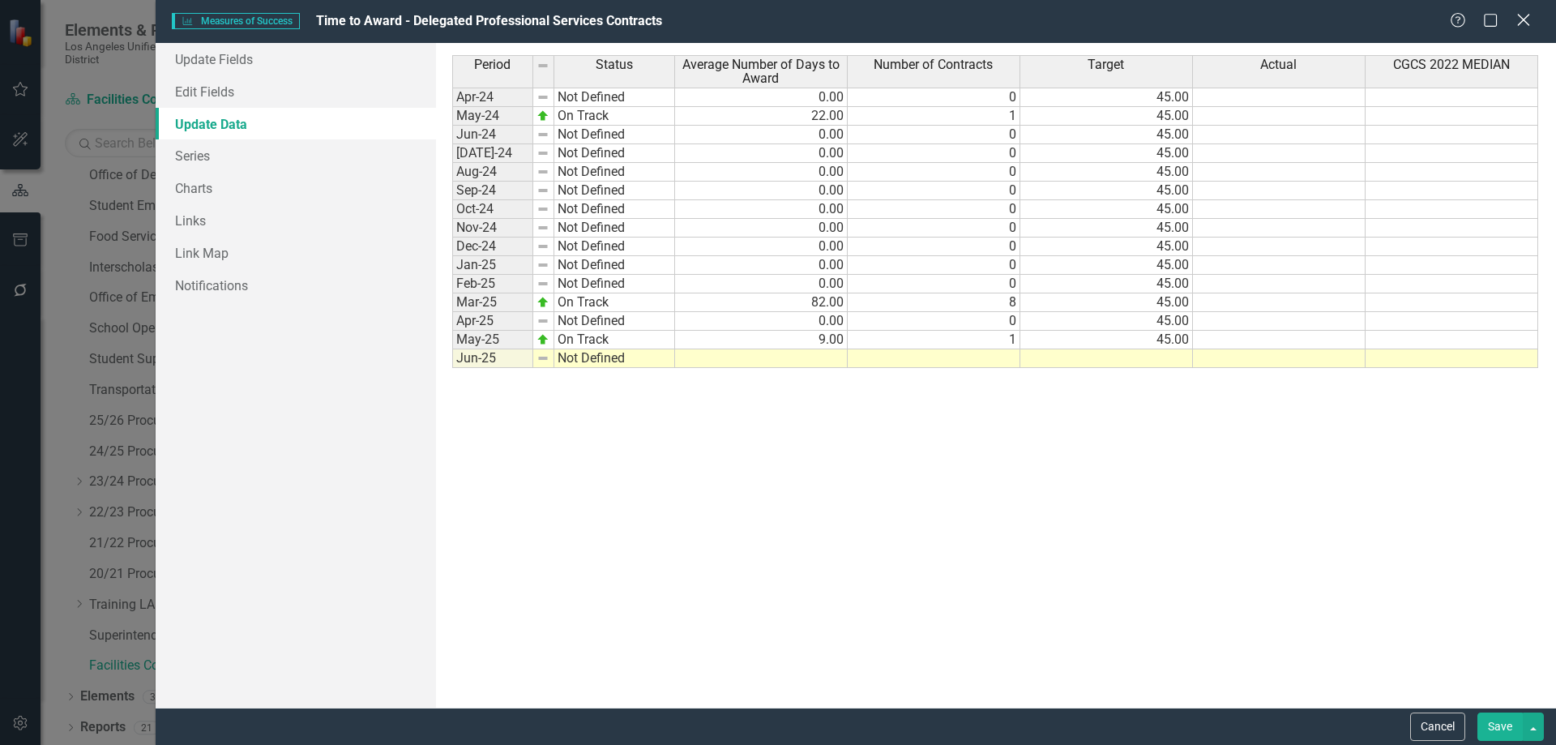
click at [1522, 20] on icon "Close" at bounding box center [1523, 19] width 20 height 15
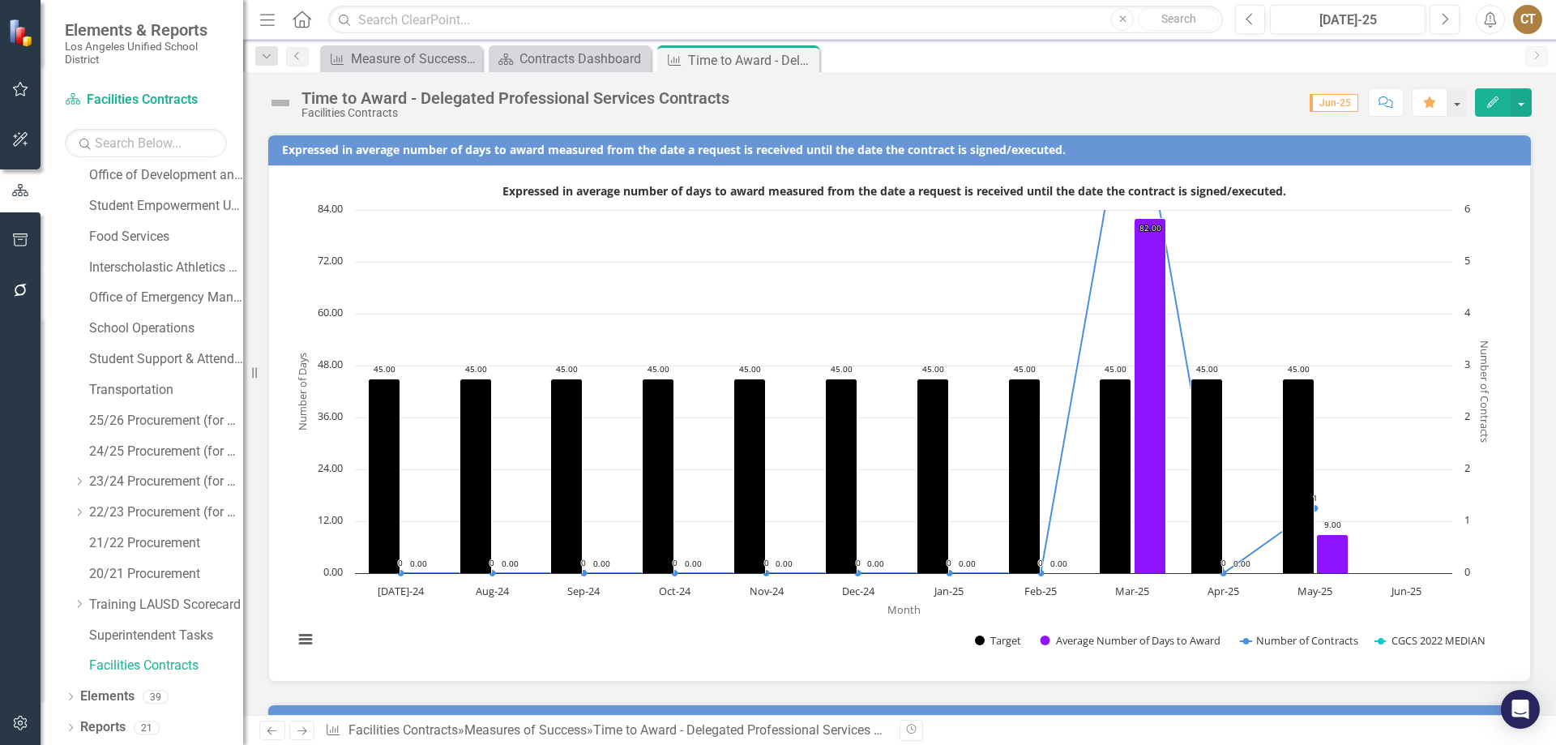
click at [1523, 19] on div "CT" at bounding box center [1527, 19] width 29 height 29
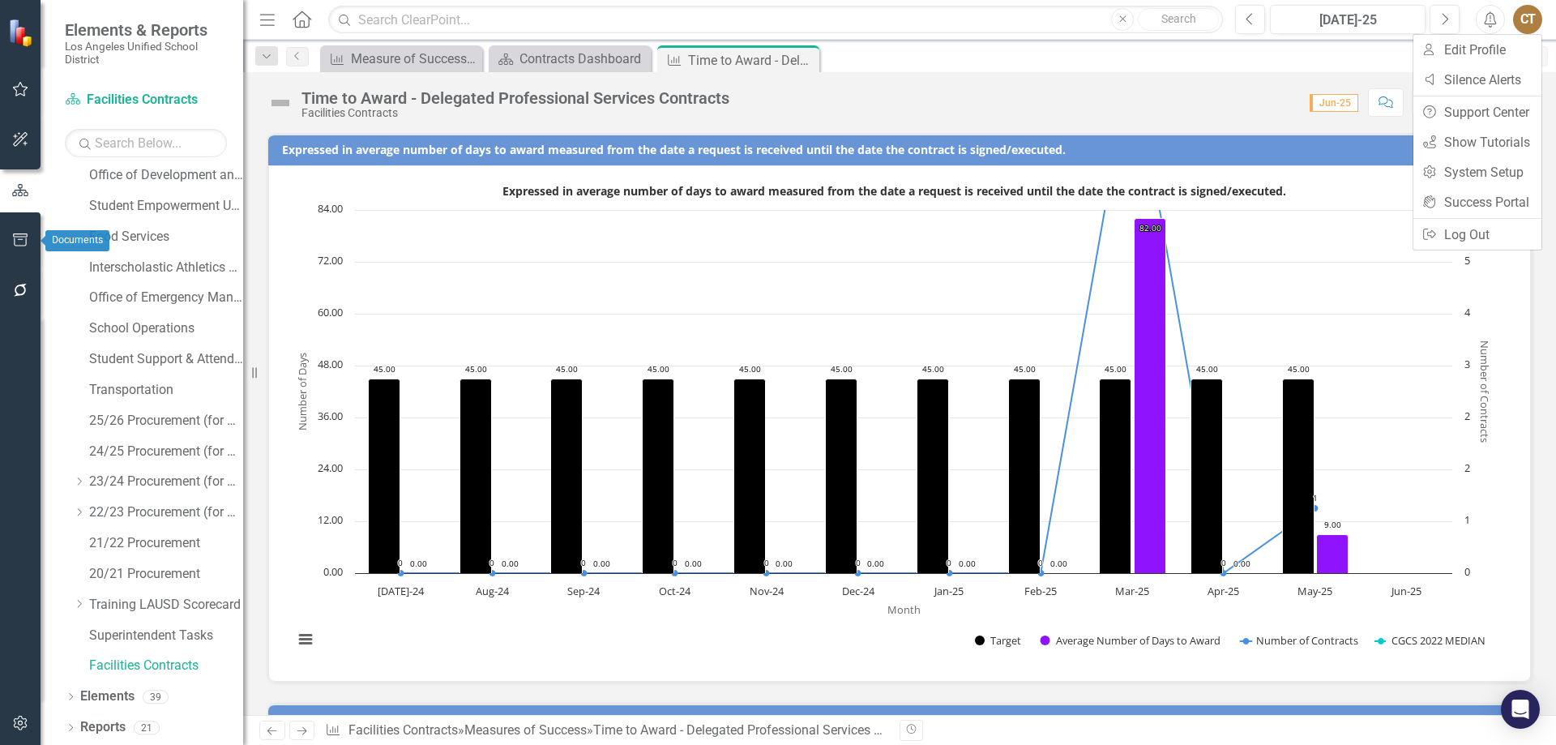
click at [22, 237] on icon "button" at bounding box center [20, 239] width 15 height 13
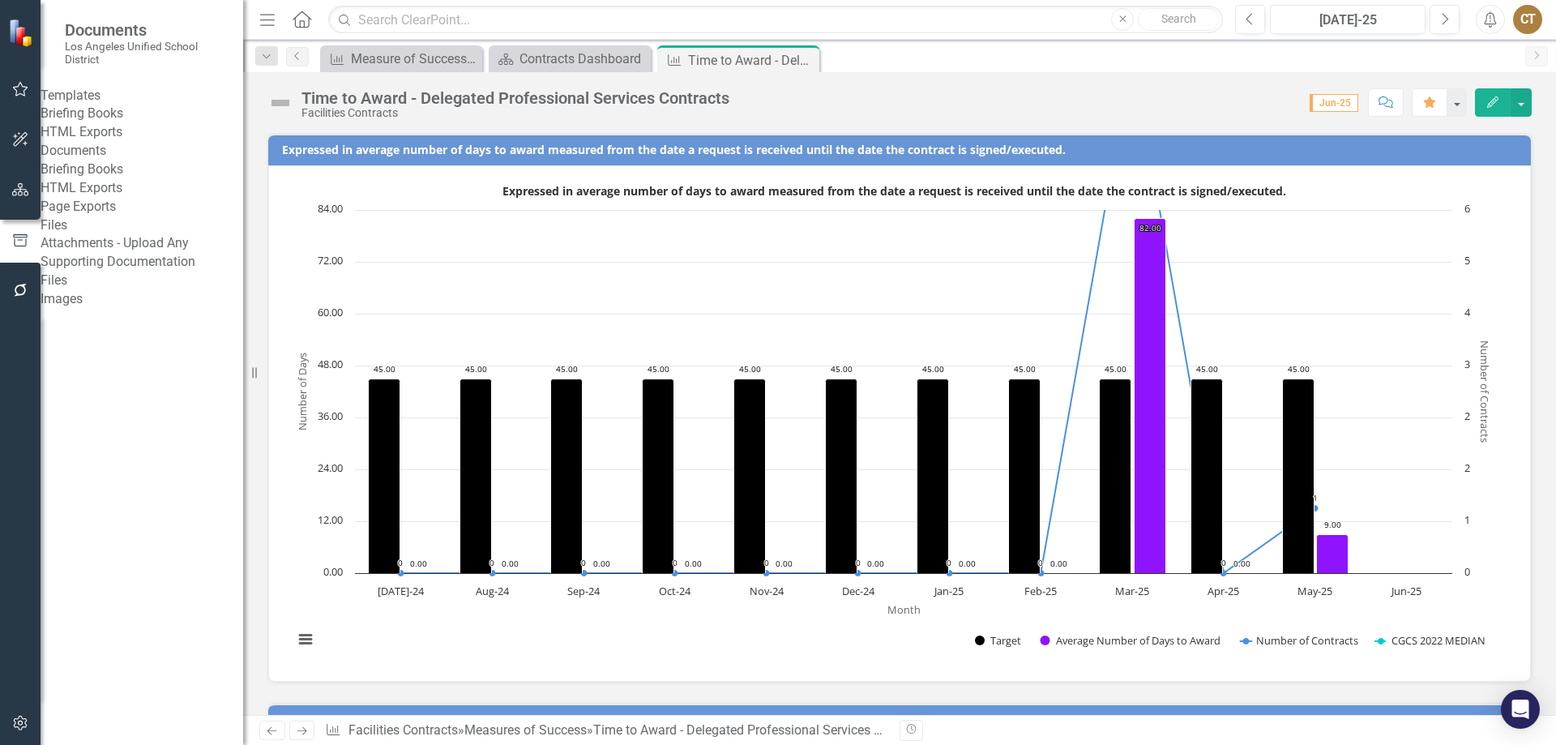
click at [115, 121] on link "Briefing Books" at bounding box center [142, 114] width 203 height 19
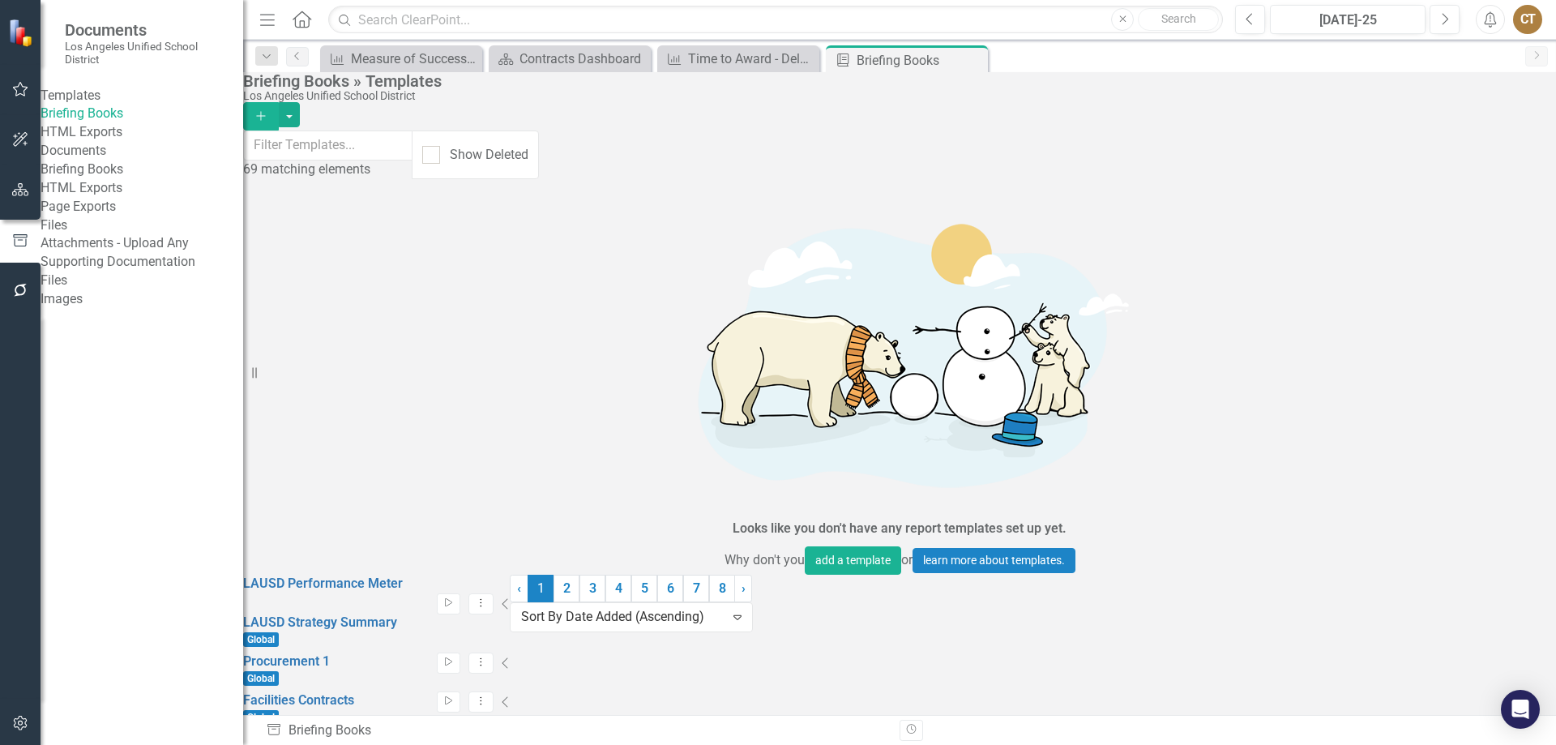
click at [455, 735] on icon "Start" at bounding box center [448, 740] width 12 height 10
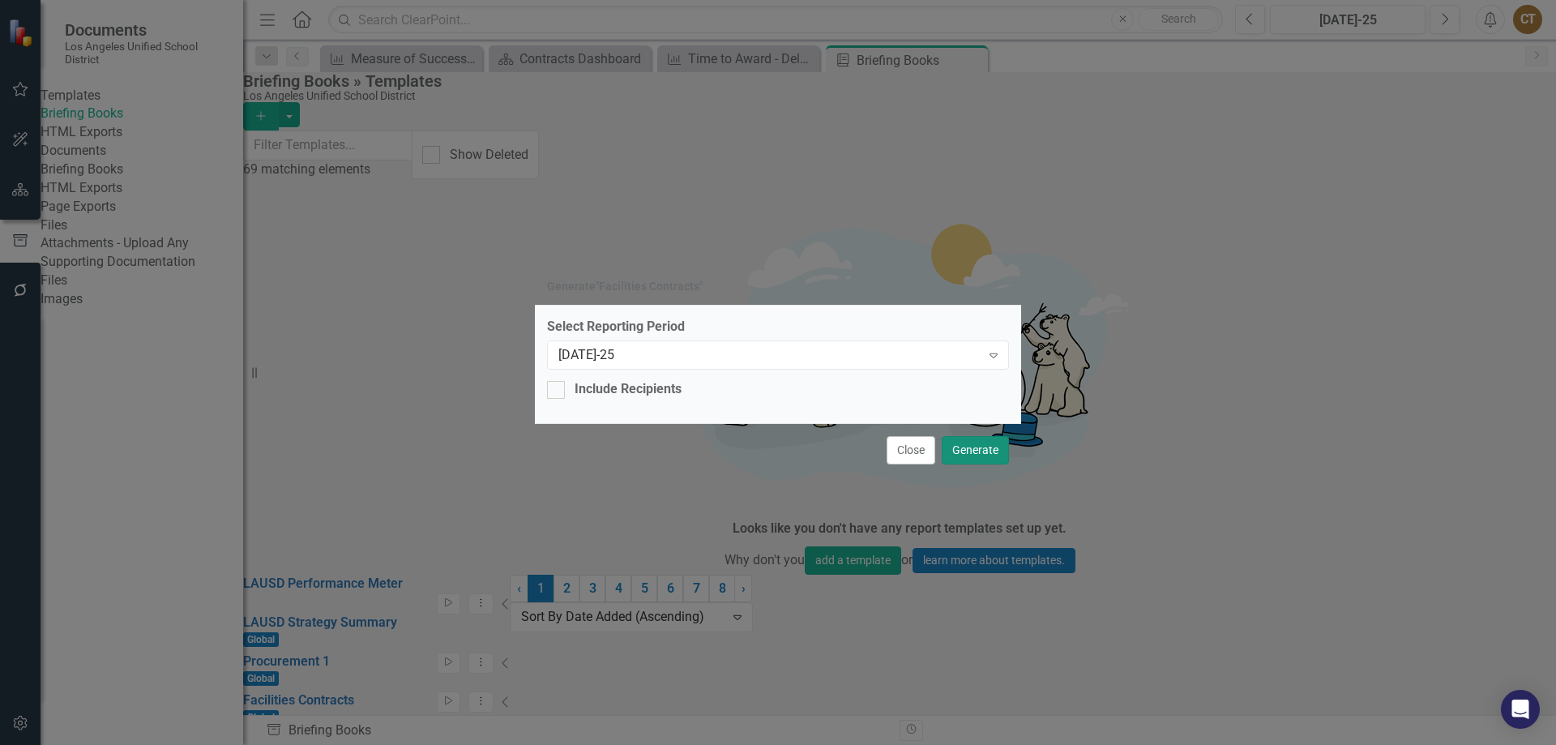
click at [965, 444] on button "Generate" at bounding box center [975, 450] width 67 height 28
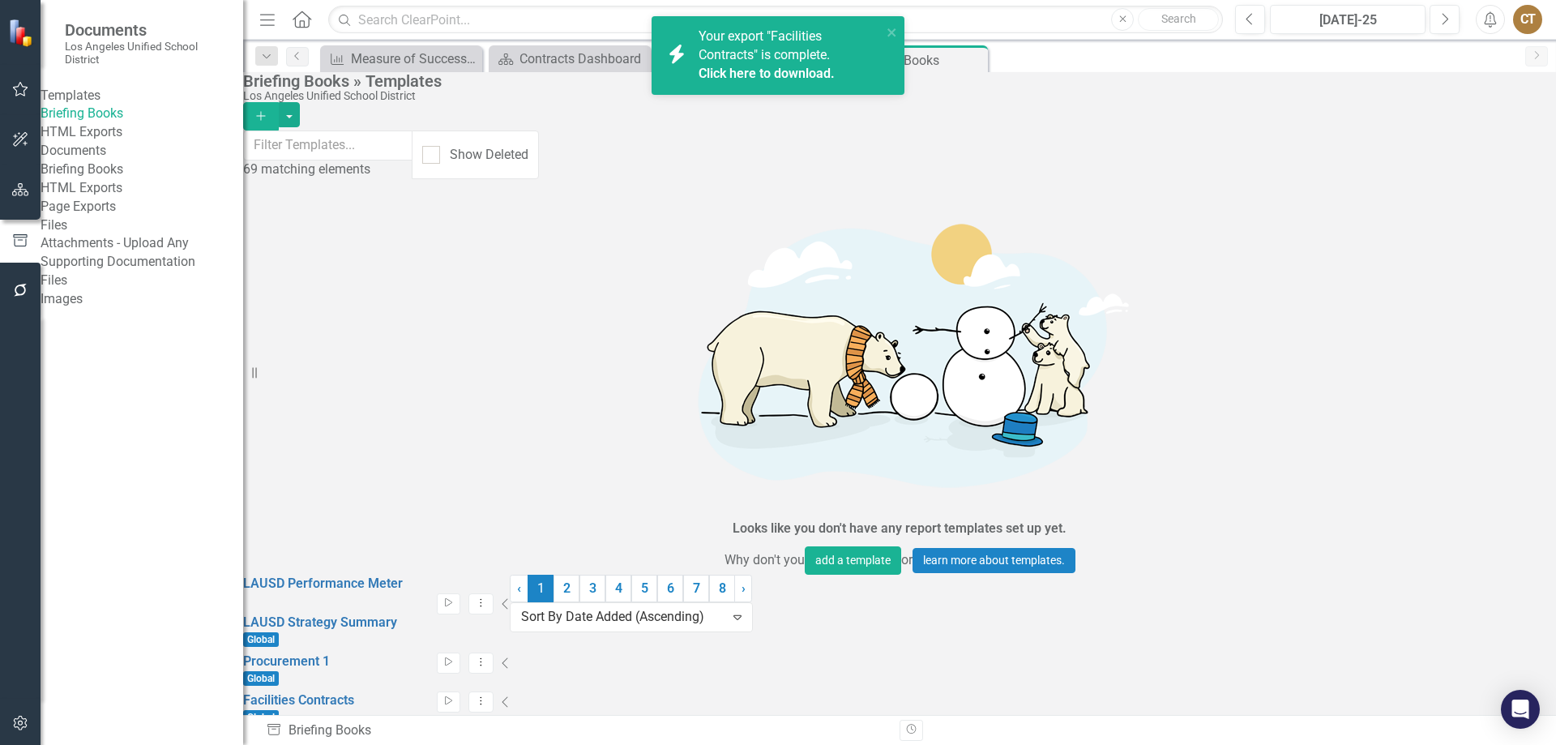
click at [797, 72] on link "Click here to download." at bounding box center [766, 73] width 136 height 15
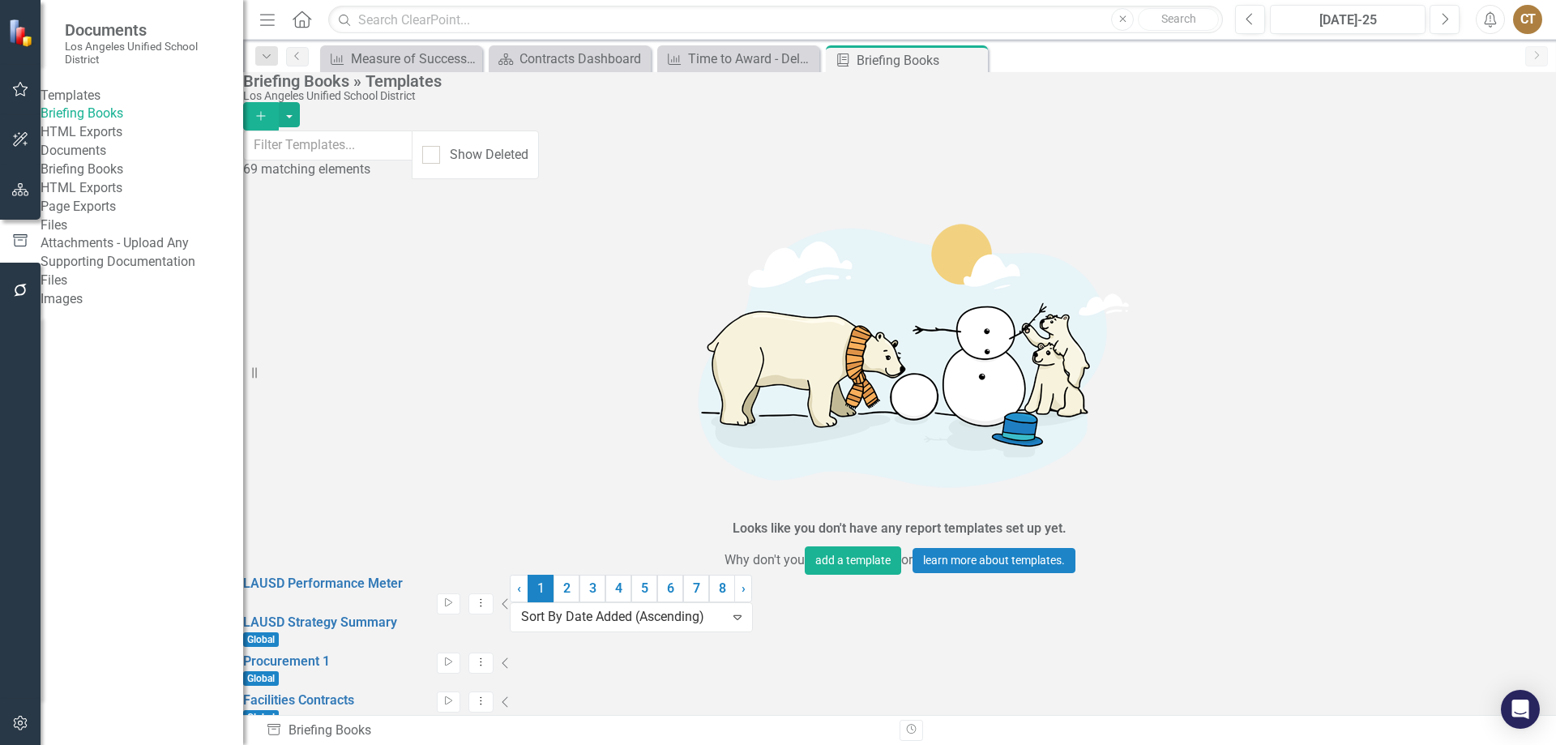
click at [1515, 13] on div "CT" at bounding box center [1527, 19] width 29 height 29
click at [1467, 241] on link "Logout Log Out" at bounding box center [1477, 235] width 128 height 30
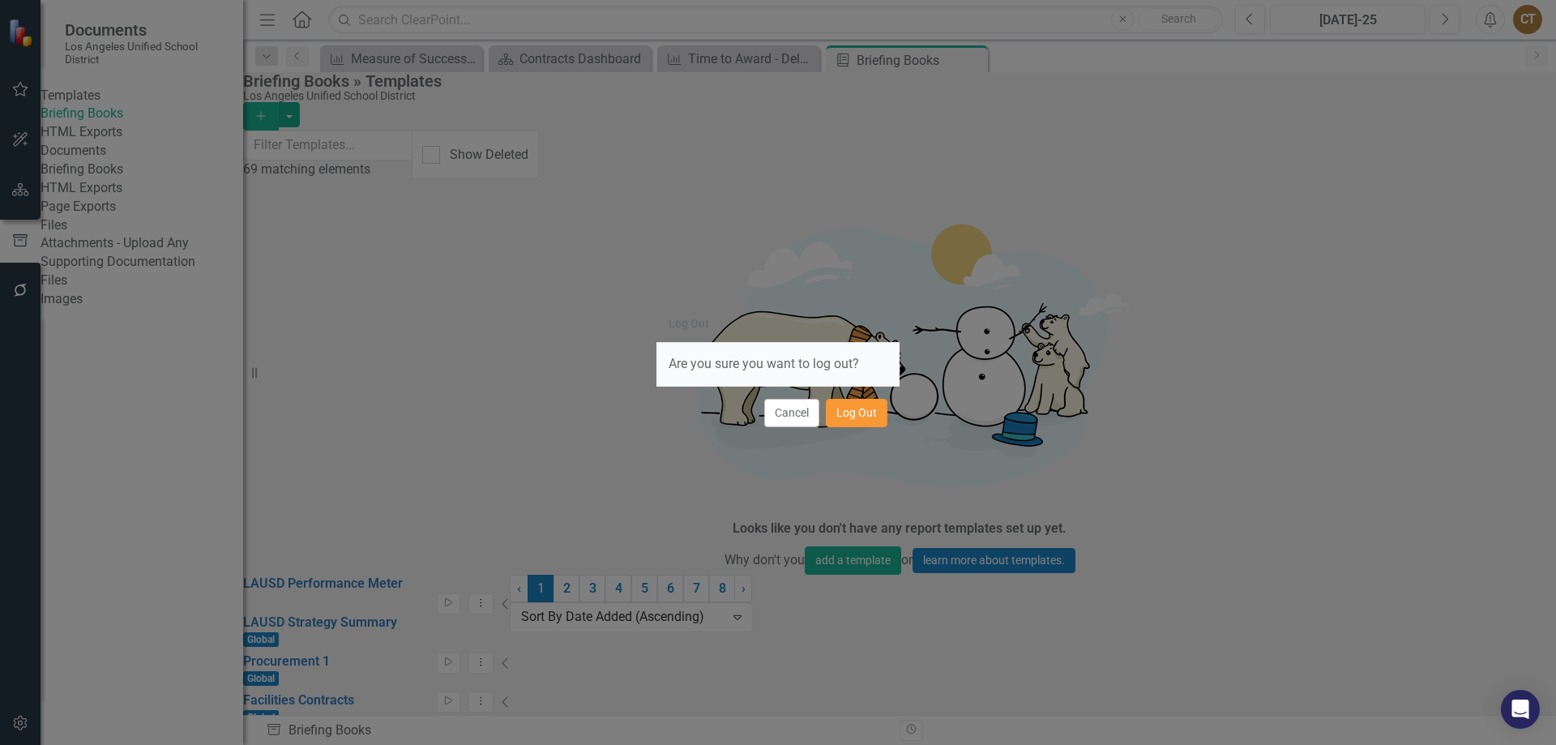
click at [877, 412] on button "Log Out" at bounding box center [857, 413] width 62 height 28
